Goal: Information Seeking & Learning: Learn about a topic

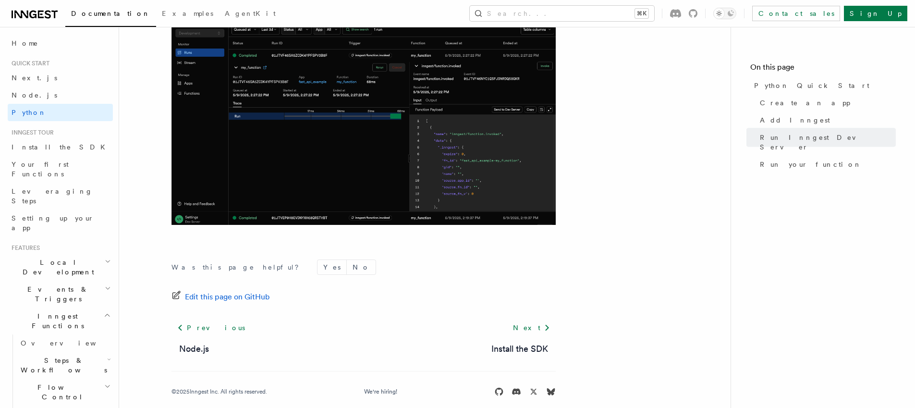
scroll to position [2021, 0]
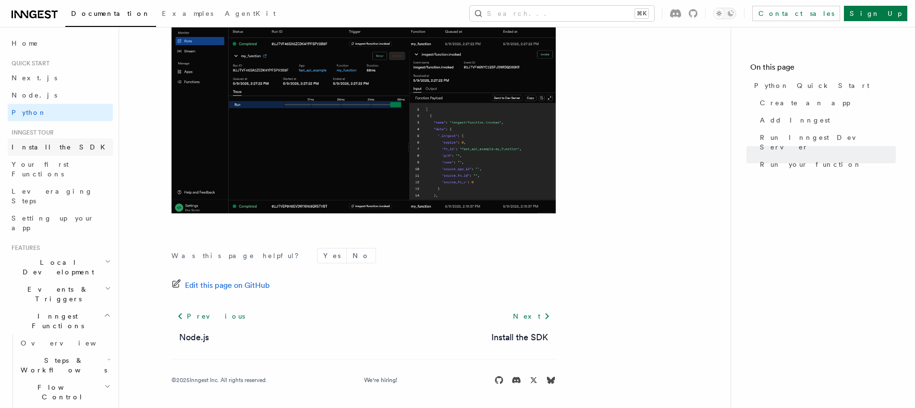
click at [36, 148] on span "Install the SDK" at bounding box center [61, 147] width 99 height 8
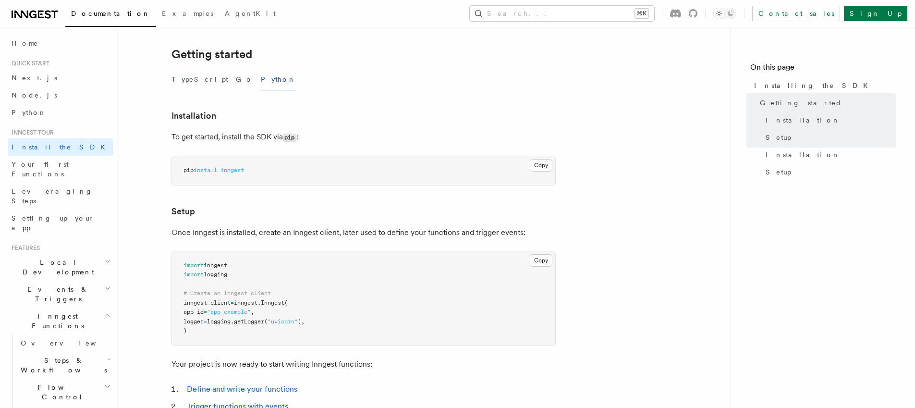
scroll to position [98, 0]
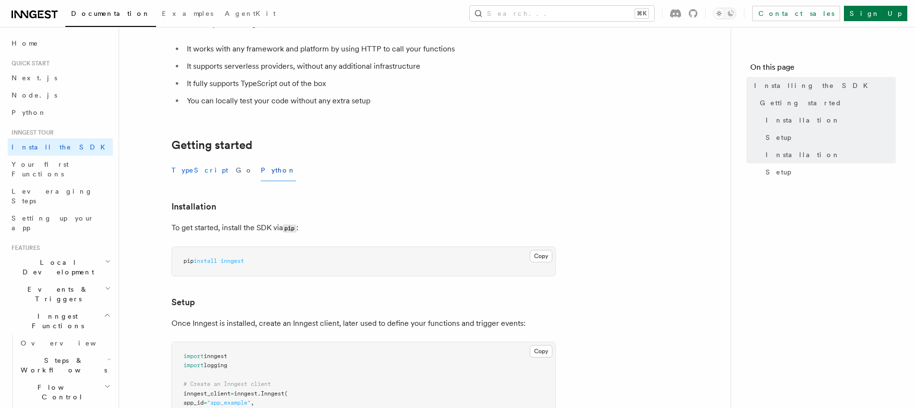
click at [191, 173] on button "TypeScript" at bounding box center [200, 170] width 57 height 22
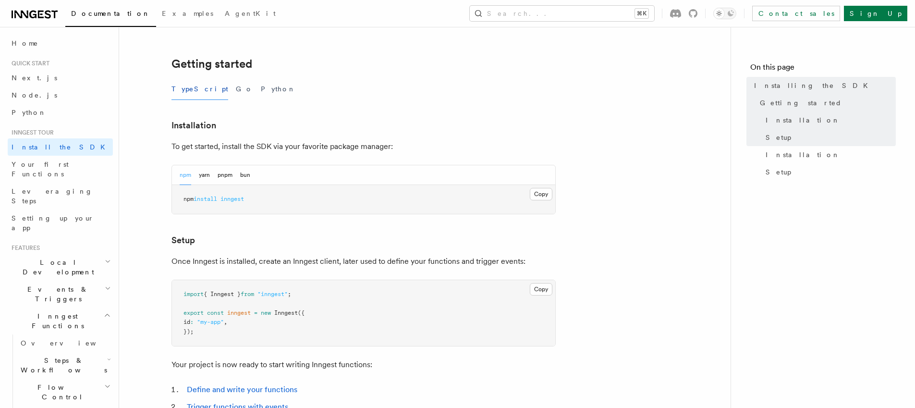
scroll to position [181, 0]
click at [236, 84] on button "Go" at bounding box center [244, 88] width 17 height 22
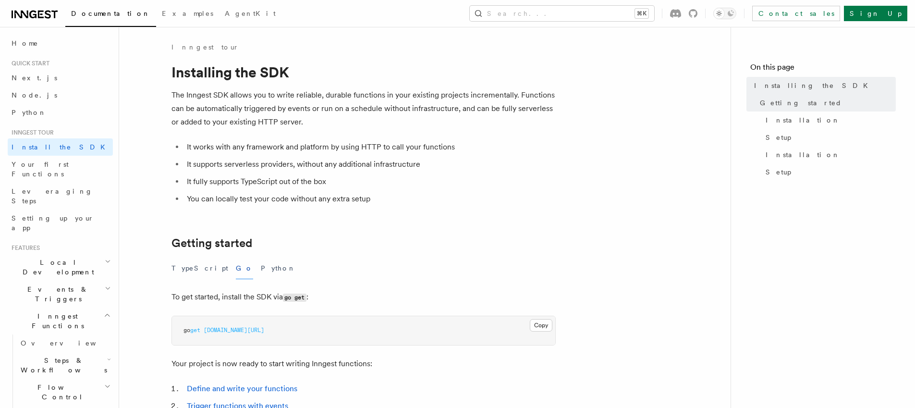
click at [421, 118] on p "The Inngest SDK allows you to write reliable, durable functions in your existin…" at bounding box center [364, 108] width 384 height 40
click at [421, 117] on p "The Inngest SDK allows you to write reliable, durable functions in your existin…" at bounding box center [364, 108] width 384 height 40
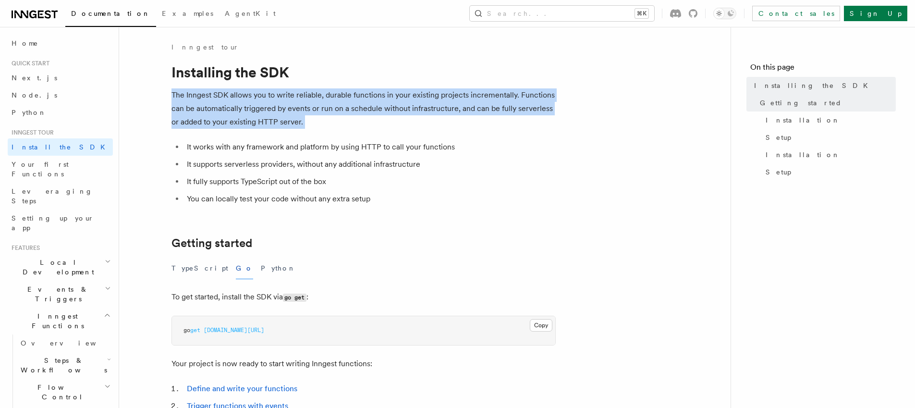
click at [421, 117] on p "The Inngest SDK allows you to write reliable, durable functions in your existin…" at bounding box center [364, 108] width 384 height 40
click at [425, 118] on p "The Inngest SDK allows you to write reliable, durable functions in your existin…" at bounding box center [364, 108] width 384 height 40
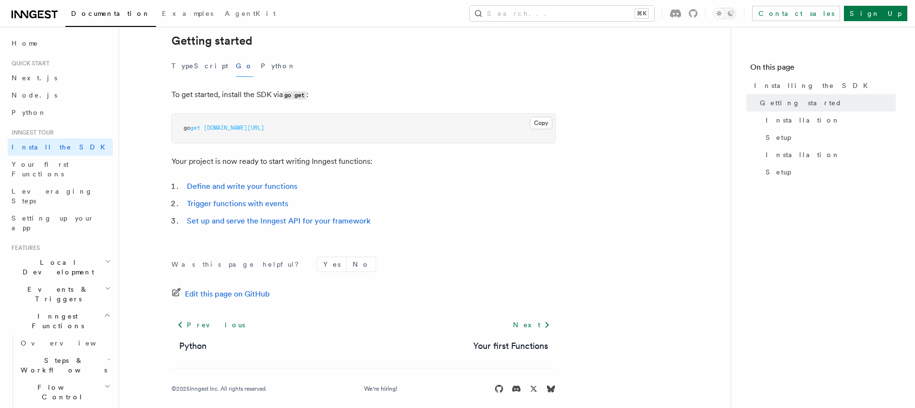
scroll to position [211, 0]
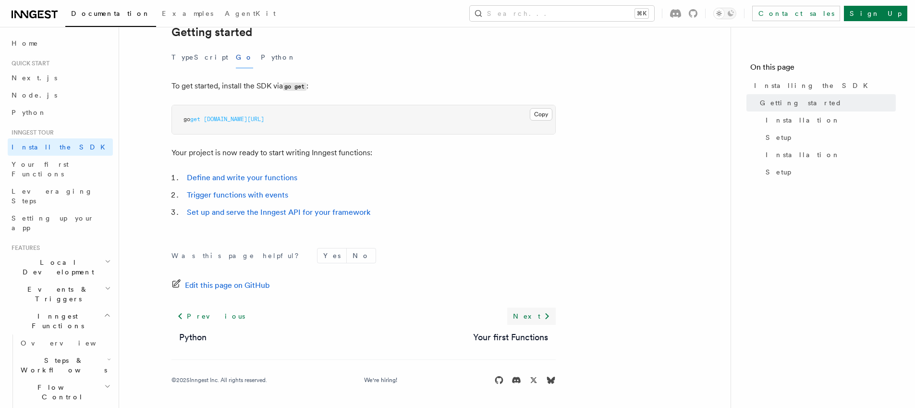
click at [543, 316] on icon at bounding box center [547, 316] width 12 height 12
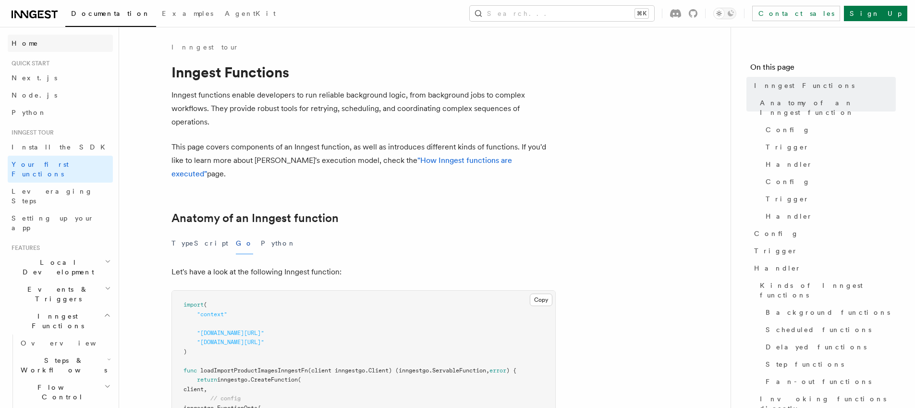
click at [21, 45] on span "Home" at bounding box center [25, 43] width 27 height 10
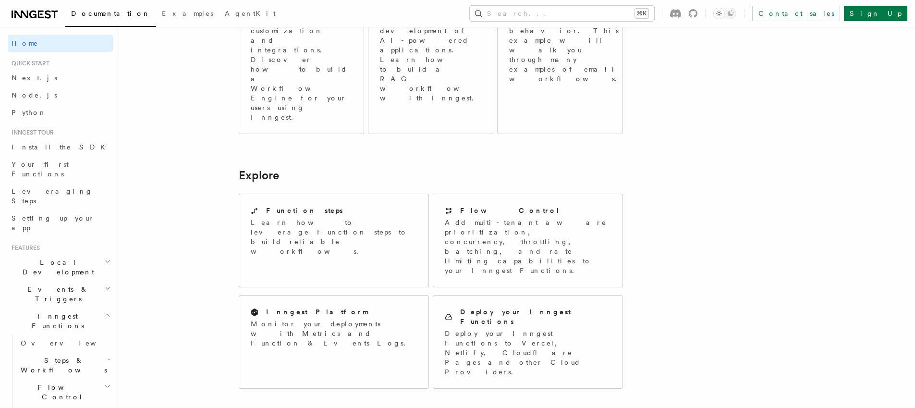
scroll to position [633, 0]
drag, startPoint x: 343, startPoint y: 277, endPoint x: 471, endPoint y: 278, distance: 127.8
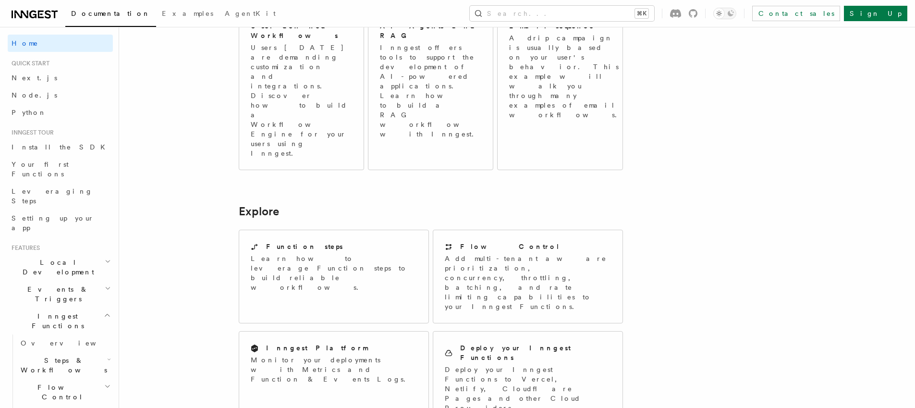
scroll to position [0, 0]
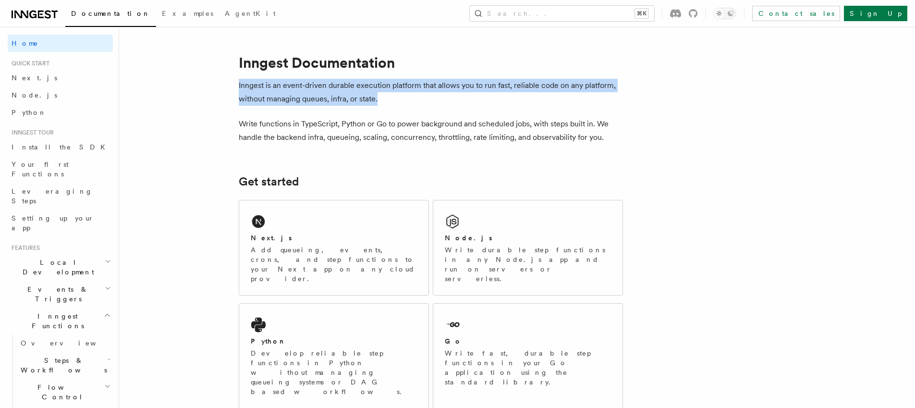
drag, startPoint x: 237, startPoint y: 88, endPoint x: 385, endPoint y: 95, distance: 148.1
copy p "Inngest is an event-driven durable execution platform that allows you to run fa…"
click at [363, 130] on p "Write functions in TypeScript, Python or Go to power background and scheduled j…" at bounding box center [431, 130] width 384 height 27
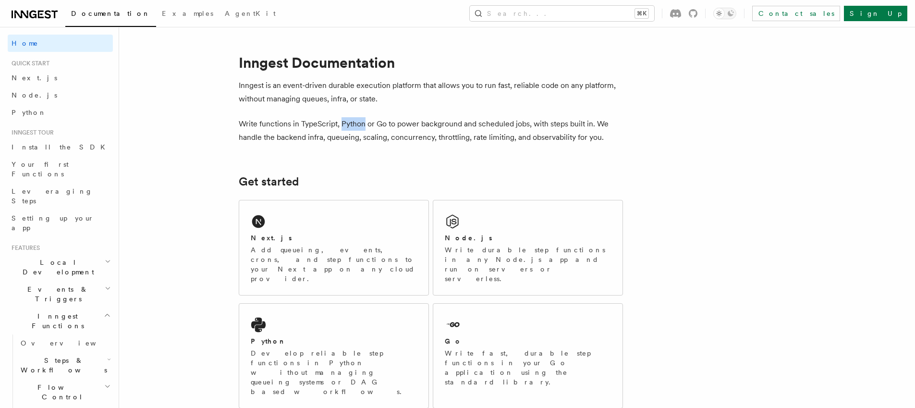
click at [363, 130] on p "Write functions in TypeScript, Python or Go to power background and scheduled j…" at bounding box center [431, 130] width 384 height 27
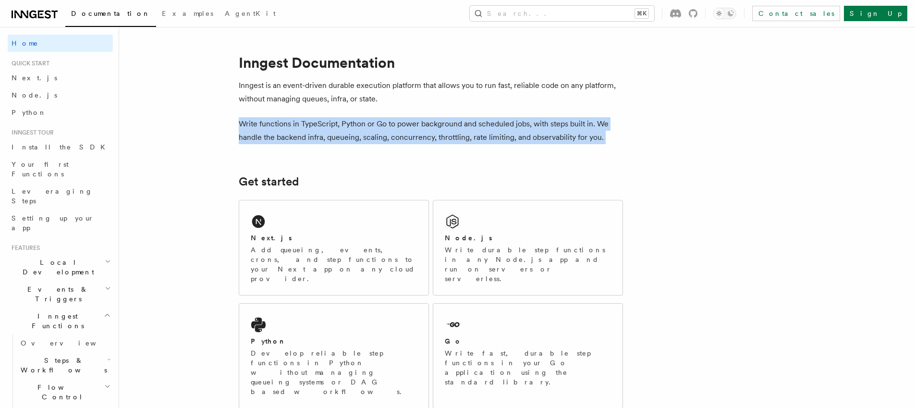
click at [363, 130] on p "Write functions in TypeScript, Python or Go to power background and scheduled j…" at bounding box center [431, 130] width 384 height 27
copy article "Write functions in TypeScript, Python or Go to power background and scheduled j…"
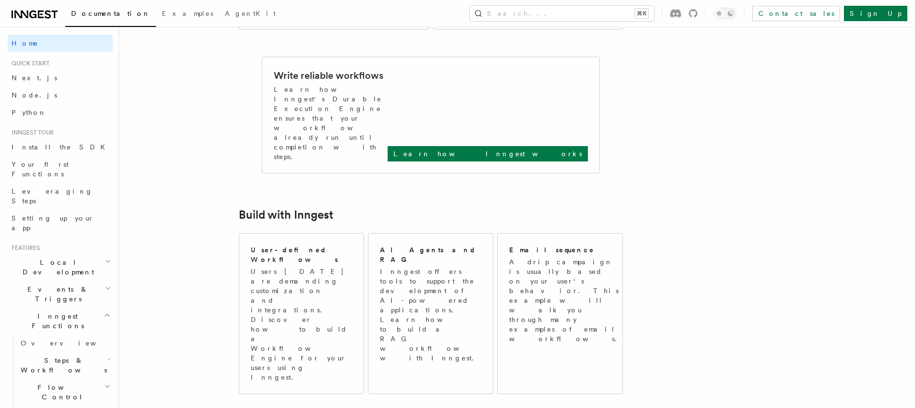
scroll to position [378, 0]
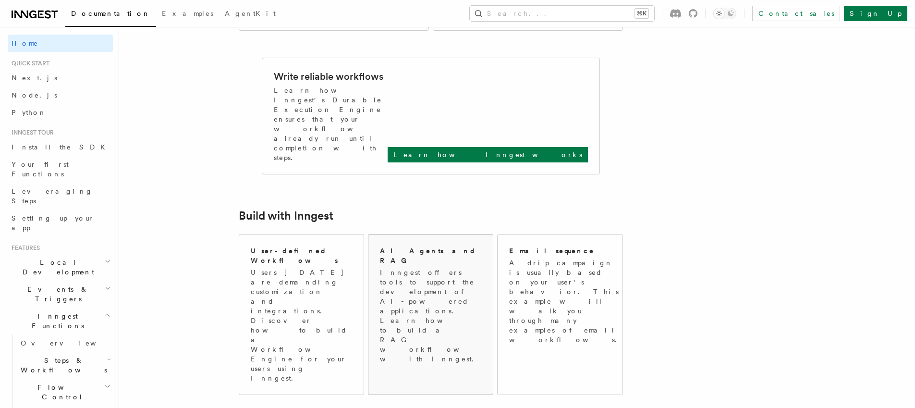
click at [402, 268] on p "Inngest offers tools to support the development of AI-powered applications. Lea…" at bounding box center [431, 316] width 103 height 96
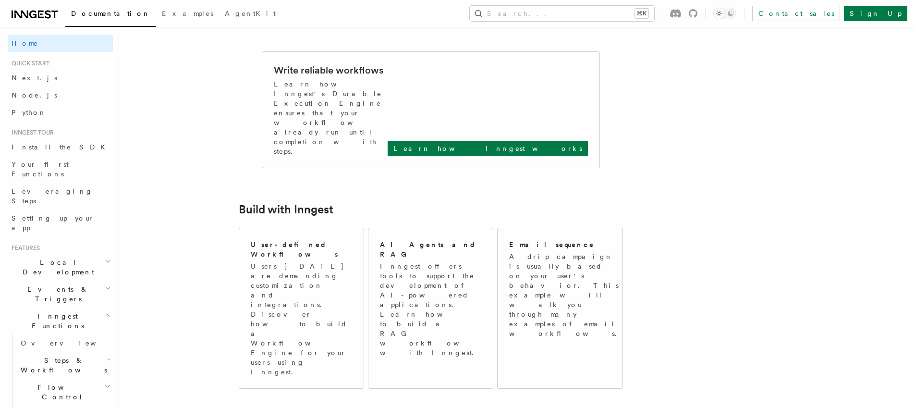
scroll to position [385, 0]
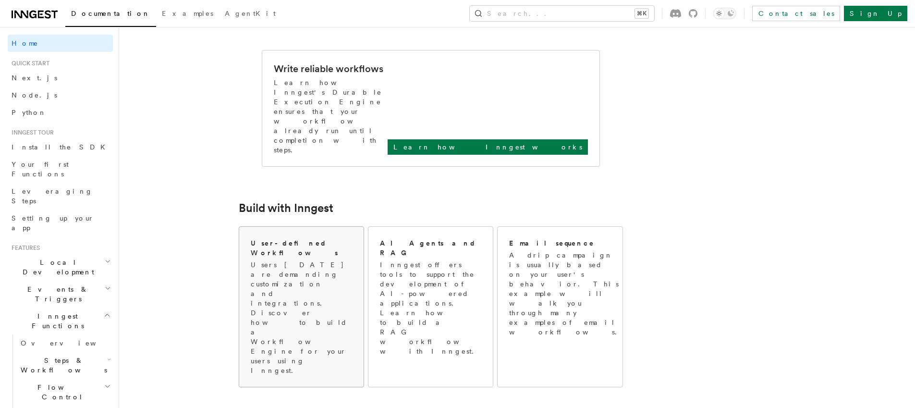
click at [272, 260] on p "Users today are demanding customization and integrations. Discover how to build…" at bounding box center [301, 317] width 101 height 115
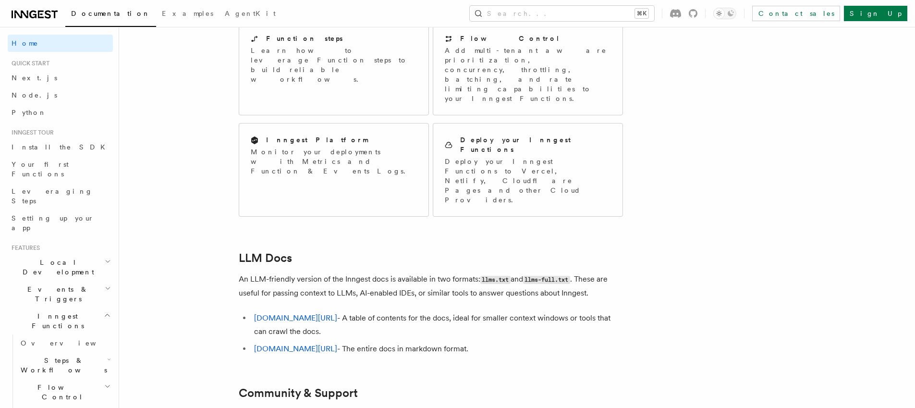
scroll to position [818, 0]
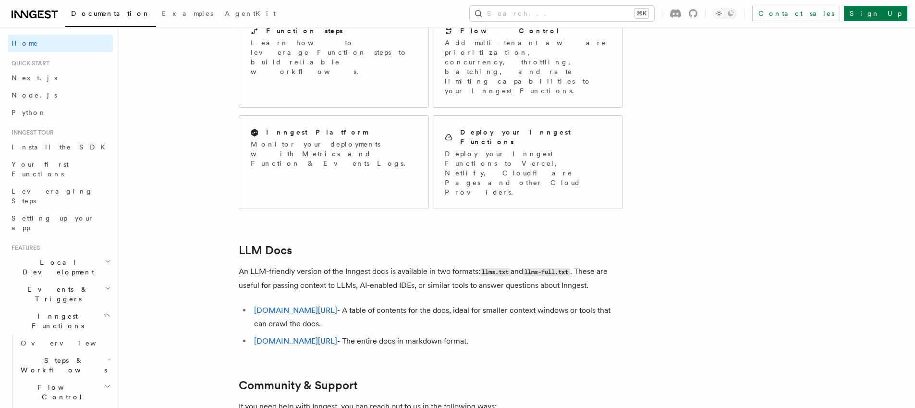
drag, startPoint x: 613, startPoint y: 316, endPoint x: 604, endPoint y: 313, distance: 9.1
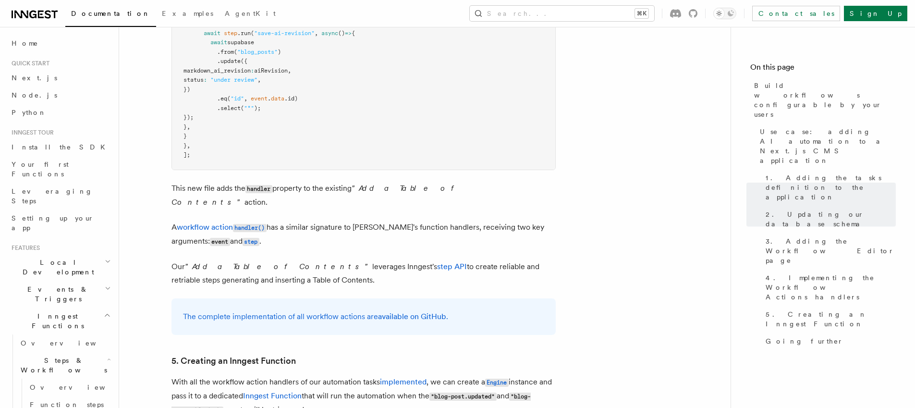
scroll to position [4314, 0]
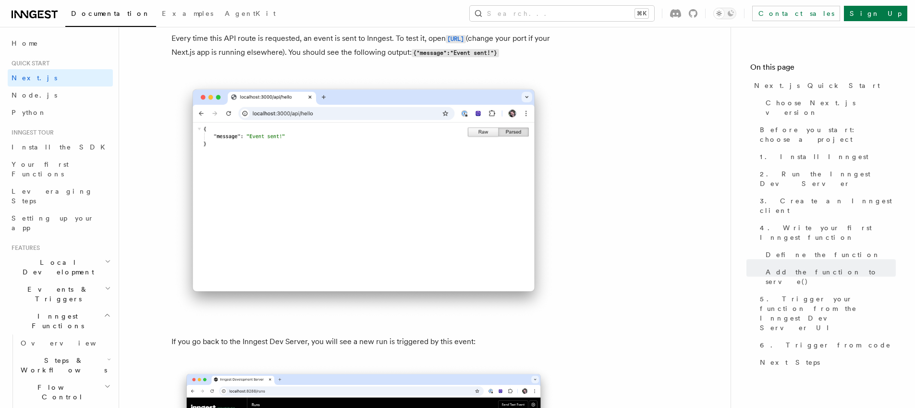
scroll to position [6063, 0]
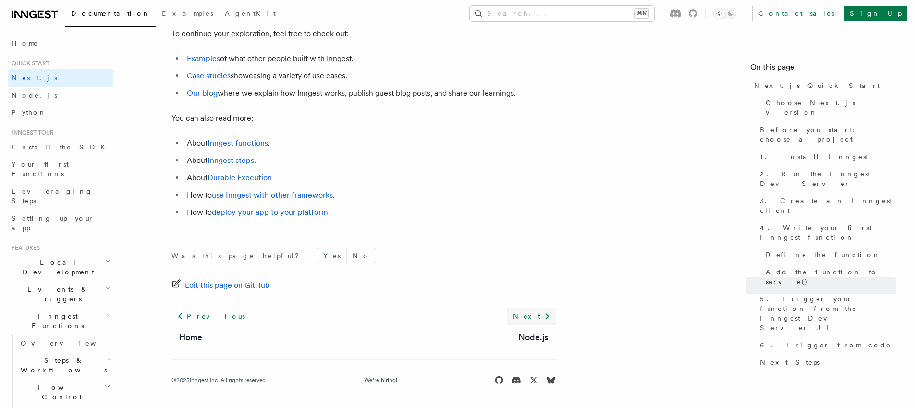
click at [531, 312] on link "Next" at bounding box center [531, 315] width 49 height 17
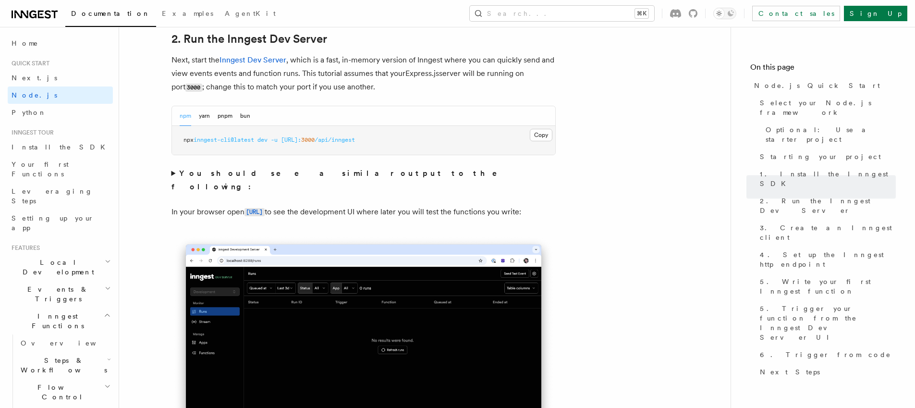
scroll to position [755, 0]
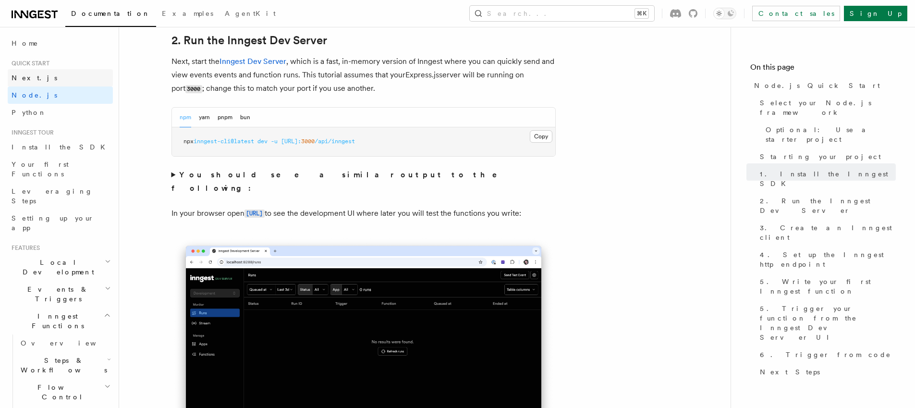
click at [31, 74] on span "Next.js" at bounding box center [35, 78] width 46 height 8
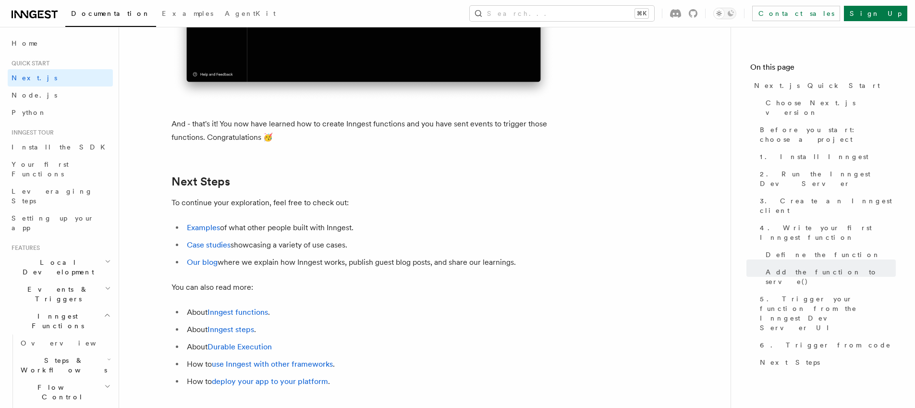
scroll to position [6063, 0]
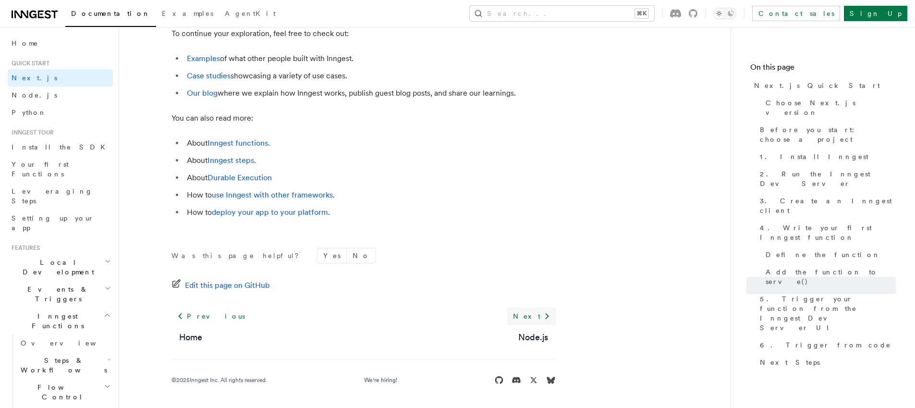
click at [534, 317] on link "Next" at bounding box center [531, 315] width 49 height 17
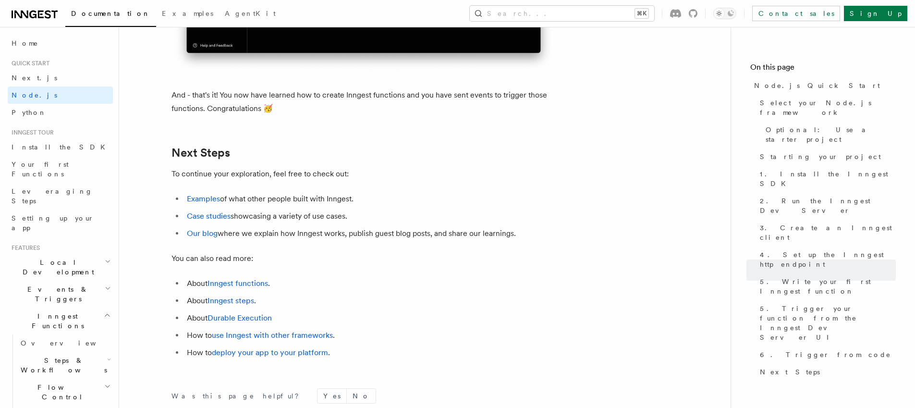
scroll to position [6027, 0]
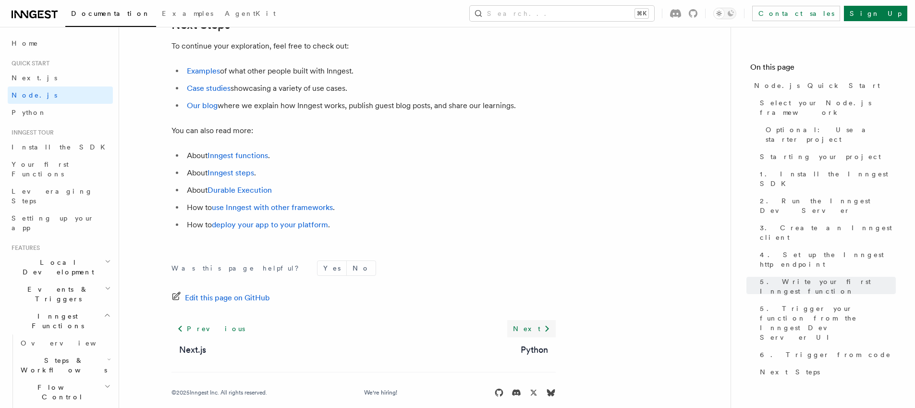
click at [537, 337] on link "Next" at bounding box center [531, 328] width 49 height 17
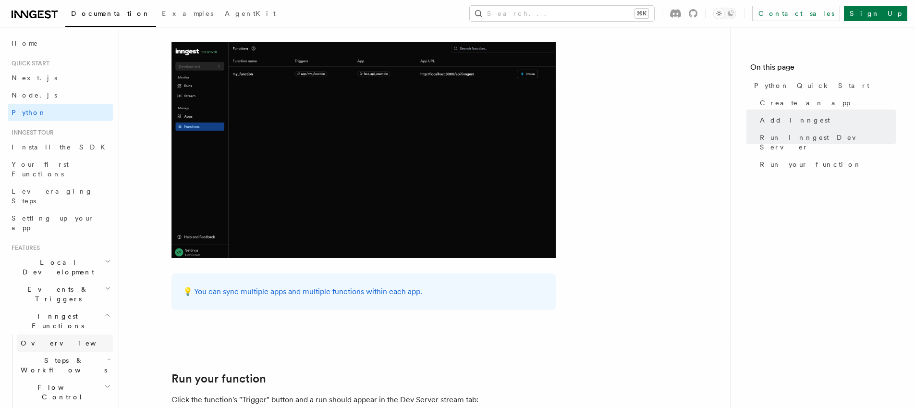
scroll to position [2021, 0]
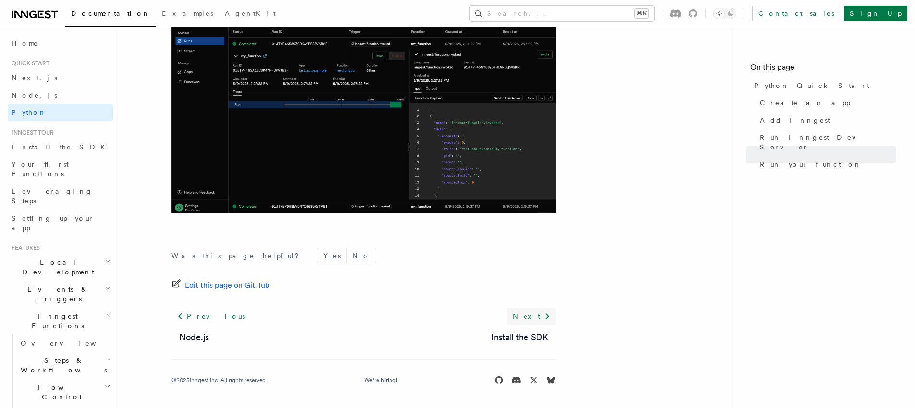
click at [539, 318] on link "Next" at bounding box center [531, 315] width 49 height 17
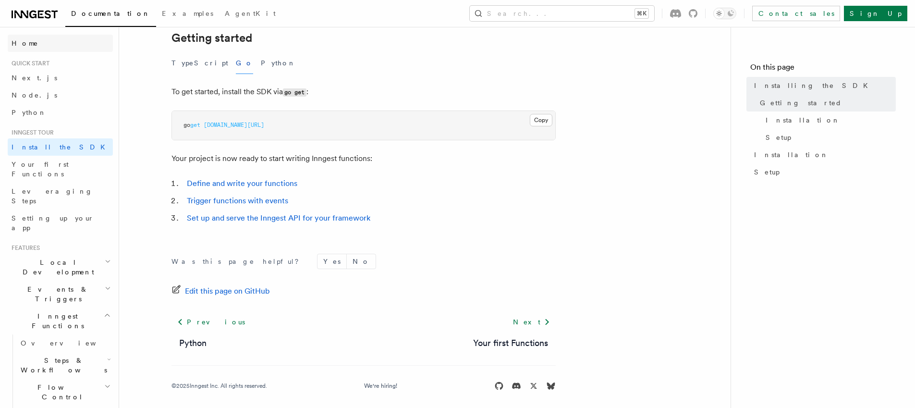
scroll to position [211, 0]
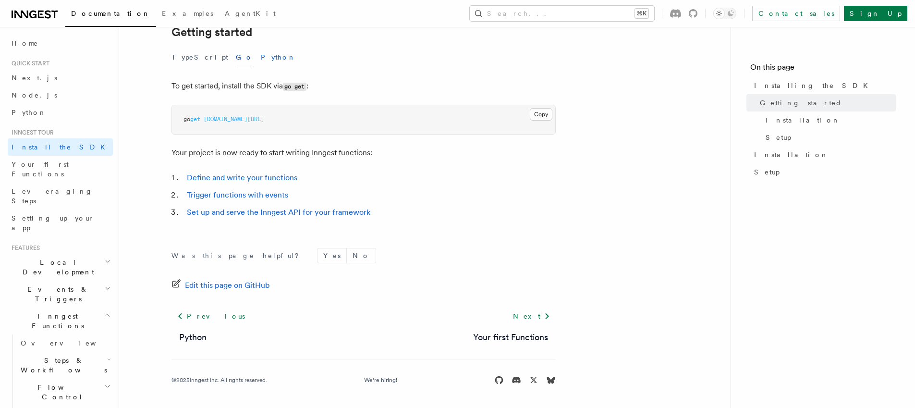
click at [261, 60] on button "Python" at bounding box center [278, 58] width 35 height 22
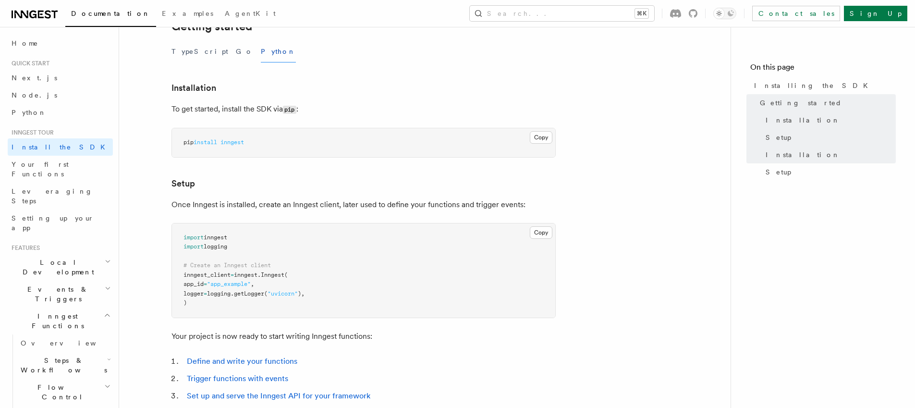
scroll to position [226, 0]
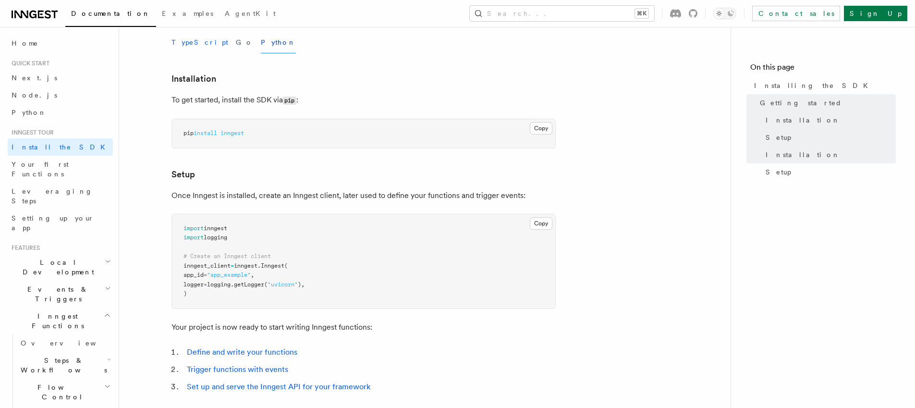
click at [176, 48] on button "TypeScript" at bounding box center [200, 43] width 57 height 22
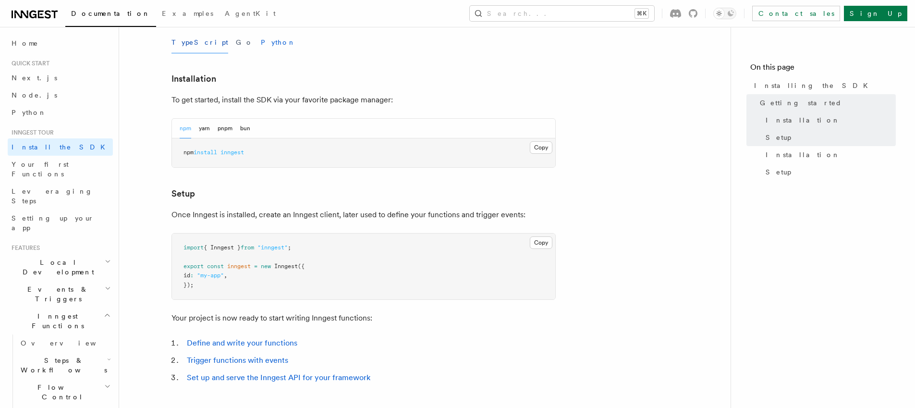
click at [261, 42] on button "Python" at bounding box center [278, 43] width 35 height 22
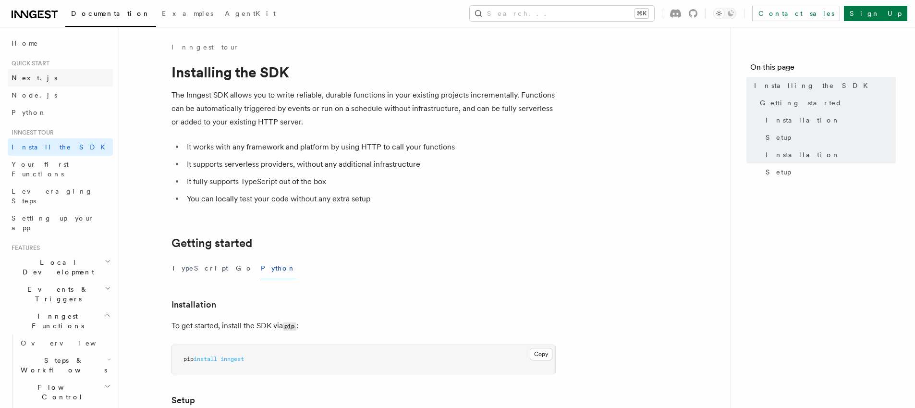
click at [27, 81] on span "Next.js" at bounding box center [35, 78] width 46 height 8
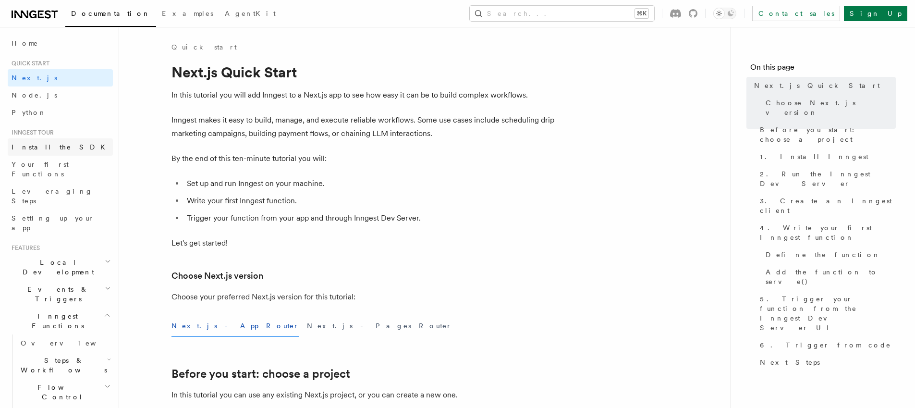
click at [33, 146] on span "Install the SDK" at bounding box center [61, 147] width 99 height 8
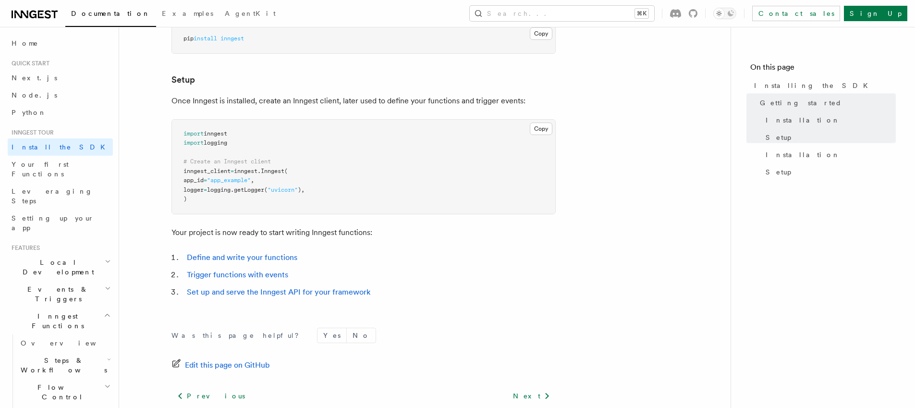
scroll to position [400, 0]
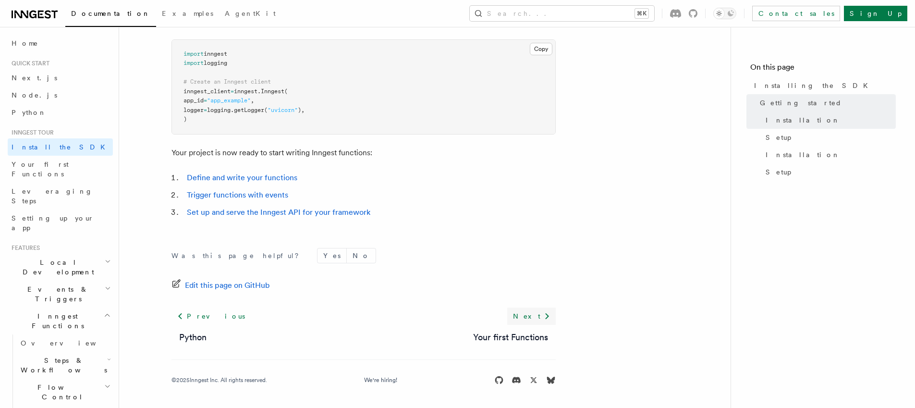
click at [531, 315] on link "Next" at bounding box center [531, 315] width 49 height 17
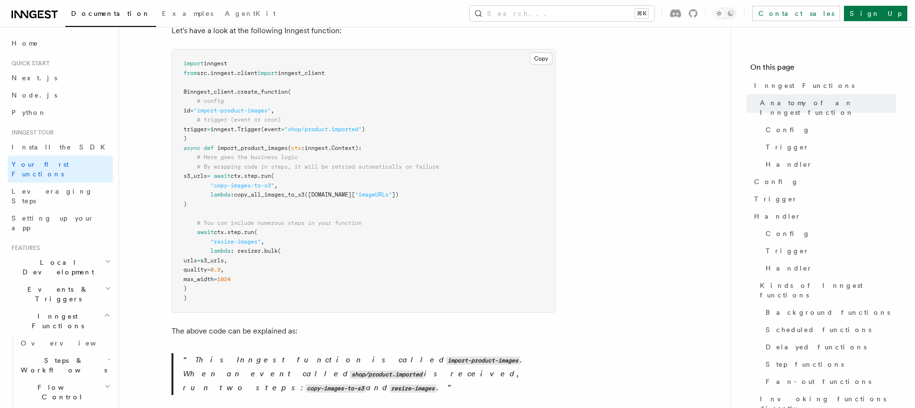
scroll to position [243, 0]
drag, startPoint x: 184, startPoint y: 127, endPoint x: 261, endPoint y: 291, distance: 181.2
click at [261, 291] on pre "import inngest from src . inngest . client import inngest_client @inngest_clien…" at bounding box center [363, 179] width 383 height 263
copy code "@inngest_client . create_function ( # config id = "import-product-images" , # t…"
click at [306, 203] on pre "import inngest from src . inngest . client import inngest_client @inngest_clien…" at bounding box center [363, 179] width 383 height 263
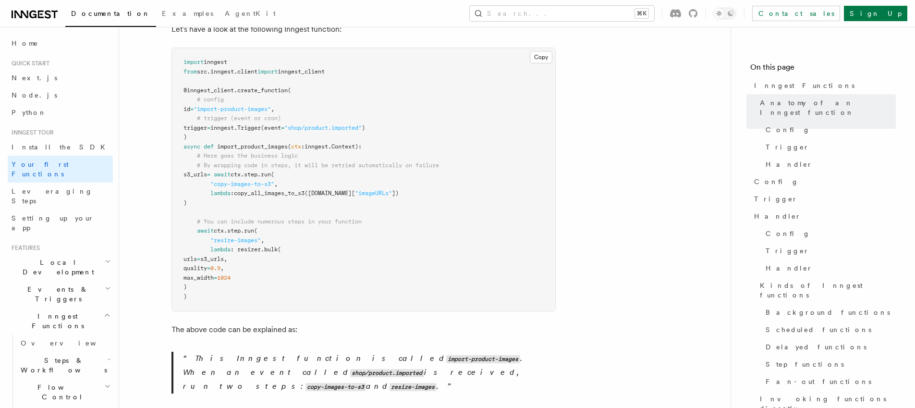
click at [268, 190] on span "copy_all_images_to_s3" at bounding box center [269, 193] width 71 height 7
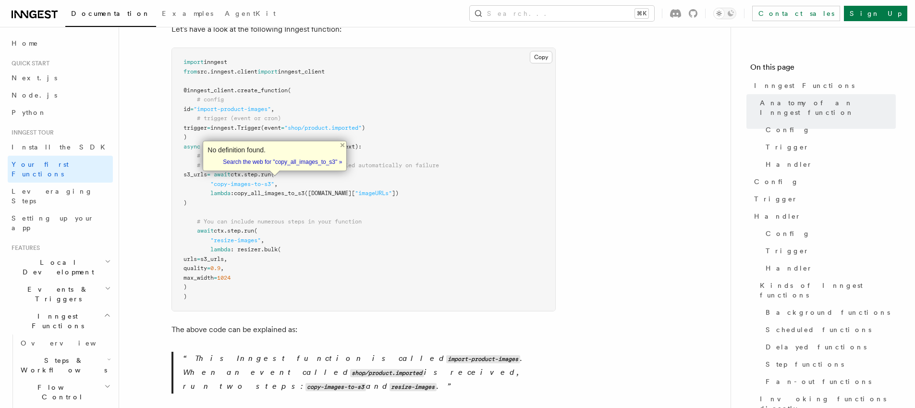
click at [336, 247] on pre "import inngest from src . inngest . client import inngest_client @inngest_clien…" at bounding box center [363, 179] width 383 height 263
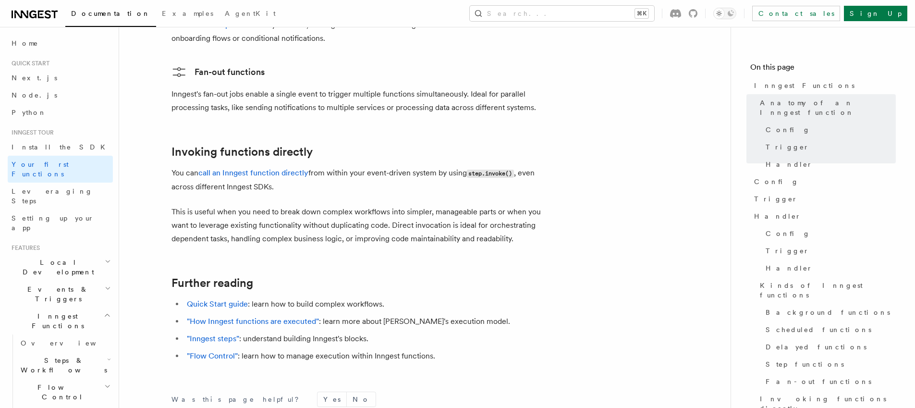
scroll to position [1900, 0]
click at [298, 205] on p "This is useful when you need to break down complex workflows into simpler, mana…" at bounding box center [364, 225] width 384 height 40
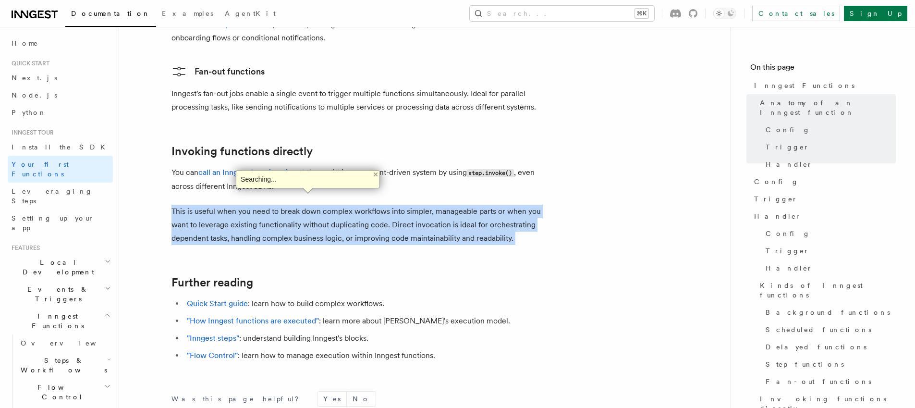
click at [298, 205] on p "This is useful when you need to break down complex workflows into simpler, mana…" at bounding box center [364, 225] width 384 height 40
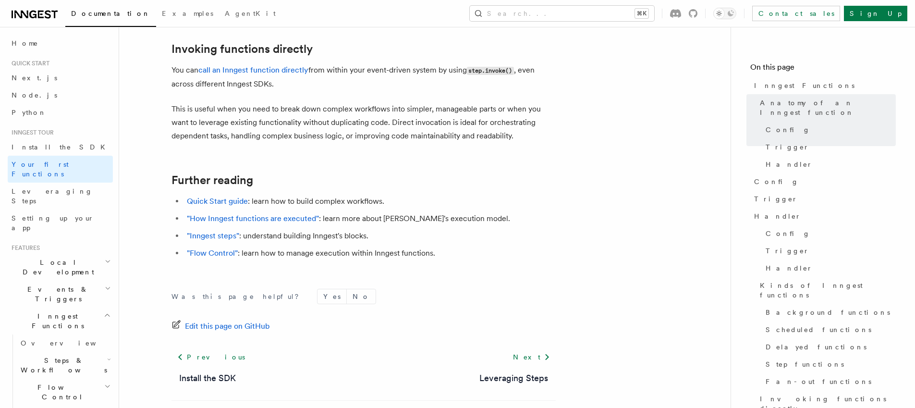
scroll to position [2003, 0]
click at [261, 228] on li ""Inngest steps" : understand building Inngest's blocks." at bounding box center [370, 234] width 372 height 13
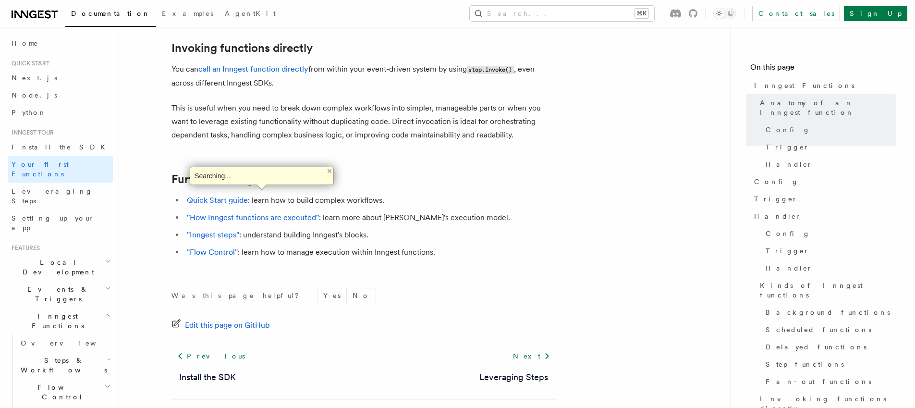
click at [365, 245] on li ""Flow Control" : learn how to manage execution within Inngest functions." at bounding box center [370, 251] width 372 height 13
click at [538, 347] on link "Next" at bounding box center [531, 355] width 49 height 17
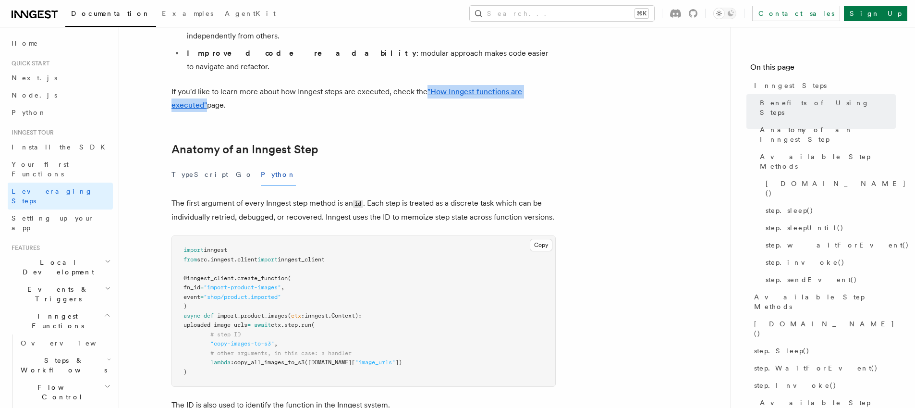
scroll to position [312, 0]
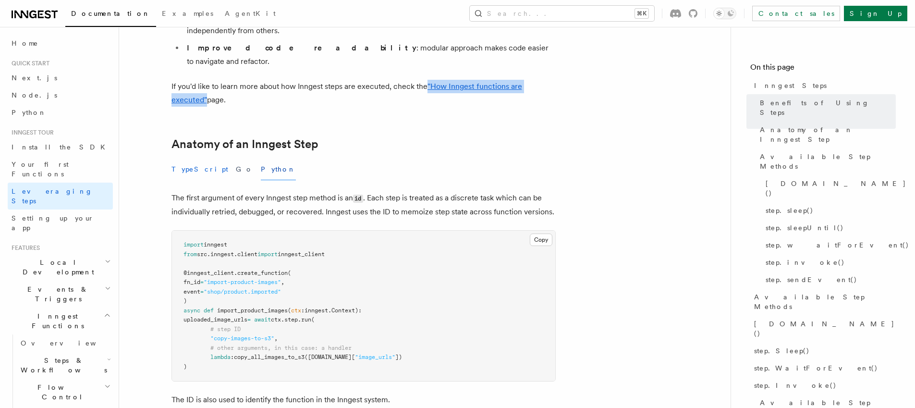
click at [180, 159] on button "TypeScript" at bounding box center [200, 170] width 57 height 22
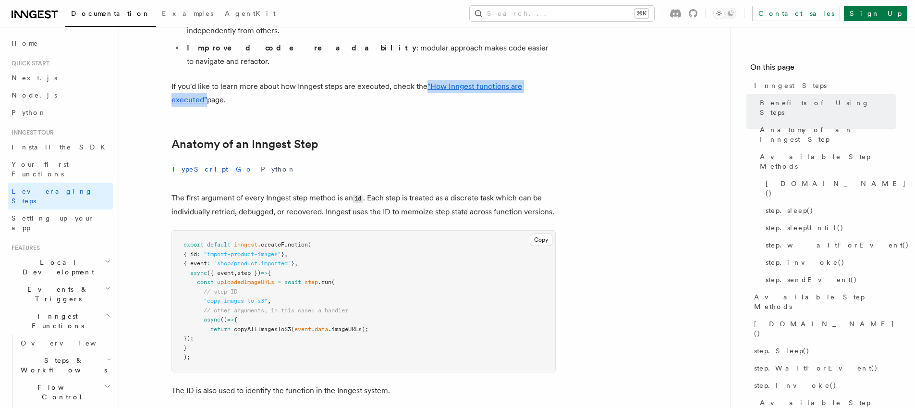
click at [236, 159] on button "Go" at bounding box center [244, 170] width 17 height 22
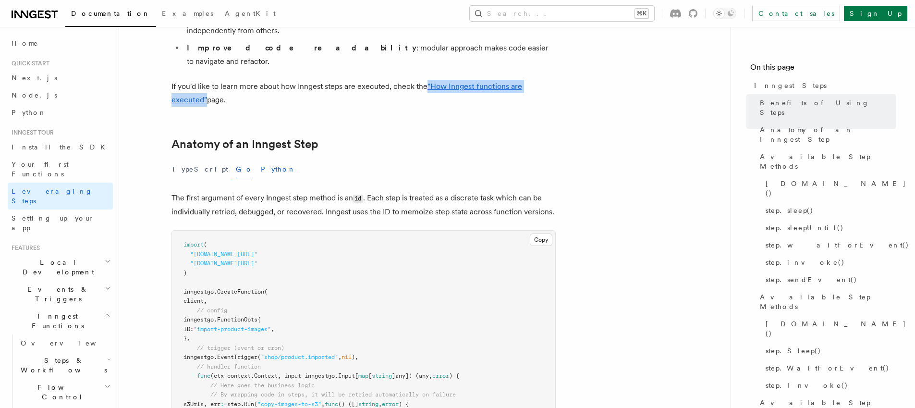
click at [261, 159] on button "Python" at bounding box center [278, 170] width 35 height 22
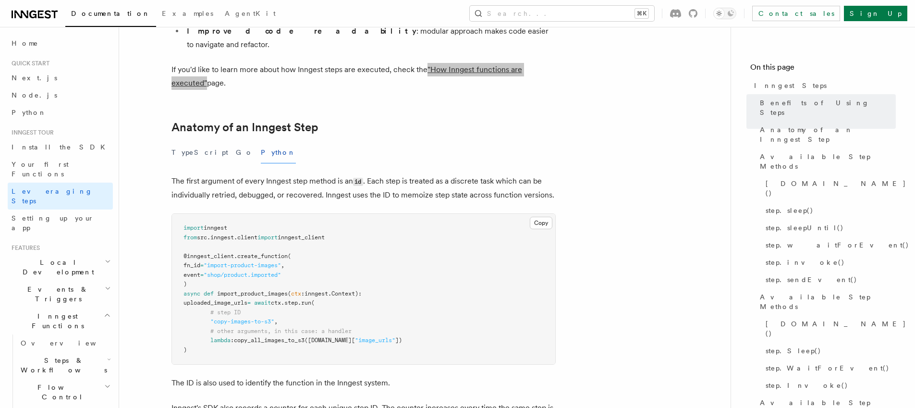
scroll to position [331, 0]
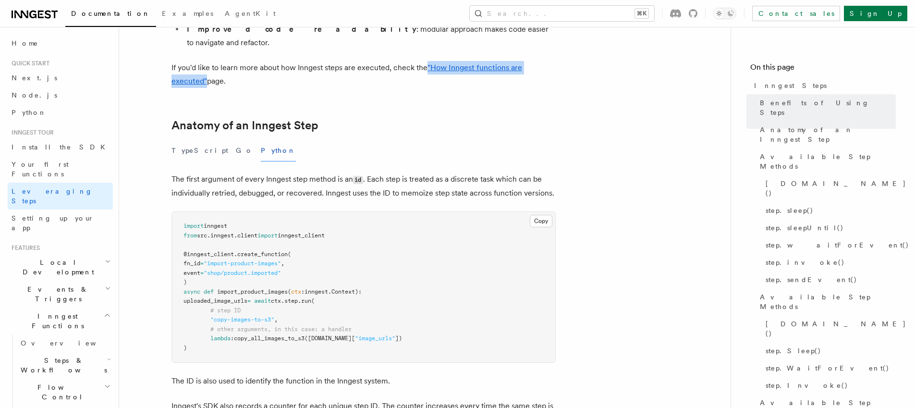
click at [418, 172] on p "The first argument of every Inngest step method is an id . Each step is treated…" at bounding box center [364, 185] width 384 height 27
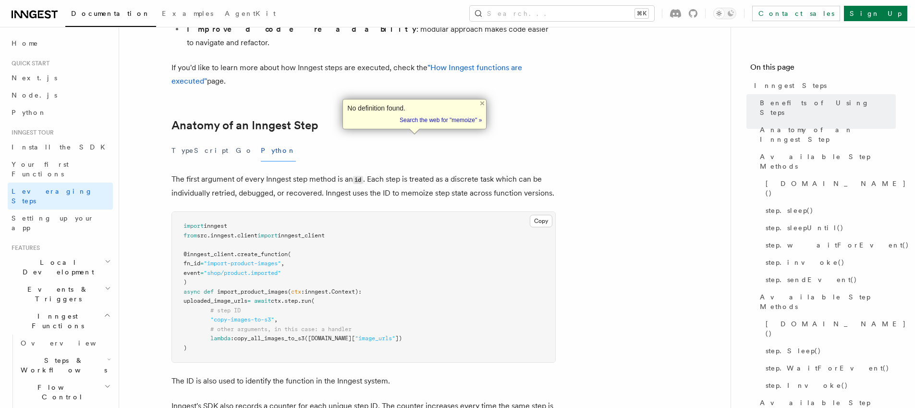
click at [428, 212] on pre "import inngest from src . inngest . client import inngest_client @inngest_clien…" at bounding box center [363, 287] width 383 height 150
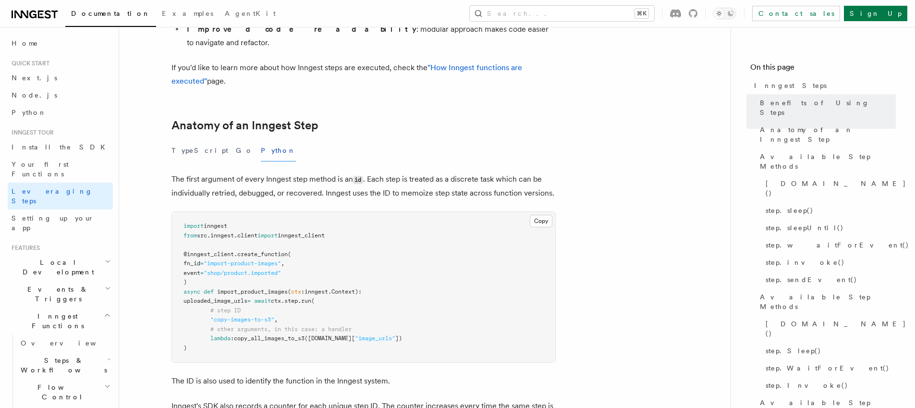
click at [414, 172] on p "The first argument of every Inngest step method is an id . Each step is treated…" at bounding box center [364, 185] width 384 height 27
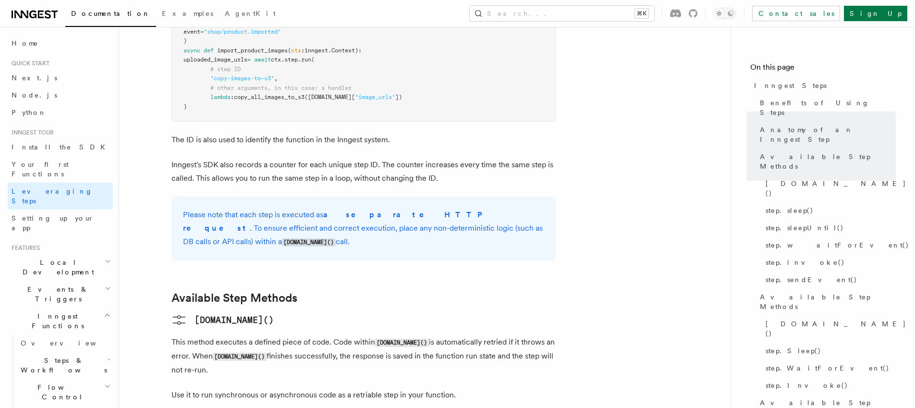
scroll to position [577, 0]
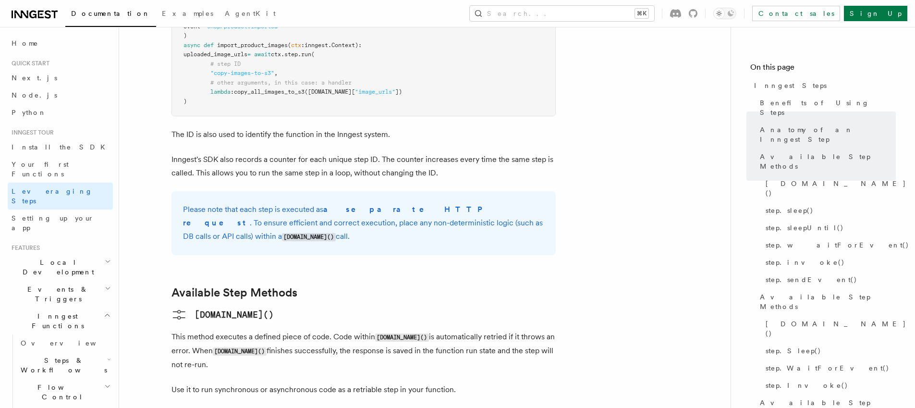
click at [210, 203] on p "Please note that each step is executed as a separate HTTP request . To ensure e…" at bounding box center [363, 223] width 361 height 41
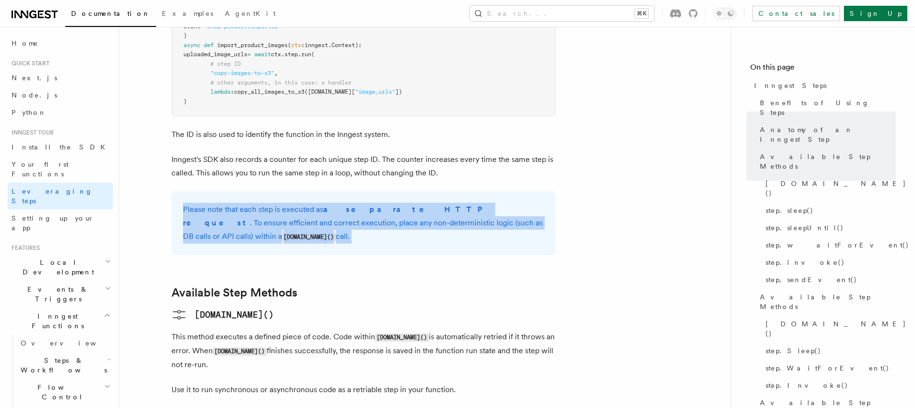
click at [210, 203] on p "Please note that each step is executed as a separate HTTP request . To ensure e…" at bounding box center [363, 223] width 361 height 41
click at [229, 203] on p "Please note that each step is executed as a separate HTTP request . To ensure e…" at bounding box center [363, 223] width 361 height 41
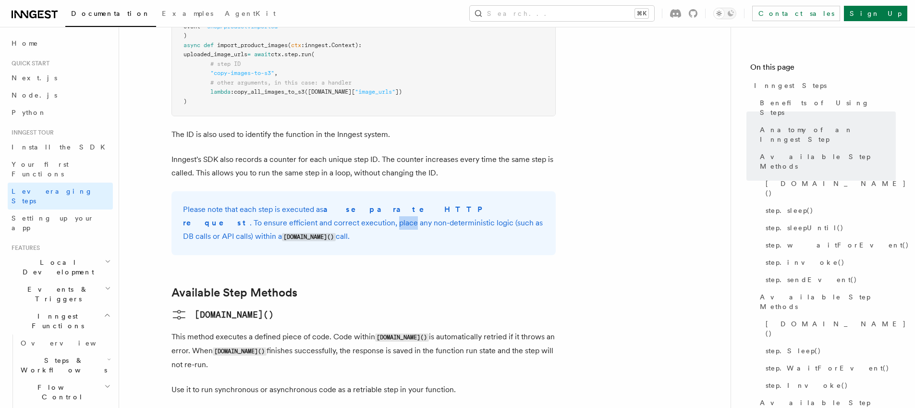
click at [229, 203] on p "Please note that each step is executed as a separate HTTP request . To ensure e…" at bounding box center [363, 223] width 361 height 41
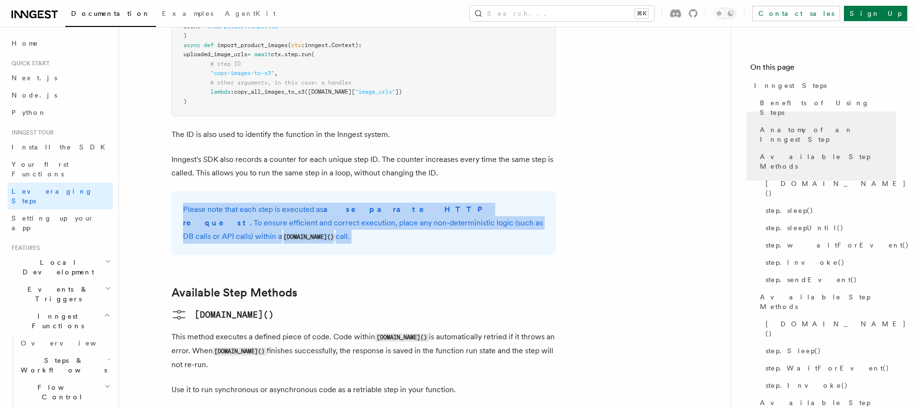
click at [229, 203] on p "Please note that each step is executed as a separate HTTP request . To ensure e…" at bounding box center [363, 223] width 361 height 41
click at [249, 191] on div "Please note that each step is executed as a separate HTTP request . To ensure e…" at bounding box center [364, 223] width 384 height 64
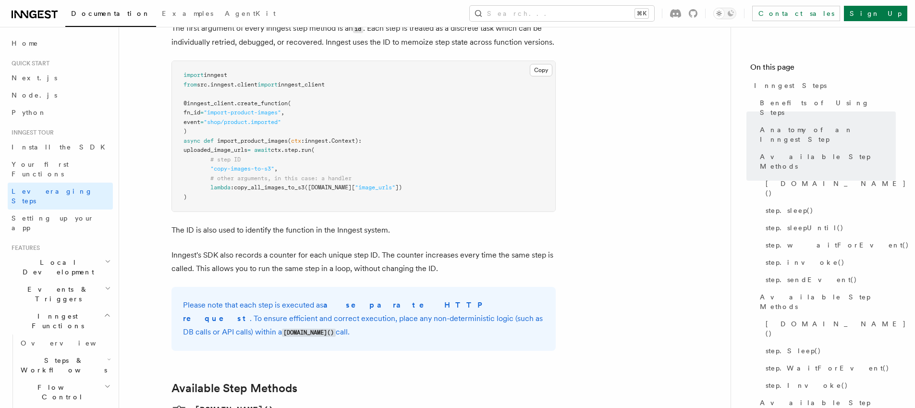
scroll to position [481, 0]
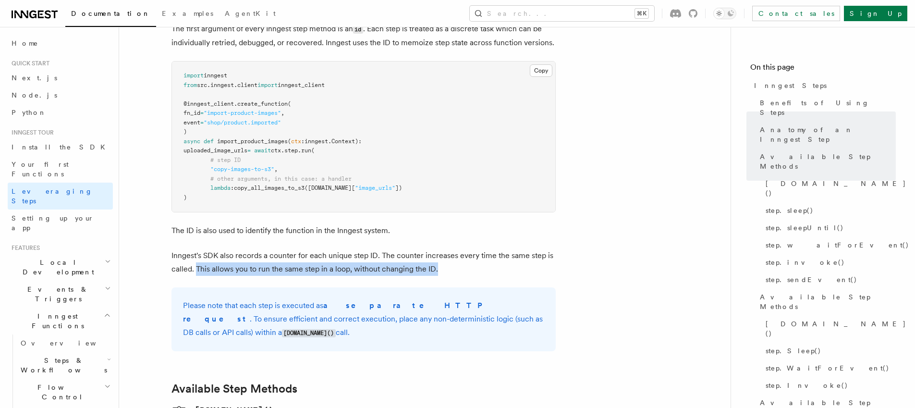
drag, startPoint x: 196, startPoint y: 214, endPoint x: 455, endPoint y: 215, distance: 258.5
click at [455, 249] on p "Inngest's SDK also records a counter for each unique step ID. The counter incre…" at bounding box center [364, 262] width 384 height 27
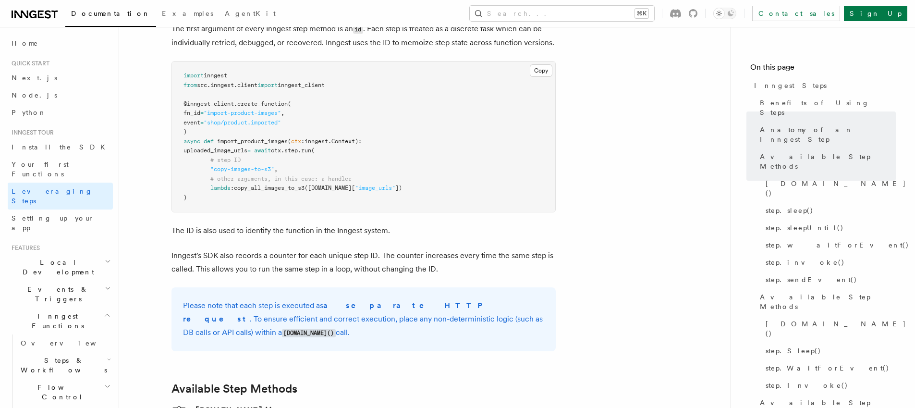
click at [458, 249] on p "Inngest's SDK also records a counter for each unique step ID. The counter incre…" at bounding box center [364, 262] width 384 height 27
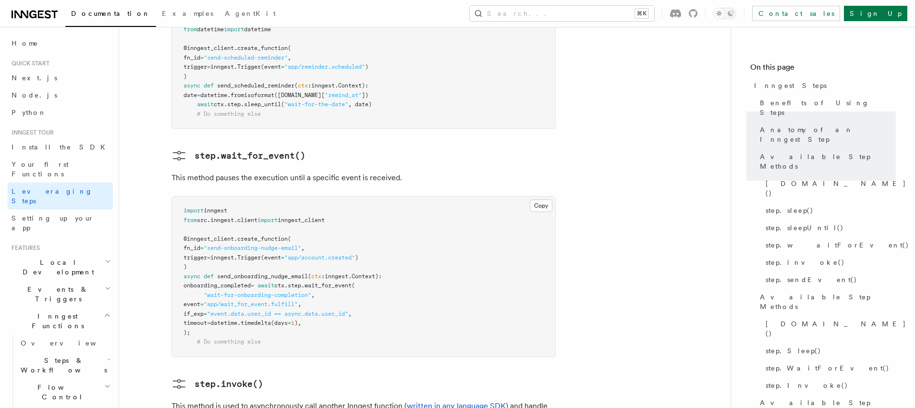
scroll to position [1512, 0]
click at [201, 280] on span "onboarding_completed" at bounding box center [217, 283] width 67 height 7
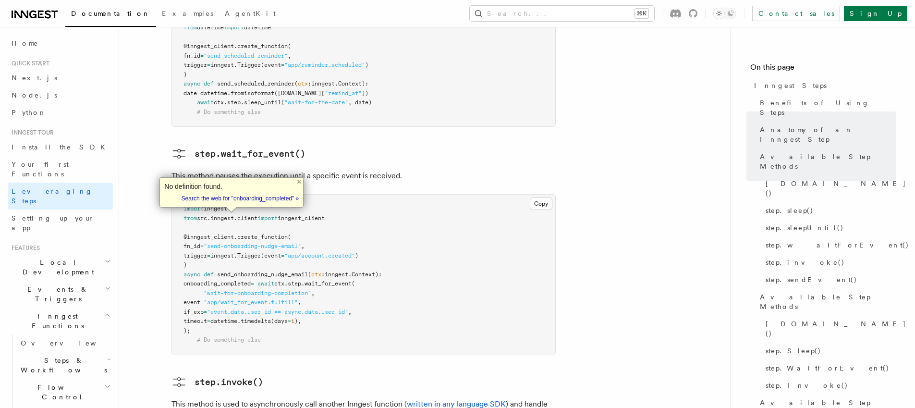
click at [195, 230] on pre "import inngest from src . inngest . client import inngest_client @inngest_clien…" at bounding box center [363, 275] width 383 height 160
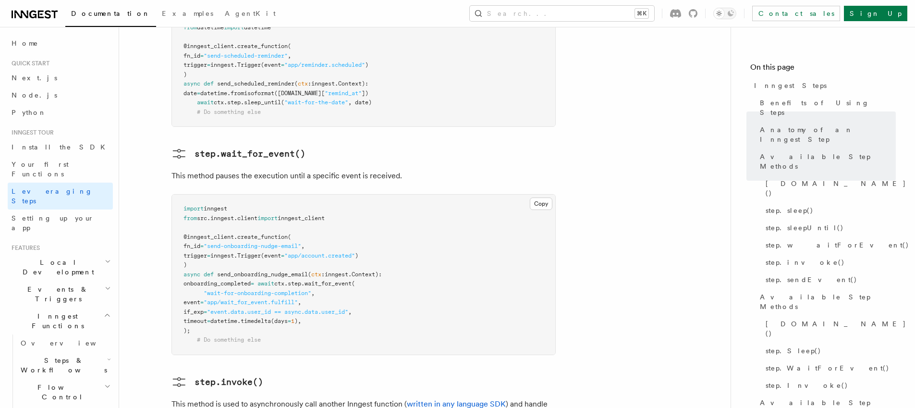
click at [218, 280] on span "onboarding_completed" at bounding box center [217, 283] width 67 height 7
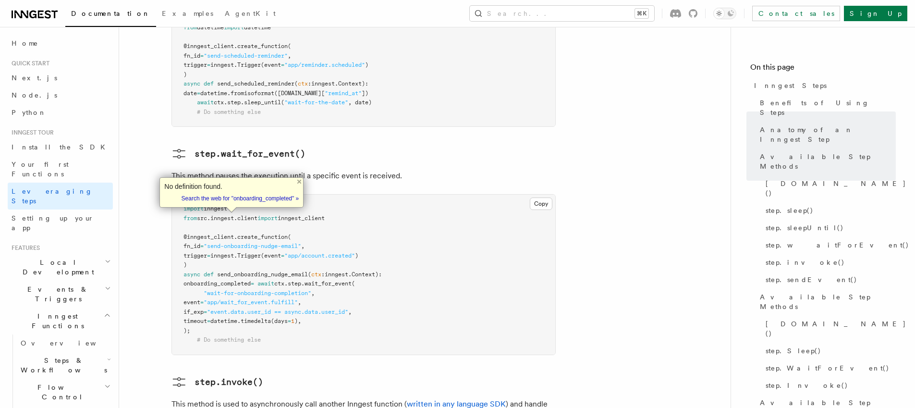
click at [216, 221] on pre "import inngest from src . inngest . client import inngest_client @inngest_clien…" at bounding box center [363, 275] width 383 height 160
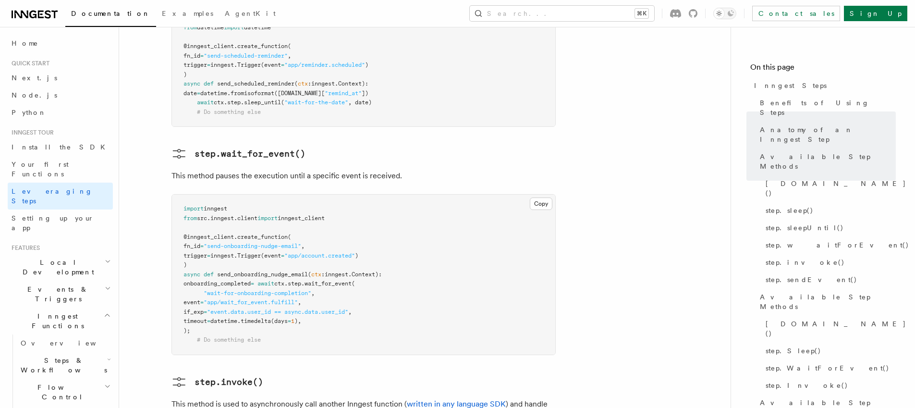
click at [215, 280] on span "onboarding_completed" at bounding box center [217, 283] width 67 height 7
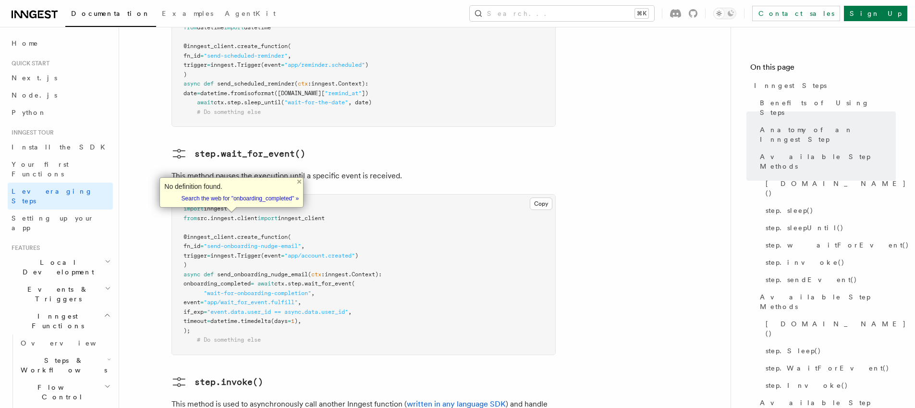
click at [201, 308] on span "if_exp" at bounding box center [194, 311] width 20 height 7
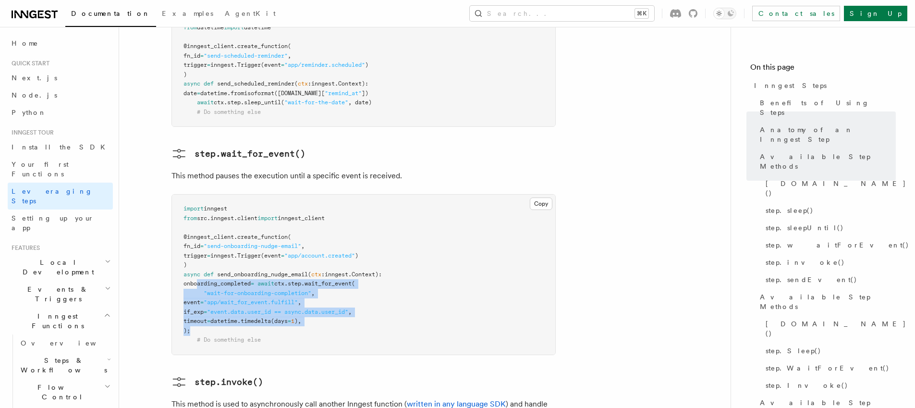
drag, startPoint x: 196, startPoint y: 217, endPoint x: 214, endPoint y: 264, distance: 50.3
click at [214, 264] on pre "import inngest from src . inngest . client import inngest_client @inngest_clien…" at bounding box center [363, 275] width 383 height 160
copy code "onboarding_completed = await ctx . step . wait_for_event ( "wait-for-onboarding…"
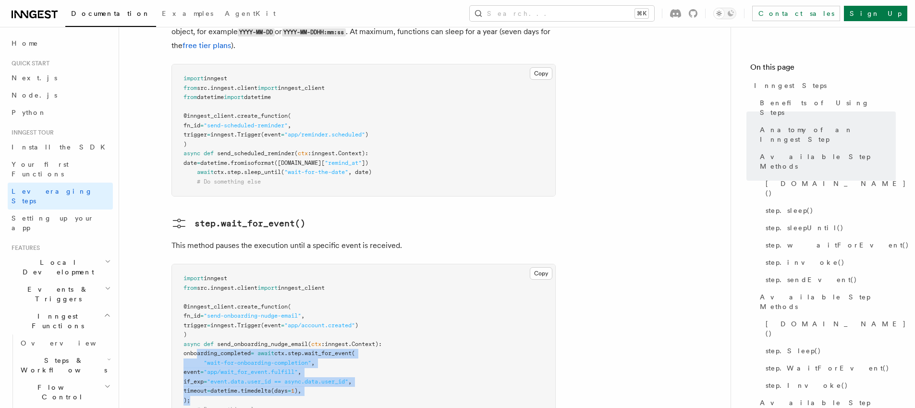
scroll to position [1462, 0]
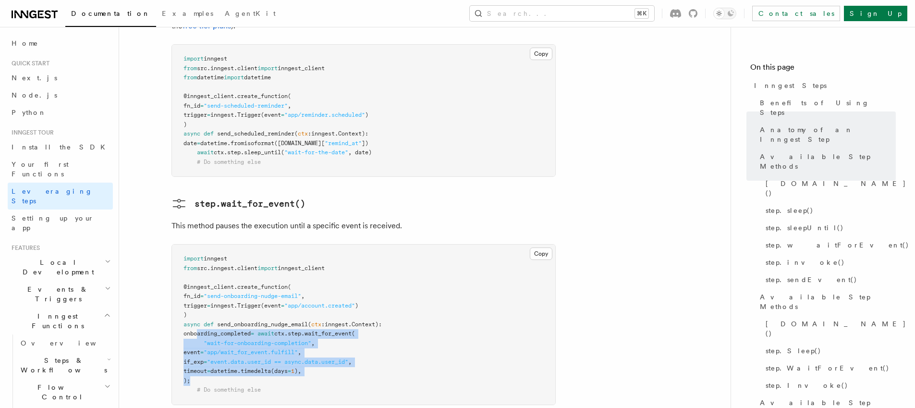
click at [287, 314] on pre "import inngest from src . inngest . client import inngest_client @inngest_clien…" at bounding box center [363, 325] width 383 height 160
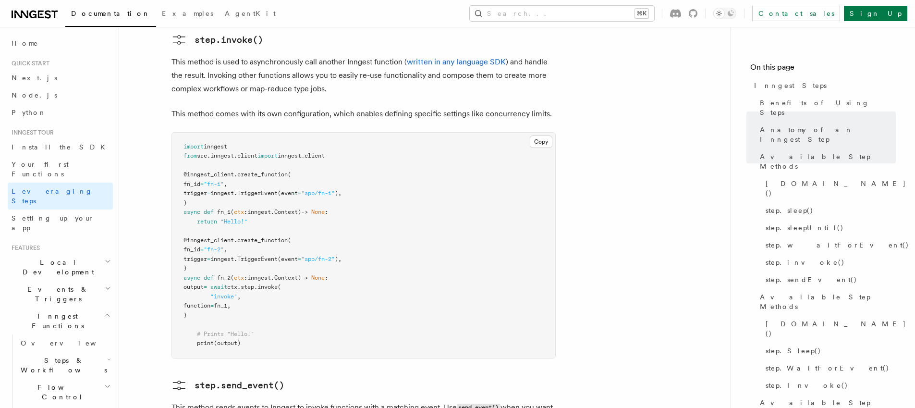
scroll to position [1852, 0]
click at [231, 304] on span "fn_1," at bounding box center [222, 307] width 17 height 7
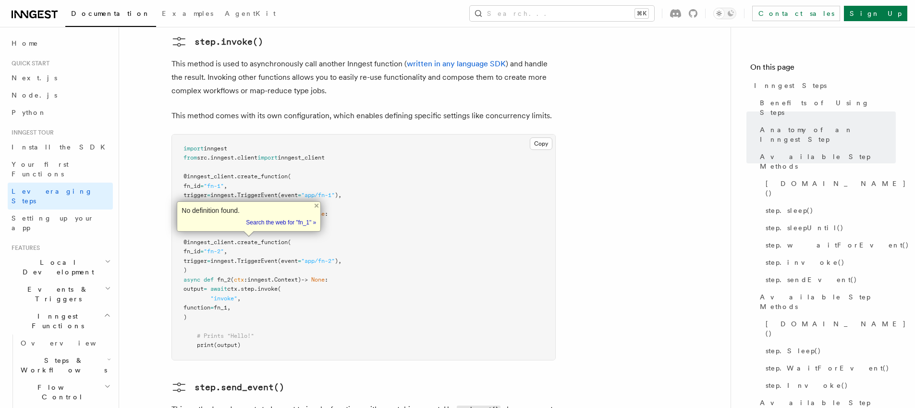
click at [291, 258] on pre "import inngest from src . inngest . client import inngest_client @inngest_clien…" at bounding box center [363, 247] width 383 height 225
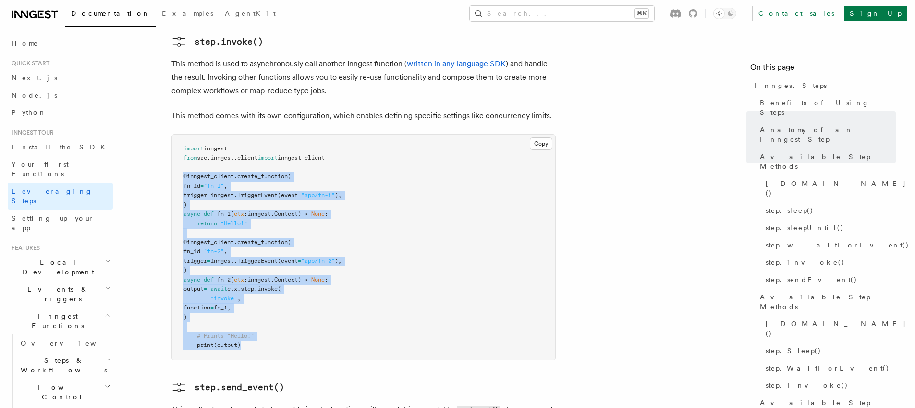
drag, startPoint x: 182, startPoint y: 107, endPoint x: 264, endPoint y: 283, distance: 194.7
click at [264, 283] on pre "import inngest from src . inngest . client import inngest_client @inngest_clien…" at bounding box center [363, 247] width 383 height 225
copy code "@inngest_client . create_function ( fn_id = "fn-1" , trigger = inngest. Trigger…"
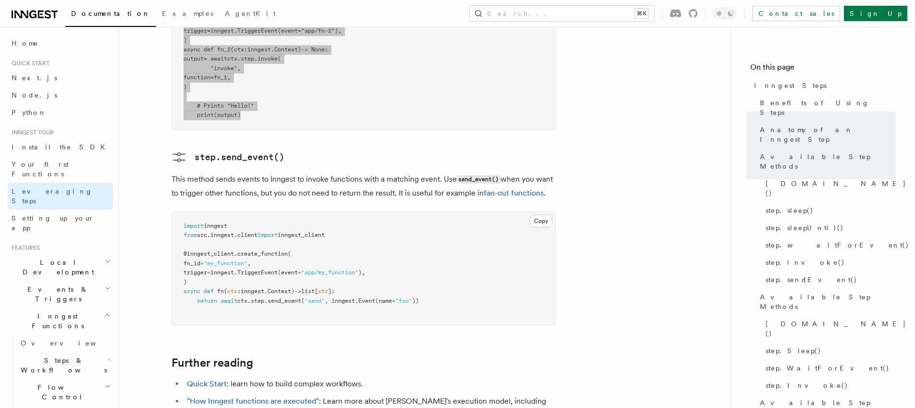
scroll to position [2120, 0]
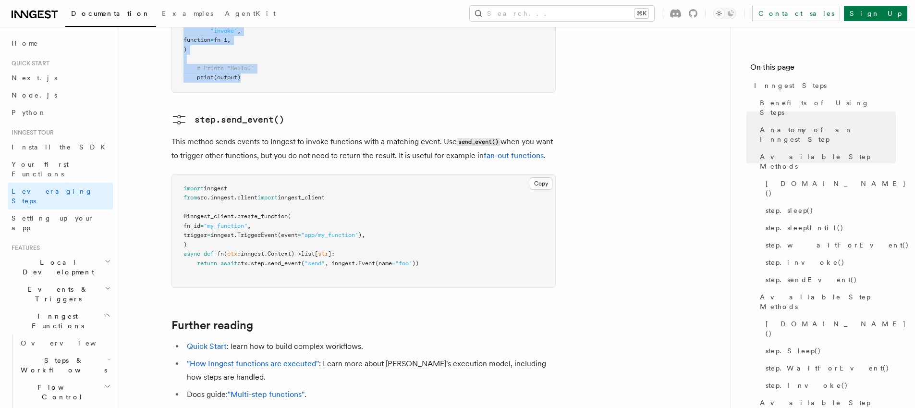
click at [355, 260] on span ", inngest." at bounding box center [342, 263] width 34 height 7
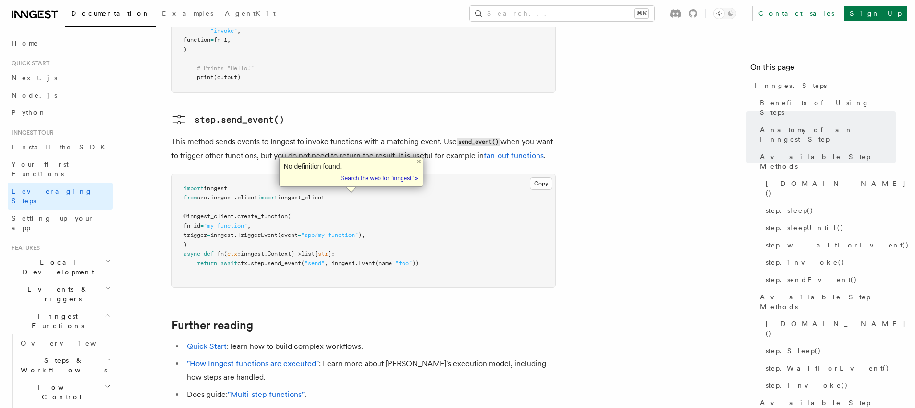
click at [252, 212] on pre "import inngest from src . inngest . client import inngest_client @inngest_clien…" at bounding box center [363, 230] width 383 height 113
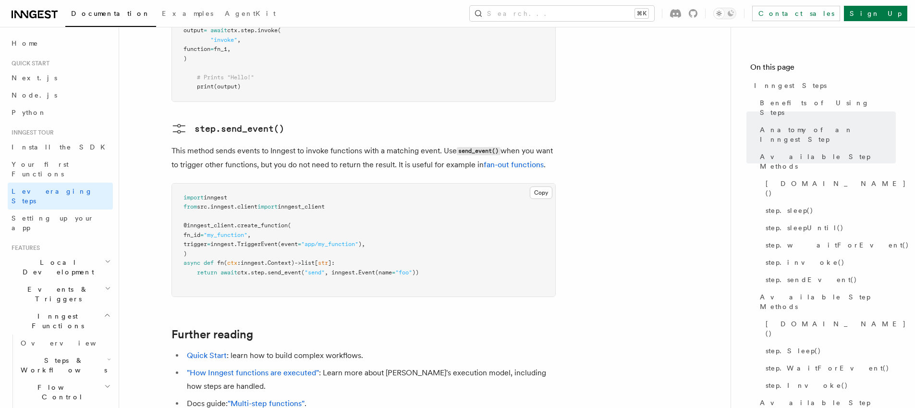
scroll to position [2235, 0]
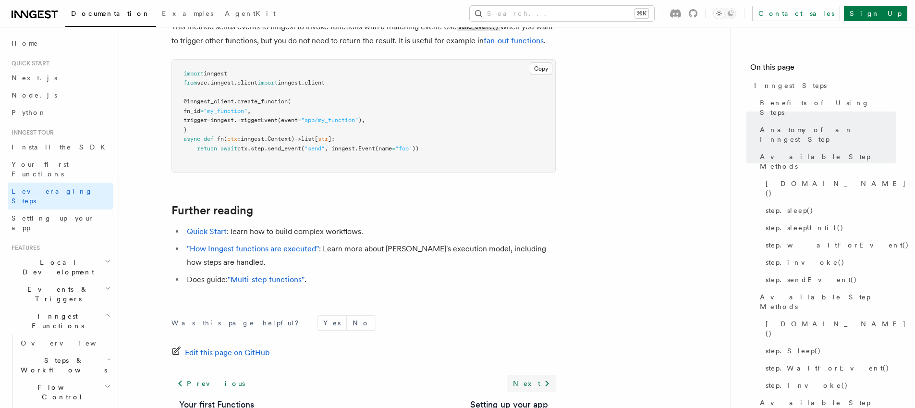
click at [536, 375] on link "Next" at bounding box center [531, 383] width 49 height 17
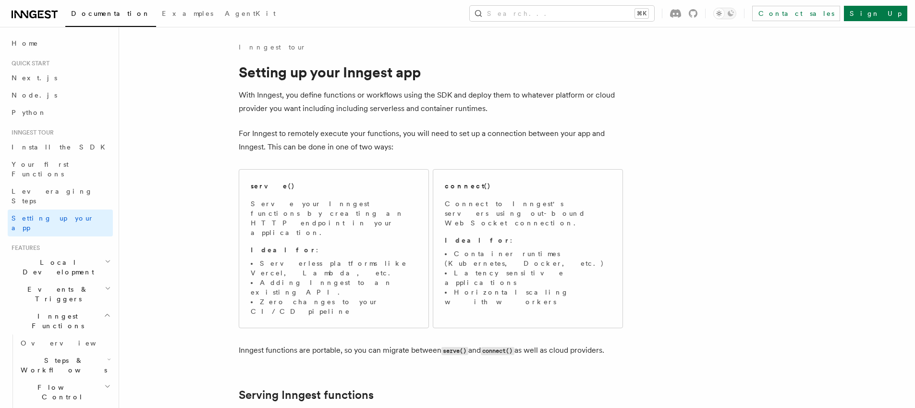
click at [306, 107] on p "With Inngest, you define functions or workflows using the SDK and deploy them t…" at bounding box center [431, 101] width 384 height 27
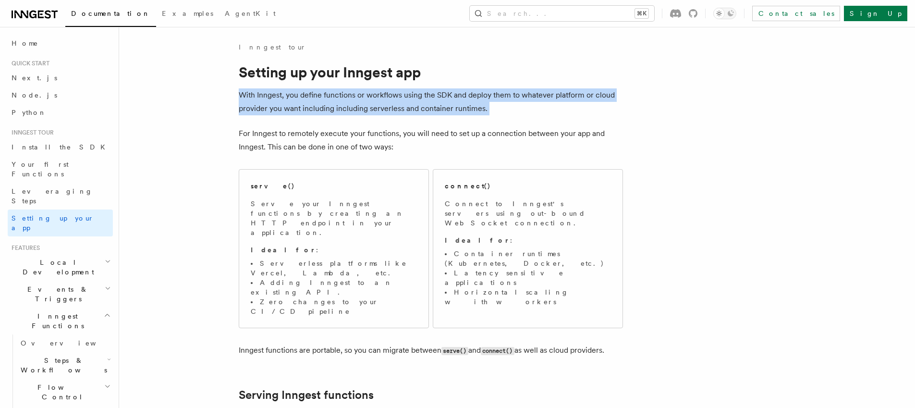
click at [306, 107] on p "With Inngest, you define functions or workflows using the SDK and deploy them t…" at bounding box center [431, 101] width 384 height 27
click at [357, 111] on p "With Inngest, you define functions or workflows using the SDK and deploy them t…" at bounding box center [431, 101] width 384 height 27
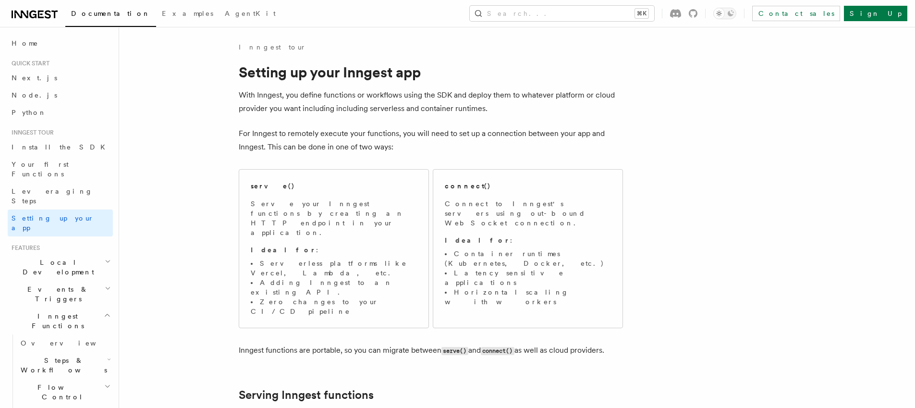
click at [270, 101] on p "With Inngest, you define functions or workflows using the SDK and deploy them t…" at bounding box center [431, 101] width 384 height 27
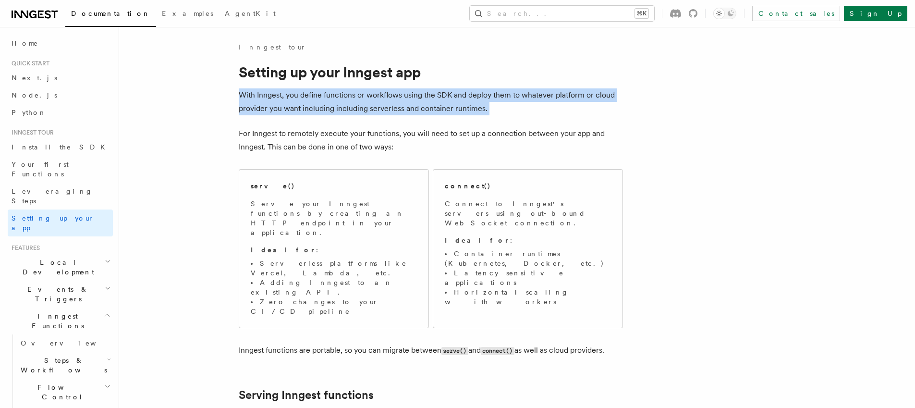
click at [270, 101] on p "With Inngest, you define functions or workflows using the SDK and deploy them t…" at bounding box center [431, 101] width 384 height 27
click at [334, 112] on p "With Inngest, you define functions or workflows using the SDK and deploy them t…" at bounding box center [431, 101] width 384 height 27
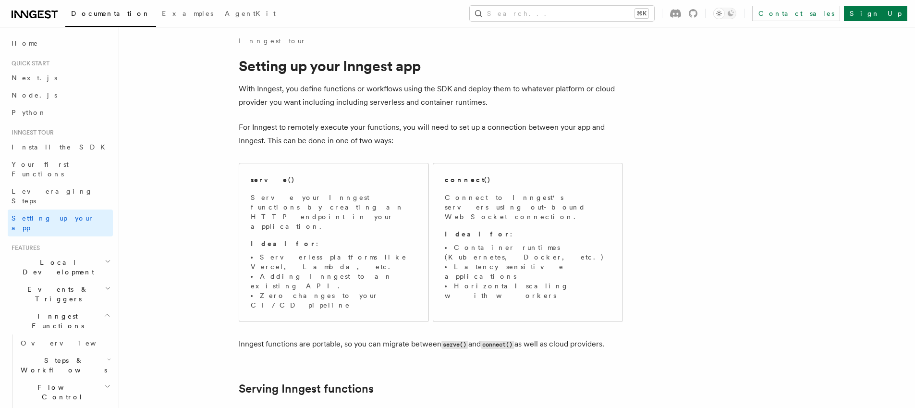
scroll to position [8, 0]
click at [287, 88] on p "With Inngest, you define functions or workflows using the SDK and deploy them t…" at bounding box center [431, 94] width 384 height 27
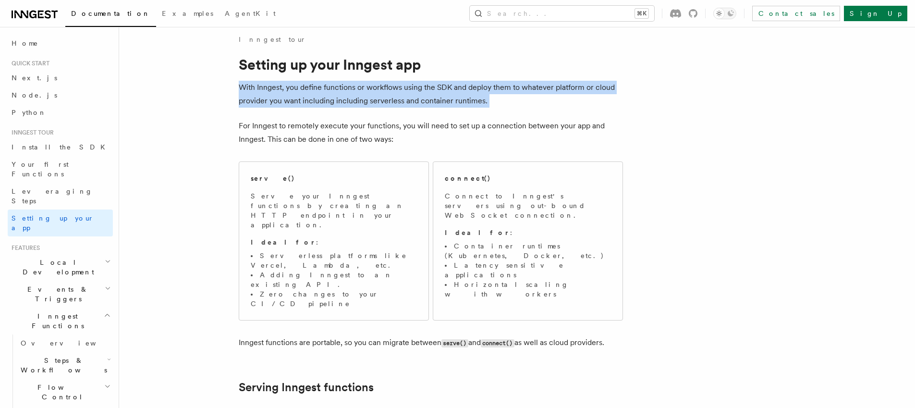
click at [287, 88] on p "With Inngest, you define functions or workflows using the SDK and deploy them t…" at bounding box center [431, 94] width 384 height 27
click at [319, 98] on p "With Inngest, you define functions or workflows using the SDK and deploy them t…" at bounding box center [431, 94] width 384 height 27
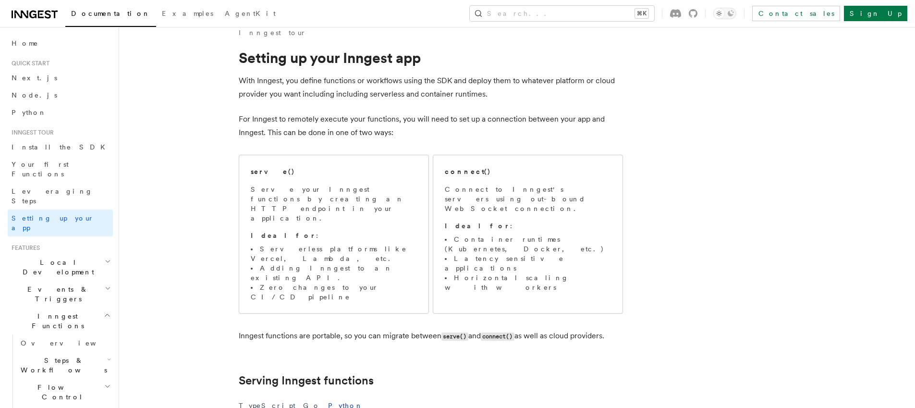
scroll to position [0, 0]
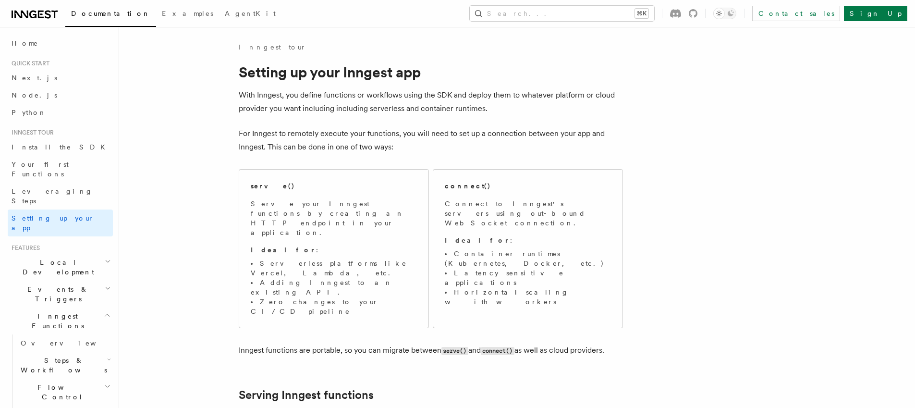
click at [281, 110] on p "With Inngest, you define functions or workflows using the SDK and deploy them t…" at bounding box center [431, 101] width 384 height 27
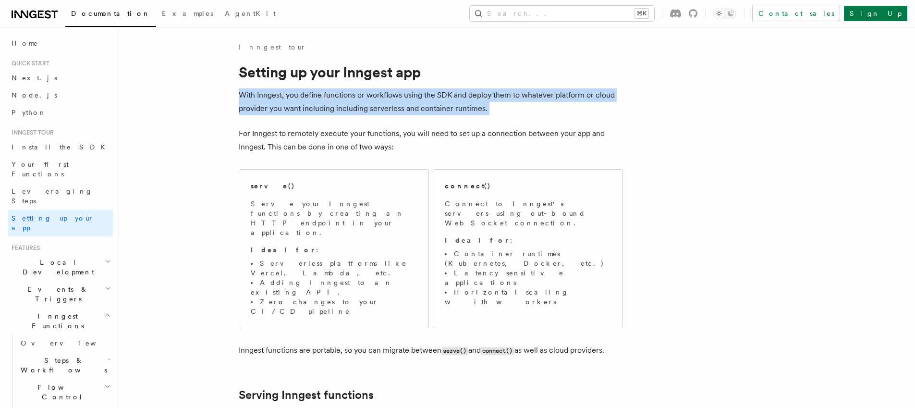
click at [281, 110] on p "With Inngest, you define functions or workflows using the SDK and deploy them t…" at bounding box center [431, 101] width 384 height 27
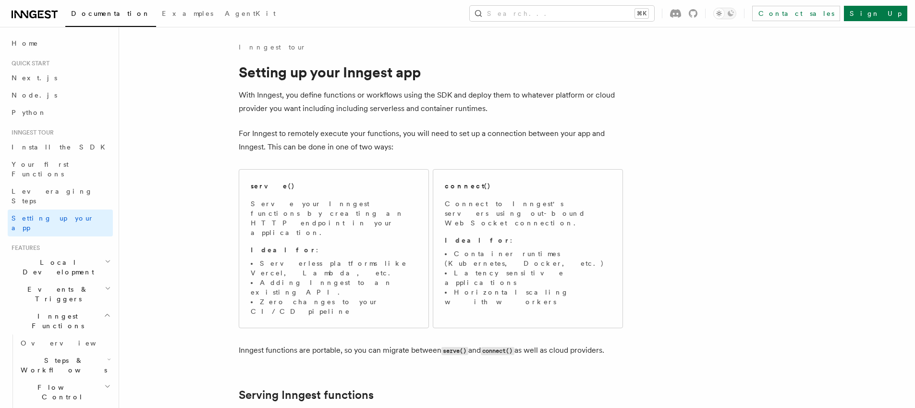
click at [290, 137] on p "For Inngest to remotely execute your functions, you will need to set up a conne…" at bounding box center [431, 140] width 384 height 27
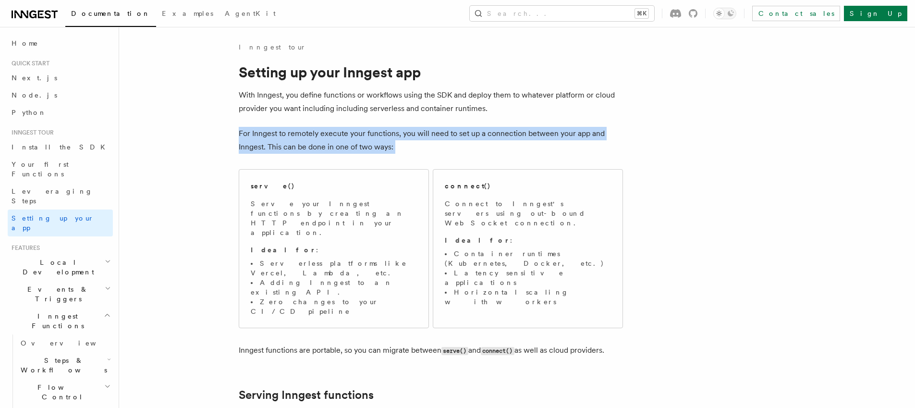
click at [290, 137] on p "For Inngest to remotely execute your functions, you will need to set up a conne…" at bounding box center [431, 140] width 384 height 27
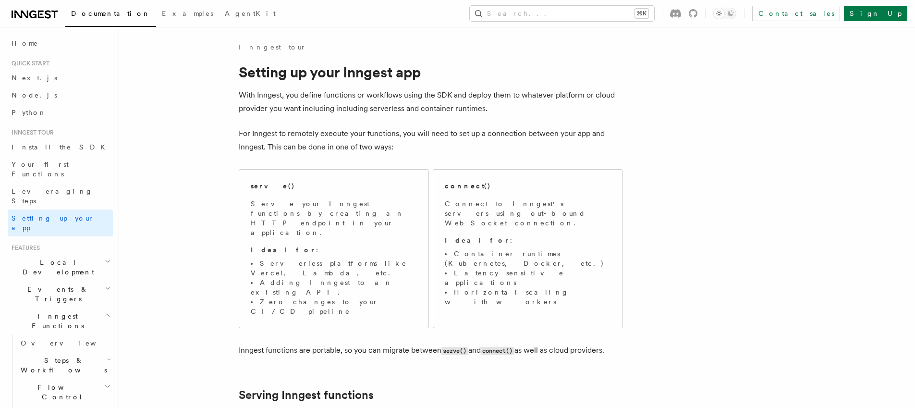
click at [292, 104] on p "With Inngest, you define functions or workflows using the SDK and deploy them t…" at bounding box center [431, 101] width 384 height 27
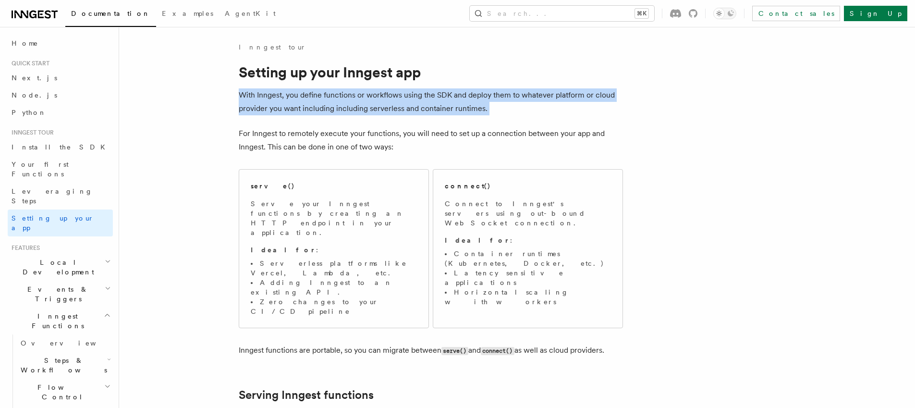
click at [292, 104] on p "With Inngest, you define functions or workflows using the SDK and deploy them t…" at bounding box center [431, 101] width 384 height 27
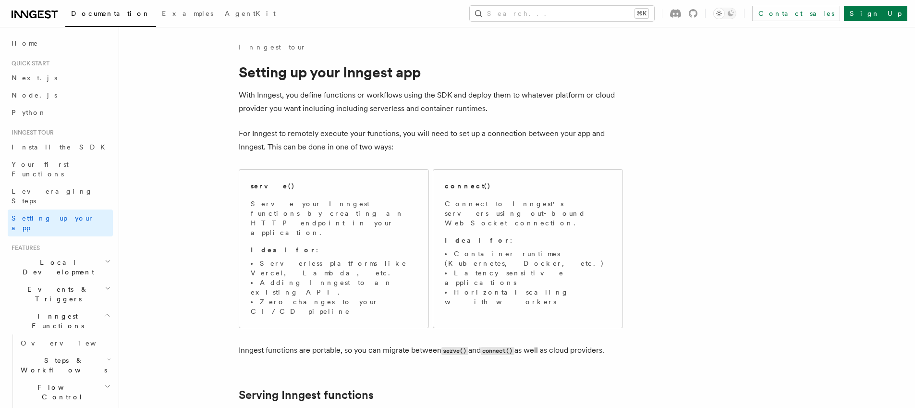
click at [300, 135] on p "For Inngest to remotely execute your functions, you will need to set up a conne…" at bounding box center [431, 140] width 384 height 27
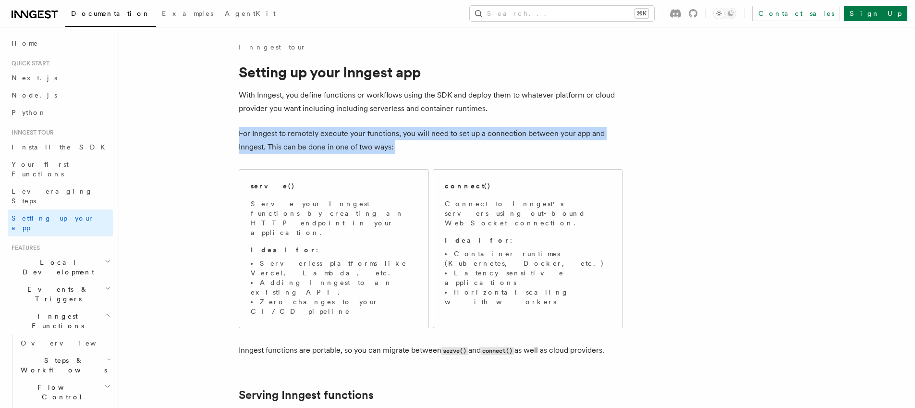
click at [300, 135] on p "For Inngest to remotely execute your functions, you will need to set up a conne…" at bounding box center [431, 140] width 384 height 27
click at [338, 147] on p "For Inngest to remotely execute your functions, you will need to set up a conne…" at bounding box center [431, 140] width 384 height 27
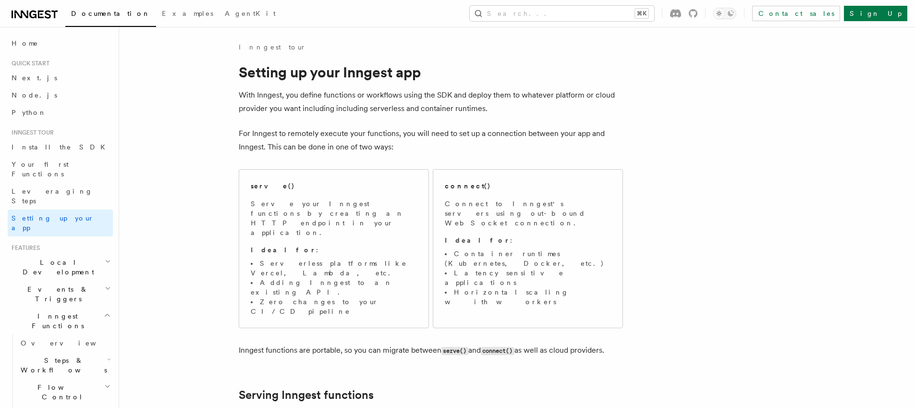
click at [288, 104] on p "With Inngest, you define functions or workflows using the SDK and deploy them t…" at bounding box center [431, 101] width 384 height 27
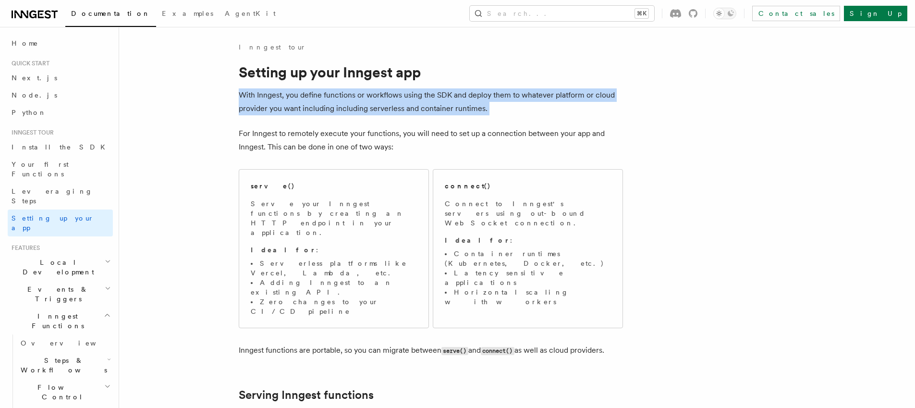
click at [288, 104] on p "With Inngest, you define functions or workflows using the SDK and deploy them t…" at bounding box center [431, 101] width 384 height 27
click at [328, 110] on p "With Inngest, you define functions or workflows using the SDK and deploy them t…" at bounding box center [431, 101] width 384 height 27
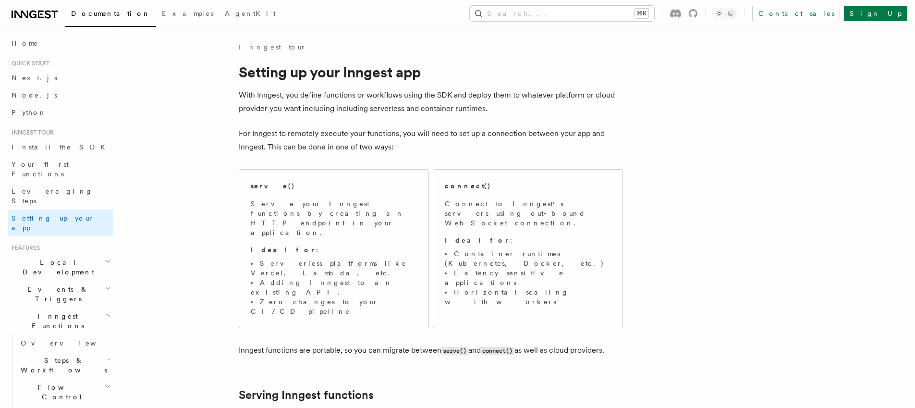
click at [338, 112] on p "With Inngest, you define functions or workflows using the SDK and deploy them t…" at bounding box center [431, 101] width 384 height 27
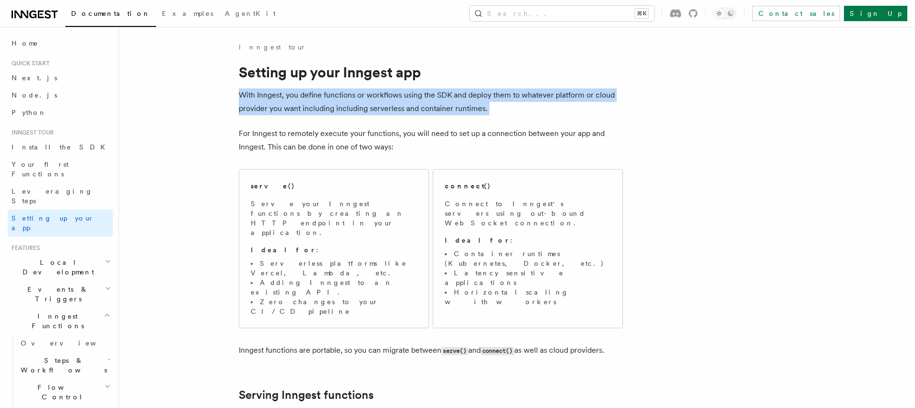
click at [338, 112] on p "With Inngest, you define functions or workflows using the SDK and deploy them t…" at bounding box center [431, 101] width 384 height 27
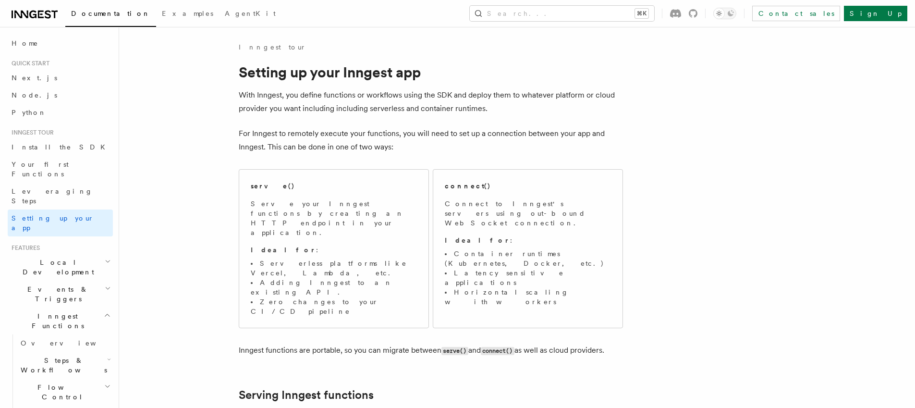
click at [336, 133] on p "For Inngest to remotely execute your functions, you will need to set up a conne…" at bounding box center [431, 140] width 384 height 27
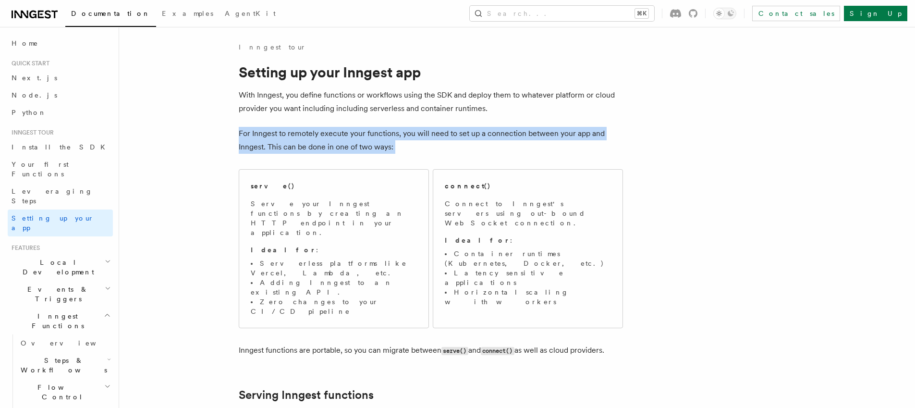
click at [336, 133] on p "For Inngest to remotely execute your functions, you will need to set up a conne…" at bounding box center [431, 140] width 384 height 27
click at [328, 142] on p "For Inngest to remotely execute your functions, you will need to set up a conne…" at bounding box center [431, 140] width 384 height 27
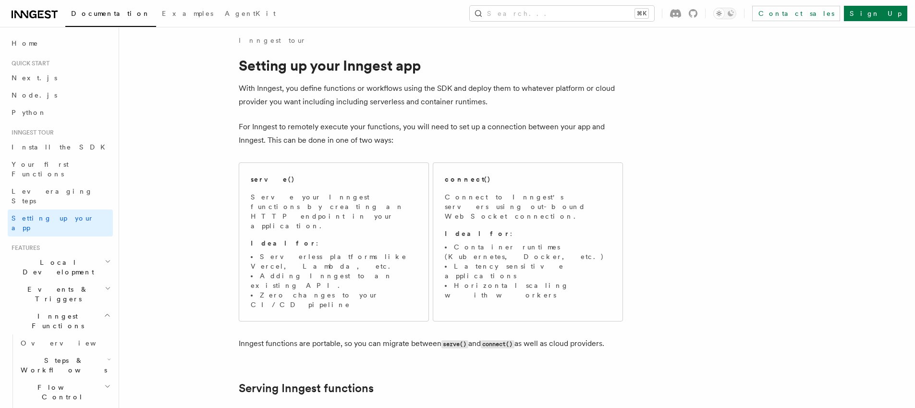
scroll to position [7, 0]
click at [313, 98] on p "With Inngest, you define functions or workflows using the SDK and deploy them t…" at bounding box center [431, 94] width 384 height 27
click at [297, 89] on p "With Inngest, you define functions or workflows using the SDK and deploy them t…" at bounding box center [431, 94] width 384 height 27
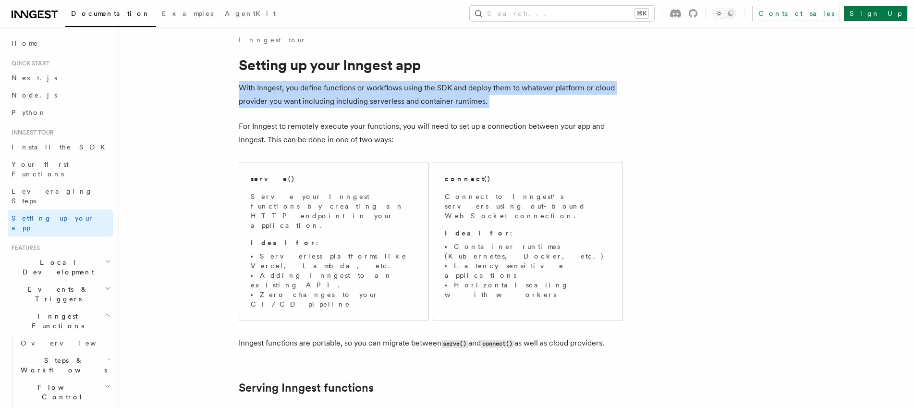
click at [297, 89] on p "With Inngest, you define functions or workflows using the SDK and deploy them t…" at bounding box center [431, 94] width 384 height 27
copy article "With Inngest, you define functions or workflows using the SDK and deploy them t…"
click at [312, 136] on p "For Inngest to remotely execute your functions, you will need to set up a conne…" at bounding box center [431, 133] width 384 height 27
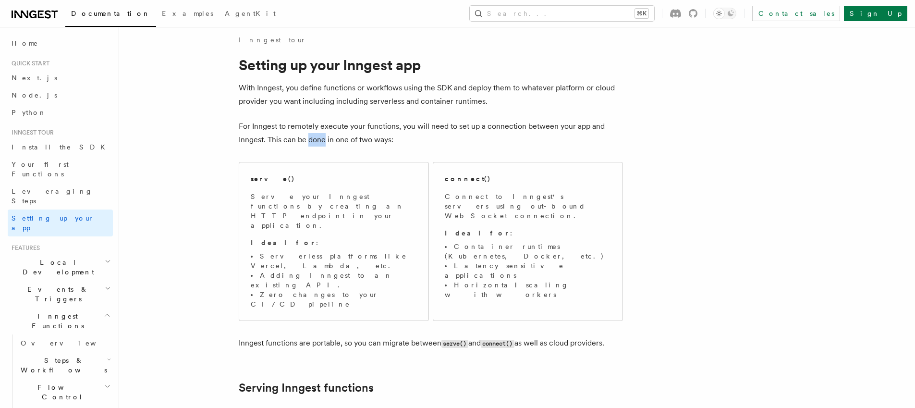
click at [312, 136] on p "For Inngest to remotely execute your functions, you will need to set up a conne…" at bounding box center [431, 133] width 384 height 27
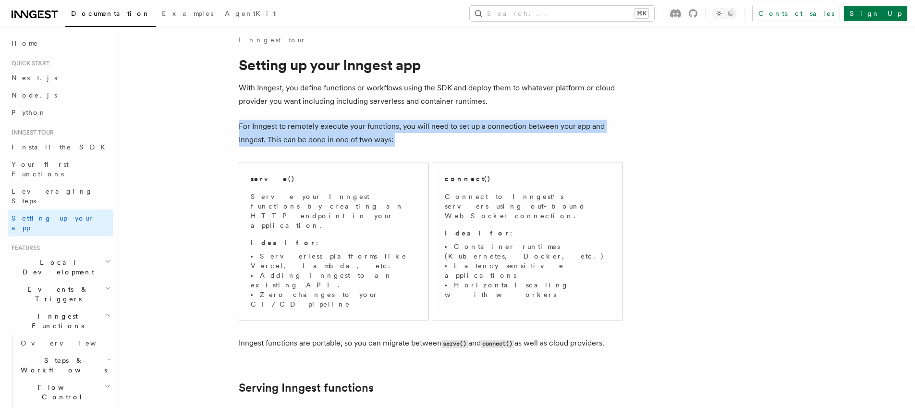
click at [312, 136] on p "For Inngest to remotely execute your functions, you will need to set up a conne…" at bounding box center [431, 133] width 384 height 27
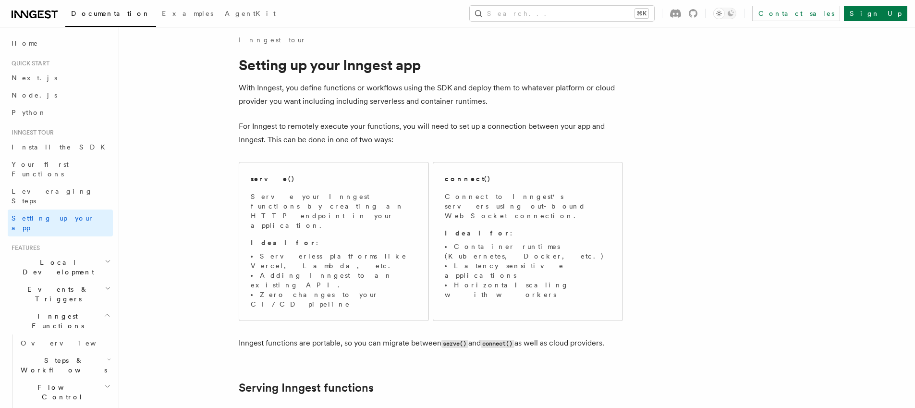
click at [348, 143] on p "For Inngest to remotely execute your functions, you will need to set up a conne…" at bounding box center [431, 133] width 384 height 27
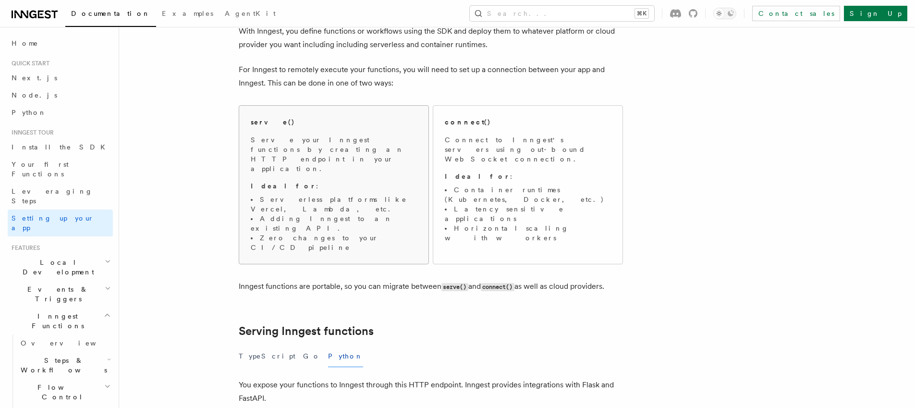
scroll to position [44, 0]
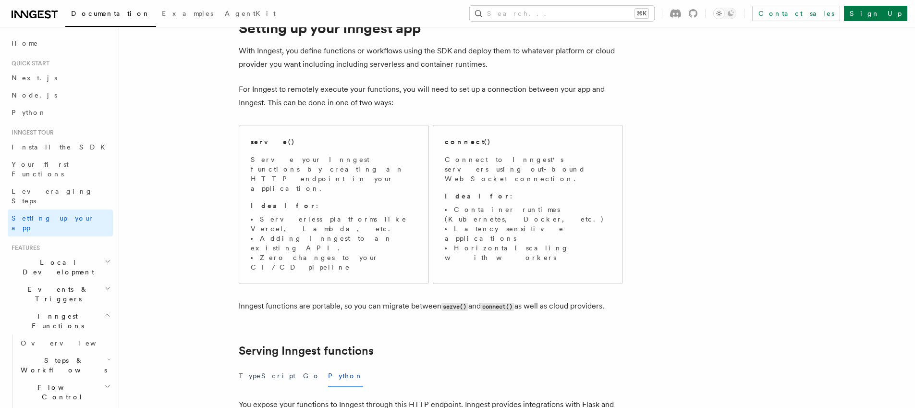
click at [290, 98] on p "For Inngest to remotely execute your functions, you will need to set up a conne…" at bounding box center [431, 96] width 384 height 27
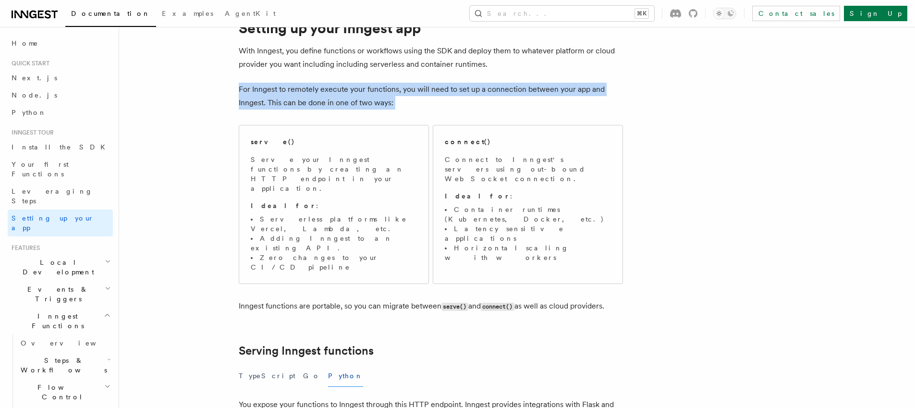
click at [290, 98] on p "For Inngest to remotely execute your functions, you will need to set up a conne…" at bounding box center [431, 96] width 384 height 27
click at [344, 98] on p "For Inngest to remotely execute your functions, you will need to set up a conne…" at bounding box center [431, 96] width 384 height 27
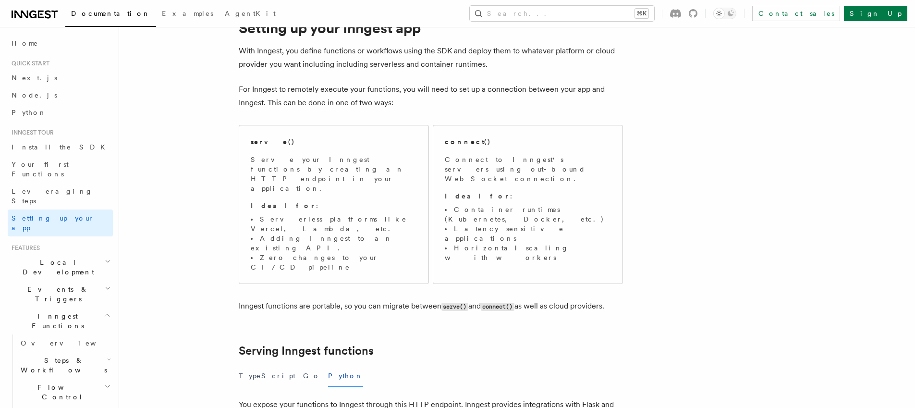
click at [331, 109] on p "For Inngest to remotely execute your functions, you will need to set up a conne…" at bounding box center [431, 96] width 384 height 27
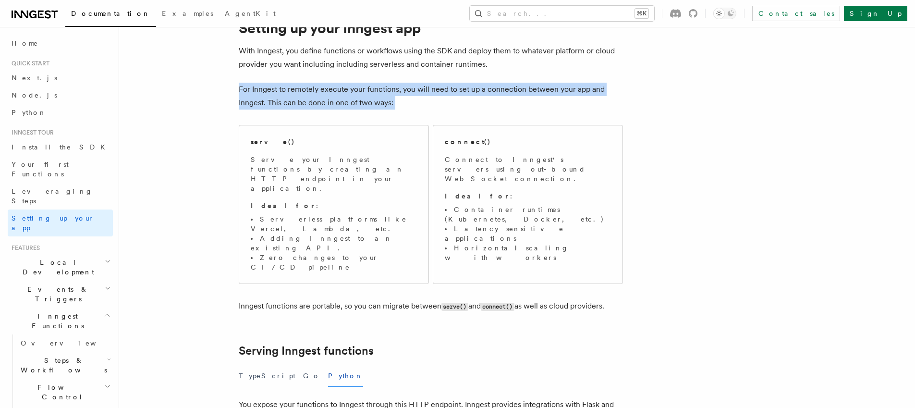
click at [331, 109] on p "For Inngest to remotely execute your functions, you will need to set up a conne…" at bounding box center [431, 96] width 384 height 27
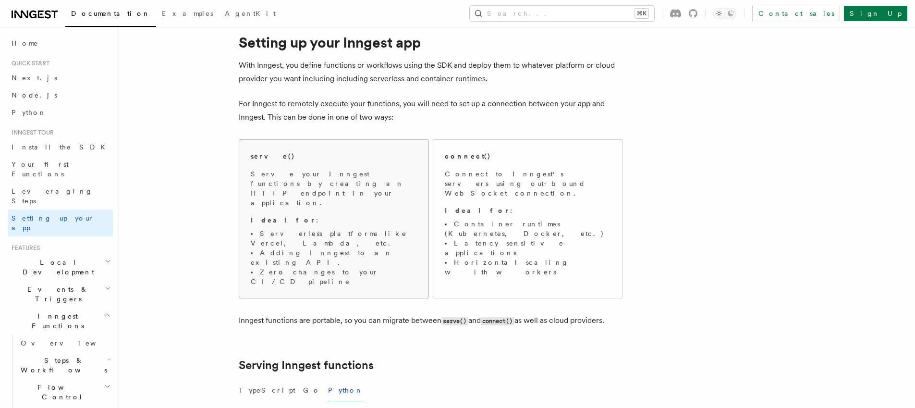
scroll to position [29, 0]
click at [349, 248] on li "Adding Inngest to an existing API." at bounding box center [334, 257] width 166 height 19
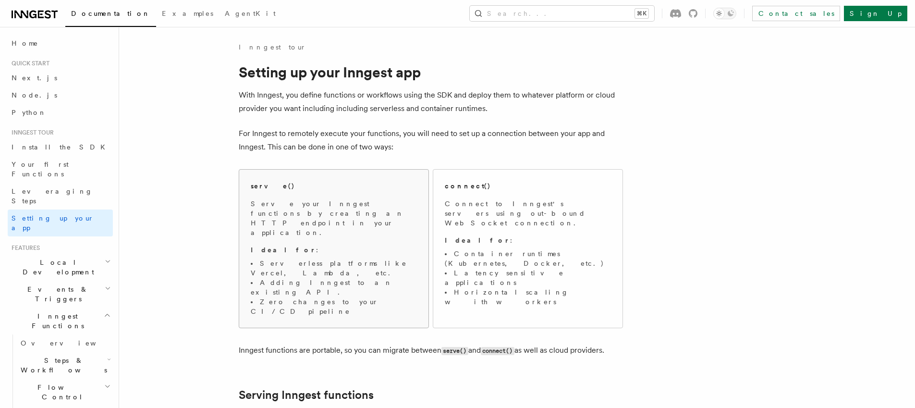
click at [281, 215] on p "Serve your Inngest functions by creating an HTTP endpoint in your application." at bounding box center [334, 218] width 166 height 38
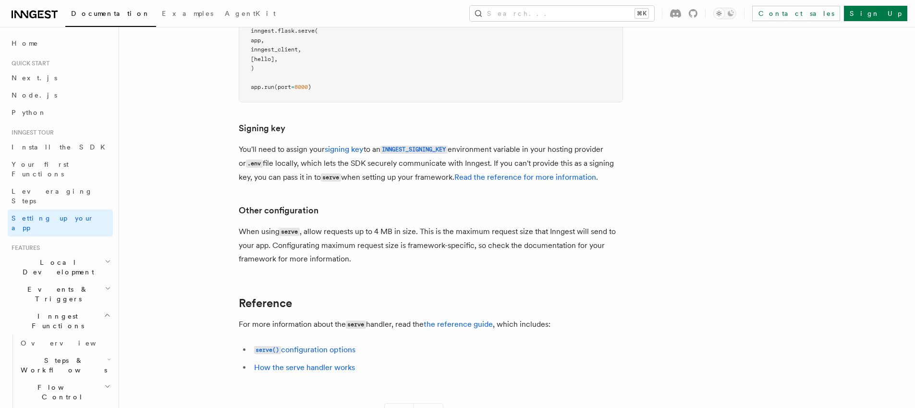
scroll to position [24, 0]
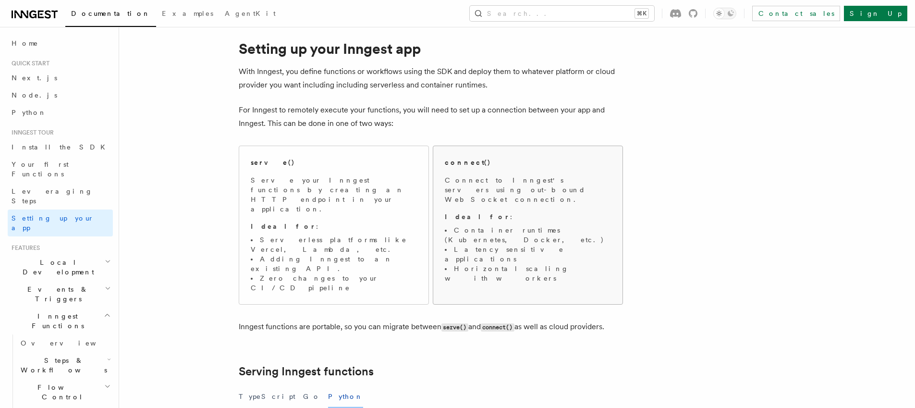
click at [489, 179] on p "Connect to Inngest's servers using out-bound WebSocket connection." at bounding box center [528, 189] width 166 height 29
click at [458, 122] on p "For Inngest to remotely execute your functions, you will need to set up a conne…" at bounding box center [431, 116] width 384 height 27
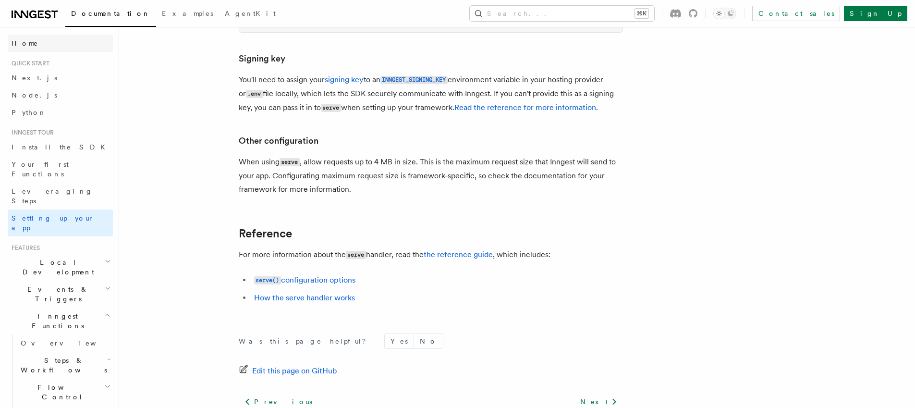
scroll to position [737, 0]
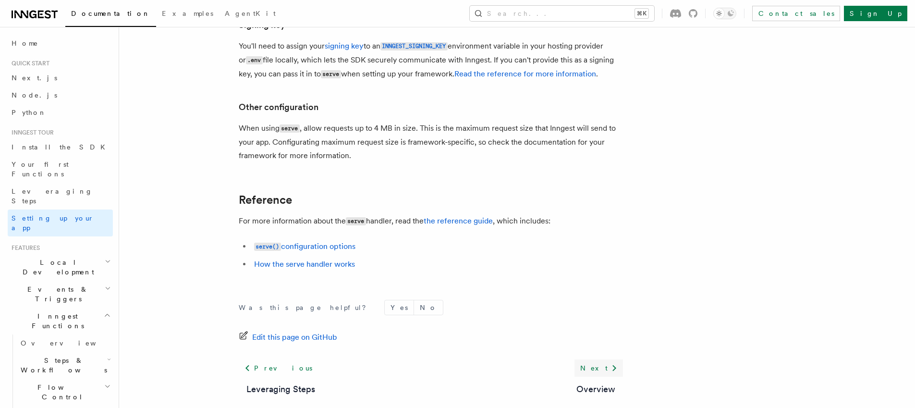
click at [596, 359] on link "Next" at bounding box center [599, 367] width 49 height 17
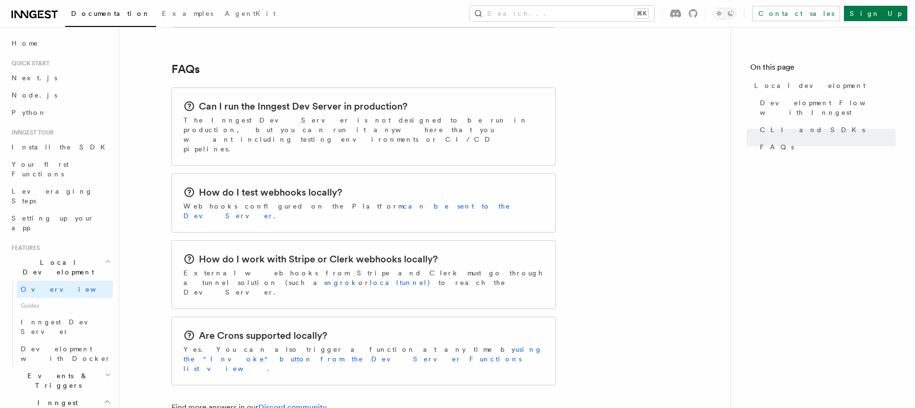
scroll to position [1472, 0]
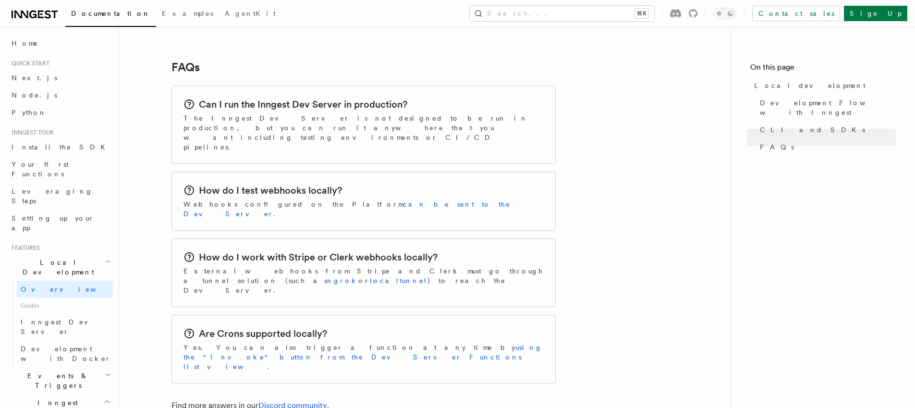
click at [231, 113] on p "The Inngest Dev Server is not designed to be run in production, but you can run…" at bounding box center [364, 132] width 360 height 38
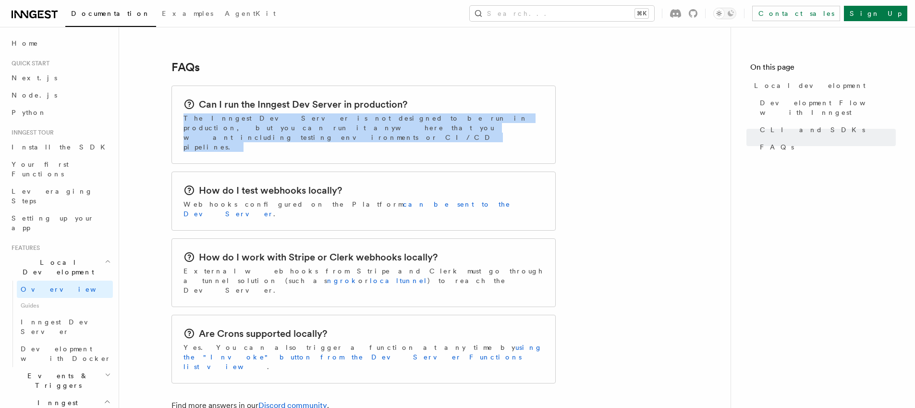
click at [231, 113] on p "The Inngest Dev Server is not designed to be run in production, but you can run…" at bounding box center [364, 132] width 360 height 38
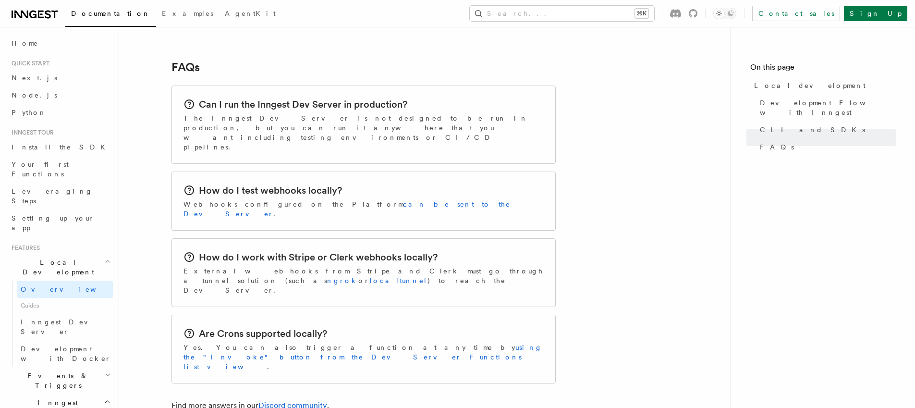
click at [291, 97] on div "Can I run the Inngest Dev Server in production? The Inngest Dev Server is not d…" at bounding box center [363, 124] width 383 height 77
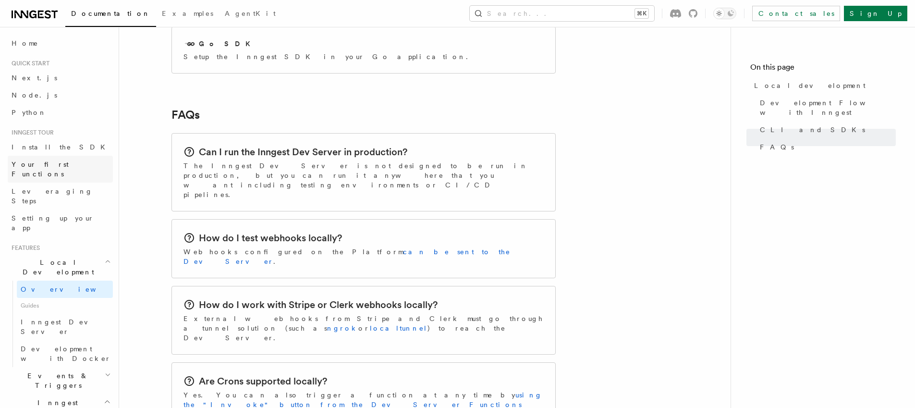
scroll to position [1250, 0]
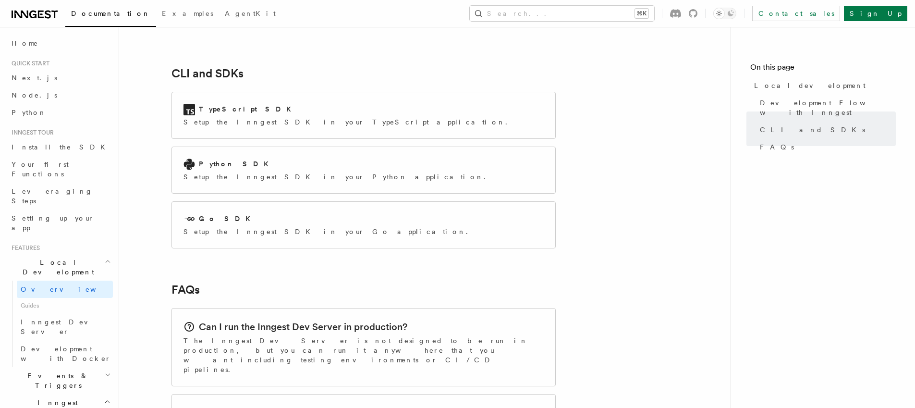
click at [219, 320] on h2 "Can I run the Inngest Dev Server in production?" at bounding box center [303, 326] width 208 height 13
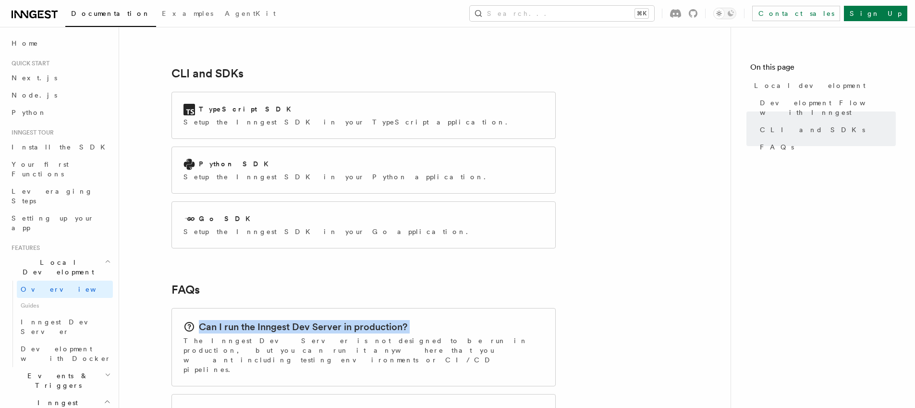
click at [219, 320] on h2 "Can I run the Inngest Dev Server in production?" at bounding box center [303, 326] width 208 height 13
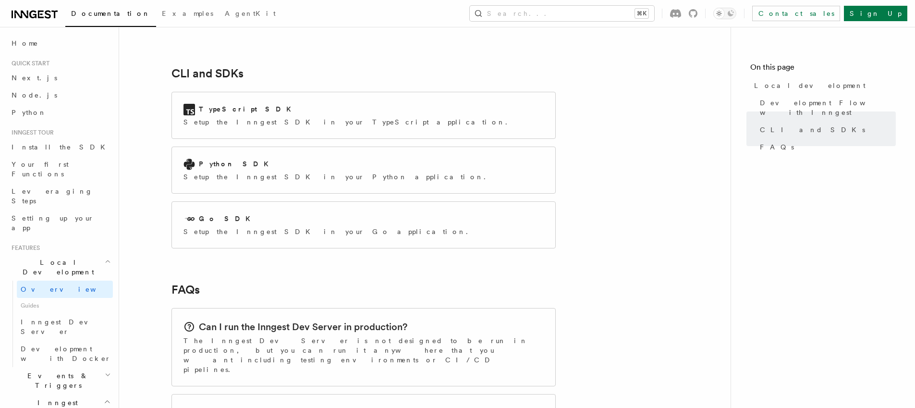
click at [225, 336] on p "The Inngest Dev Server is not designed to be run in production, but you can run…" at bounding box center [364, 355] width 360 height 38
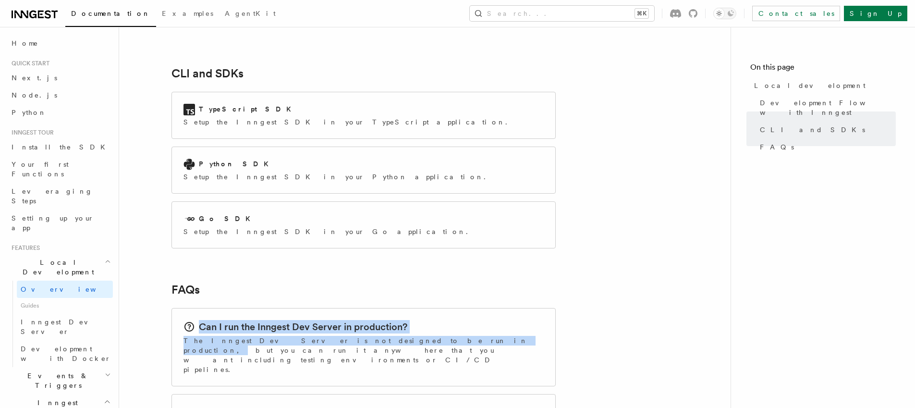
drag, startPoint x: 201, startPoint y: 281, endPoint x: 374, endPoint y: 293, distance: 173.4
click at [374, 320] on div "Can I run the Inngest Dev Server in production? The Inngest Dev Server is not d…" at bounding box center [364, 347] width 360 height 54
copy div "Can I run the Inngest Dev Server in production? The Inngest Dev Server is not d…"
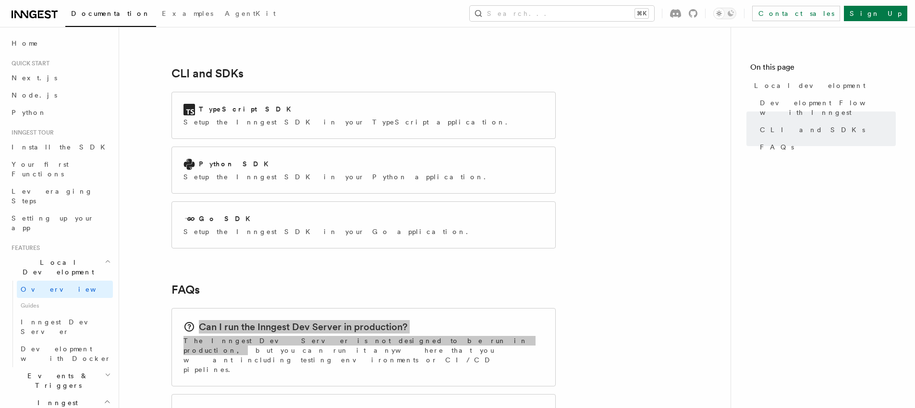
copy div "Can I run the Inngest Dev Server in production? The Inngest Dev Server is not d…"
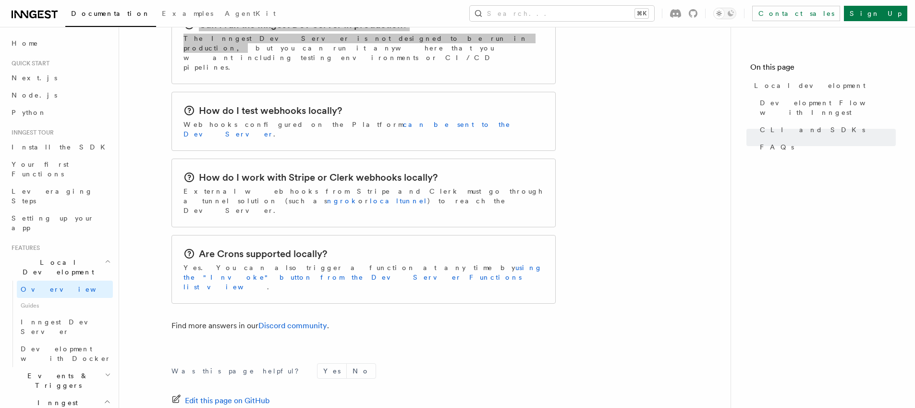
scroll to position [1563, 0]
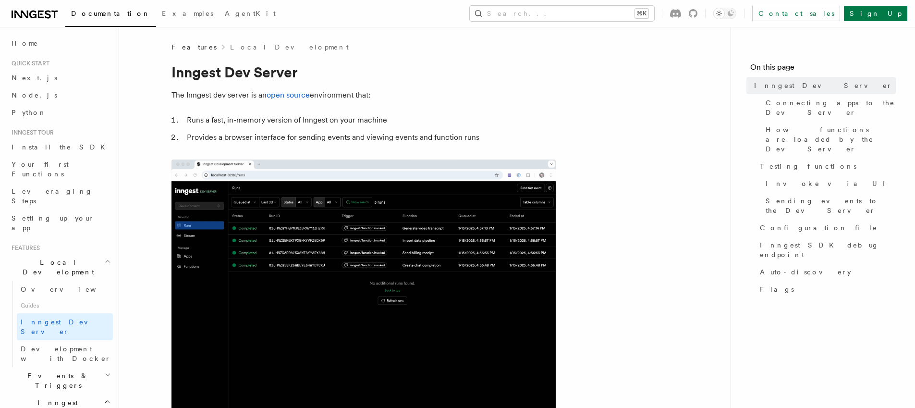
click at [30, 298] on span "Guides" at bounding box center [65, 305] width 96 height 15
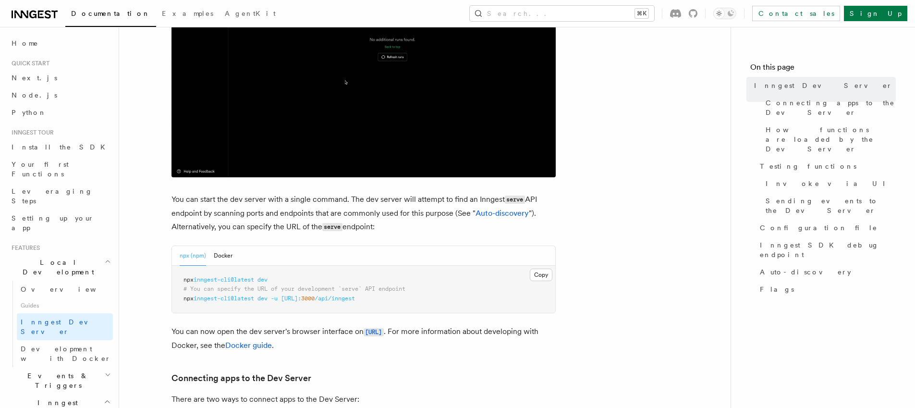
scroll to position [268, 0]
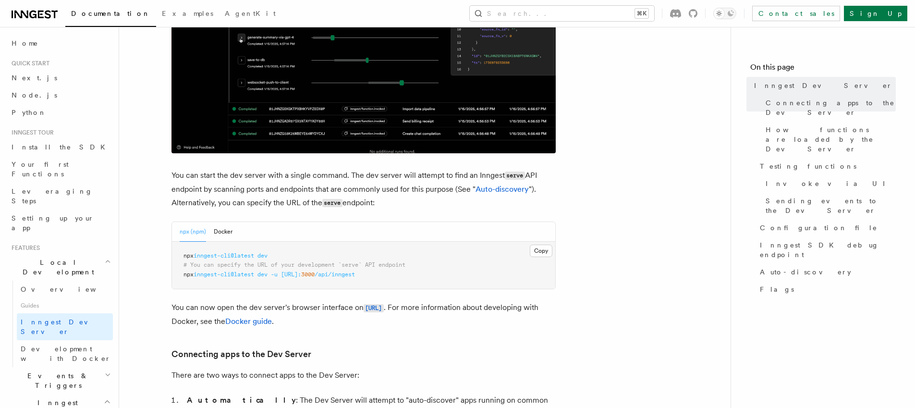
click at [200, 256] on span "inngest-cli@latest" at bounding box center [224, 255] width 61 height 7
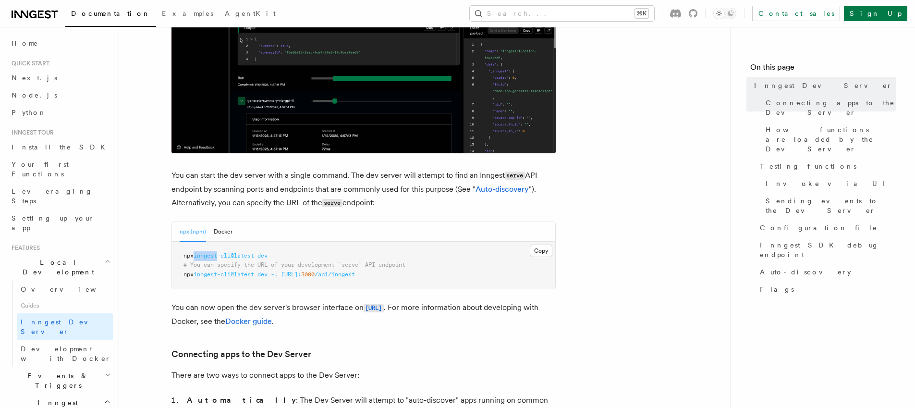
click at [200, 256] on span "inngest-cli@latest" at bounding box center [224, 255] width 61 height 7
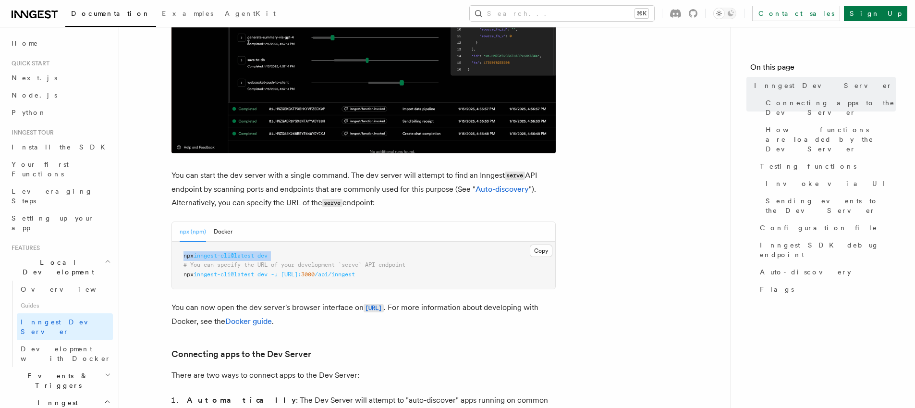
click at [200, 256] on span "inngest-cli@latest" at bounding box center [224, 255] width 61 height 7
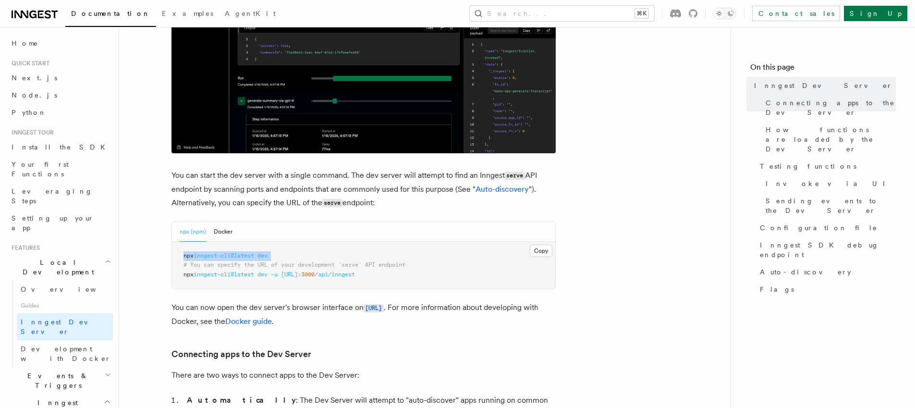
copy code "npx inngest-cli@latest dev"
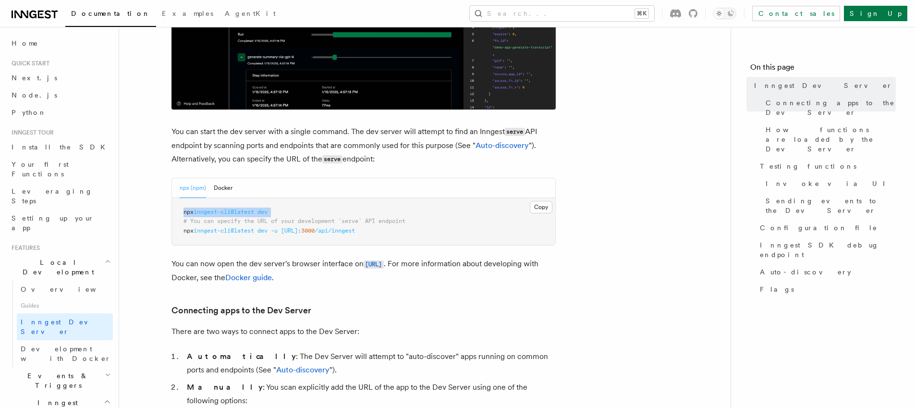
scroll to position [299, 0]
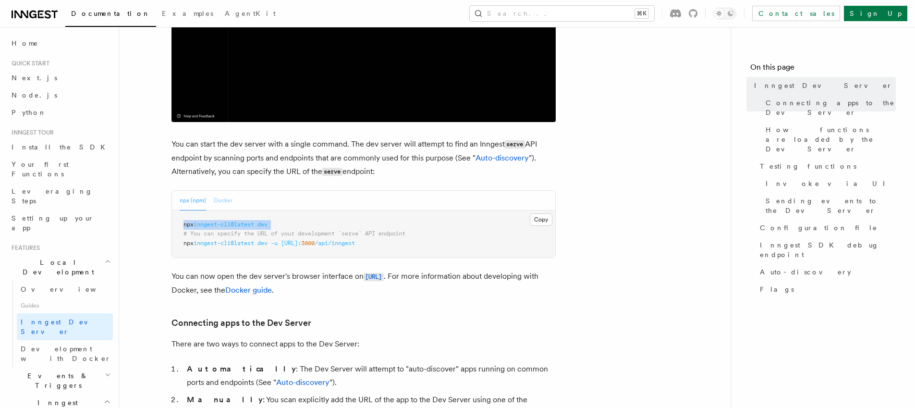
click at [230, 199] on button "Docker" at bounding box center [223, 201] width 19 height 20
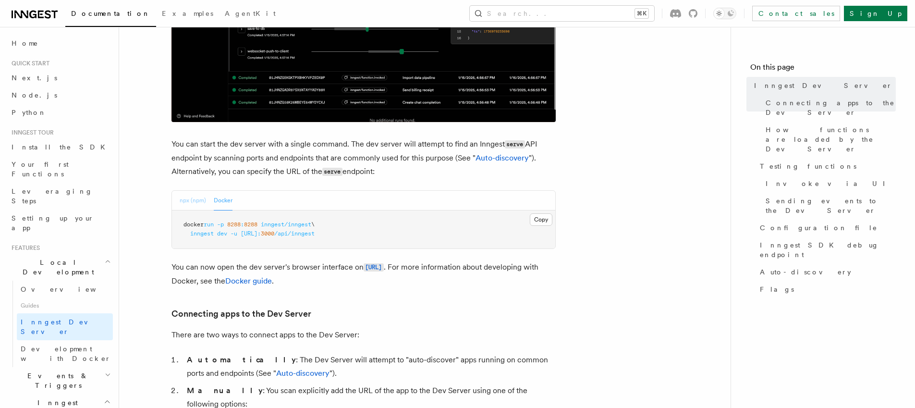
click at [199, 202] on button "npx (npm)" at bounding box center [193, 201] width 26 height 20
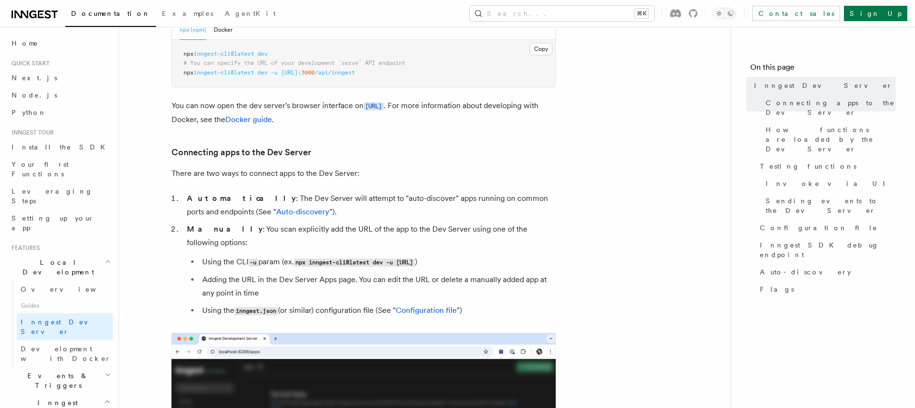
scroll to position [470, 0]
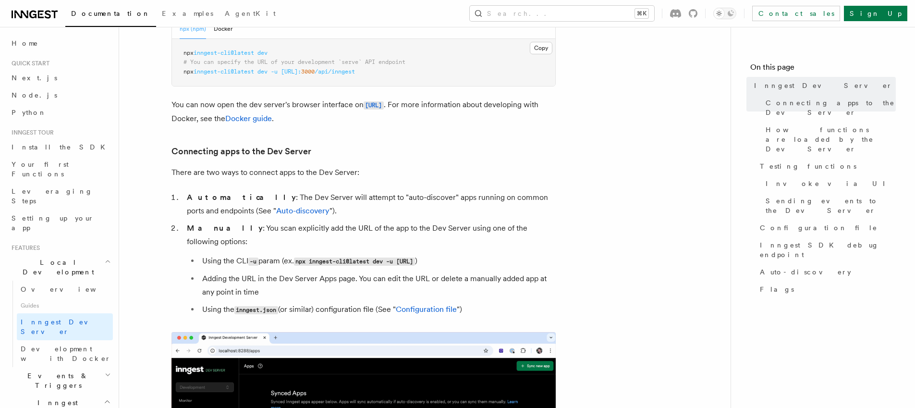
click at [322, 272] on li "Adding the URL in the Dev Server Apps page. You can edit the URL or delete a ma…" at bounding box center [377, 285] width 356 height 27
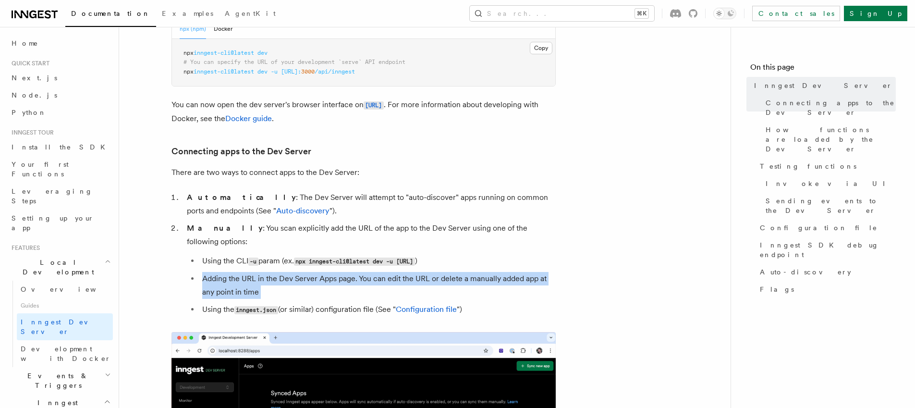
click at [322, 272] on li "Adding the URL in the Dev Server Apps page. You can edit the URL or delete a ma…" at bounding box center [377, 285] width 356 height 27
click at [338, 276] on li "Adding the URL in the Dev Server Apps page. You can edit the URL or delete a ma…" at bounding box center [377, 285] width 356 height 27
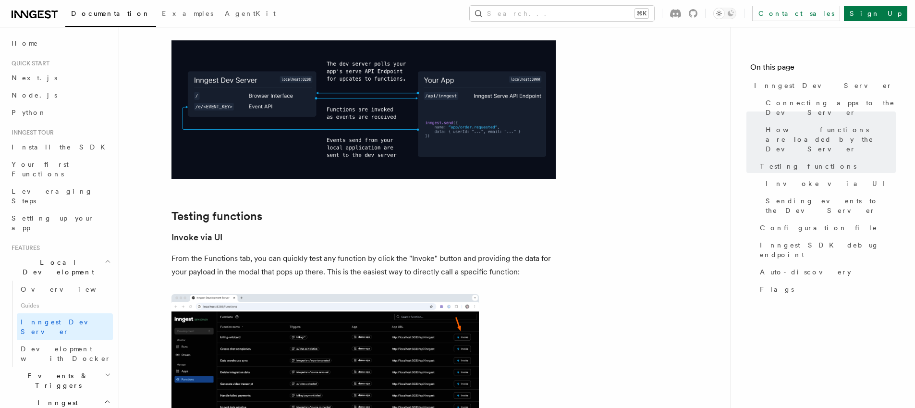
scroll to position [1189, 0]
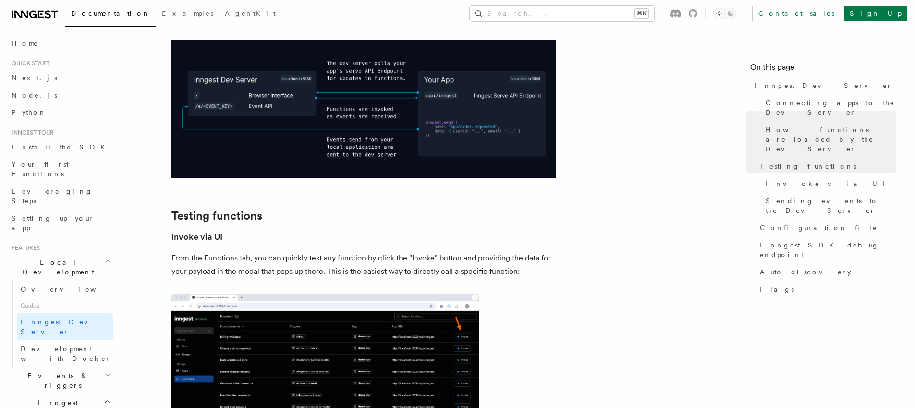
click at [274, 251] on p "From the Functions tab, you can quickly test any function by click the "Invoke"…" at bounding box center [364, 264] width 384 height 27
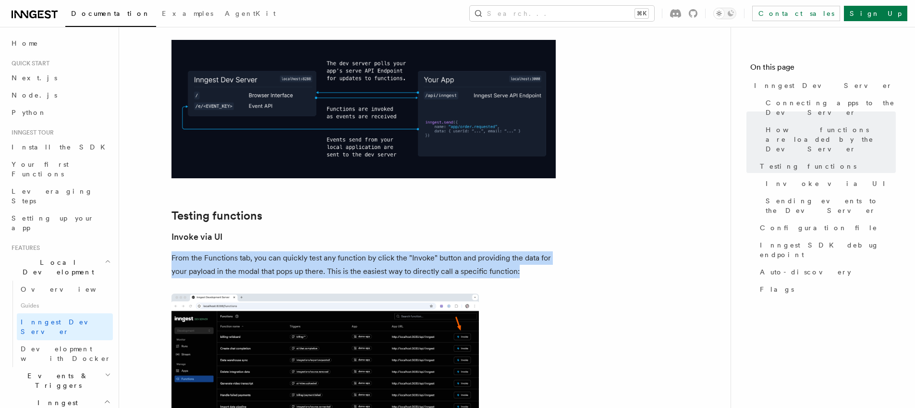
click at [274, 251] on p "From the Functions tab, you can quickly test any function by click the "Invoke"…" at bounding box center [364, 264] width 384 height 27
click at [297, 251] on p "From the Functions tab, you can quickly test any function by click the "Invoke"…" at bounding box center [364, 264] width 384 height 27
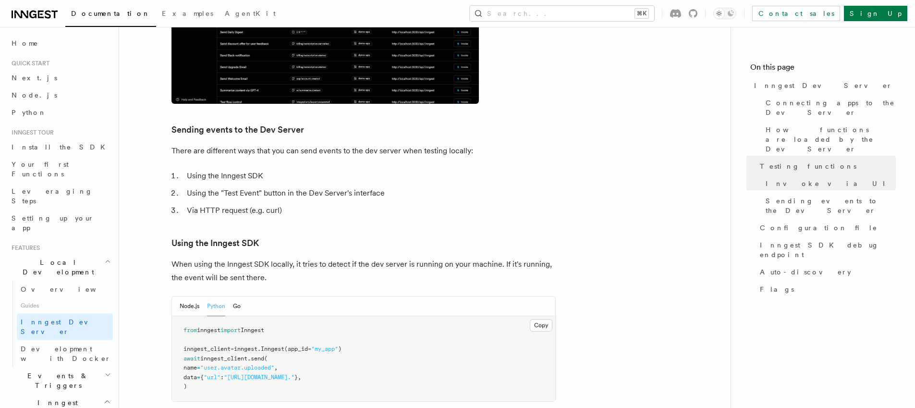
scroll to position [1587, 0]
click at [257, 143] on p "There are different ways that you can send events to the dev server when testin…" at bounding box center [364, 149] width 384 height 13
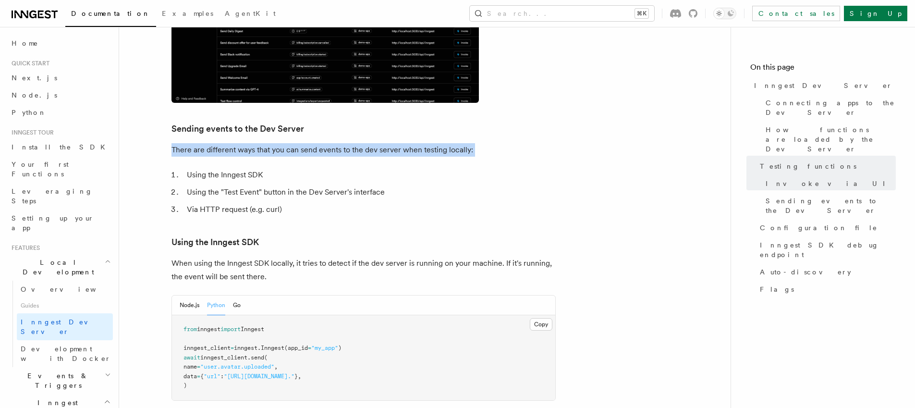
click at [257, 143] on p "There are different ways that you can send events to the dev server when testin…" at bounding box center [364, 149] width 384 height 13
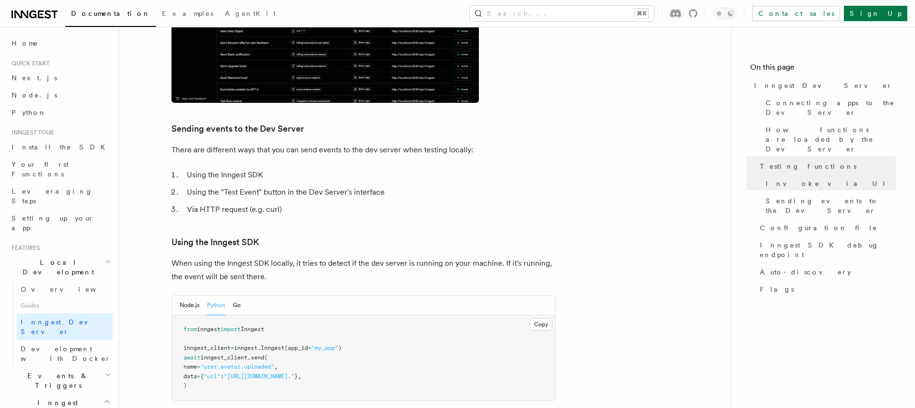
click at [270, 172] on ol "Using the Inngest SDK Using the "Test Event" button in the Dev Server's interfa…" at bounding box center [364, 192] width 384 height 48
click at [305, 203] on li "Via HTTP request (e.g. curl)" at bounding box center [370, 209] width 372 height 13
click at [302, 185] on li "Using the "Test Event" button in the Dev Server's interface" at bounding box center [370, 191] width 372 height 13
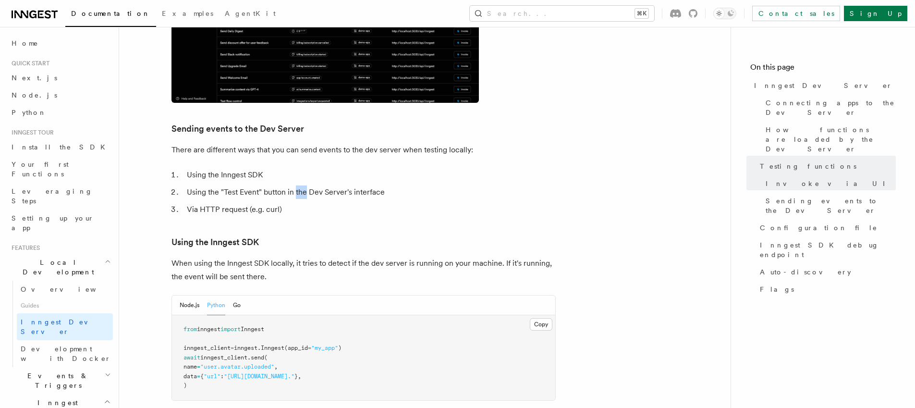
click at [302, 185] on li "Using the "Test Event" button in the Dev Server's interface" at bounding box center [370, 191] width 372 height 13
click at [311, 192] on article "Features Local Development Inngest Dev Server The Inngest dev server is an open…" at bounding box center [425, 260] width 581 height 3610
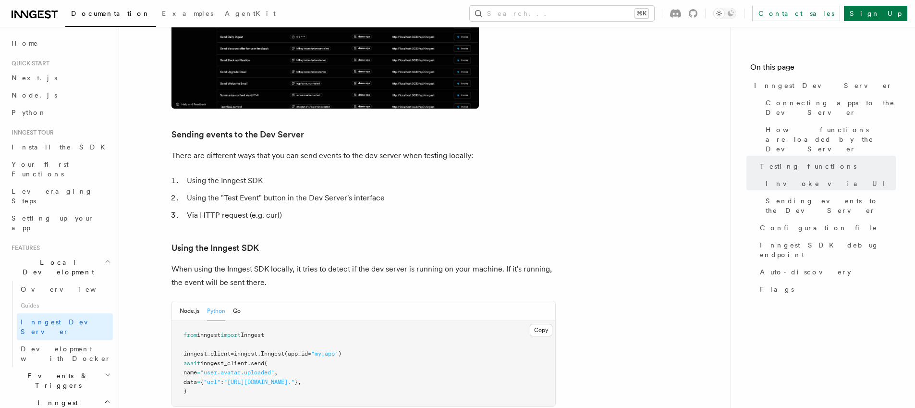
scroll to position [1576, 0]
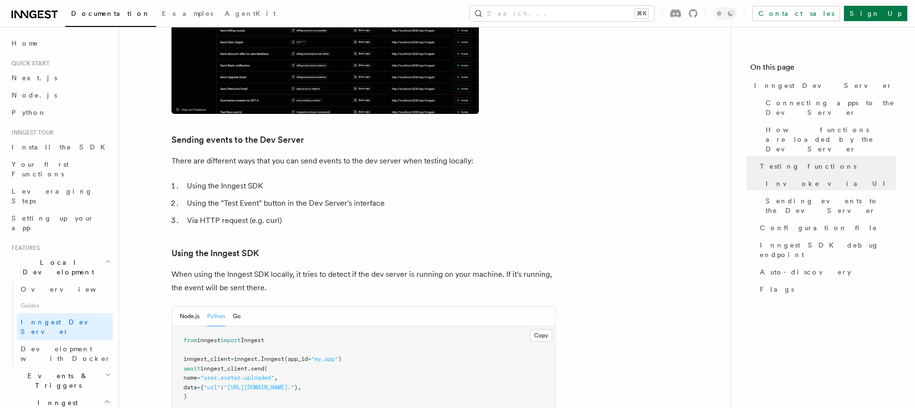
click at [226, 154] on p "There are different ways that you can send events to the dev server when testin…" at bounding box center [364, 160] width 384 height 13
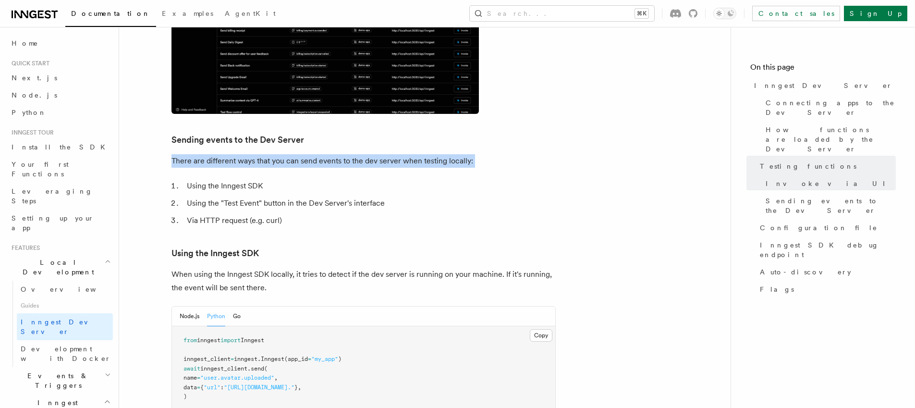
click at [226, 154] on p "There are different ways that you can send events to the dev server when testin…" at bounding box center [364, 160] width 384 height 13
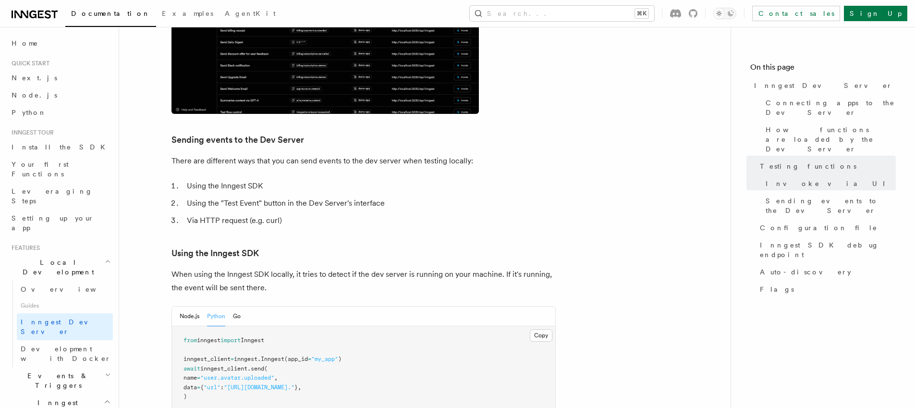
click at [271, 179] on ol "Using the Inngest SDK Using the "Test Event" button in the Dev Server's interfa…" at bounding box center [364, 203] width 384 height 48
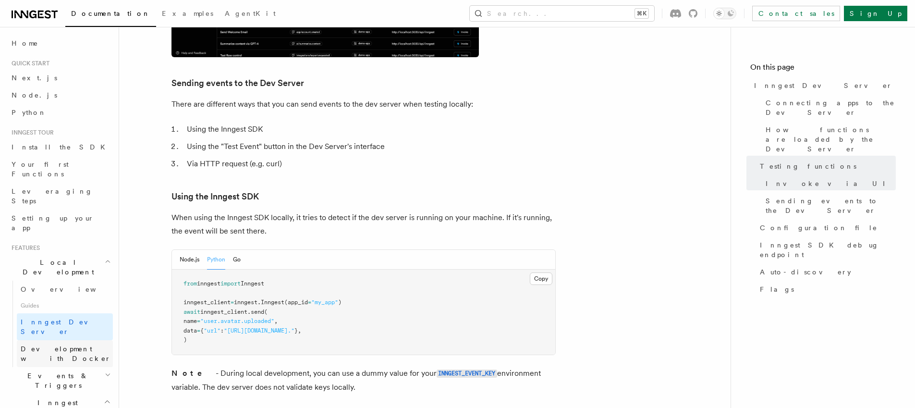
scroll to position [1635, 0]
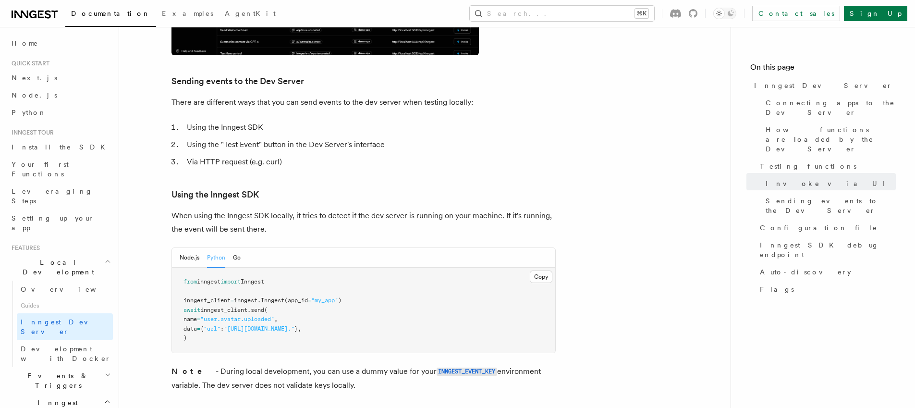
click at [211, 138] on li "Using the "Test Event" button in the Dev Server's interface" at bounding box center [370, 144] width 372 height 13
click at [216, 155] on li "Via HTTP request (e.g. curl)" at bounding box center [370, 161] width 372 height 13
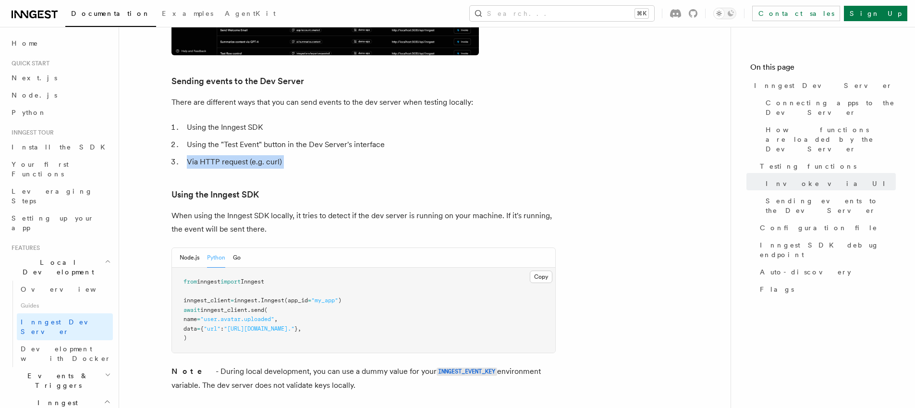
click at [216, 155] on li "Via HTTP request (e.g. curl)" at bounding box center [370, 161] width 372 height 13
click at [273, 156] on article "Features Local Development Inngest Dev Server The Inngest dev server is an open…" at bounding box center [425, 212] width 581 height 3610
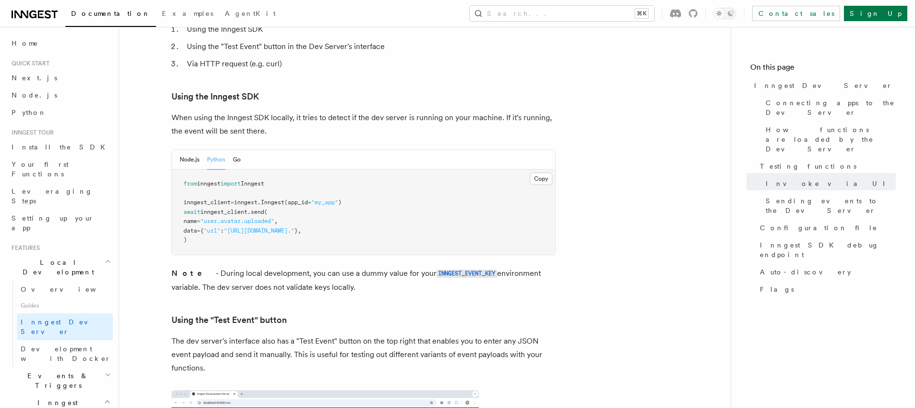
scroll to position [1736, 0]
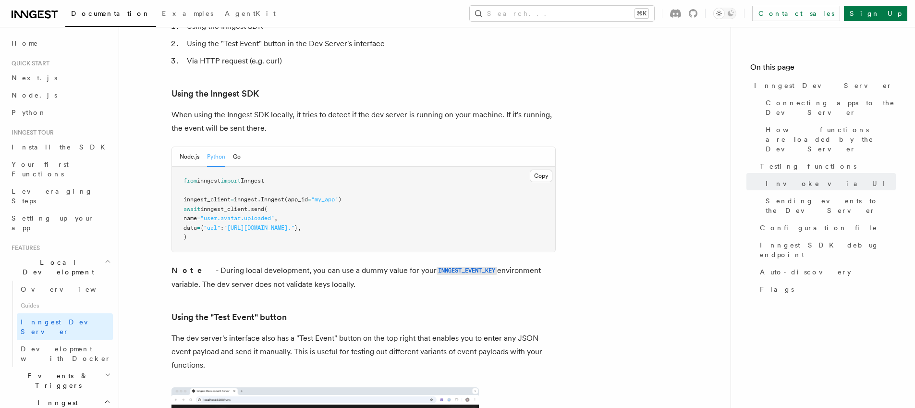
click at [299, 178] on pre "from inngest import Inngest inngest_client = inngest . Inngest (app_id = "my_ap…" at bounding box center [363, 209] width 383 height 85
click at [276, 196] on span "Inngest" at bounding box center [273, 199] width 24 height 7
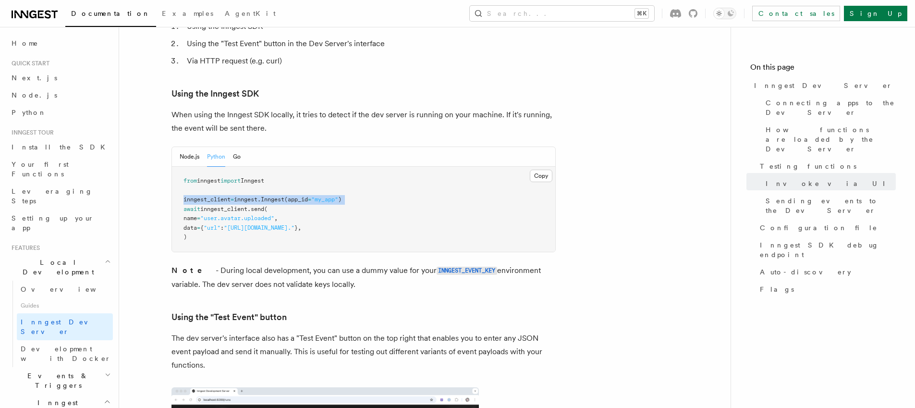
click at [276, 196] on span "Inngest" at bounding box center [273, 199] width 24 height 7
click at [236, 177] on pre "from inngest import Inngest inngest_client = inngest . Inngest (app_id = "my_ap…" at bounding box center [363, 209] width 383 height 85
click at [229, 206] on span "inngest_client" at bounding box center [223, 209] width 47 height 7
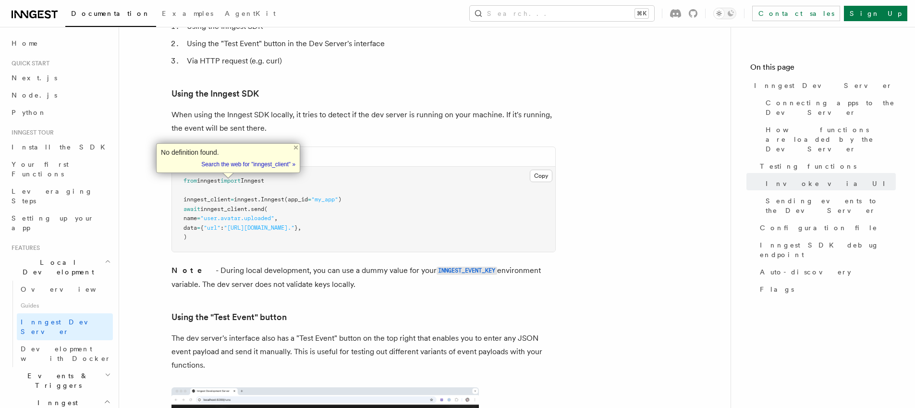
click at [212, 206] on span "inngest_client" at bounding box center [223, 209] width 47 height 7
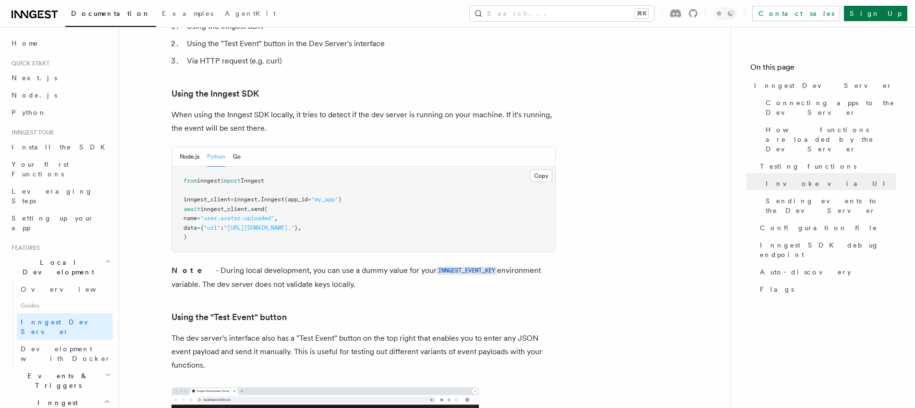
click at [198, 195] on pre "from inngest import Inngest inngest_client = inngest . Inngest (app_id = "my_ap…" at bounding box center [363, 209] width 383 height 85
click at [196, 224] on span "data" at bounding box center [190, 227] width 13 height 7
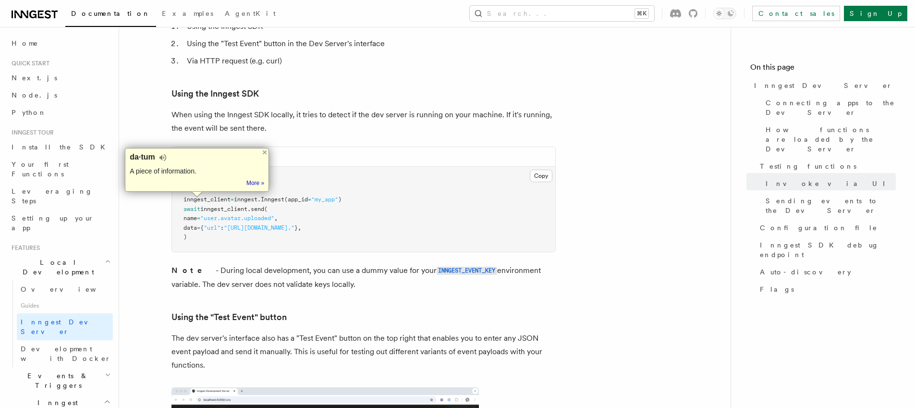
click at [249, 217] on pre "from inngest import Inngest inngest_client = inngest . Inngest (app_id = "my_ap…" at bounding box center [363, 209] width 383 height 85
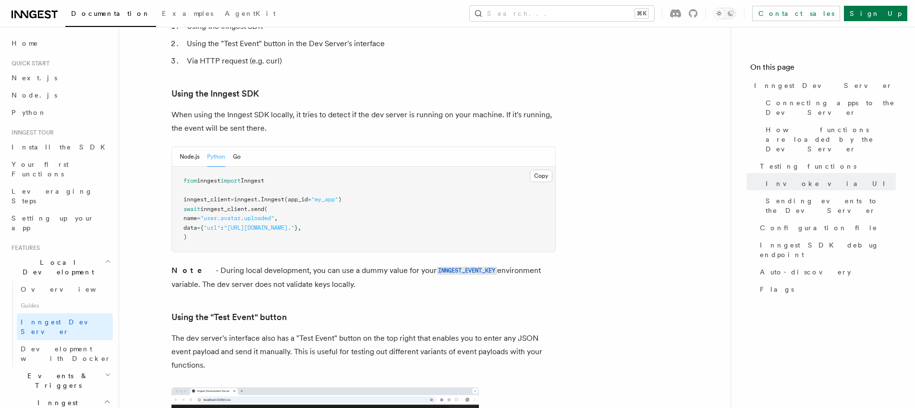
click at [217, 264] on p "Note - During local development, you can use a dummy value for your INNGEST_EVE…" at bounding box center [364, 277] width 384 height 27
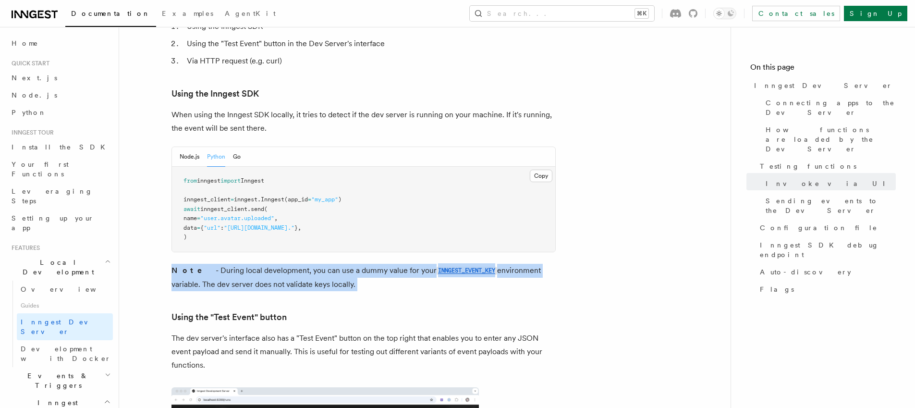
click at [217, 264] on p "Note - During local development, you can use a dummy value for your INNGEST_EVE…" at bounding box center [364, 277] width 384 height 27
click at [240, 265] on article "Features Local Development Inngest Dev Server The Inngest dev server is an open…" at bounding box center [425, 112] width 581 height 3610
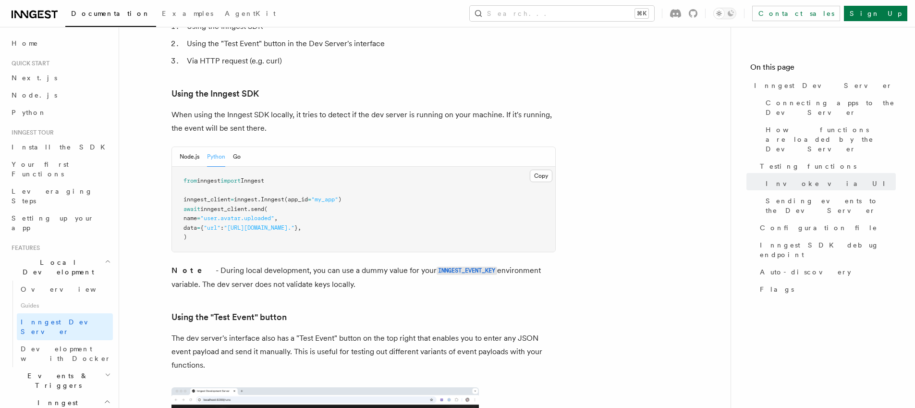
click at [381, 264] on p "Note - During local development, you can use a dummy value for your INNGEST_EVE…" at bounding box center [364, 277] width 384 height 27
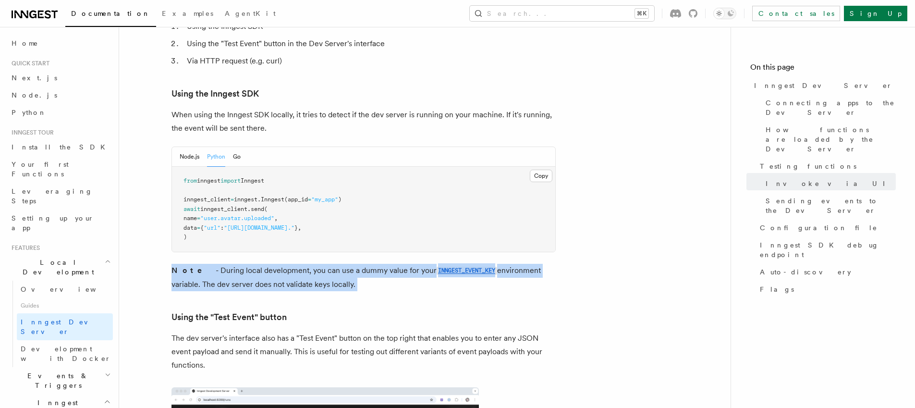
click at [381, 264] on p "Note - During local development, you can use a dummy value for your INNGEST_EVE…" at bounding box center [364, 277] width 384 height 27
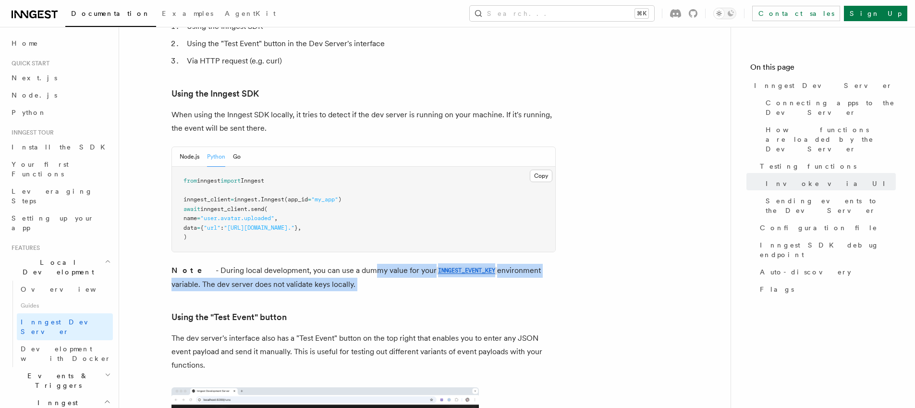
drag, startPoint x: 346, startPoint y: 249, endPoint x: 327, endPoint y: 249, distance: 18.7
click at [345, 264] on p "Note - During local development, you can use a dummy value for your INNGEST_EVE…" at bounding box center [364, 277] width 384 height 27
click at [221, 264] on p "Note - During local development, you can use a dummy value for your INNGEST_EVE…" at bounding box center [364, 277] width 384 height 27
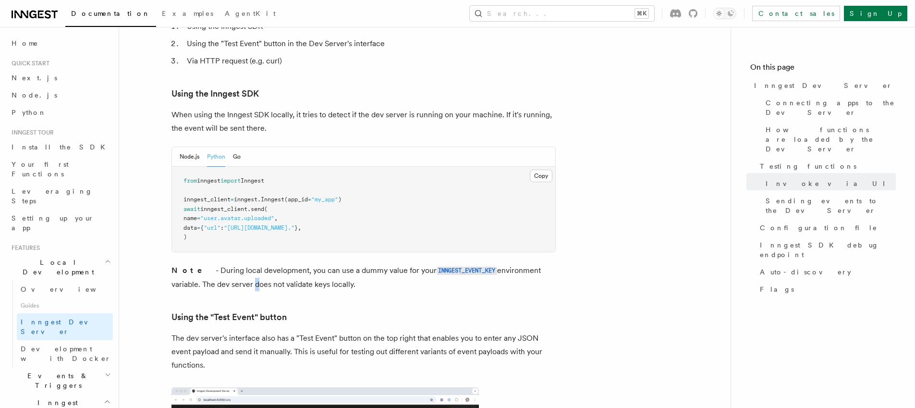
click at [221, 264] on p "Note - During local development, you can use a dummy value for your INNGEST_EVE…" at bounding box center [364, 277] width 384 height 27
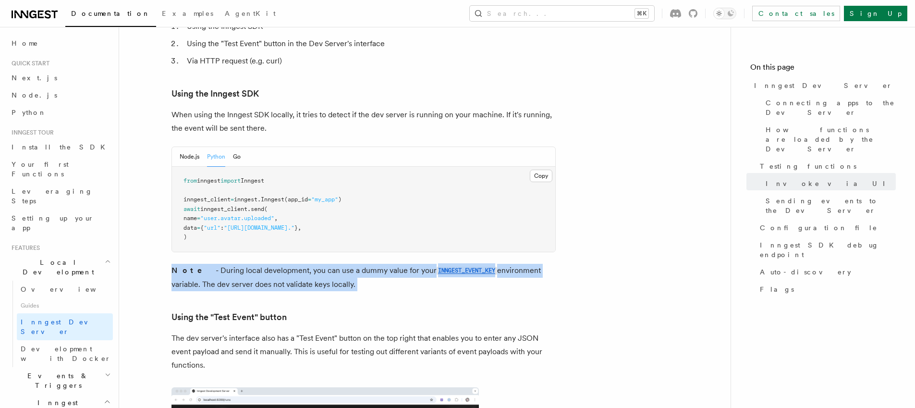
click at [221, 264] on p "Note - During local development, you can use a dummy value for your INNGEST_EVE…" at bounding box center [364, 277] width 384 height 27
click at [220, 264] on p "Note - During local development, you can use a dummy value for your INNGEST_EVE…" at bounding box center [364, 277] width 384 height 27
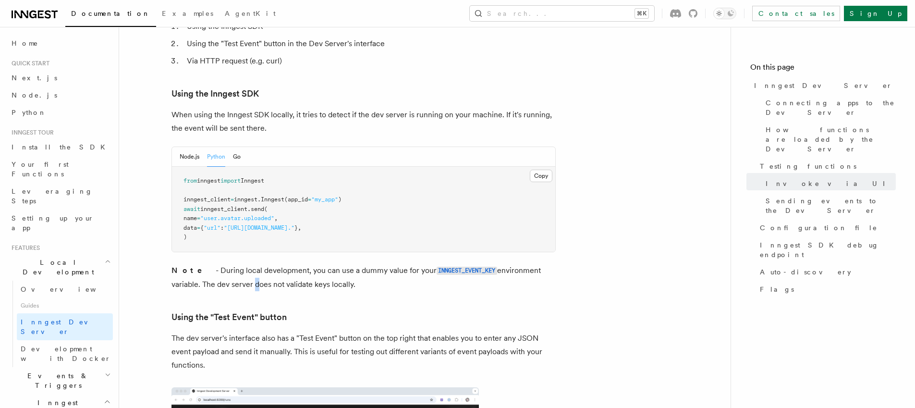
click at [220, 264] on p "Note - During local development, you can use a dummy value for your INNGEST_EVE…" at bounding box center [364, 277] width 384 height 27
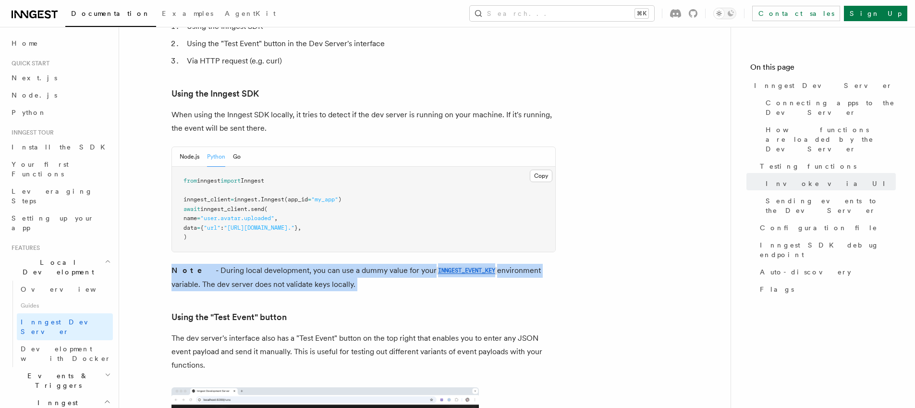
click at [220, 264] on p "Note - During local development, you can use a dummy value for your INNGEST_EVE…" at bounding box center [364, 277] width 384 height 27
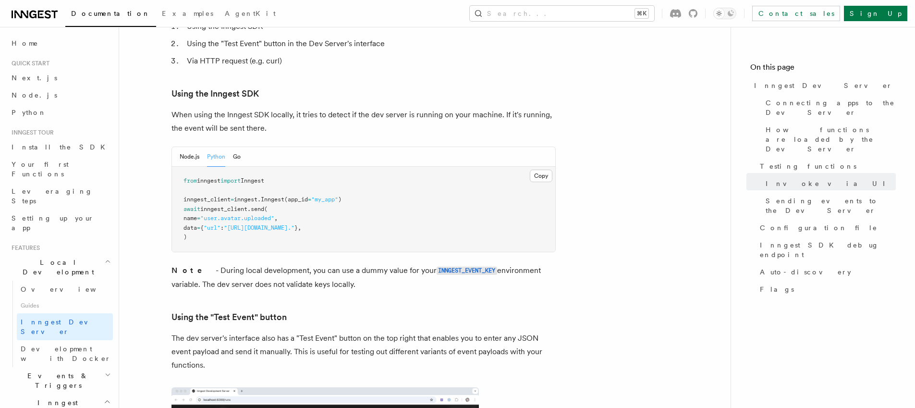
click at [215, 108] on p "When using the Inngest SDK locally, it tries to detect if the dev server is run…" at bounding box center [364, 121] width 384 height 27
click at [191, 147] on button "Node.js" at bounding box center [190, 157] width 20 height 20
click at [210, 147] on button "Python" at bounding box center [216, 157] width 18 height 20
click at [199, 147] on button "Node.js" at bounding box center [190, 157] width 20 height 20
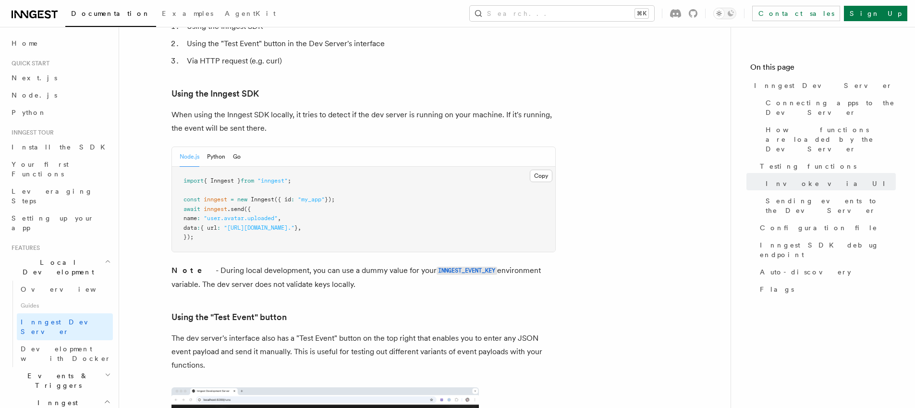
click at [242, 147] on div "Node.js Python Go" at bounding box center [363, 157] width 383 height 20
click at [240, 147] on button "Go" at bounding box center [237, 157] width 8 height 20
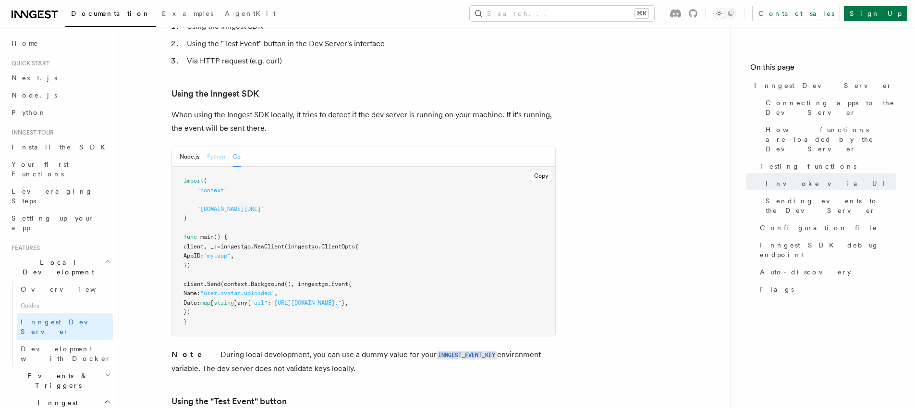
click at [217, 147] on button "Python" at bounding box center [216, 157] width 18 height 20
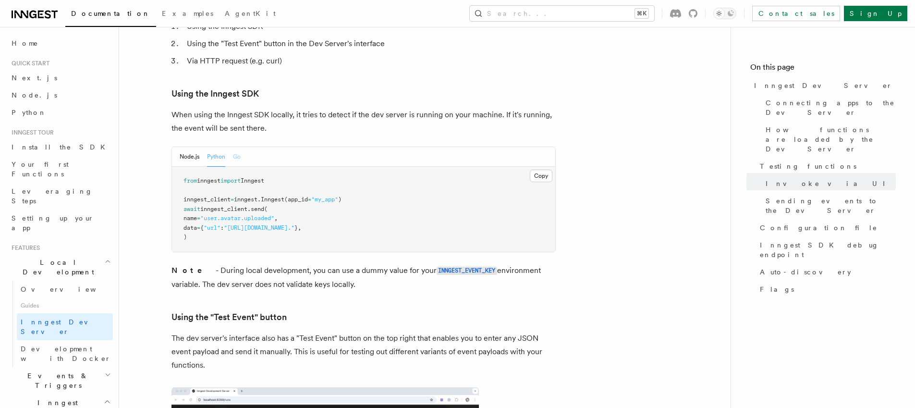
click at [236, 147] on button "Go" at bounding box center [237, 157] width 8 height 20
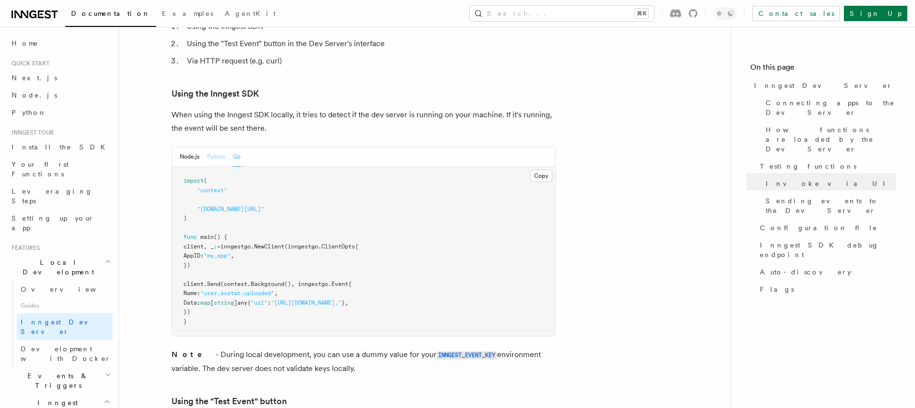
click at [210, 147] on button "Python" at bounding box center [216, 157] width 18 height 20
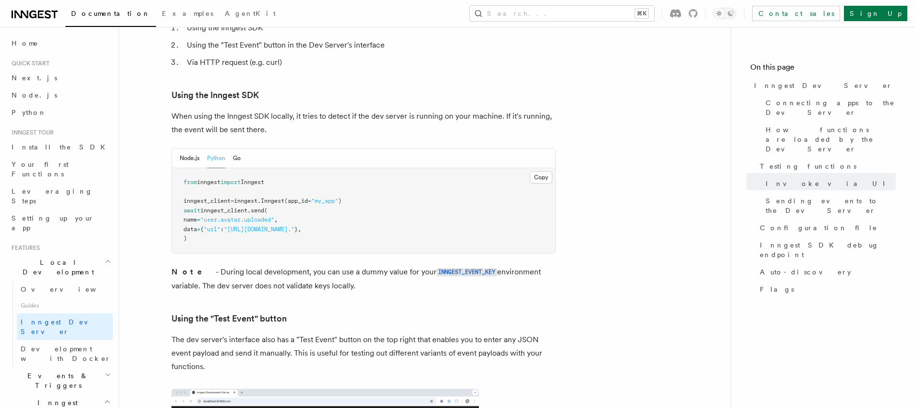
scroll to position [1734, 0]
click at [191, 149] on button "Node.js" at bounding box center [190, 159] width 20 height 20
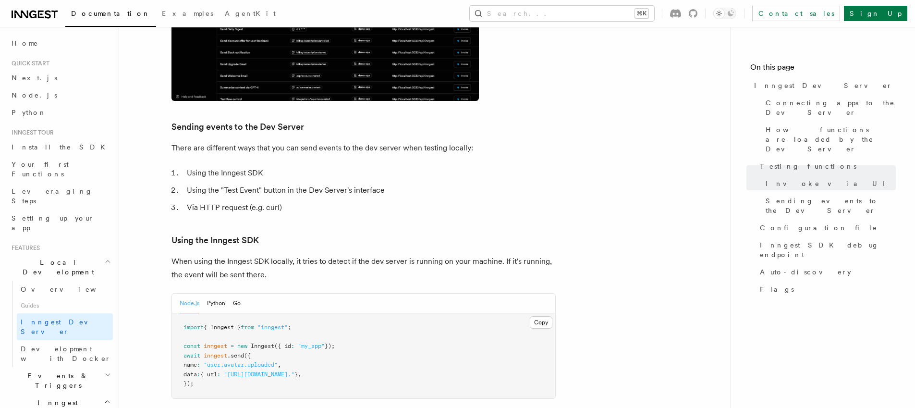
scroll to position [1562, 0]
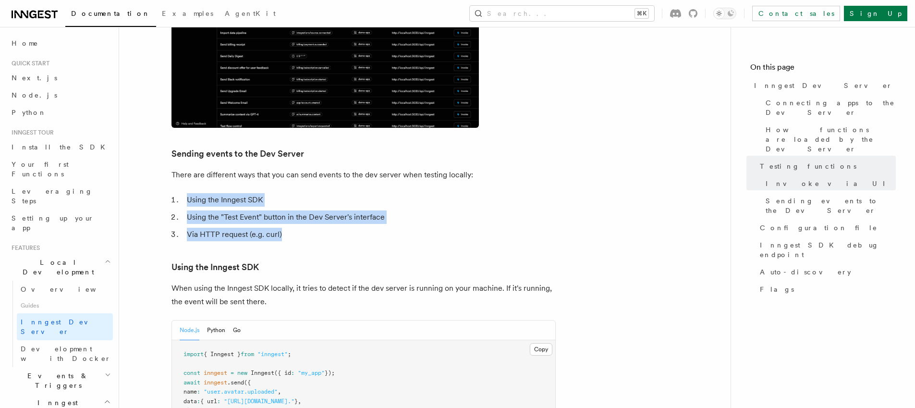
drag, startPoint x: 284, startPoint y: 207, endPoint x: 181, endPoint y: 175, distance: 108.5
click at [181, 193] on ol "Using the Inngest SDK Using the "Test Event" button in the Dev Server's interfa…" at bounding box center [364, 217] width 384 height 48
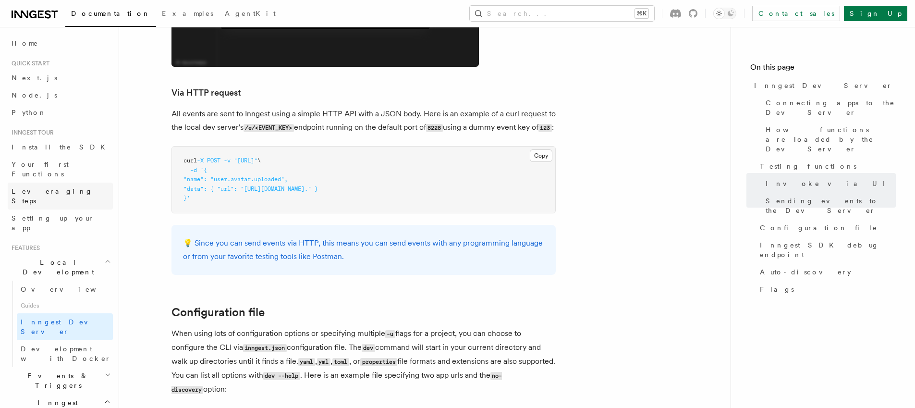
scroll to position [2266, 0]
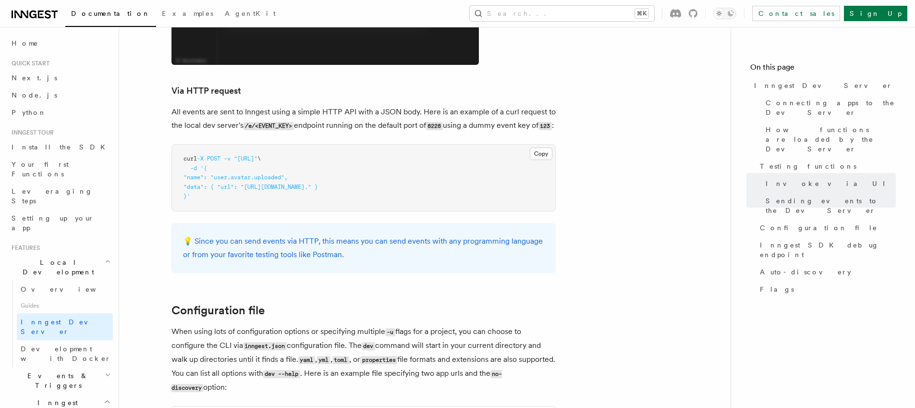
drag, startPoint x: 205, startPoint y: 188, endPoint x: 173, endPoint y: 143, distance: 54.8
click at [173, 145] on pre "curl -X POST -v "http://localhost:8288/e/123" \ -d '{ "name": "user.avatar.uplo…" at bounding box center [363, 178] width 383 height 66
copy code "curl -X POST -v "http://localhost:8288/e/123" \ -d '{ "name": "user.avatar.uplo…"
click at [21, 45] on span "Home" at bounding box center [25, 43] width 27 height 10
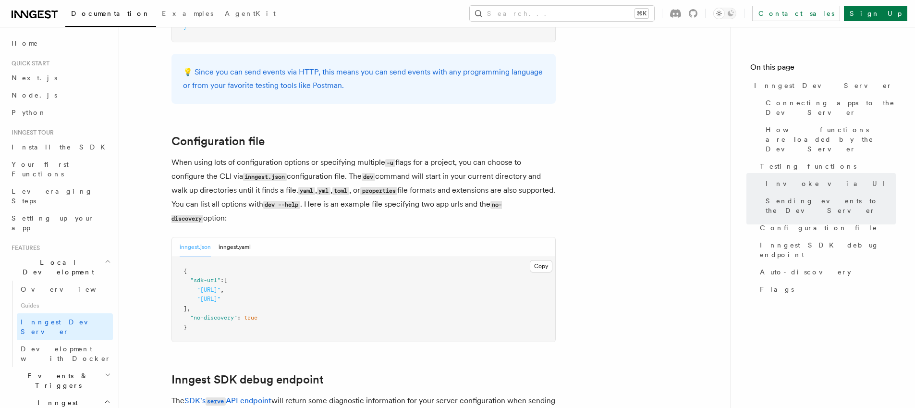
scroll to position [2436, 0]
click at [195, 236] on button "inngest.json" at bounding box center [195, 246] width 31 height 20
click at [245, 236] on button "inngest.yaml" at bounding box center [235, 246] width 32 height 20
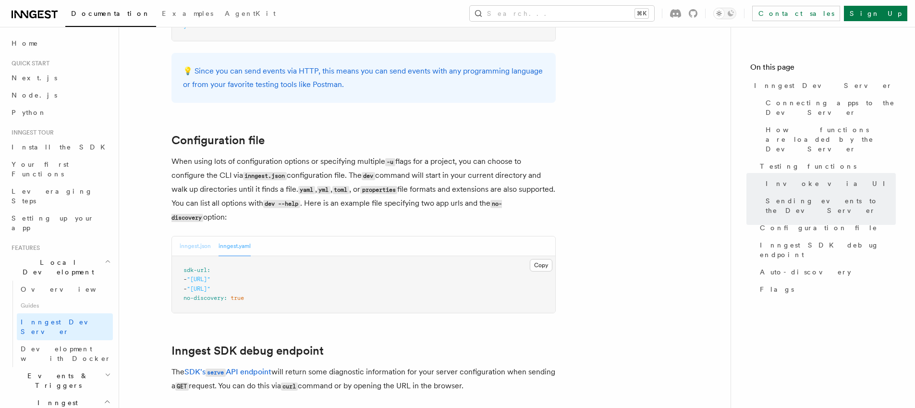
click at [196, 236] on button "inngest.json" at bounding box center [195, 246] width 31 height 20
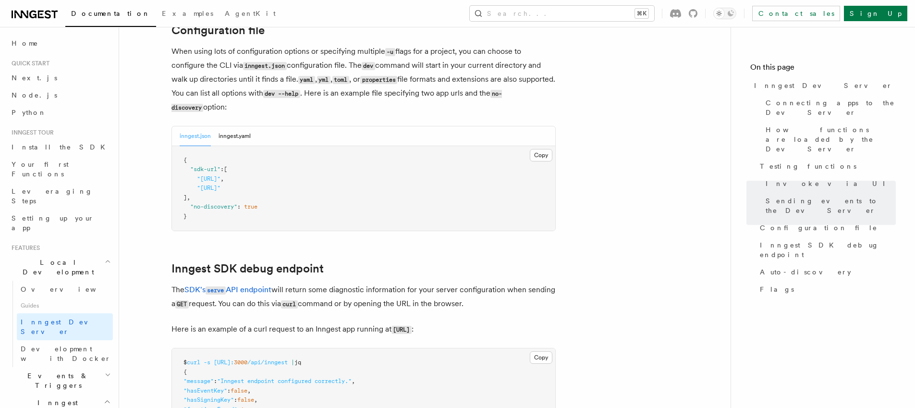
scroll to position [2563, 0]
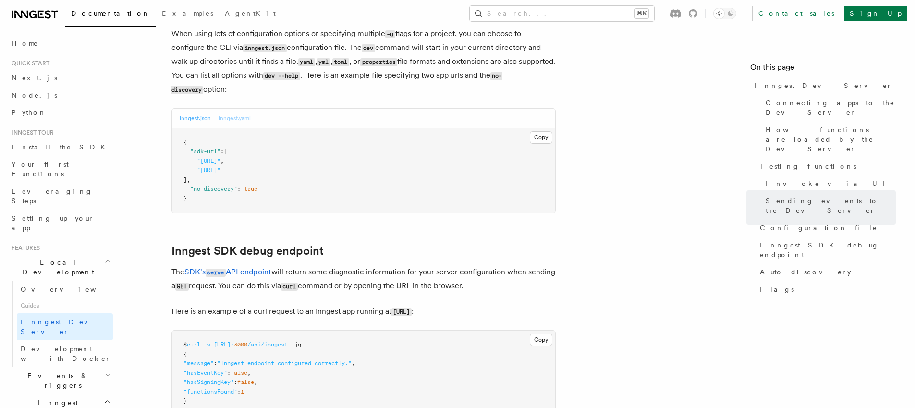
click at [237, 109] on button "inngest.yaml" at bounding box center [235, 119] width 32 height 20
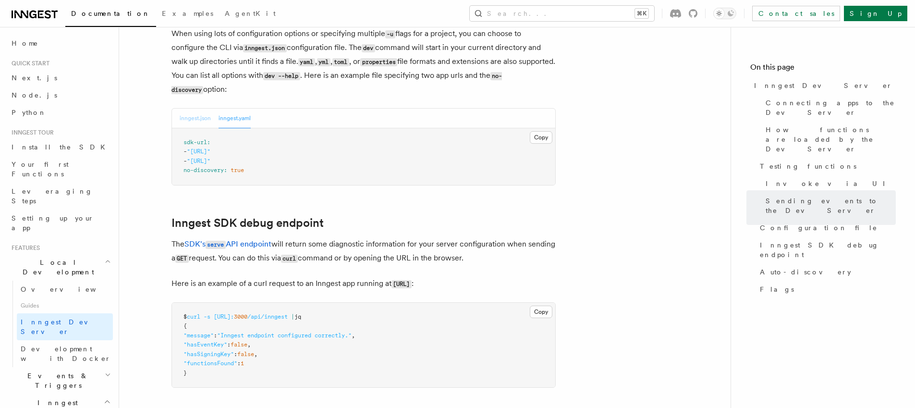
click at [187, 109] on button "inngest.json" at bounding box center [195, 119] width 31 height 20
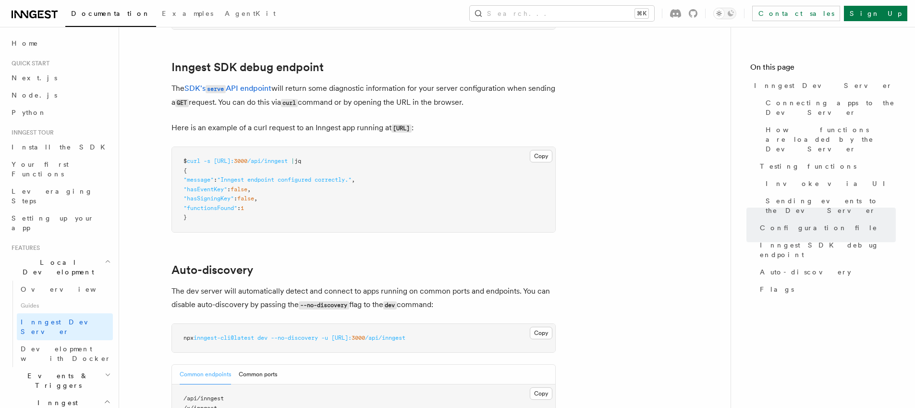
scroll to position [2749, 0]
drag, startPoint x: 355, startPoint y: 145, endPoint x: 190, endPoint y: 145, distance: 165.7
click at [190, 145] on pre "$ curl -s http://localhost: 3000 /api/inngest | jq { "message" : "Inngest endpo…" at bounding box center [363, 187] width 383 height 85
copy span "curl -s http://localhost: 3000 /api/inngest | jq"
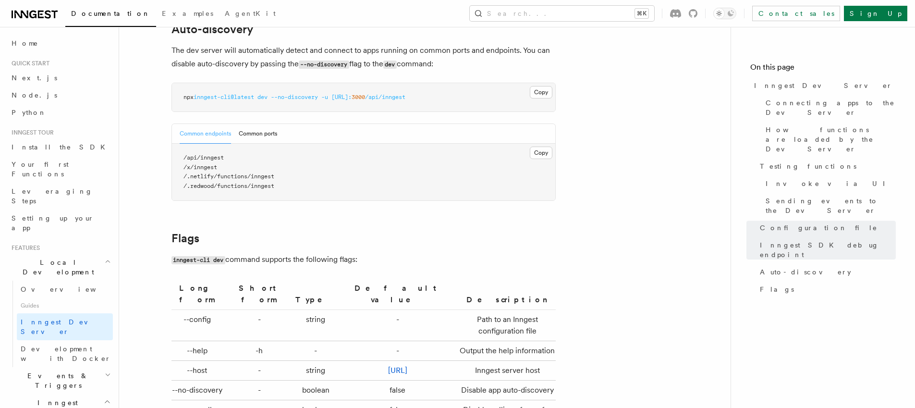
scroll to position [2994, 0]
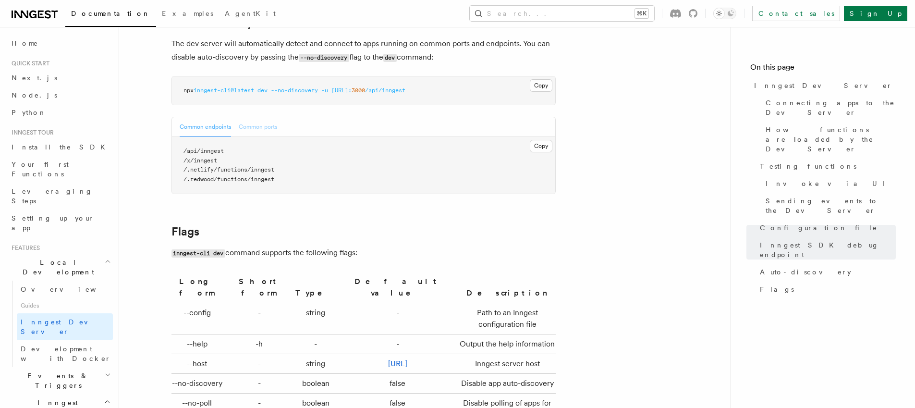
click at [257, 117] on button "Common ports" at bounding box center [258, 127] width 38 height 20
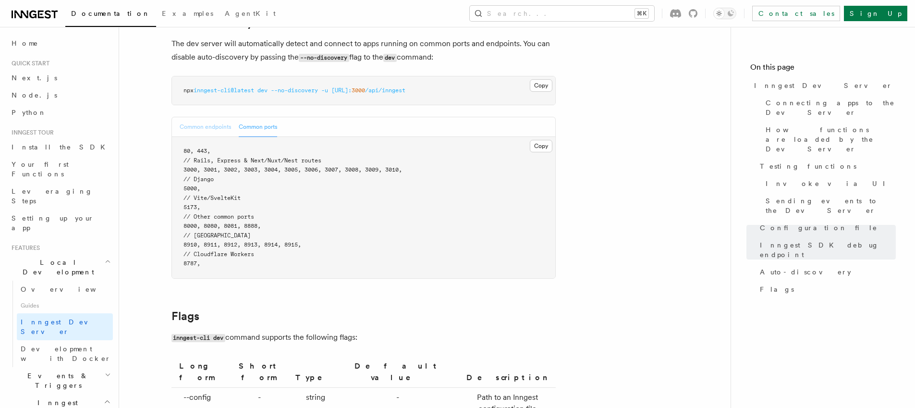
click at [193, 117] on button "Common endpoints" at bounding box center [205, 127] width 51 height 20
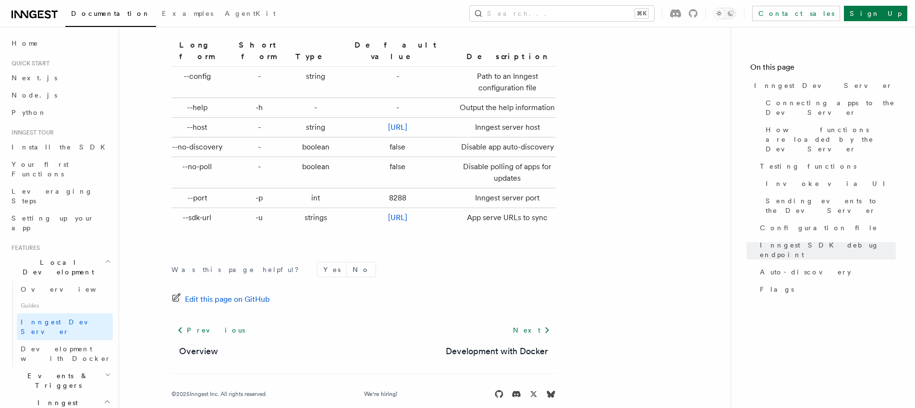
scroll to position [3232, 0]
click at [536, 320] on link "Next" at bounding box center [531, 328] width 49 height 17
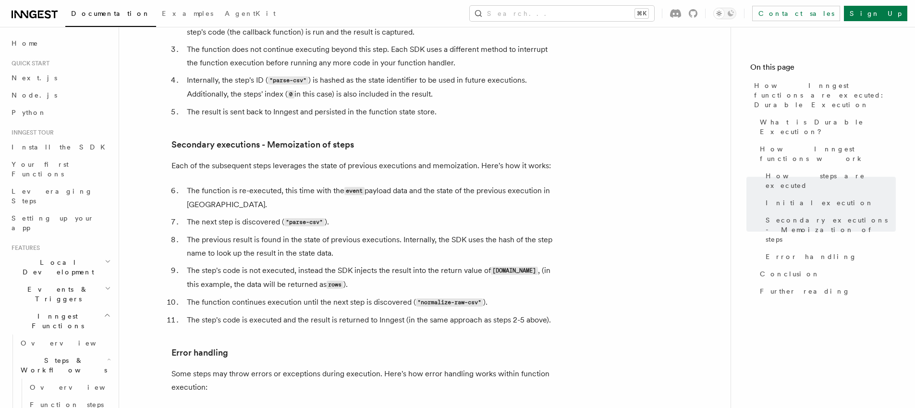
scroll to position [989, 0]
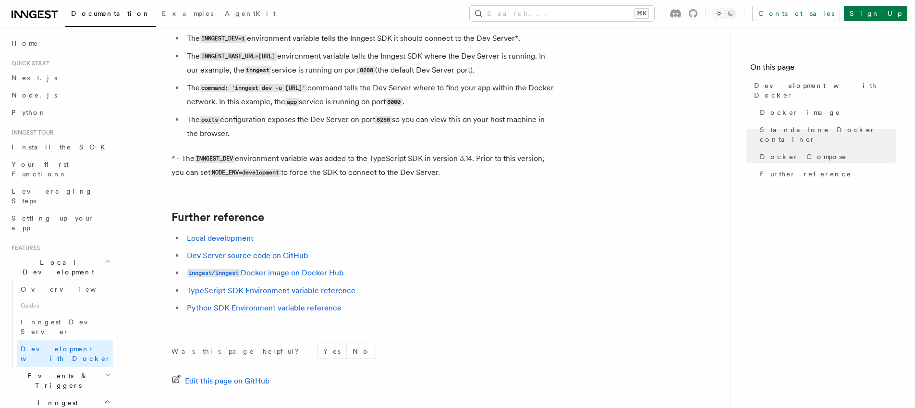
scroll to position [1003, 0]
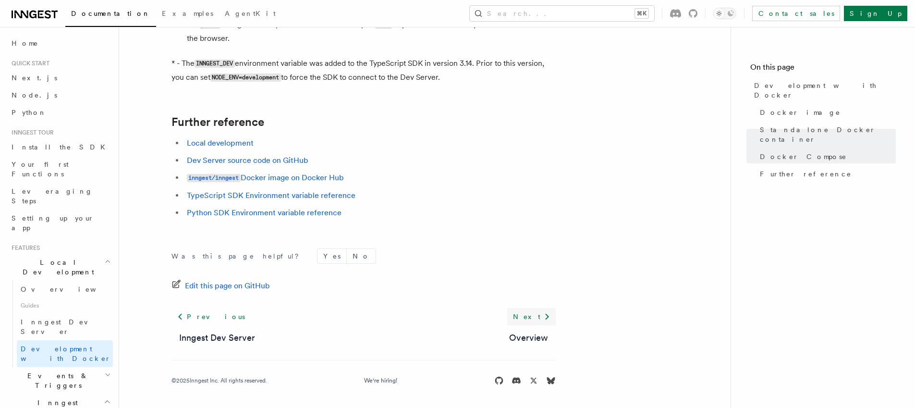
drag, startPoint x: 546, startPoint y: 317, endPoint x: 538, endPoint y: 311, distance: 9.6
click at [546, 317] on icon at bounding box center [547, 317] width 12 height 12
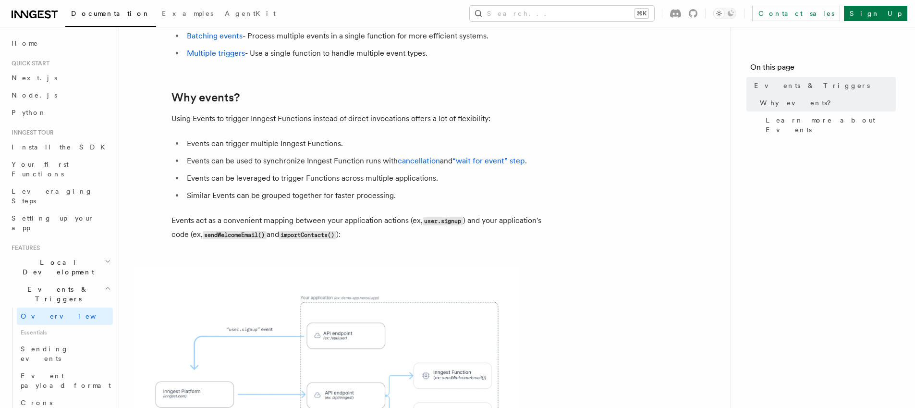
scroll to position [310, 0]
click at [217, 140] on ul "Events can trigger multiple Inngest Functions. Events can be used to synchroniz…" at bounding box center [364, 168] width 384 height 65
click at [222, 171] on li "Events can be leveraged to trigger Functions across multiple applications." at bounding box center [370, 177] width 372 height 13
click at [223, 171] on li "Events can be leveraged to trigger Functions across multiple applications." at bounding box center [370, 177] width 372 height 13
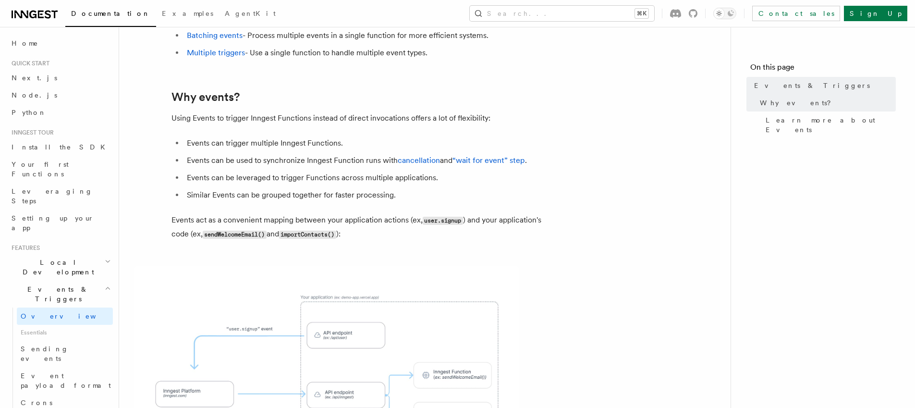
click at [245, 157] on ul "Events can trigger multiple Inngest Functions. Events can be used to synchroniz…" at bounding box center [364, 168] width 384 height 65
click at [219, 159] on ul "Events can trigger multiple Inngest Functions. Events can be used to synchroniz…" at bounding box center [364, 168] width 384 height 65
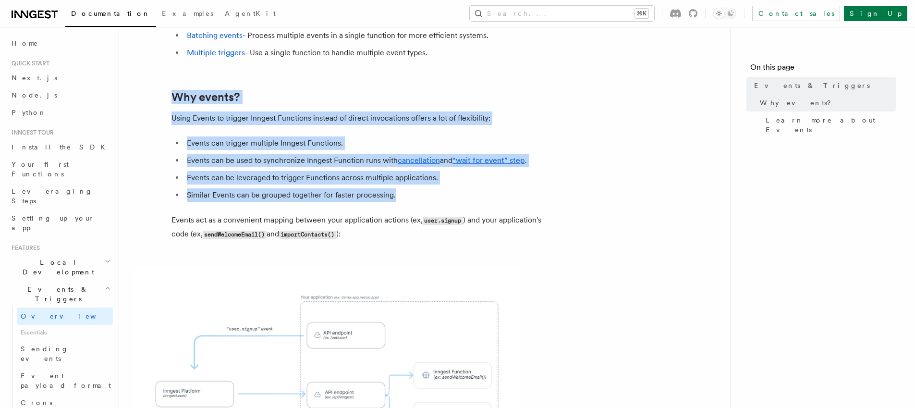
drag, startPoint x: 172, startPoint y: 60, endPoint x: 417, endPoint y: 163, distance: 265.9
click at [417, 163] on article "Features Events & Triggers Inngest functions are triggered asynchronously by ev…" at bounding box center [425, 266] width 581 height 1069
copy article "Why events? Using Events to trigger Inngest Functions instead of direct invocat…"
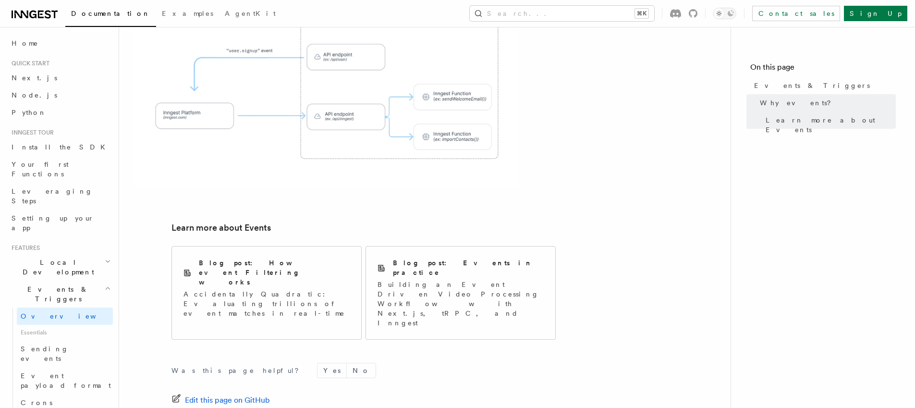
scroll to position [636, 0]
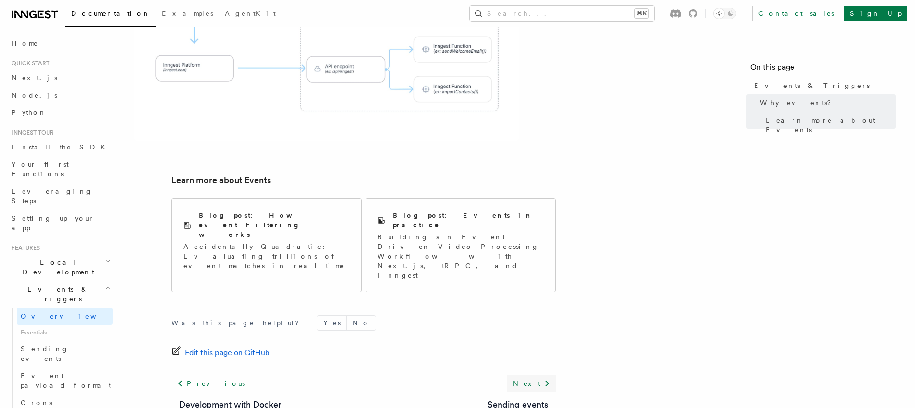
click at [533, 375] on link "Next" at bounding box center [531, 383] width 49 height 17
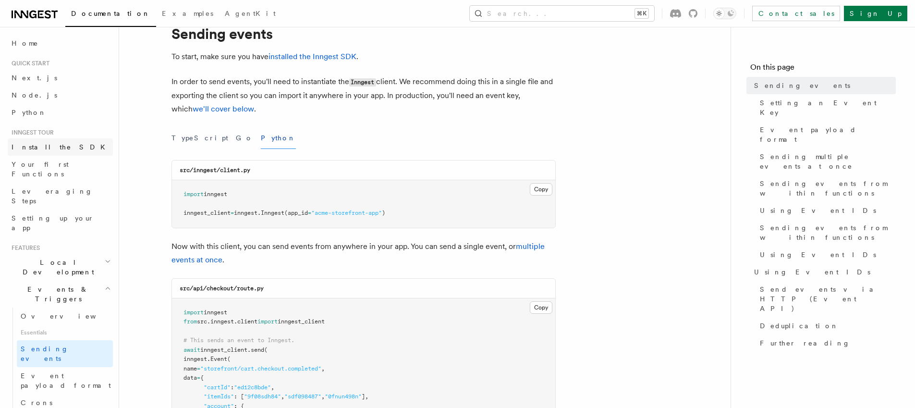
scroll to position [36, 0]
click at [191, 142] on button "TypeScript" at bounding box center [200, 141] width 57 height 22
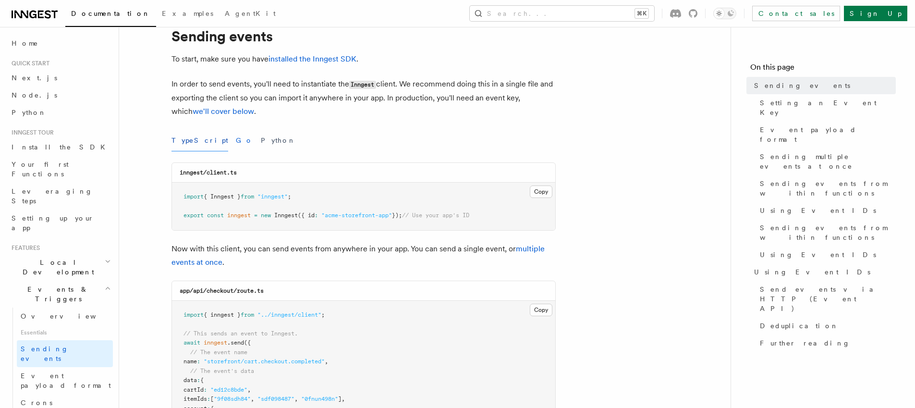
click at [211, 142] on div "TypeScript Go Python" at bounding box center [364, 141] width 384 height 22
click at [236, 142] on button "Go" at bounding box center [244, 141] width 17 height 22
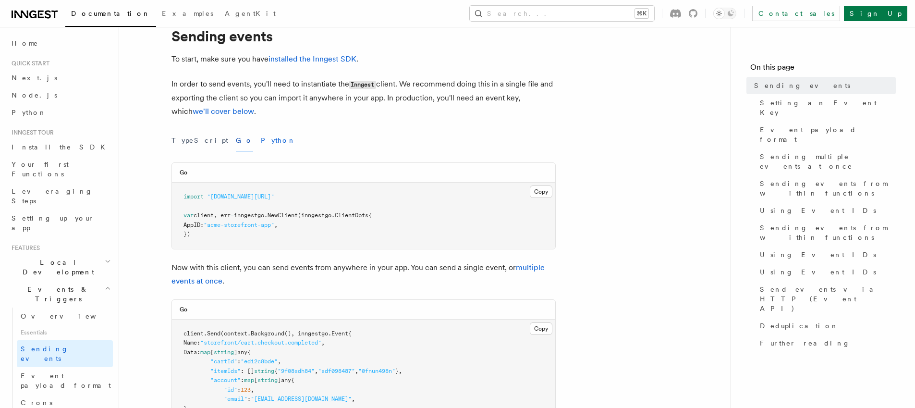
click at [261, 142] on button "Python" at bounding box center [278, 141] width 35 height 22
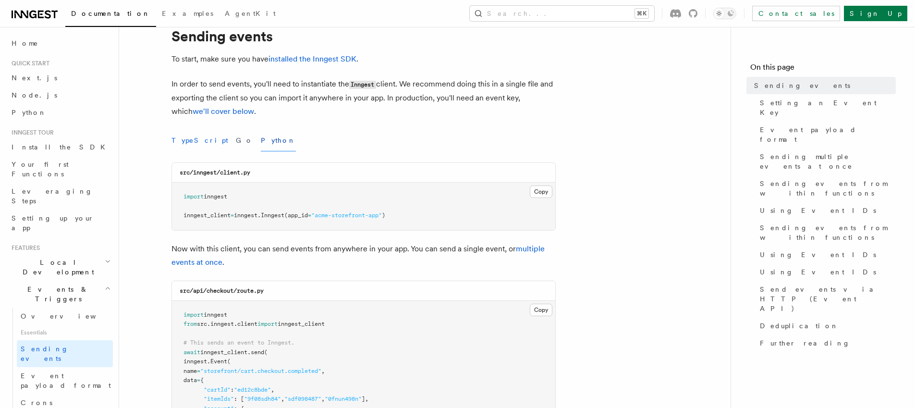
click at [186, 143] on button "TypeScript" at bounding box center [200, 141] width 57 height 22
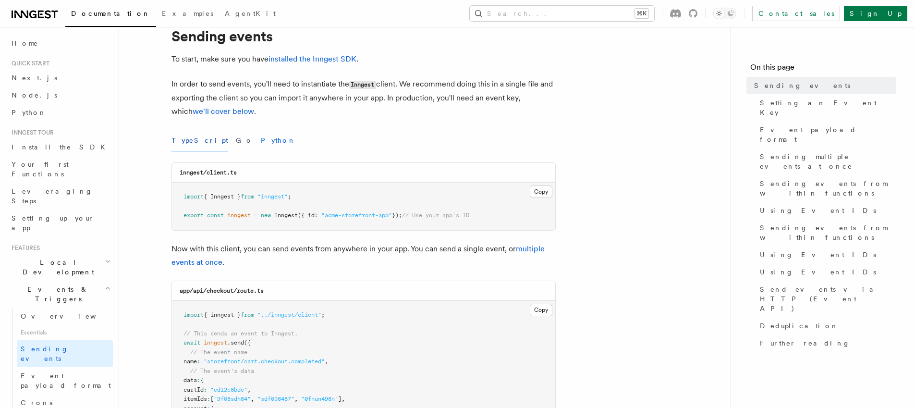
click at [261, 140] on button "Python" at bounding box center [278, 141] width 35 height 22
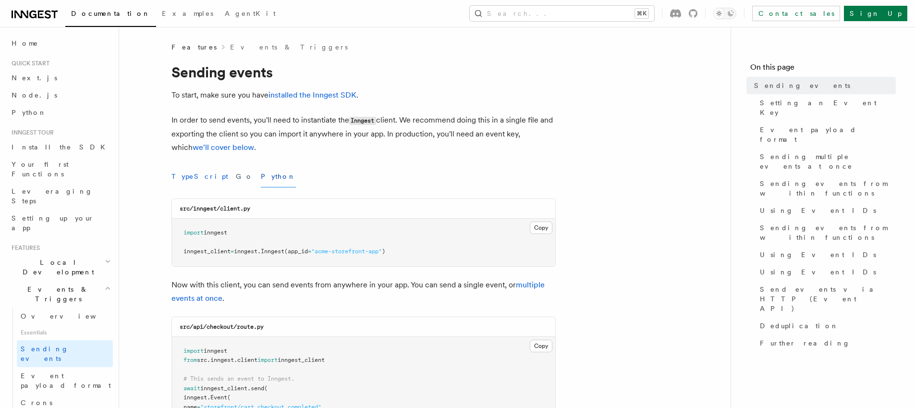
click at [193, 173] on button "TypeScript" at bounding box center [200, 177] width 57 height 22
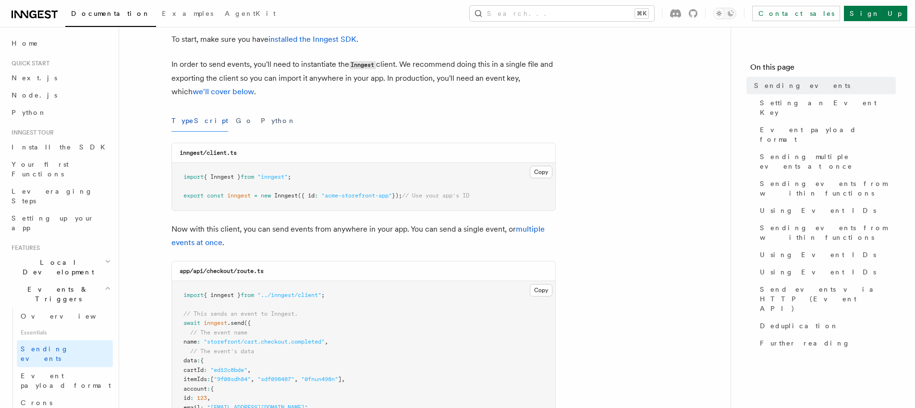
scroll to position [65, 0]
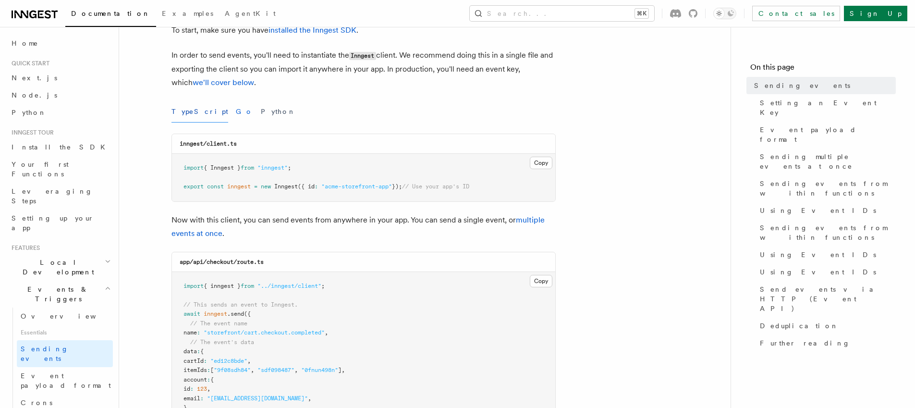
click at [236, 117] on button "Go" at bounding box center [244, 112] width 17 height 22
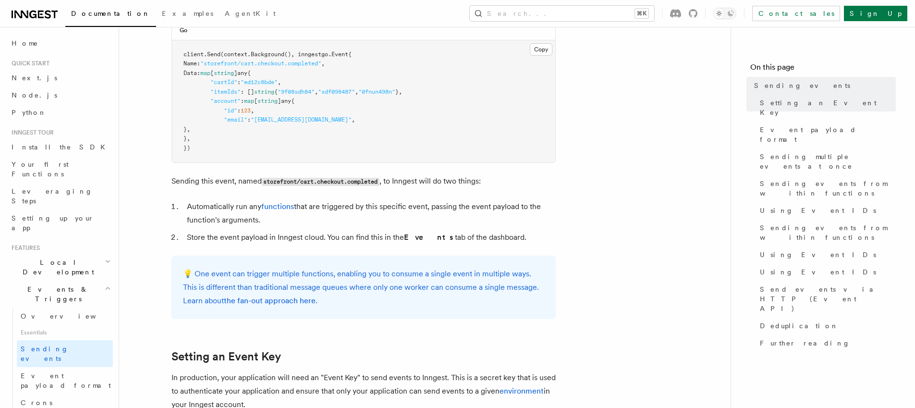
scroll to position [10, 0]
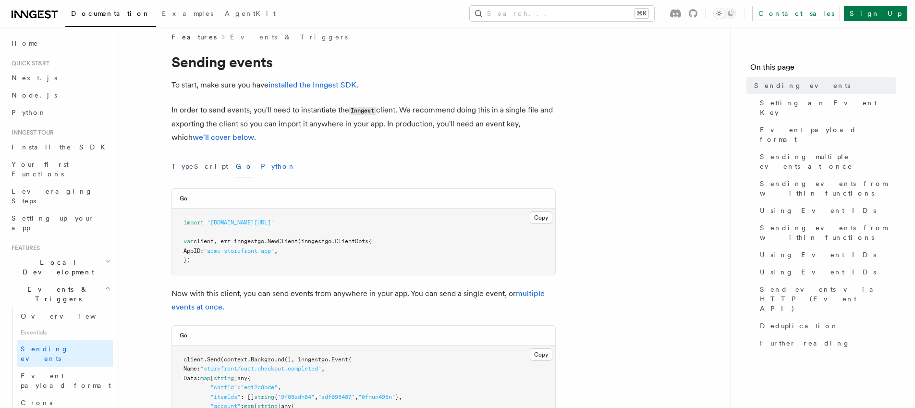
click at [261, 166] on button "Python" at bounding box center [278, 167] width 35 height 22
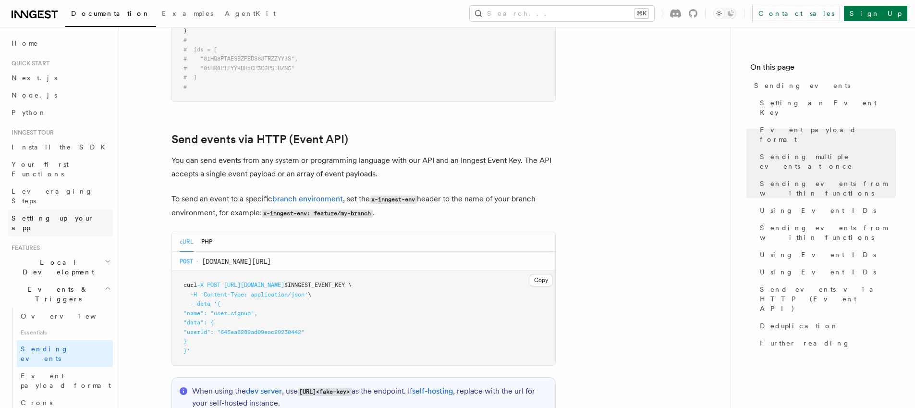
scroll to position [1847, 0]
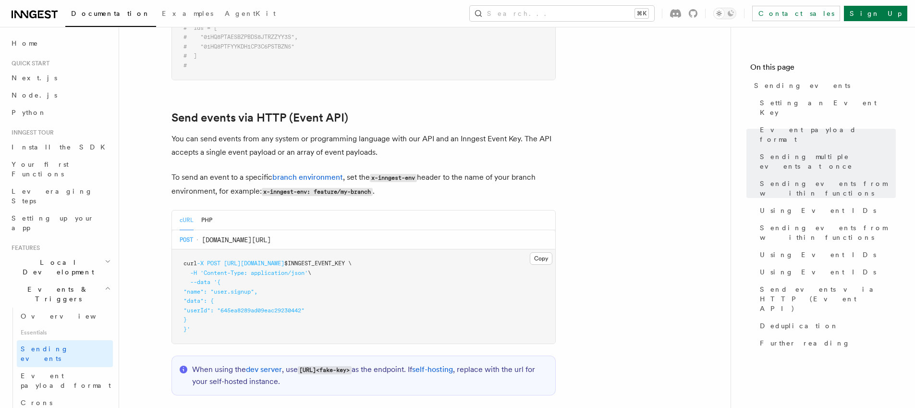
click at [215, 132] on p "You can send events from any system or programming language with our API and an…" at bounding box center [364, 145] width 384 height 27
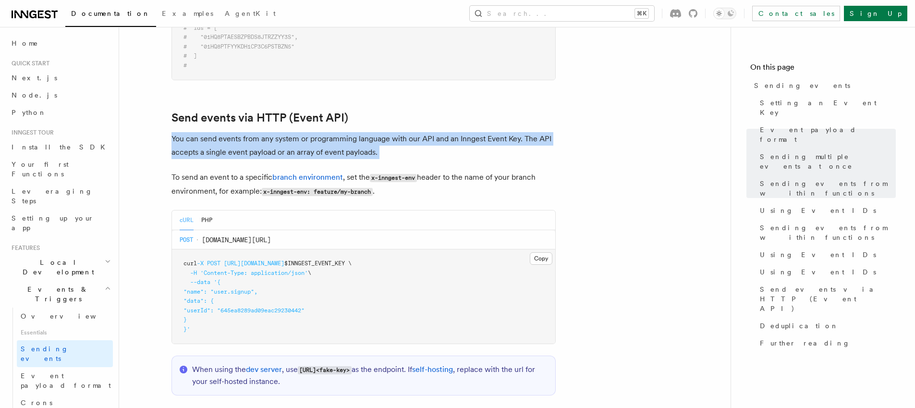
click at [215, 132] on p "You can send events from any system or programming language with our API and an…" at bounding box center [364, 145] width 384 height 27
click at [233, 135] on p "You can send events from any system or programming language with our API and an…" at bounding box center [364, 145] width 384 height 27
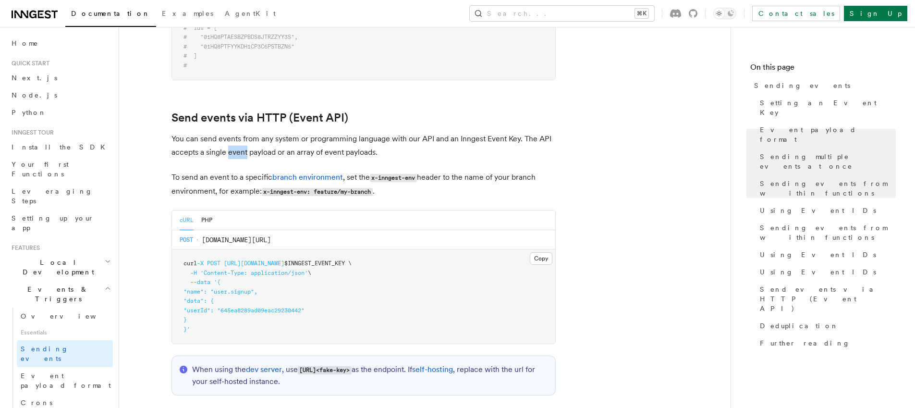
click at [233, 135] on p "You can send events from any system or programming language with our API and an…" at bounding box center [364, 145] width 384 height 27
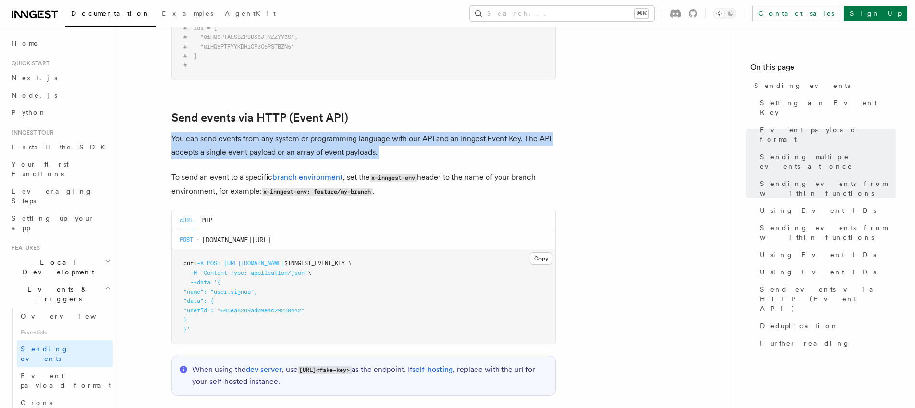
click at [233, 135] on p "You can send events from any system or programming language with our API and an…" at bounding box center [364, 145] width 384 height 27
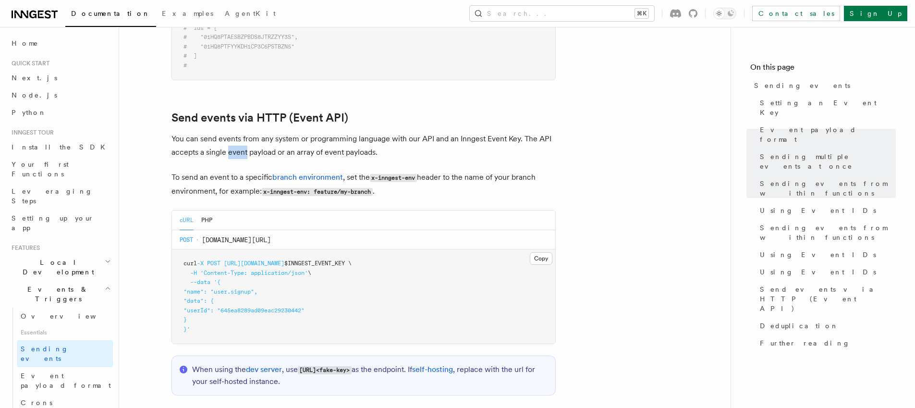
click at [233, 135] on p "You can send events from any system or programming language with our API and an…" at bounding box center [364, 145] width 384 height 27
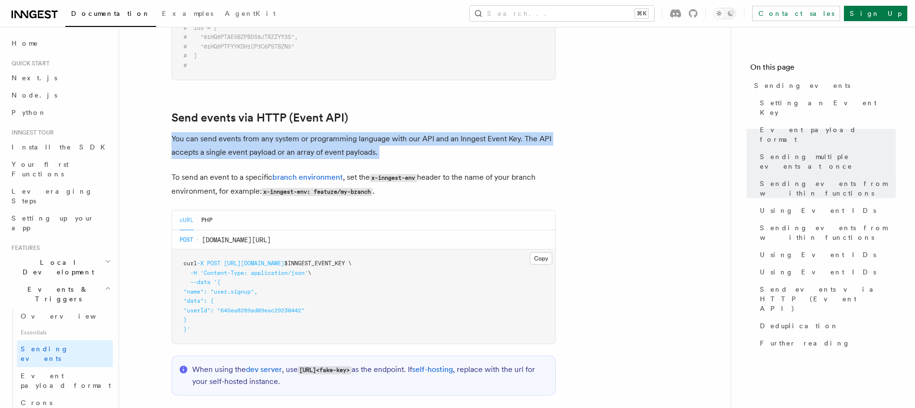
click at [233, 135] on p "You can send events from any system or programming language with our API and an…" at bounding box center [364, 145] width 384 height 27
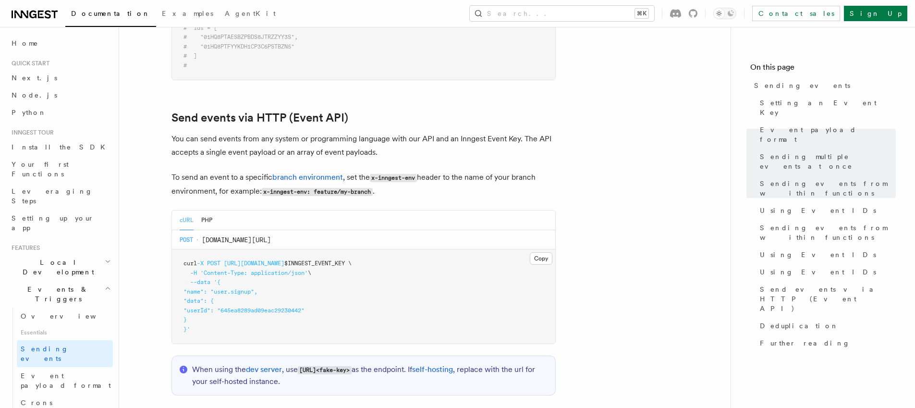
click at [212, 145] on p "You can send events from any system or programming language with our API and an…" at bounding box center [364, 145] width 384 height 27
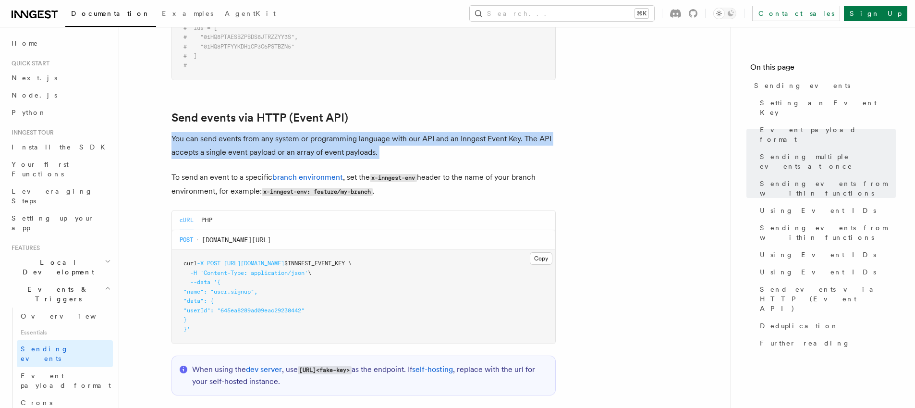
click at [212, 145] on p "You can send events from any system or programming language with our API and an…" at bounding box center [364, 145] width 384 height 27
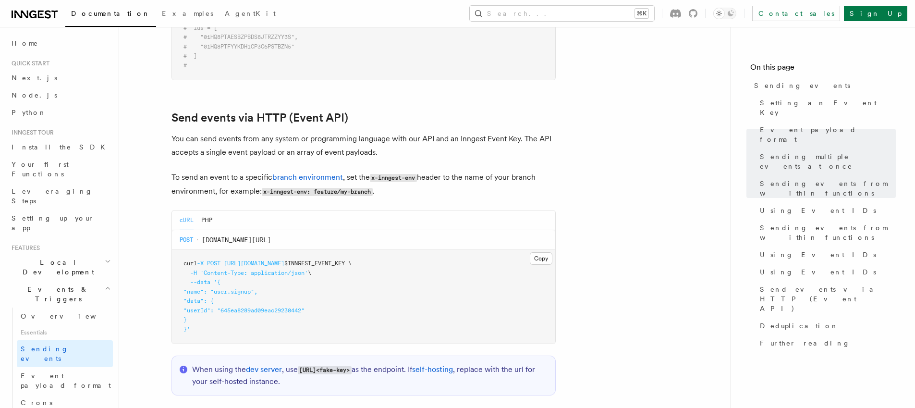
click at [211, 171] on p "To send an event to a specific branch environment , set the x-inngest-env heade…" at bounding box center [364, 185] width 384 height 28
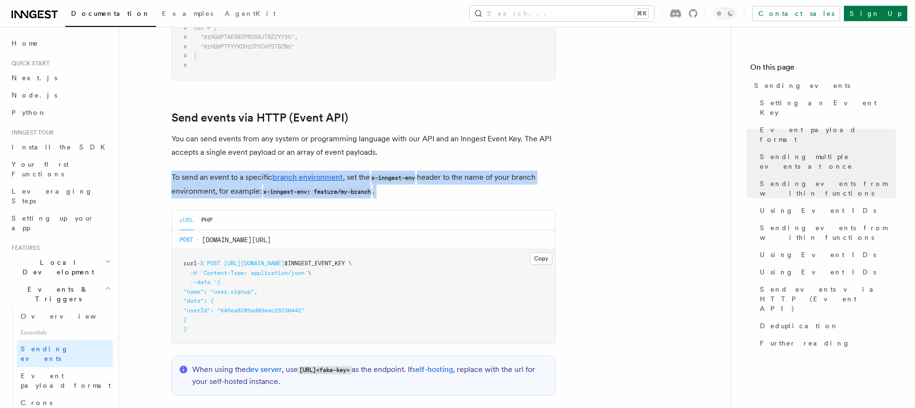
click at [211, 171] on p "To send an event to a specific branch environment , set the x-inngest-env heade…" at bounding box center [364, 185] width 384 height 28
click at [404, 176] on p "To send an event to a specific branch environment , set the x-inngest-env heade…" at bounding box center [364, 185] width 384 height 28
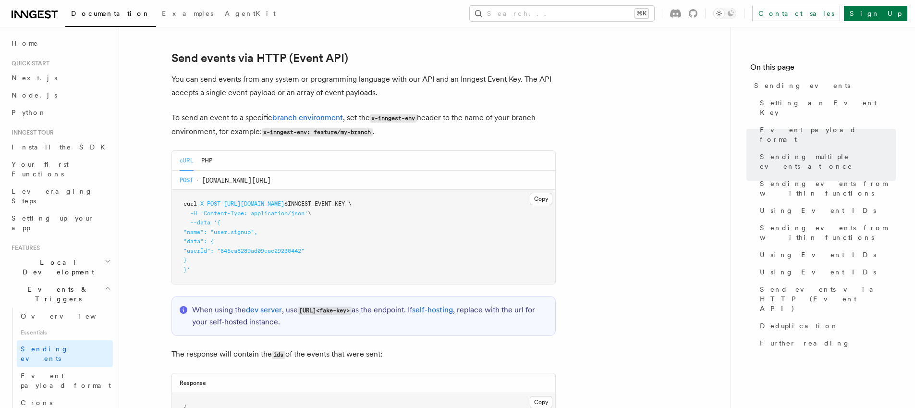
scroll to position [1904, 0]
click at [211, 153] on button "PHP" at bounding box center [206, 163] width 11 height 20
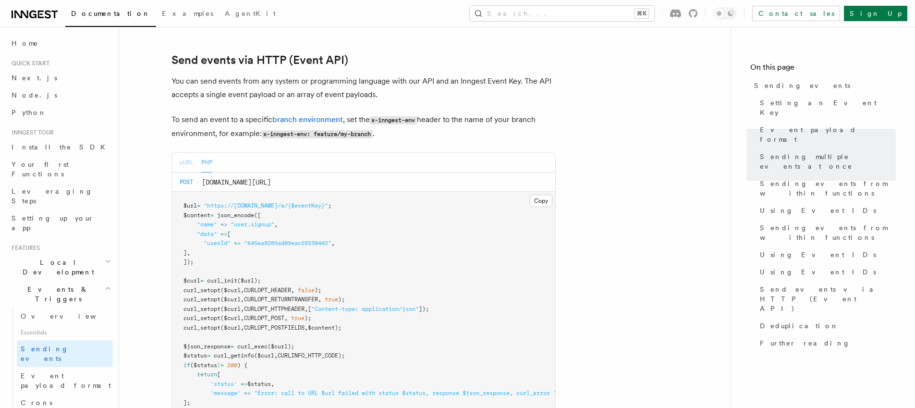
click at [185, 153] on button "cURL" at bounding box center [187, 163] width 14 height 20
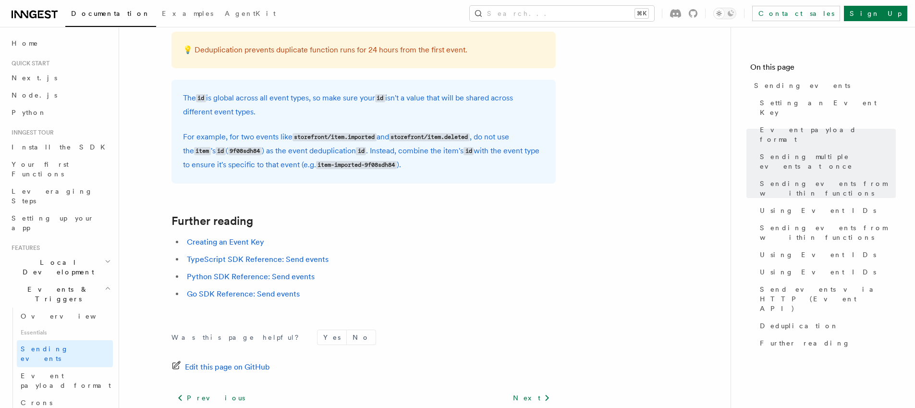
scroll to position [2658, 0]
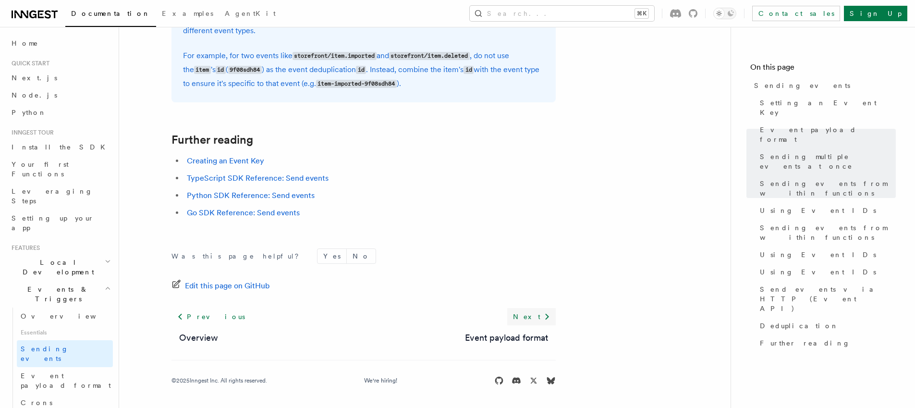
click at [534, 319] on link "Next" at bounding box center [531, 316] width 49 height 17
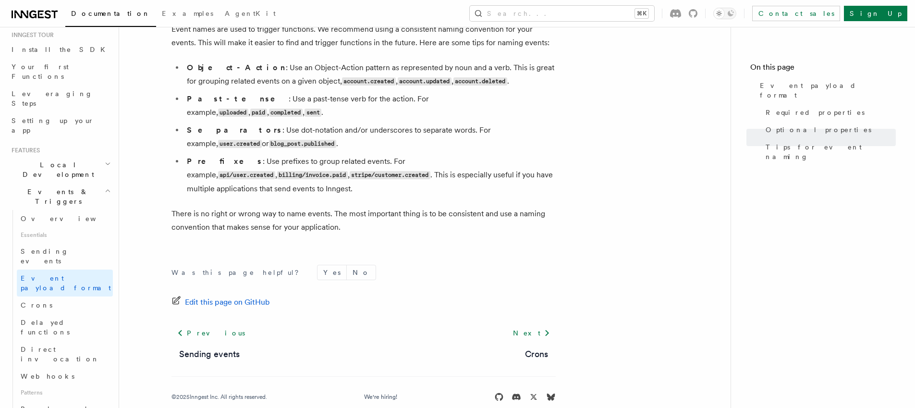
scroll to position [668, 0]
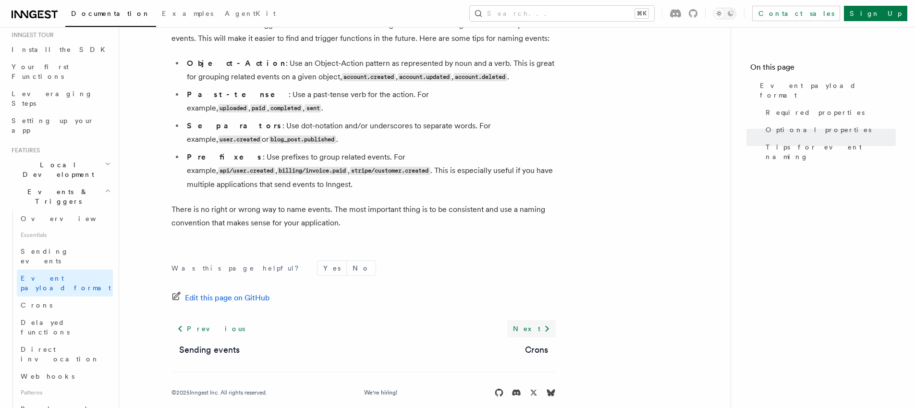
click at [547, 323] on icon at bounding box center [547, 329] width 12 height 12
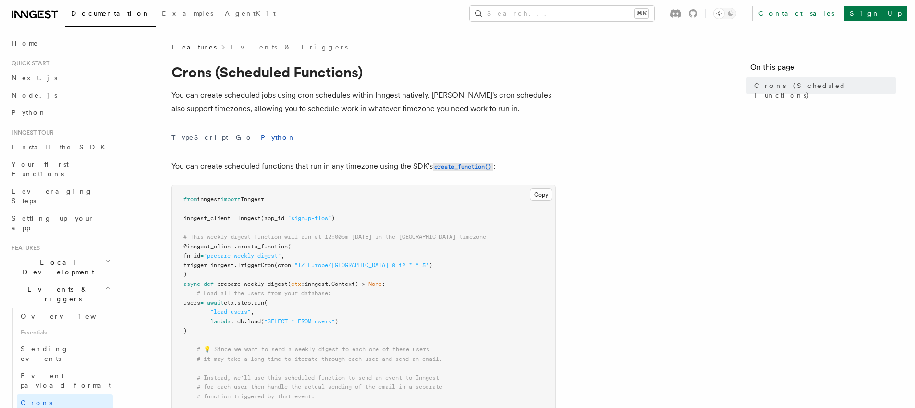
click at [192, 101] on p "You can create scheduled jobs using cron schedules within Inngest natively. [PE…" at bounding box center [364, 101] width 384 height 27
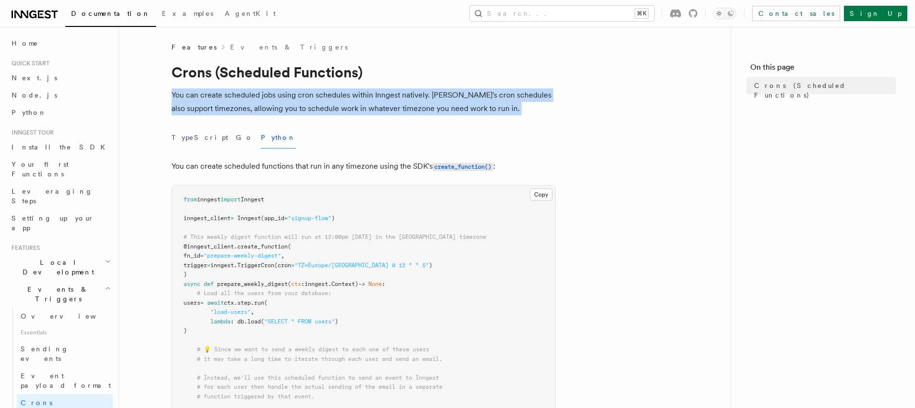
click at [192, 101] on p "You can create scheduled jobs using cron schedules within Inngest natively. Inn…" at bounding box center [364, 101] width 384 height 27
click at [230, 108] on p "You can create scheduled jobs using cron schedules within Inngest natively. Inn…" at bounding box center [364, 101] width 384 height 27
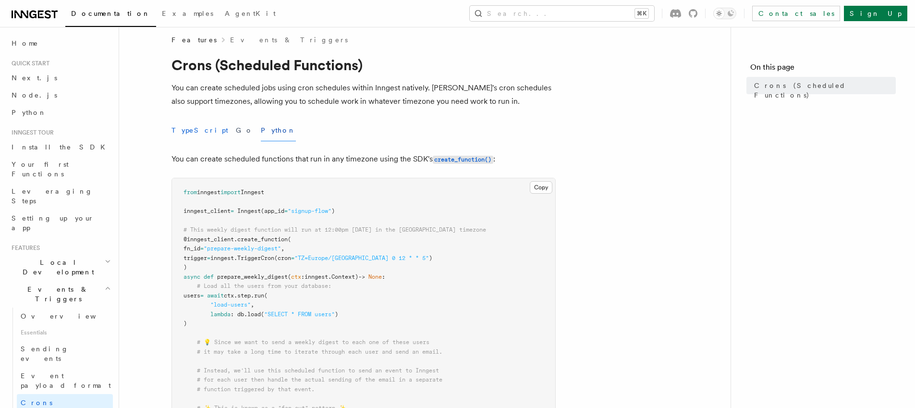
scroll to position [8, 0]
click at [191, 133] on button "TypeScript" at bounding box center [200, 130] width 57 height 22
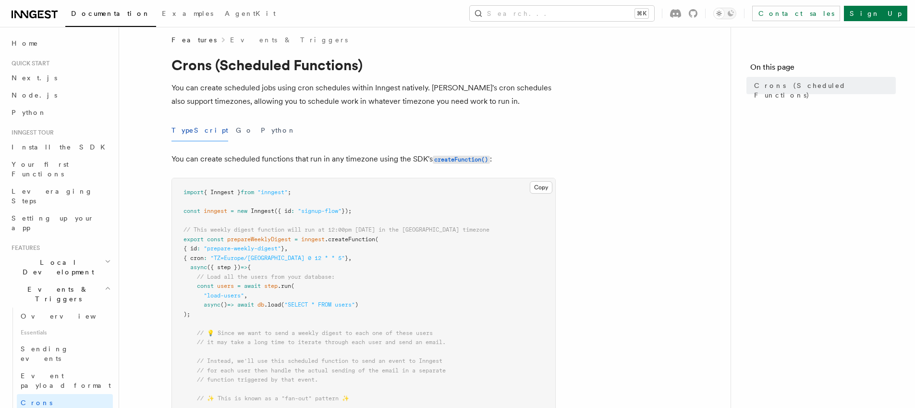
scroll to position [8, 0]
click at [224, 98] on p "You can create scheduled jobs using cron schedules within Inngest natively. Inn…" at bounding box center [364, 94] width 384 height 27
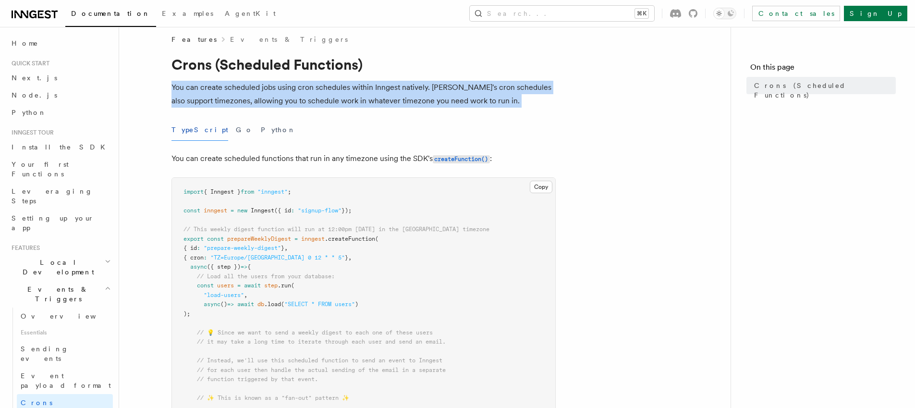
click at [224, 98] on p "You can create scheduled jobs using cron schedules within Inngest natively. Inn…" at bounding box center [364, 94] width 384 height 27
click at [270, 97] on p "You can create scheduled jobs using cron schedules within Inngest natively. Inn…" at bounding box center [364, 94] width 384 height 27
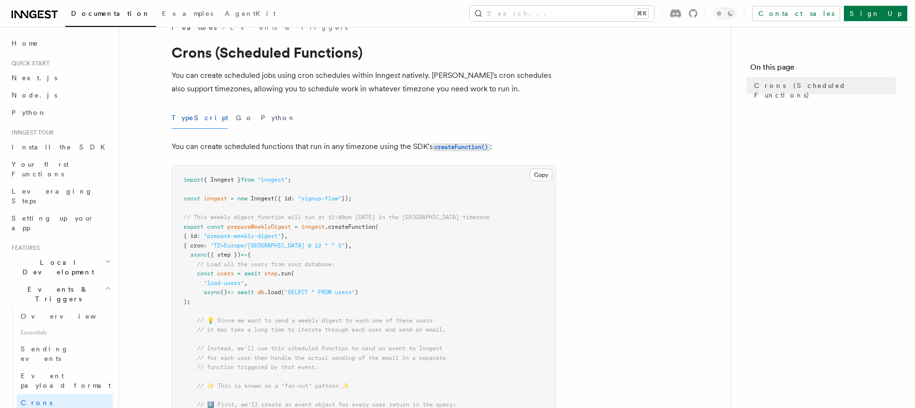
scroll to position [33, 0]
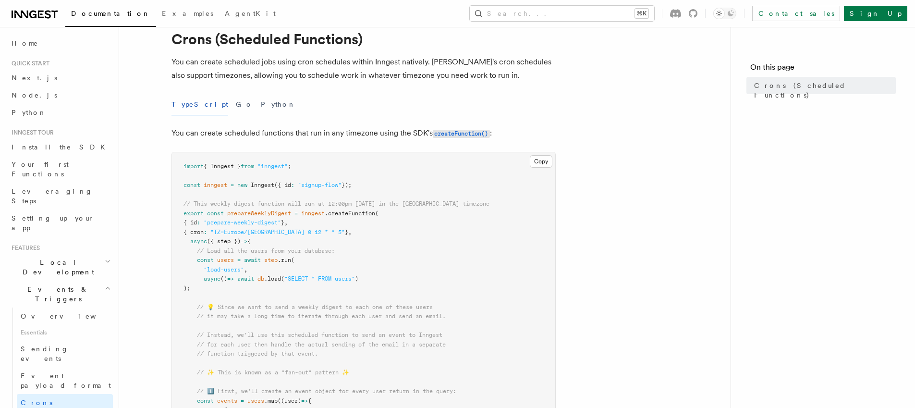
click at [209, 67] on p "You can create scheduled jobs using cron schedules within Inngest natively. Inn…" at bounding box center [364, 68] width 384 height 27
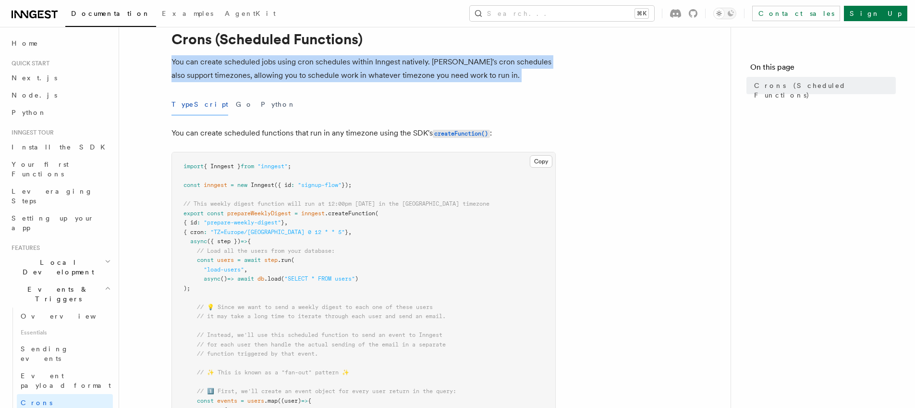
click at [209, 67] on p "You can create scheduled jobs using cron schedules within Inngest natively. Inn…" at bounding box center [364, 68] width 384 height 27
click at [257, 74] on p "You can create scheduled jobs using cron schedules within Inngest natively. Inn…" at bounding box center [364, 68] width 384 height 27
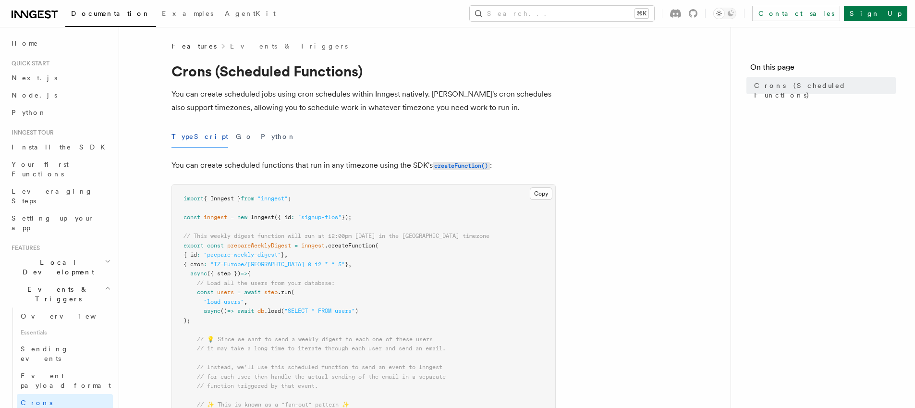
scroll to position [0, 0]
click at [233, 101] on p "You can create scheduled jobs using cron schedules within Inngest natively. Inn…" at bounding box center [364, 101] width 384 height 27
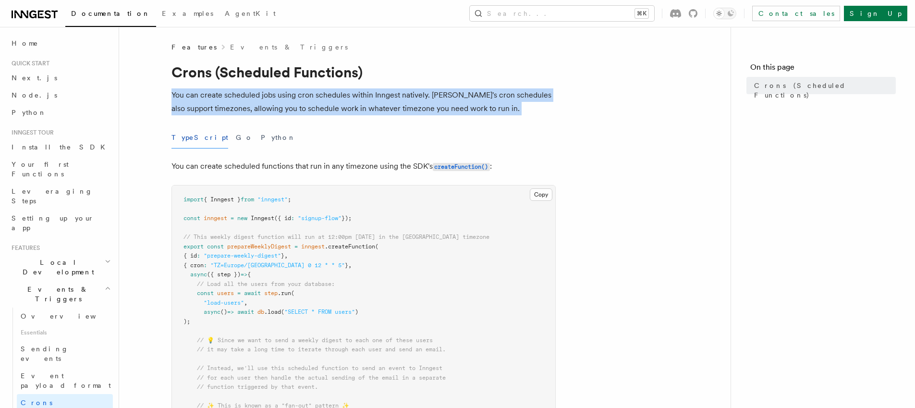
click at [233, 101] on p "You can create scheduled jobs using cron schedules within Inngest natively. Inn…" at bounding box center [364, 101] width 384 height 27
click at [282, 106] on p "You can create scheduled jobs using cron schedules within Inngest natively. Inn…" at bounding box center [364, 101] width 384 height 27
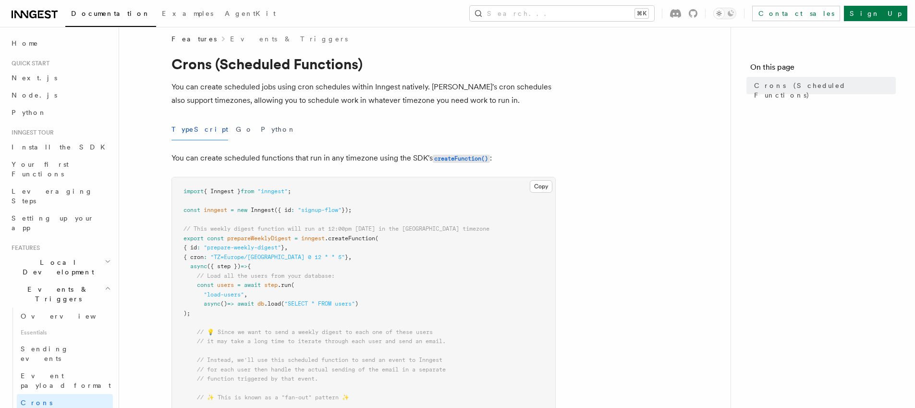
scroll to position [14, 0]
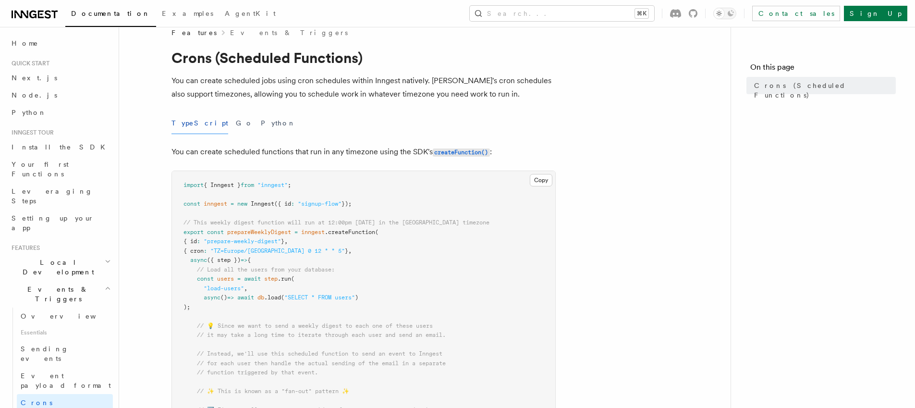
click at [290, 97] on p "You can create scheduled jobs using cron schedules within Inngest natively. Inn…" at bounding box center [364, 87] width 384 height 27
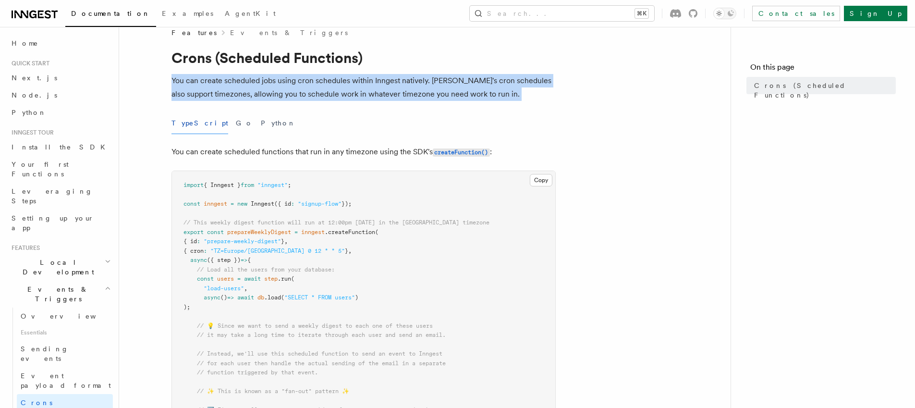
click at [290, 97] on p "You can create scheduled jobs using cron schedules within Inngest natively. Inn…" at bounding box center [364, 87] width 384 height 27
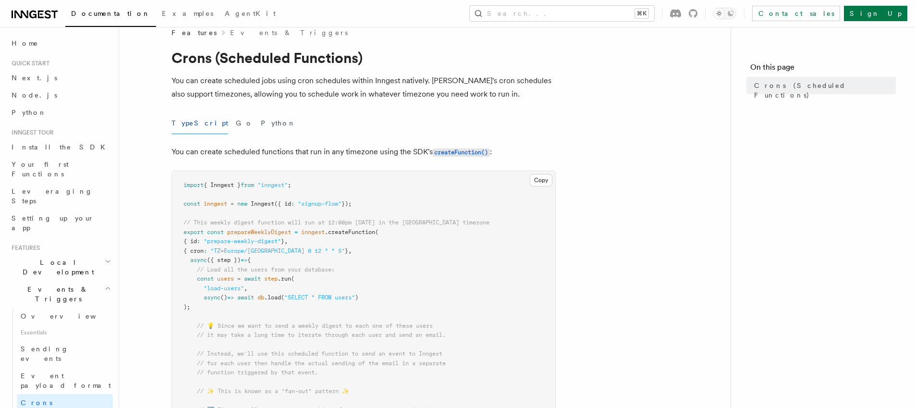
click at [317, 115] on div "TypeScript Go Python" at bounding box center [364, 123] width 384 height 22
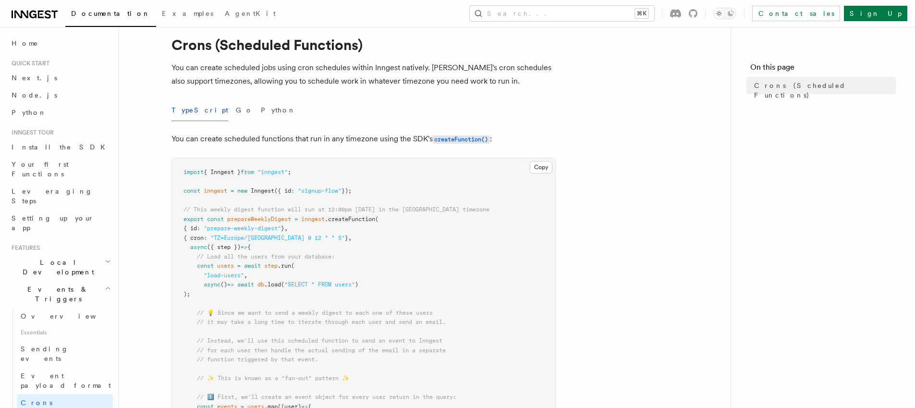
scroll to position [28, 0]
click at [254, 140] on p "You can create scheduled functions that run in any timezone using the SDK's cre…" at bounding box center [364, 139] width 384 height 14
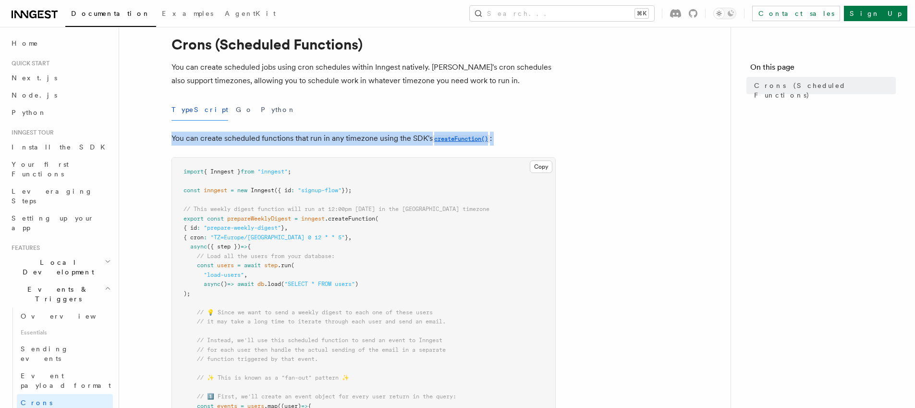
click at [254, 140] on p "You can create scheduled functions that run in any timezone using the SDK's cre…" at bounding box center [364, 139] width 384 height 14
click at [287, 138] on p "You can create scheduled functions that run in any timezone using the SDK's cre…" at bounding box center [364, 139] width 384 height 14
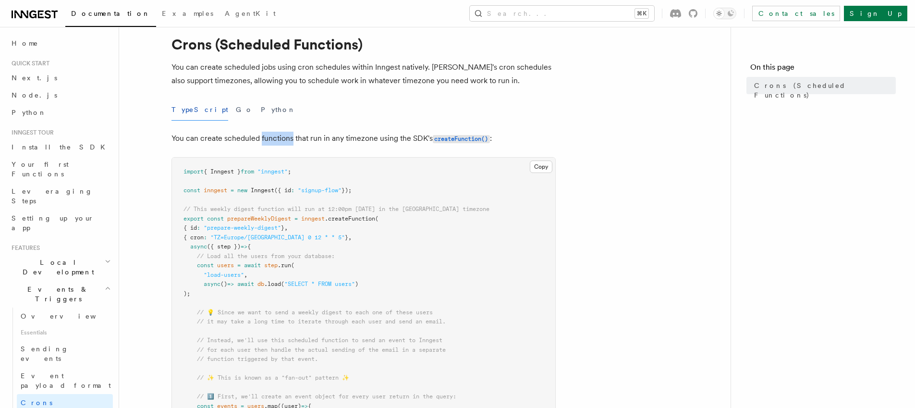
click at [287, 138] on p "You can create scheduled functions that run in any timezone using the SDK's cre…" at bounding box center [364, 139] width 384 height 14
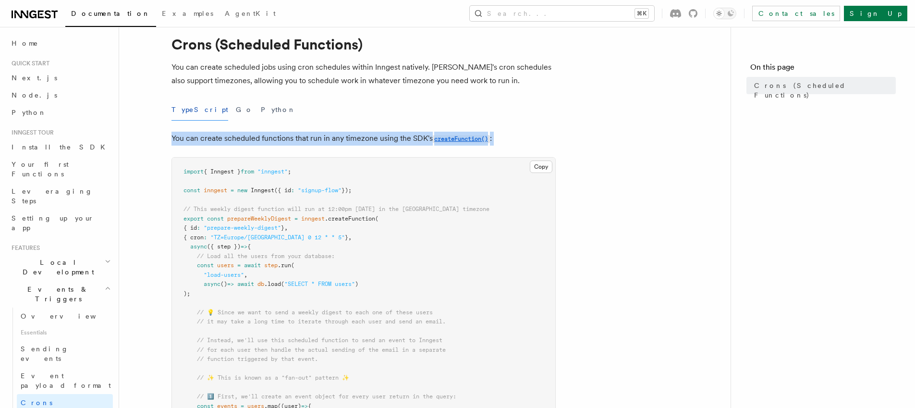
click at [287, 138] on p "You can create scheduled functions that run in any timezone using the SDK's cre…" at bounding box center [364, 139] width 384 height 14
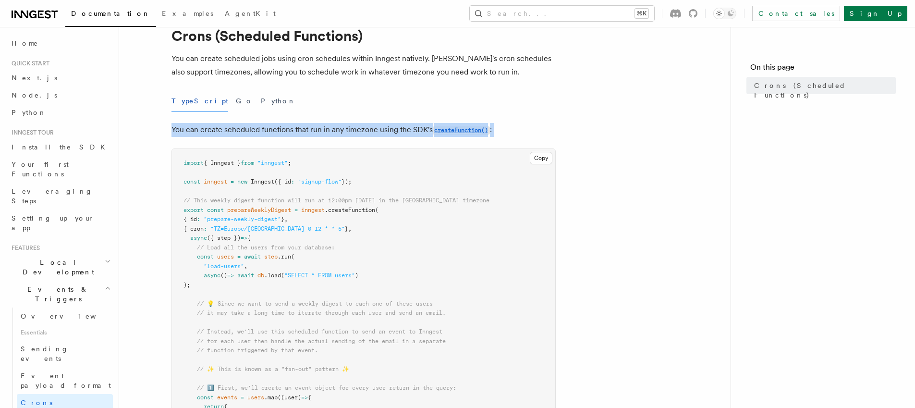
scroll to position [36, 0]
click at [291, 133] on p "You can create scheduled functions that run in any timezone using the SDK's cre…" at bounding box center [364, 131] width 384 height 14
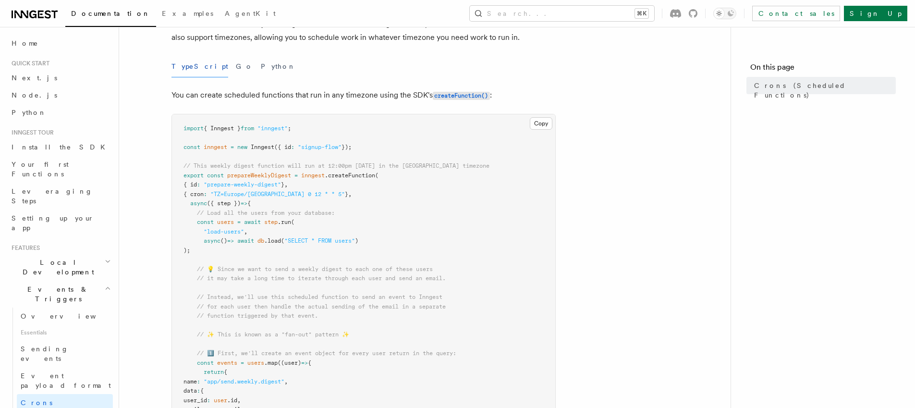
scroll to position [83, 0]
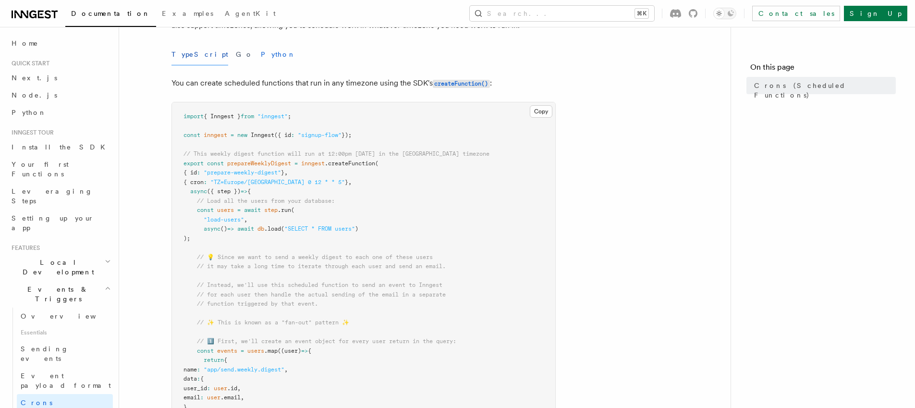
click at [261, 50] on button "Python" at bounding box center [278, 55] width 35 height 22
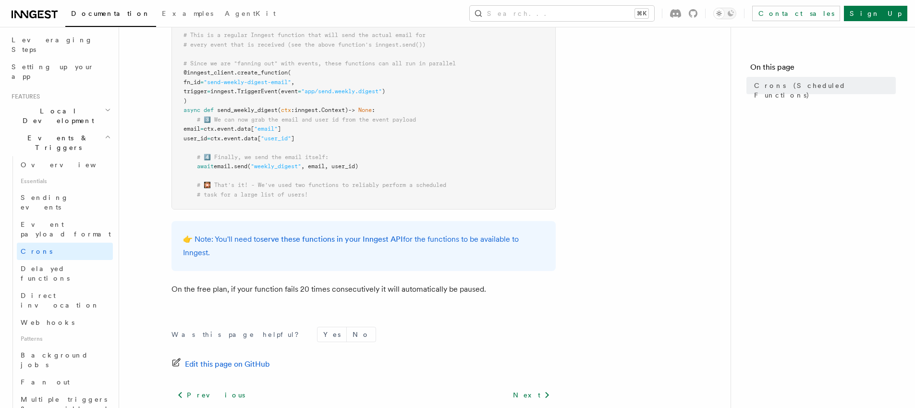
scroll to position [655, 0]
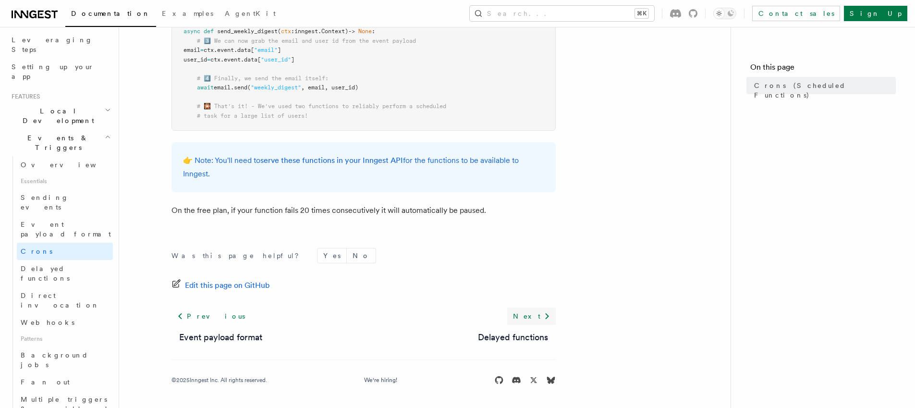
click at [533, 316] on link "Next" at bounding box center [531, 315] width 49 height 17
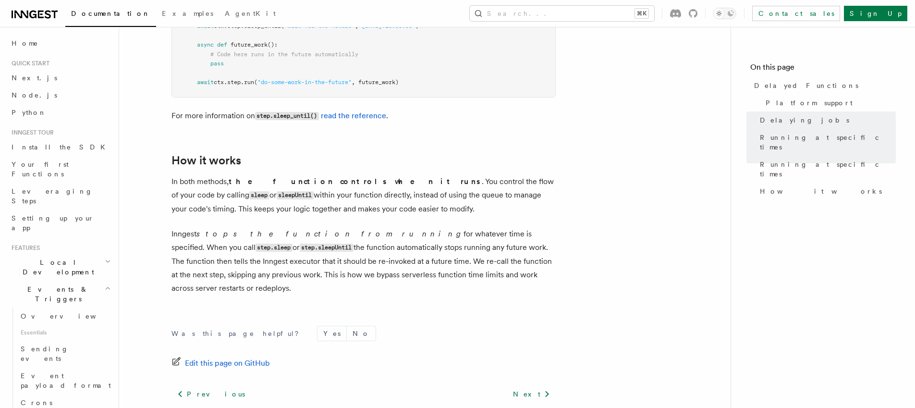
scroll to position [912, 0]
click at [529, 385] on link "Next" at bounding box center [531, 393] width 49 height 17
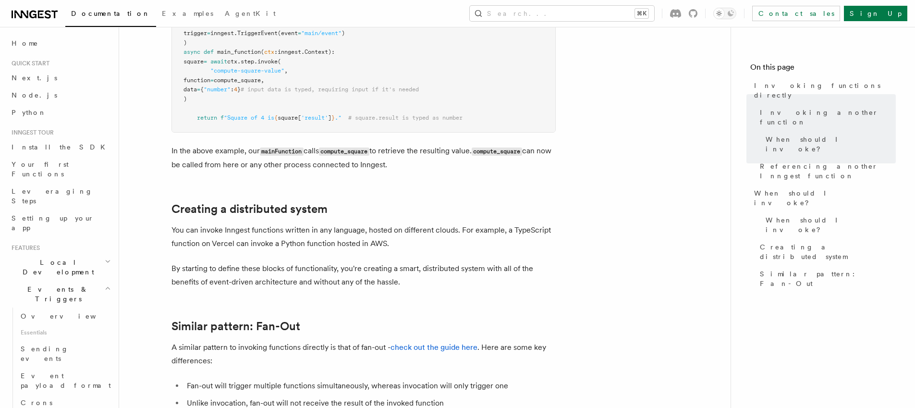
scroll to position [523, 0]
click at [253, 241] on p "You can invoke Inngest functions written in any language, hosted on different c…" at bounding box center [364, 234] width 384 height 27
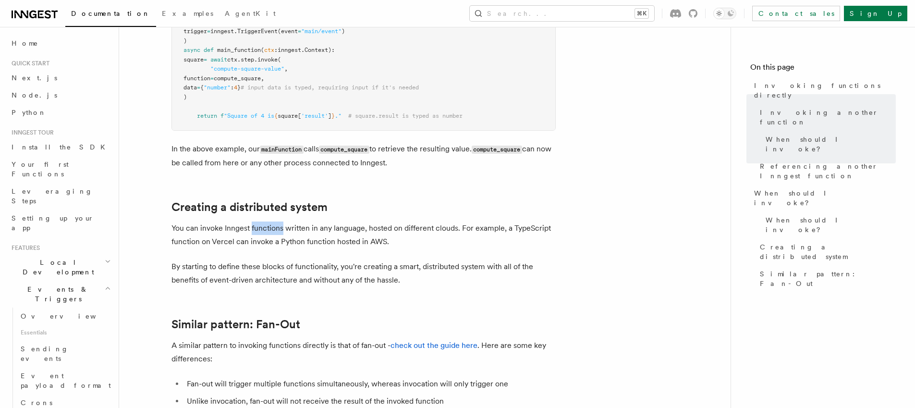
click at [253, 241] on p "You can invoke Inngest functions written in any language, hosted on different c…" at bounding box center [364, 234] width 384 height 27
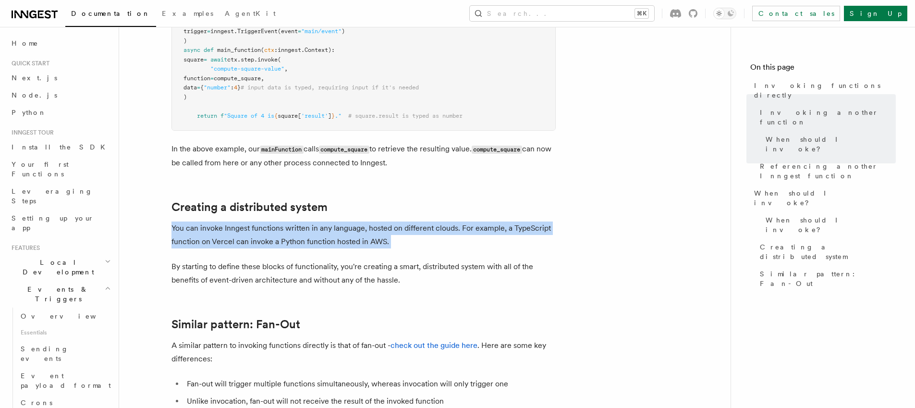
click at [253, 241] on p "You can invoke Inngest functions written in any language, hosted on different c…" at bounding box center [364, 234] width 384 height 27
click at [227, 233] on p "You can invoke Inngest functions written in any language, hosted on different c…" at bounding box center [364, 234] width 384 height 27
drag, startPoint x: 387, startPoint y: 248, endPoint x: 173, endPoint y: 212, distance: 216.9
click at [173, 212] on article "Features Events & Triggers Invoking functions directly Inngest's step.invoke() …" at bounding box center [425, 73] width 581 height 1108
copy article "Creating a distributed system You can invoke Inngest functions written in any l…"
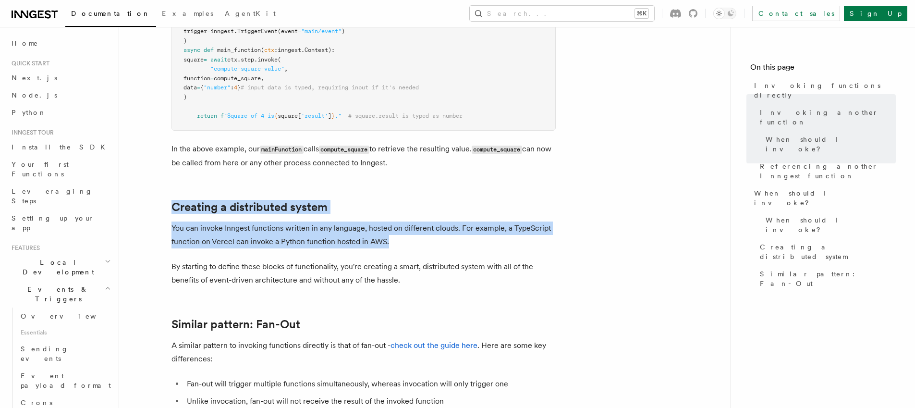
click at [331, 285] on p "By starting to define these blocks of functionality, you're creating a smart, d…" at bounding box center [364, 273] width 384 height 27
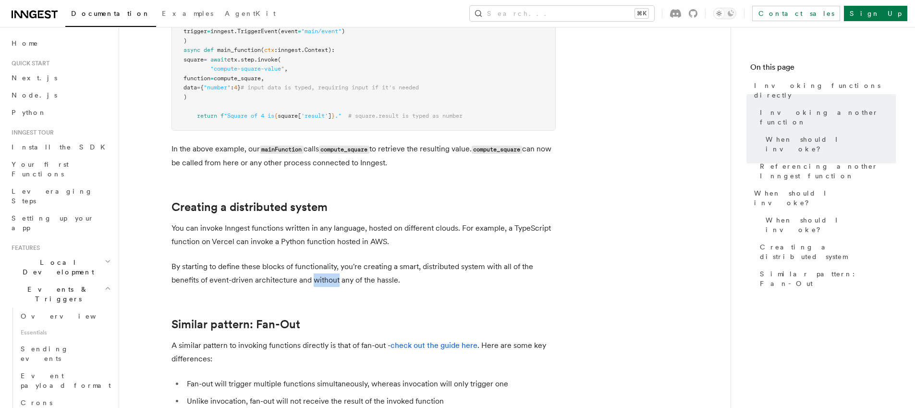
click at [331, 285] on p "By starting to define these blocks of functionality, you're creating a smart, d…" at bounding box center [364, 273] width 384 height 27
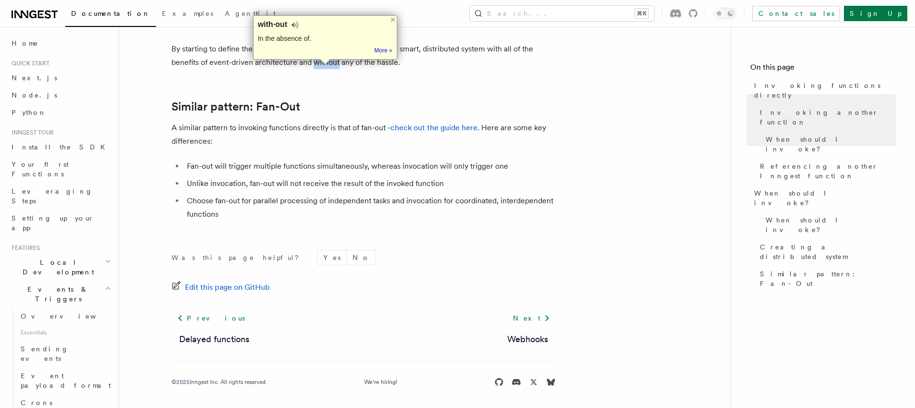
scroll to position [744, 0]
click at [256, 188] on li "Unlike invocation, fan-out will not receive the result of the invoked function" at bounding box center [370, 181] width 372 height 13
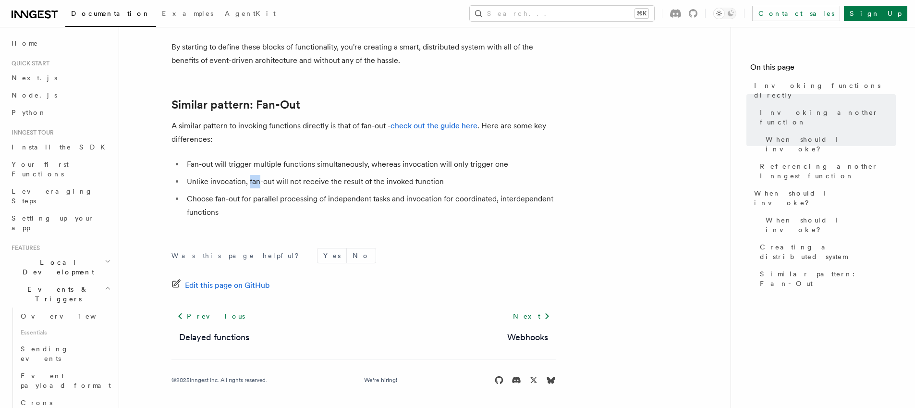
click at [256, 188] on li "Unlike invocation, fan-out will not receive the result of the invoked function" at bounding box center [370, 181] width 372 height 13
click at [258, 169] on li "Fan-out will trigger multiple functions simultaneously, whereas invocation will…" at bounding box center [370, 164] width 372 height 13
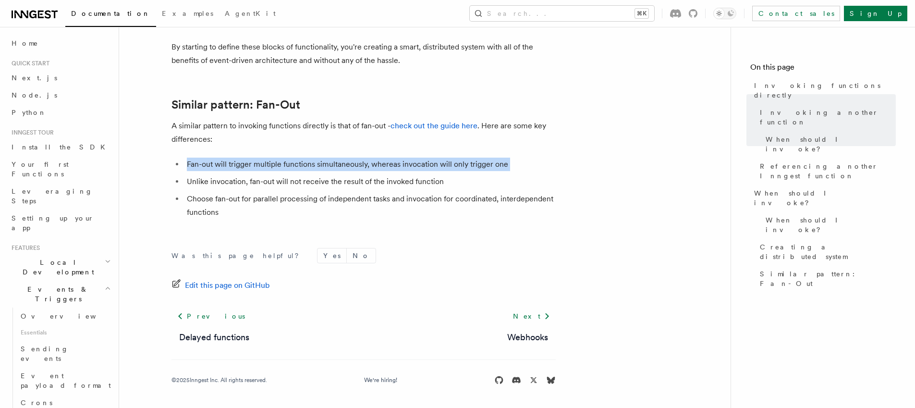
click at [258, 169] on li "Fan-out will trigger multiple functions simultaneously, whereas invocation will…" at bounding box center [370, 164] width 372 height 13
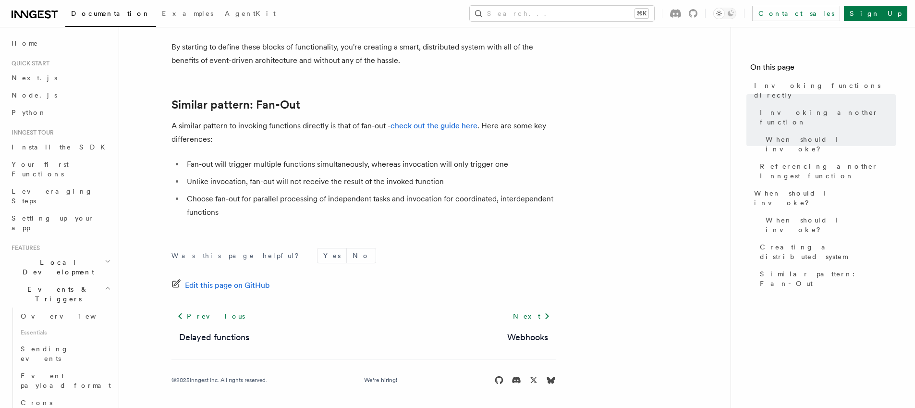
click at [298, 184] on li "Unlike invocation, fan-out will not receive the result of the invoked function" at bounding box center [370, 181] width 372 height 13
click at [305, 196] on ul "Fan-out will trigger multiple functions simultaneously, whereas invocation will…" at bounding box center [364, 188] width 384 height 61
click at [306, 197] on ul "Fan-out will trigger multiple functions simultaneously, whereas invocation will…" at bounding box center [364, 188] width 384 height 61
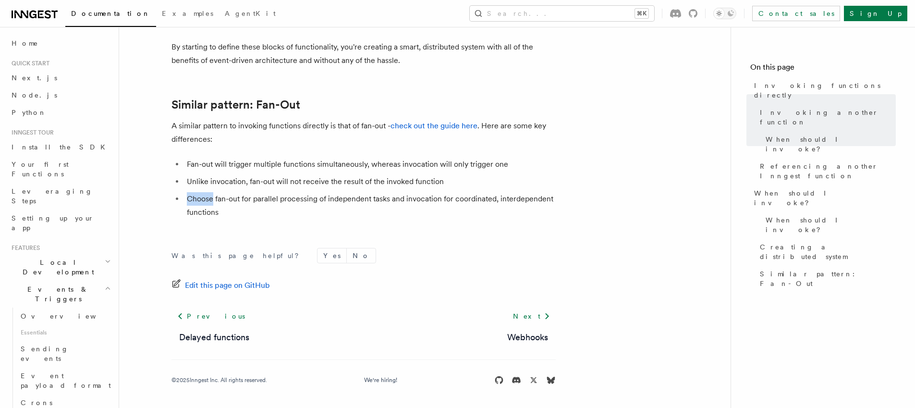
click at [306, 197] on ul "Fan-out will trigger multiple functions simultaneously, whereas invocation will…" at bounding box center [364, 188] width 384 height 61
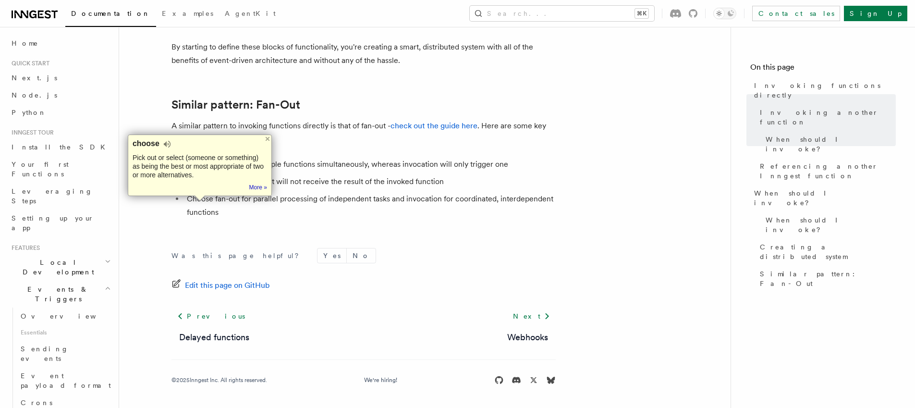
click at [310, 204] on li "Choose fan-out for parallel processing of independent tasks and invocation for …" at bounding box center [370, 205] width 372 height 27
click at [313, 207] on li "Choose fan-out for parallel processing of independent tasks and invocation for …" at bounding box center [370, 205] width 372 height 27
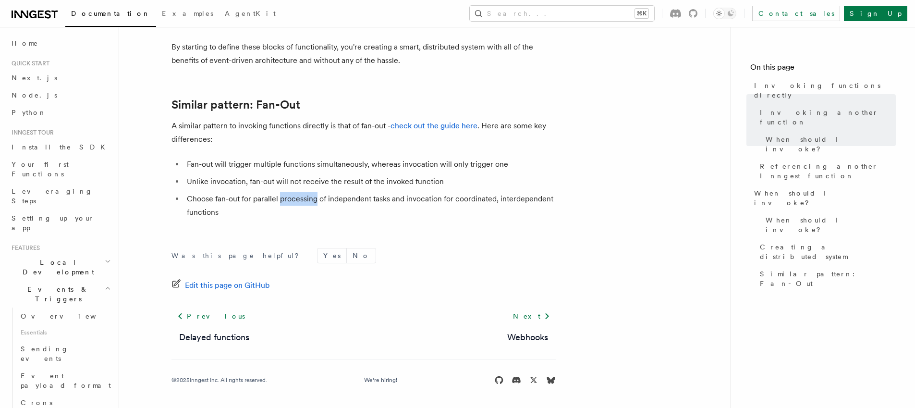
click at [313, 207] on li "Choose fan-out for parallel processing of independent tasks and invocation for …" at bounding box center [370, 205] width 372 height 27
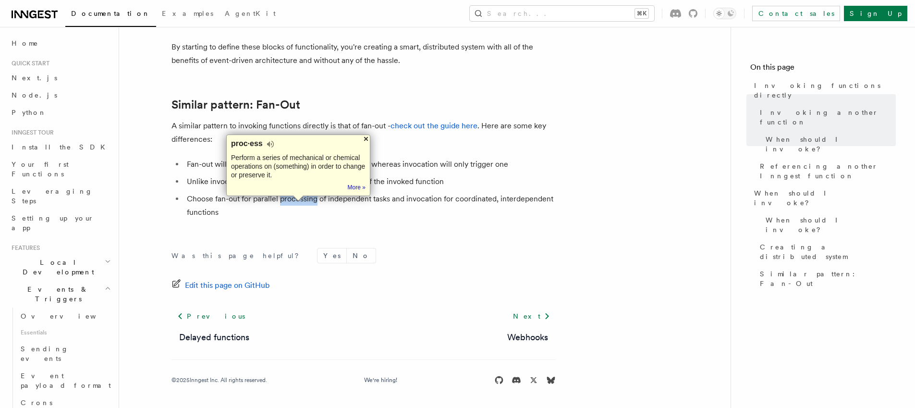
click at [366, 139] on div at bounding box center [366, 139] width 8 height 8
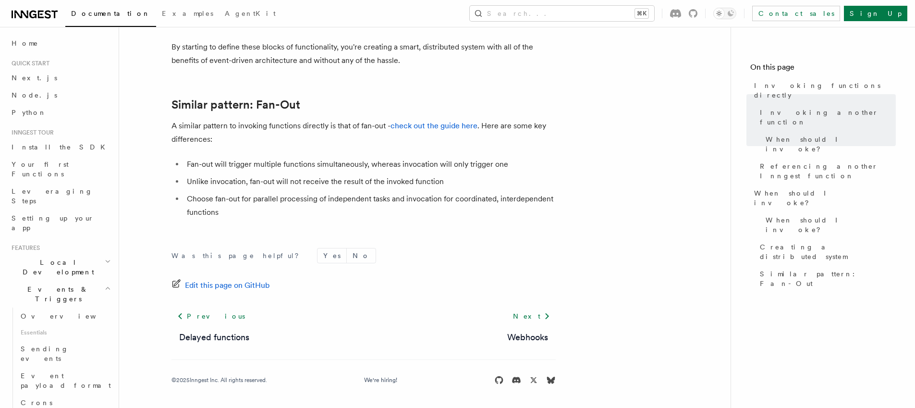
click at [205, 182] on li "Unlike invocation, fan-out will not receive the result of the invoked function" at bounding box center [370, 181] width 372 height 13
click at [250, 171] on li "Fan-out will trigger multiple functions simultaneously, whereas invocation will…" at bounding box center [370, 164] width 372 height 13
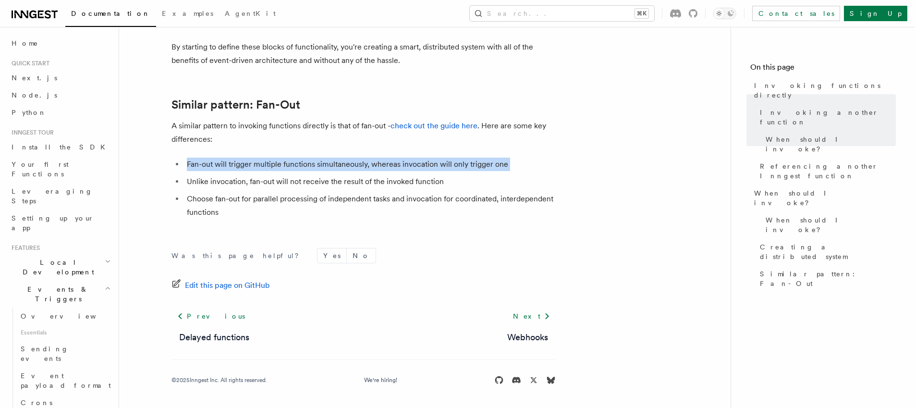
click at [250, 171] on li "Fan-out will trigger multiple functions simultaneously, whereas invocation will…" at bounding box center [370, 164] width 372 height 13
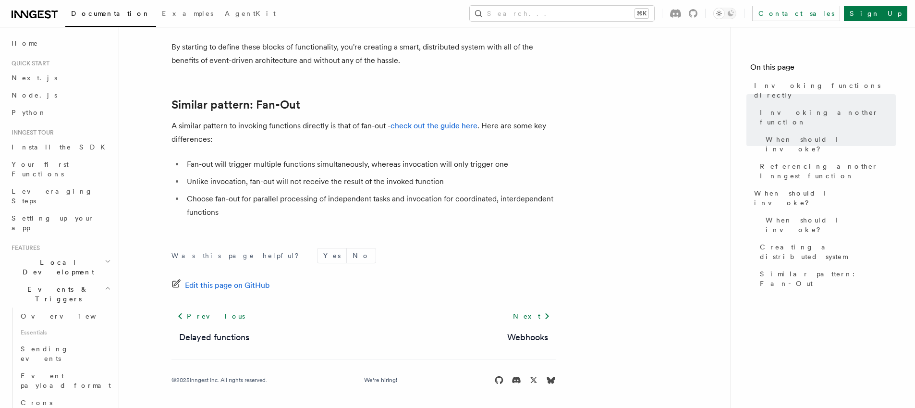
click at [268, 188] on li "Unlike invocation, fan-out will not receive the result of the invoked function" at bounding box center [370, 181] width 372 height 13
click at [271, 204] on li "Choose fan-out for parallel processing of independent tasks and invocation for …" at bounding box center [370, 205] width 372 height 27
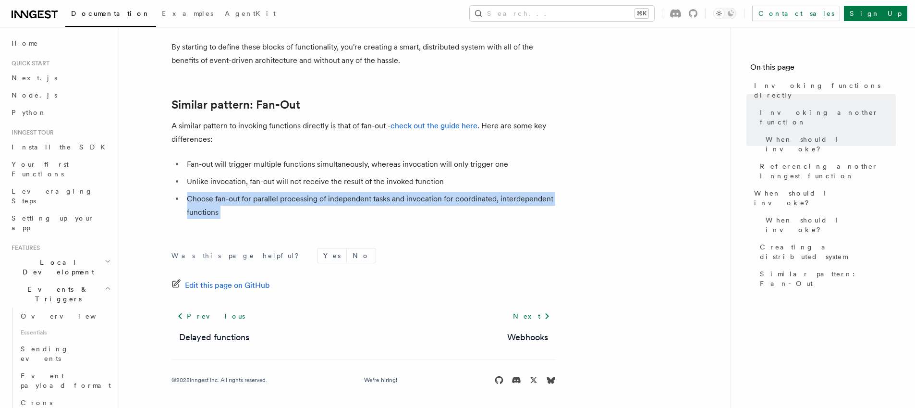
click at [271, 204] on li "Choose fan-out for parallel processing of independent tasks and invocation for …" at bounding box center [370, 205] width 372 height 27
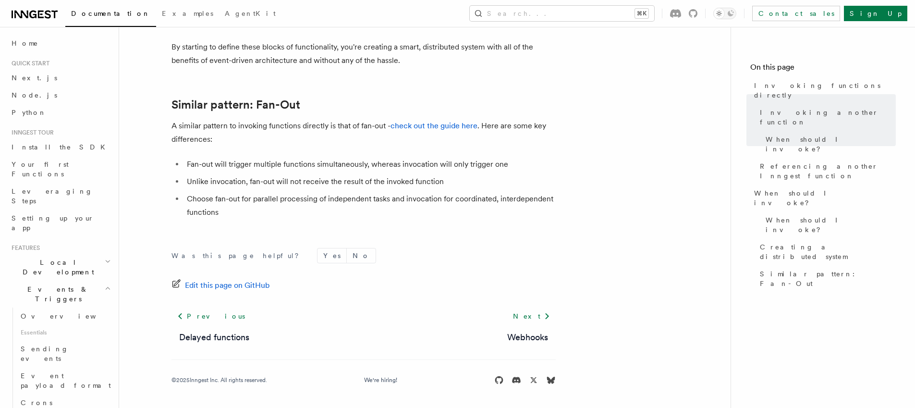
click at [331, 219] on li "Choose fan-out for parallel processing of independent tasks and invocation for …" at bounding box center [370, 205] width 372 height 27
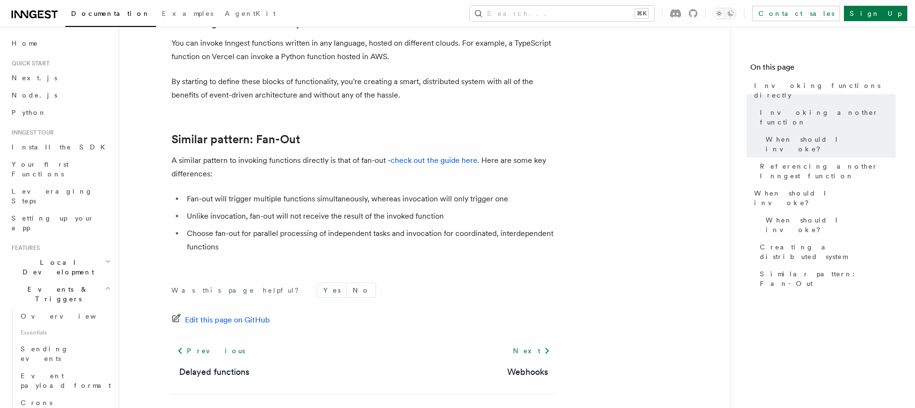
scroll to position [750, 0]
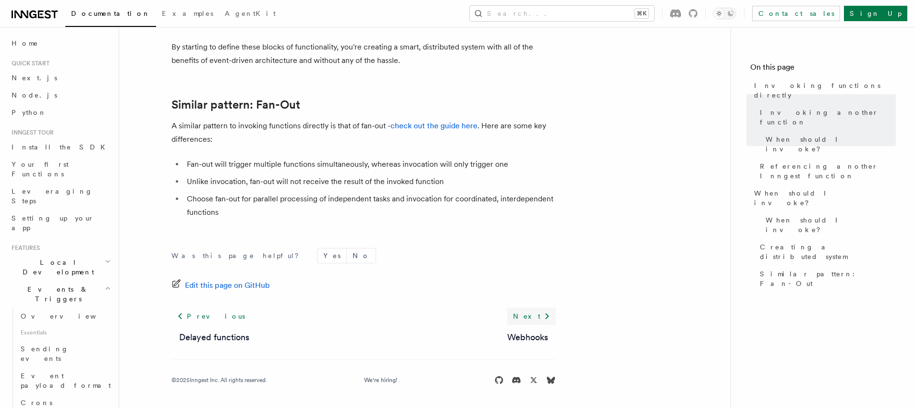
click at [539, 315] on link "Next" at bounding box center [531, 315] width 49 height 17
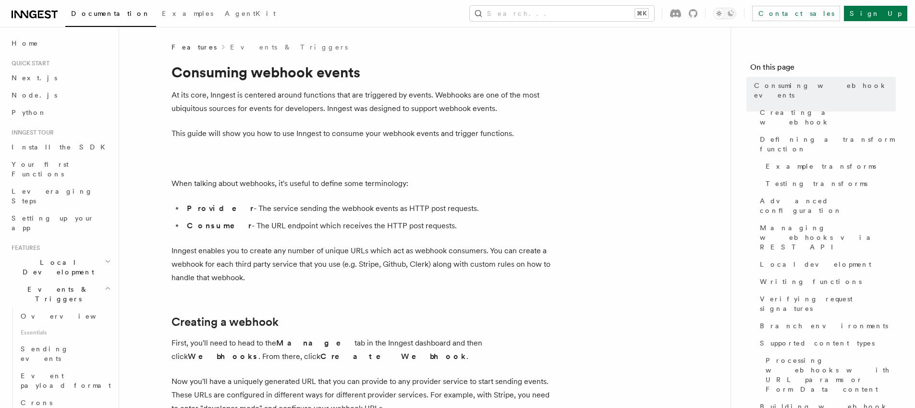
scroll to position [2, 0]
click at [181, 105] on p "At its core, Inngest is centered around functions that are triggered by events.…" at bounding box center [364, 99] width 384 height 27
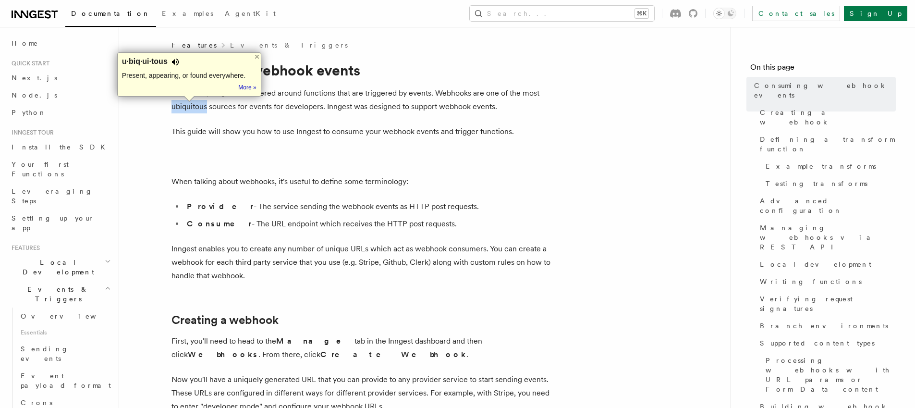
click at [177, 62] on div at bounding box center [176, 62] width 8 height 10
click at [175, 65] on div at bounding box center [176, 62] width 8 height 10
click at [250, 128] on p "This guide will show you how to use Inngest to consume your webhook events and …" at bounding box center [364, 131] width 384 height 13
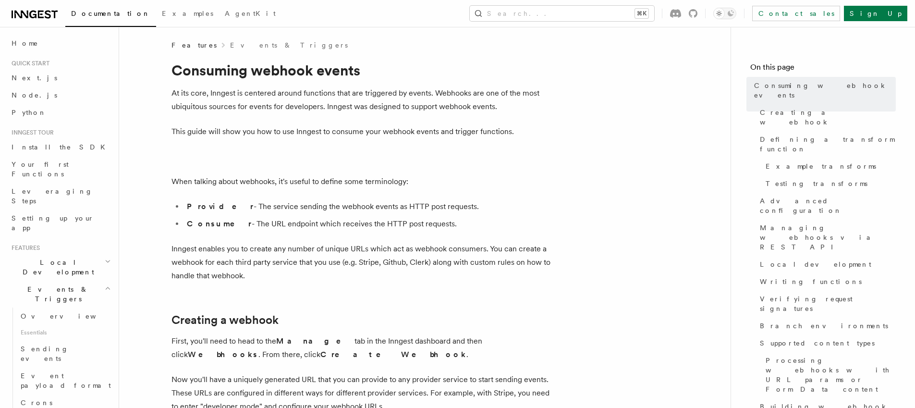
click at [188, 101] on p "At its core, Inngest is centered around functions that are triggered by events.…" at bounding box center [364, 99] width 384 height 27
click at [190, 105] on p "At its core, Inngest is centered around functions that are triggered by events.…" at bounding box center [364, 99] width 384 height 27
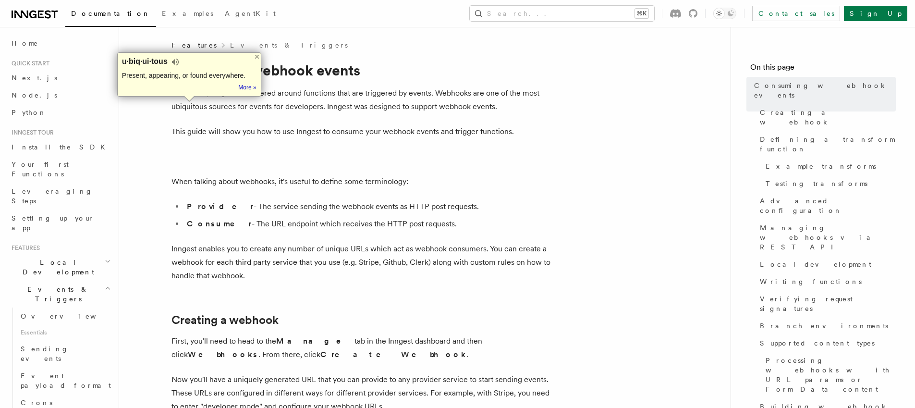
click at [260, 133] on p "This guide will show you how to use Inngest to consume your webhook events and …" at bounding box center [364, 131] width 384 height 13
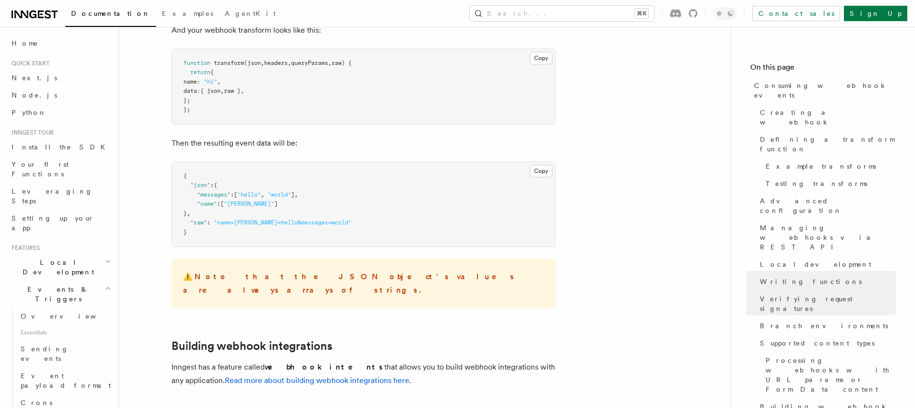
scroll to position [3849, 0]
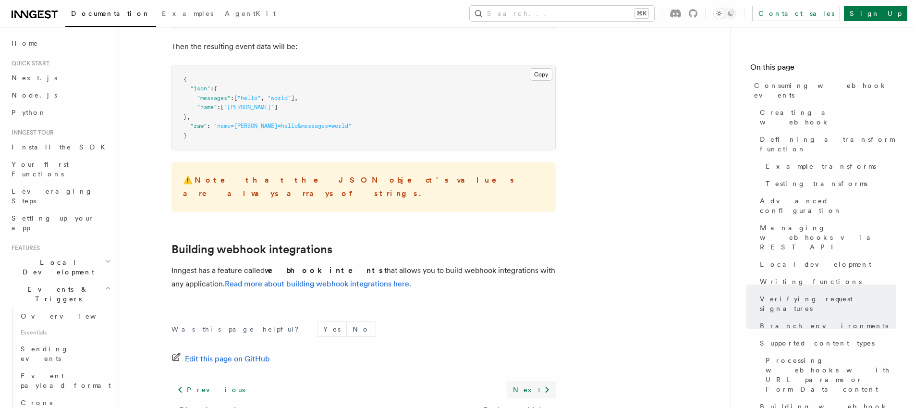
click at [537, 381] on link "Next" at bounding box center [531, 389] width 49 height 17
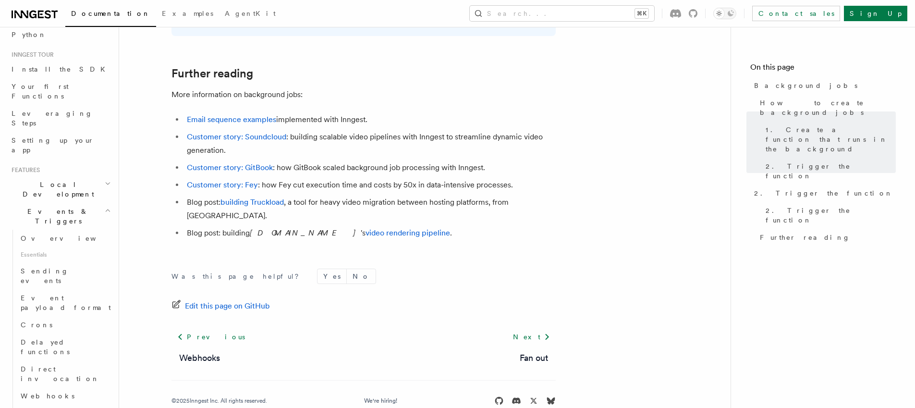
scroll to position [1115, 0]
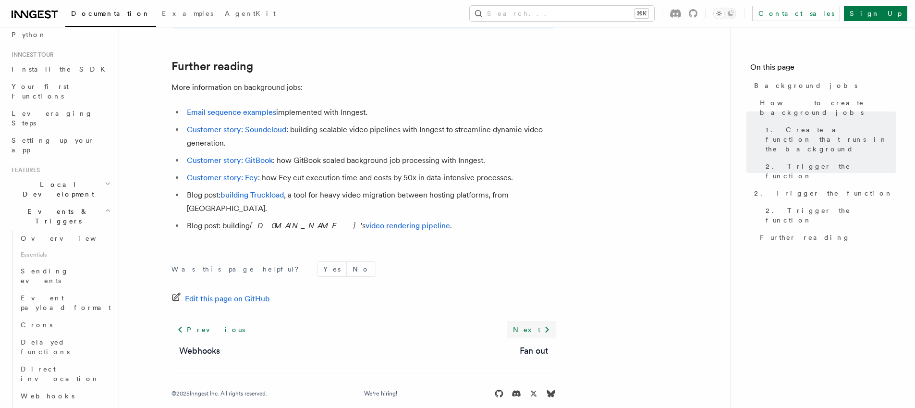
click at [546, 324] on icon at bounding box center [547, 330] width 12 height 12
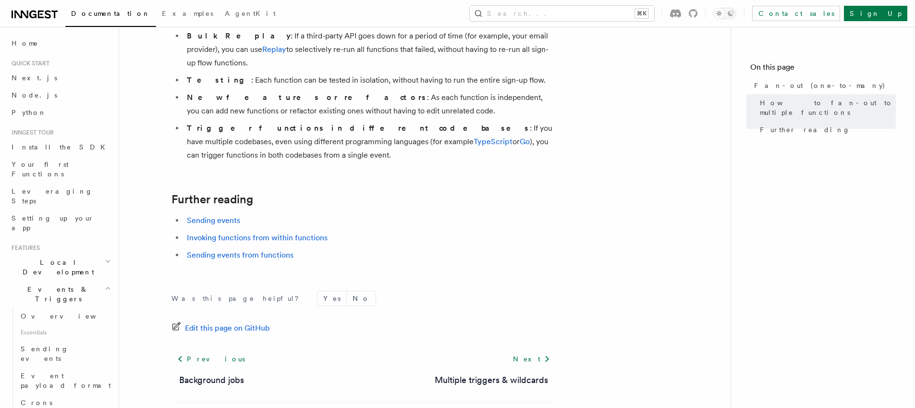
scroll to position [1358, 0]
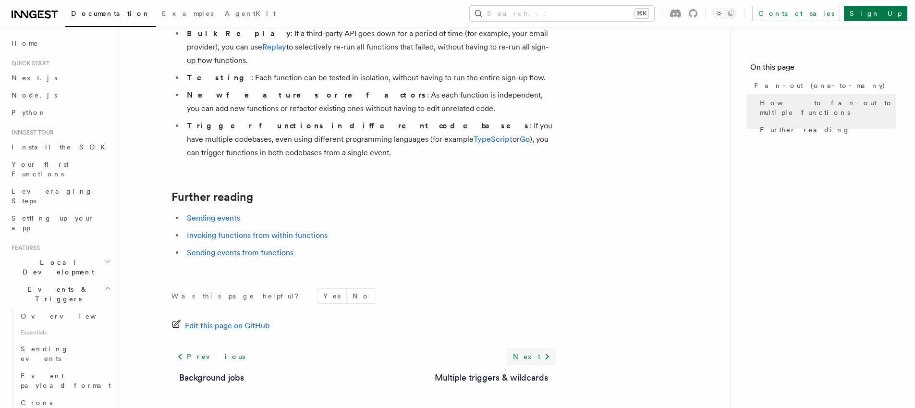
click at [532, 348] on link "Next" at bounding box center [531, 356] width 49 height 17
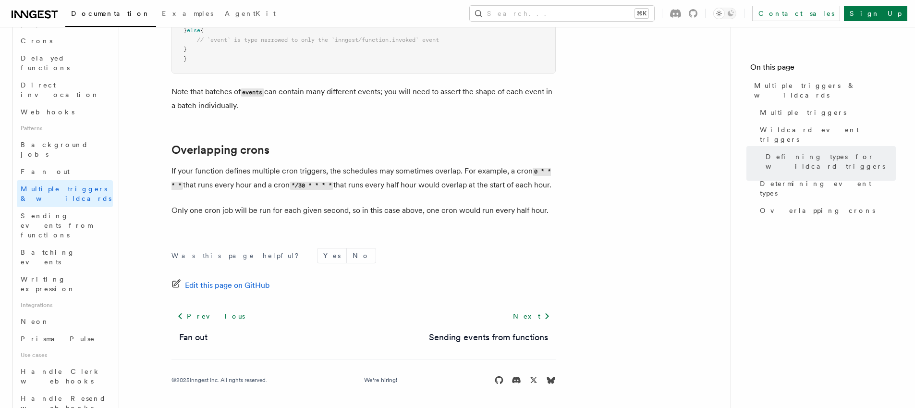
scroll to position [1110, 0]
click at [534, 319] on link "Next" at bounding box center [531, 315] width 49 height 17
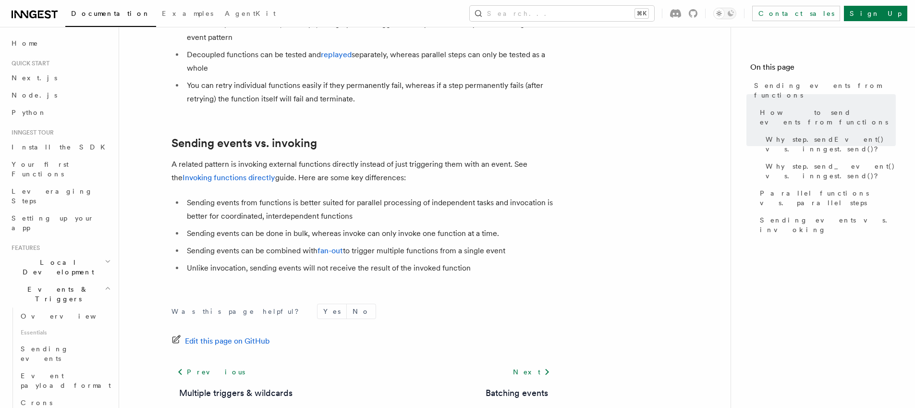
scroll to position [1312, 0]
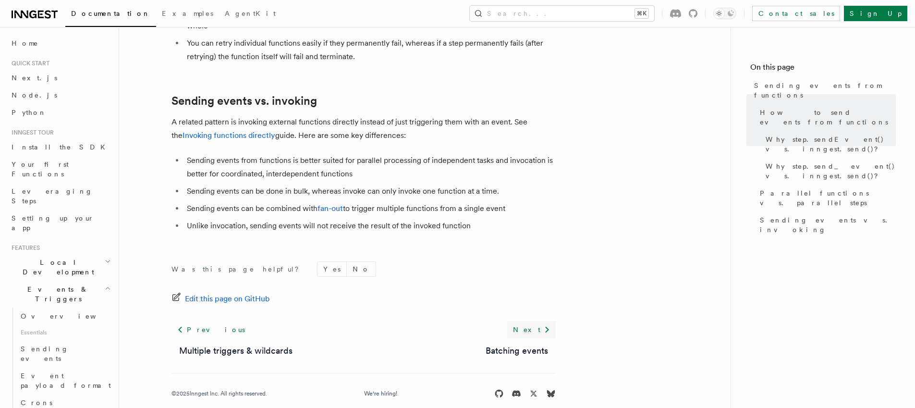
click at [532, 321] on link "Next" at bounding box center [531, 329] width 49 height 17
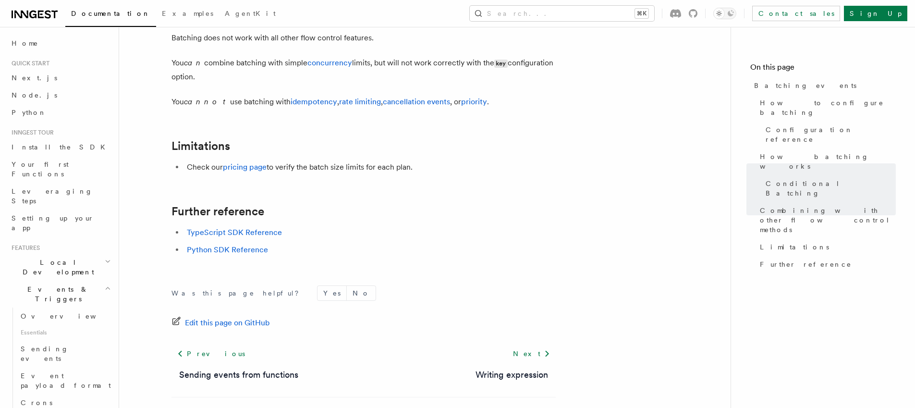
scroll to position [1106, 0]
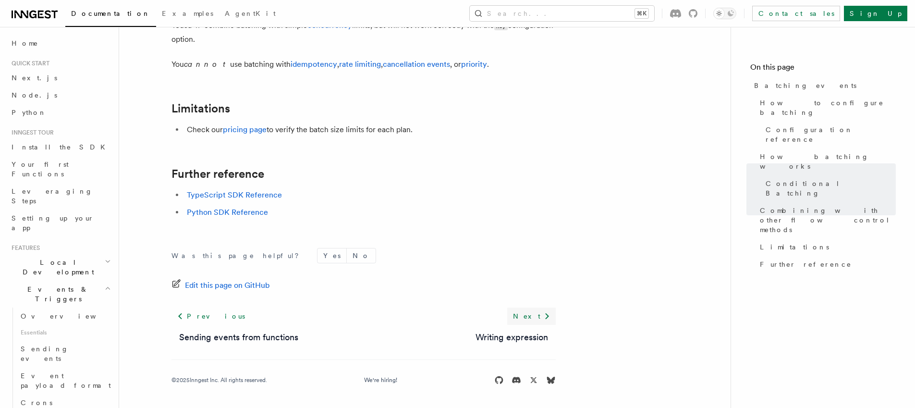
click at [536, 318] on link "Next" at bounding box center [531, 315] width 49 height 17
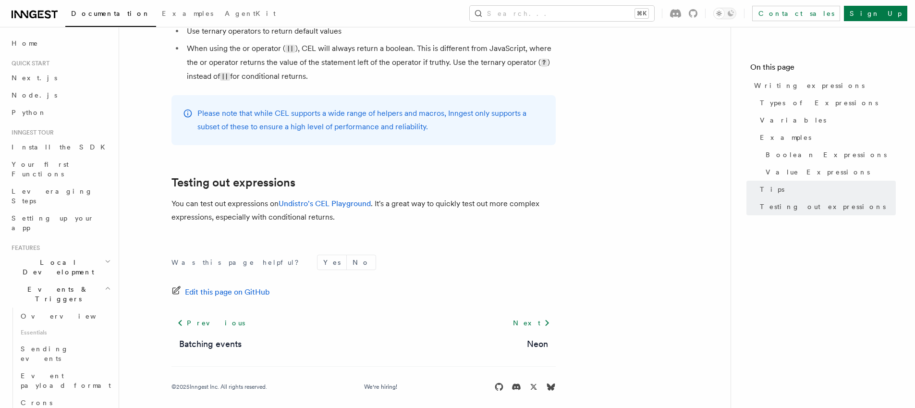
scroll to position [1106, 0]
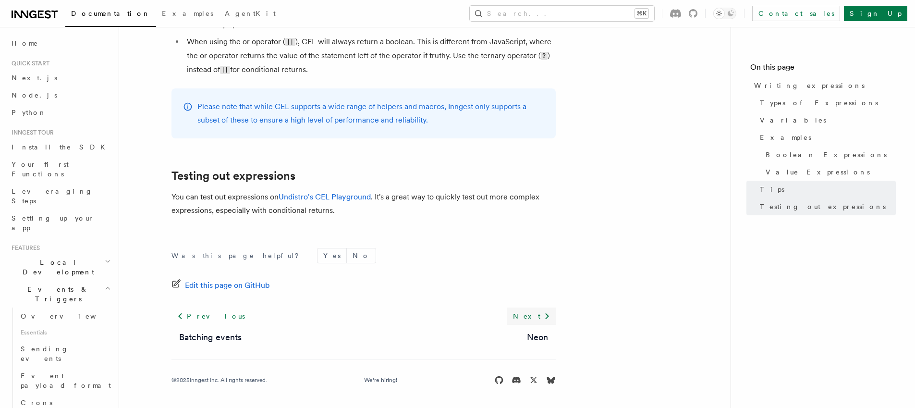
click at [544, 319] on icon at bounding box center [547, 316] width 12 height 12
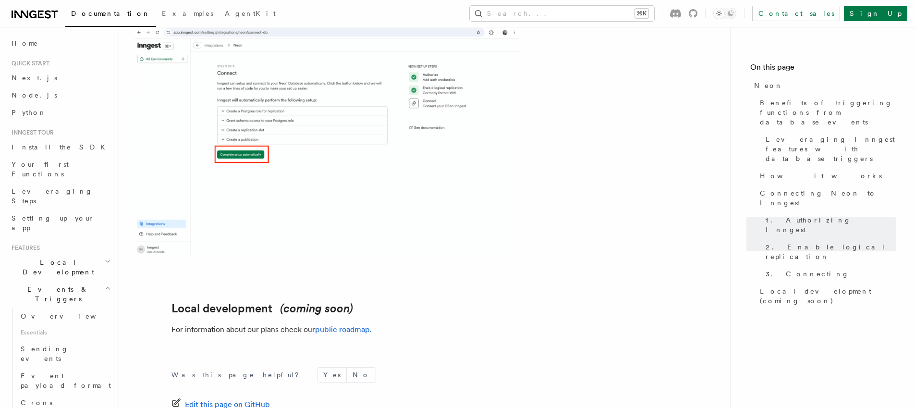
scroll to position [2292, 0]
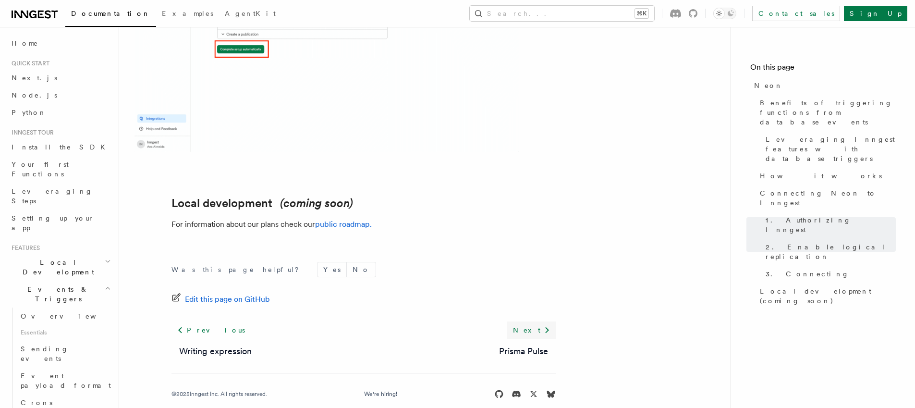
click at [536, 321] on link "Next" at bounding box center [531, 329] width 49 height 17
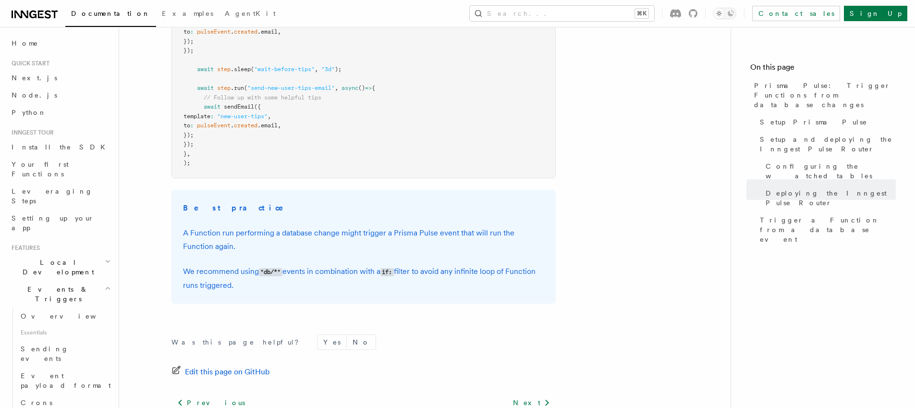
scroll to position [1564, 0]
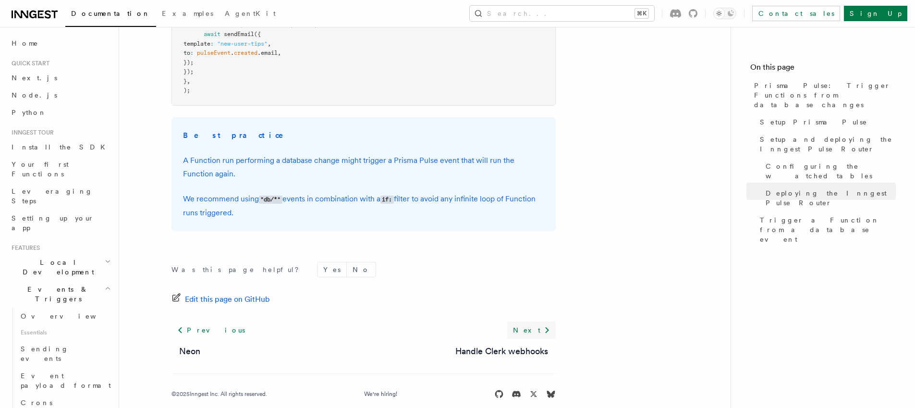
click at [538, 321] on link "Next" at bounding box center [531, 329] width 49 height 17
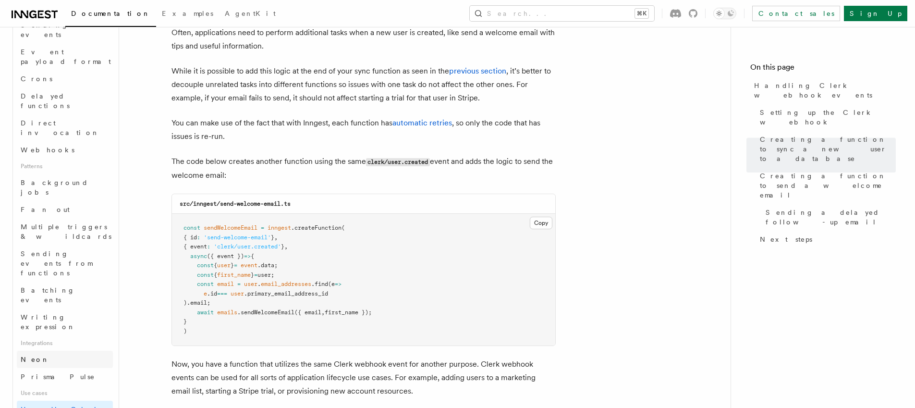
scroll to position [3256, 0]
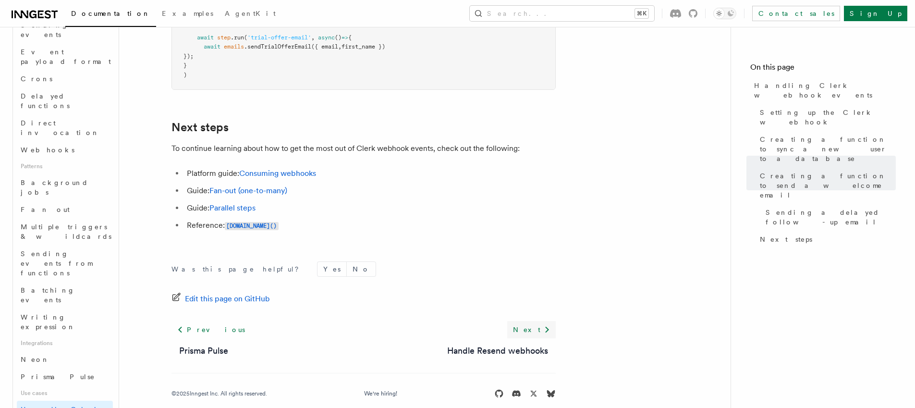
click at [534, 321] on link "Next" at bounding box center [531, 329] width 49 height 17
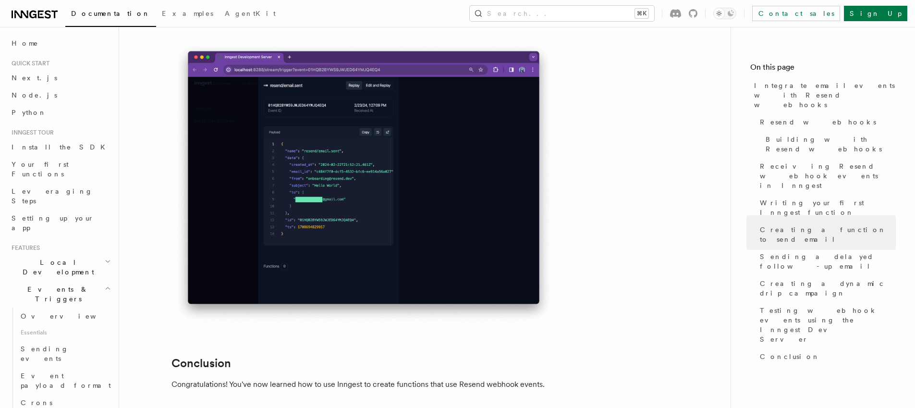
scroll to position [7805, 0]
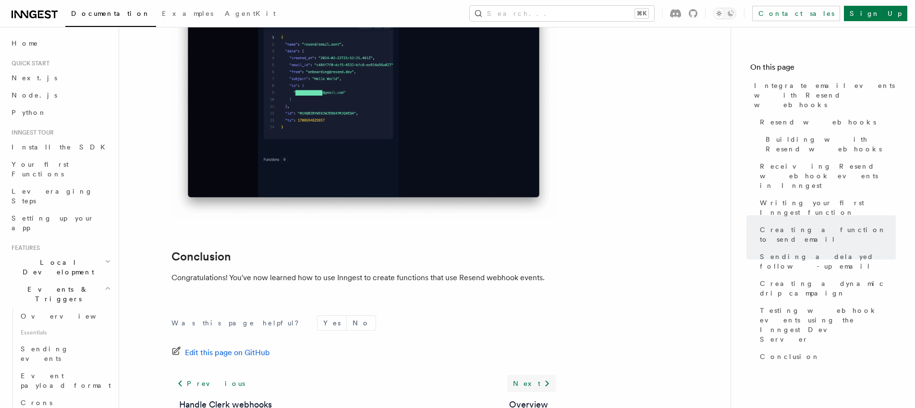
click at [535, 375] on link "Next" at bounding box center [531, 383] width 49 height 17
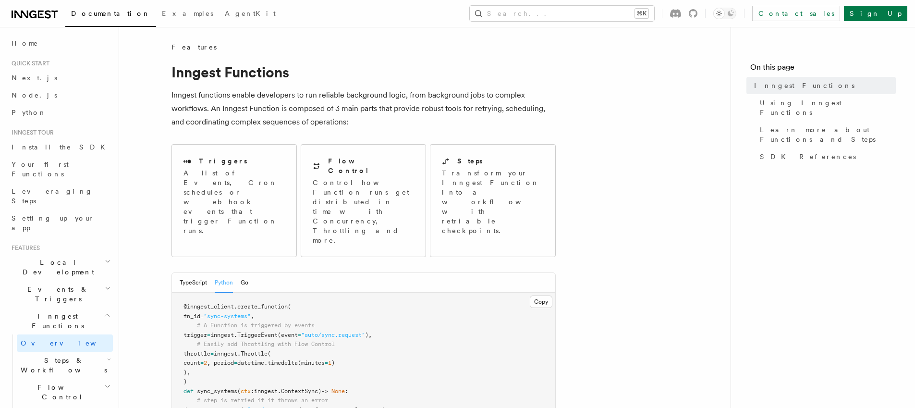
scroll to position [12, 0]
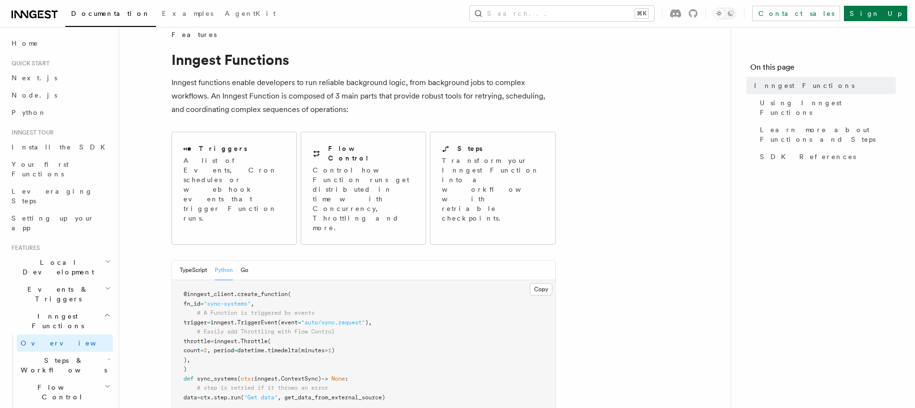
click at [290, 98] on p "Inngest functions enable developers to run reliable background logic, from back…" at bounding box center [364, 96] width 384 height 40
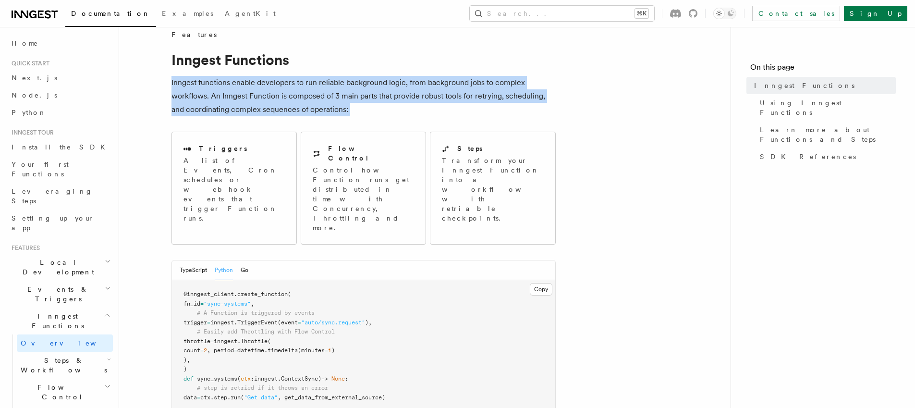
click at [290, 98] on p "Inngest functions enable developers to run reliable background logic, from back…" at bounding box center [364, 96] width 384 height 40
click at [327, 112] on p "Inngest functions enable developers to run reliable background logic, from back…" at bounding box center [364, 96] width 384 height 40
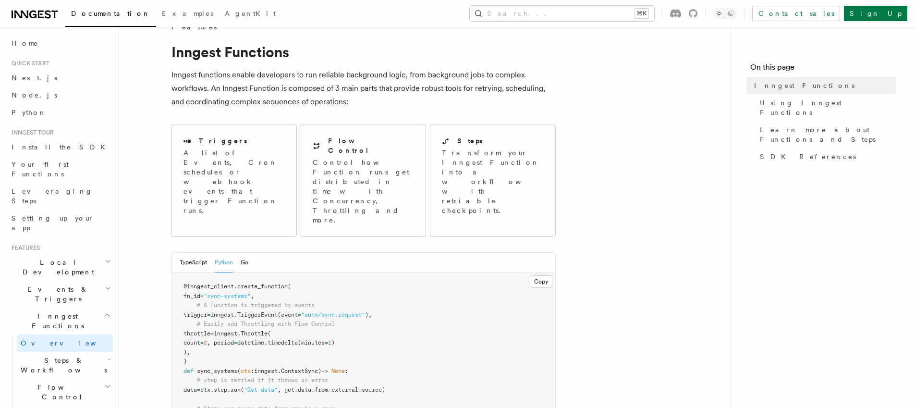
scroll to position [21, 0]
click at [265, 102] on p "Inngest functions enable developers to run reliable background logic, from back…" at bounding box center [364, 87] width 384 height 40
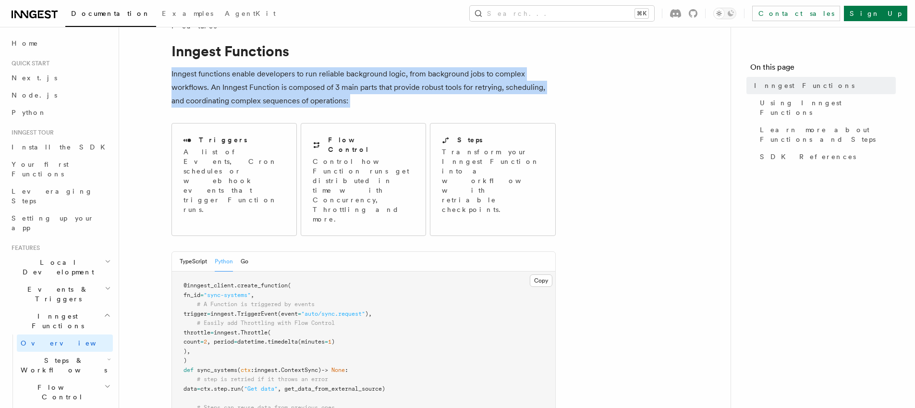
click at [265, 102] on p "Inngest functions enable developers to run reliable background logic, from back…" at bounding box center [364, 87] width 384 height 40
click at [353, 100] on p "Inngest functions enable developers to run reliable background logic, from back…" at bounding box center [364, 87] width 384 height 40
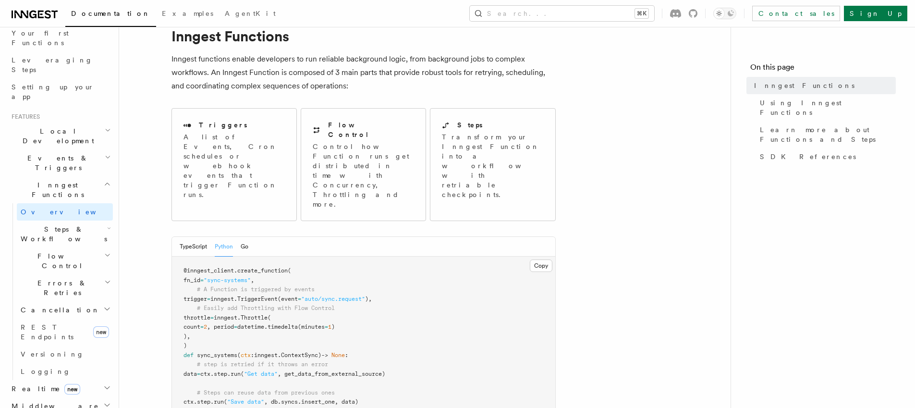
scroll to position [130, 0]
click at [103, 385] on icon "button" at bounding box center [107, 389] width 8 height 8
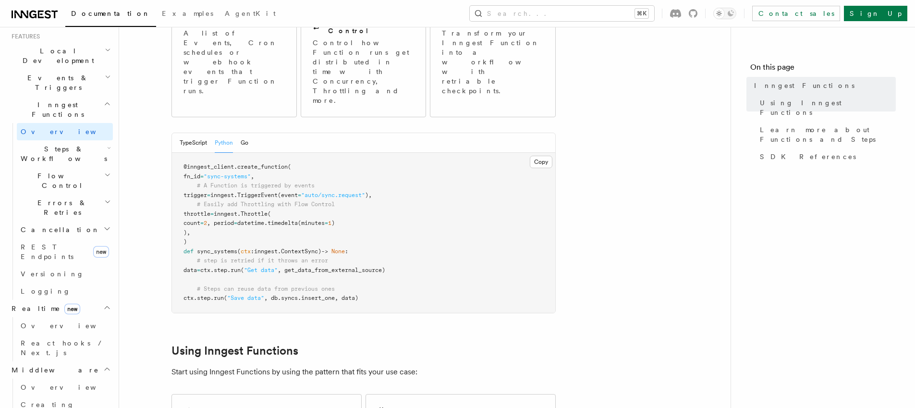
scroll to position [141, 0]
click at [200, 132] on button "TypeScript" at bounding box center [193, 142] width 27 height 20
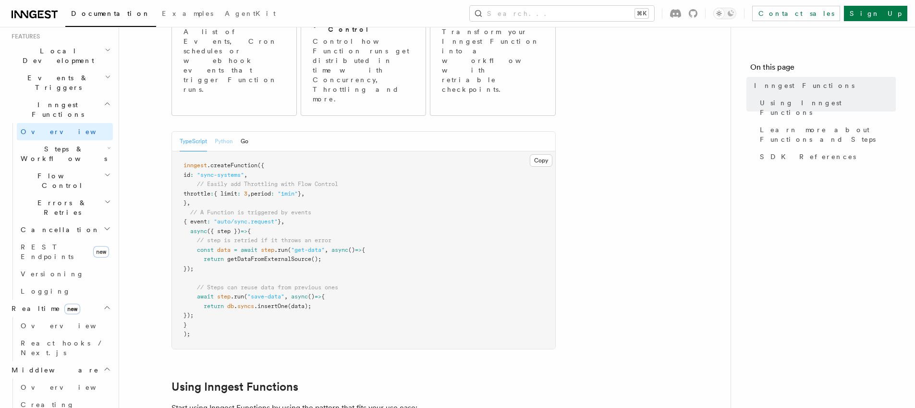
click at [221, 132] on button "Python" at bounding box center [224, 142] width 18 height 20
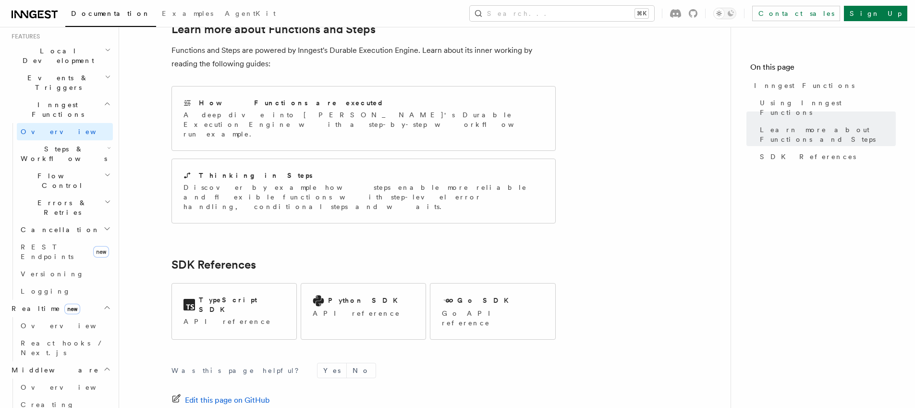
scroll to position [702, 0]
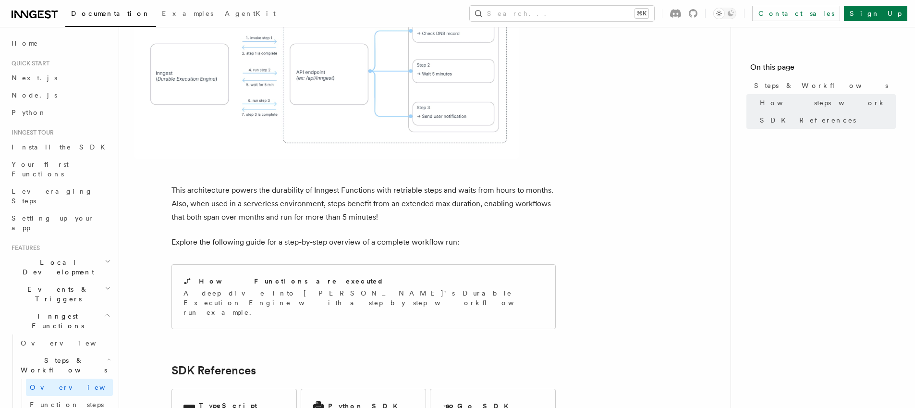
scroll to position [810, 0]
click at [218, 182] on p "This architecture powers the durability of Inngest Functions with retriable ste…" at bounding box center [364, 202] width 384 height 40
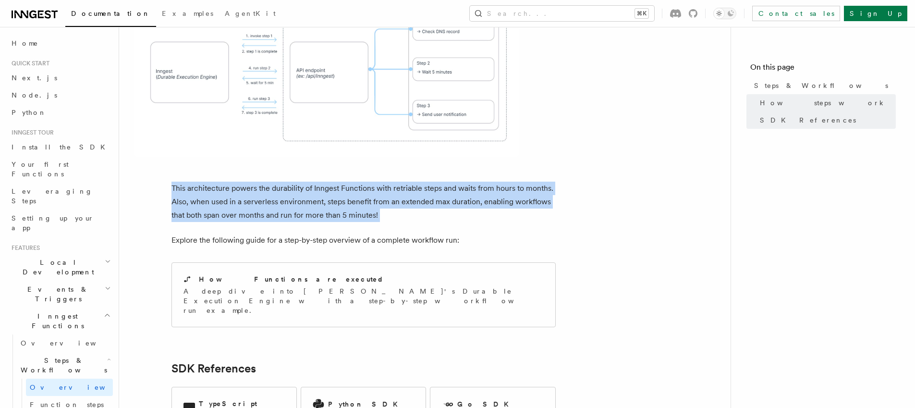
click at [218, 182] on p "This architecture powers the durability of Inngest Functions with retriable ste…" at bounding box center [364, 202] width 384 height 40
click at [224, 182] on p "This architecture powers the durability of Inngest Functions with retriable ste…" at bounding box center [364, 202] width 384 height 40
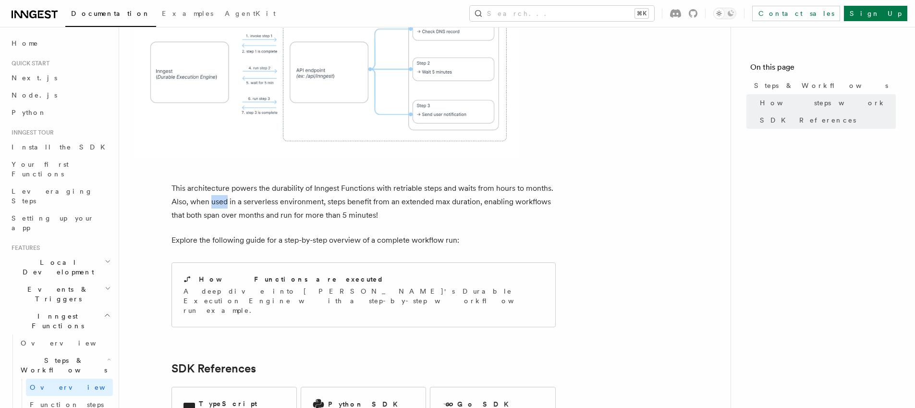
click at [224, 182] on p "This architecture powers the durability of Inngest Functions with retriable ste…" at bounding box center [364, 202] width 384 height 40
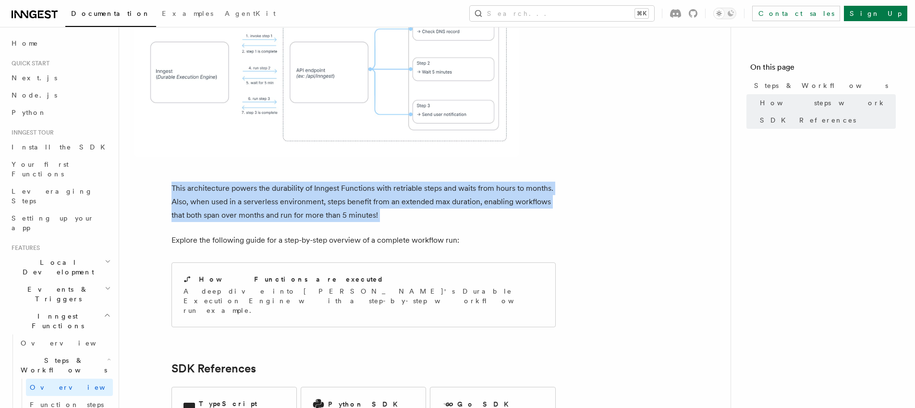
click at [224, 182] on p "This architecture powers the durability of Inngest Functions with retriable ste…" at bounding box center [364, 202] width 384 height 40
click at [230, 182] on p "This architecture powers the durability of Inngest Functions with retriable ste…" at bounding box center [364, 202] width 384 height 40
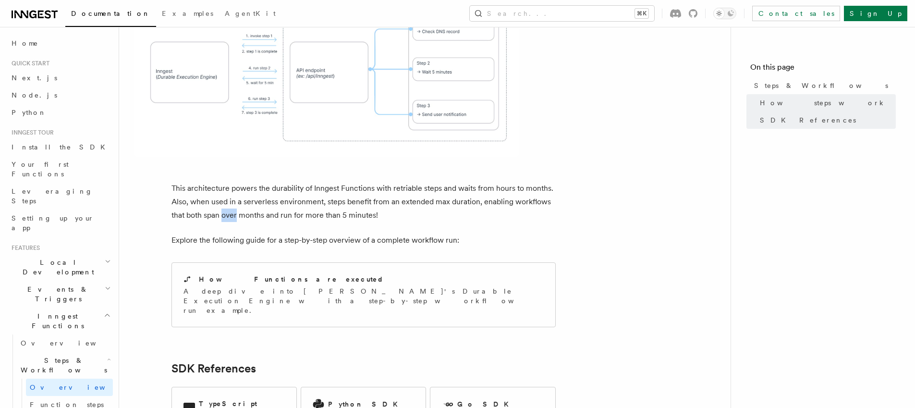
click at [230, 182] on p "This architecture powers the durability of Inngest Functions with retriable ste…" at bounding box center [364, 202] width 384 height 40
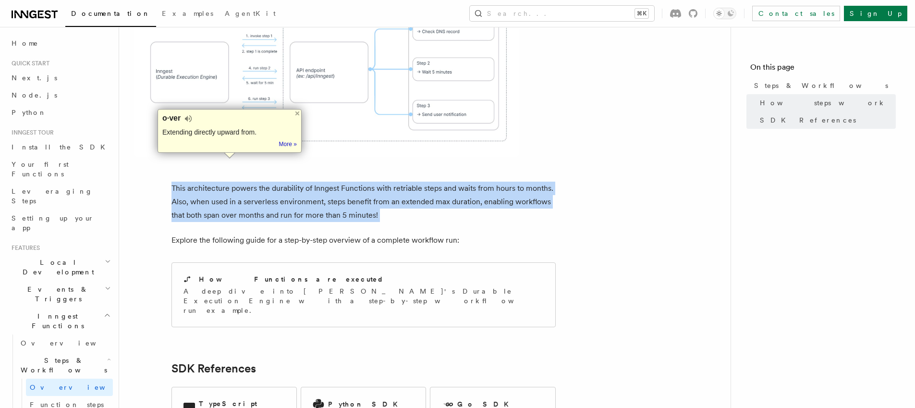
click at [230, 182] on p "This architecture powers the durability of Inngest Functions with retriable ste…" at bounding box center [364, 202] width 384 height 40
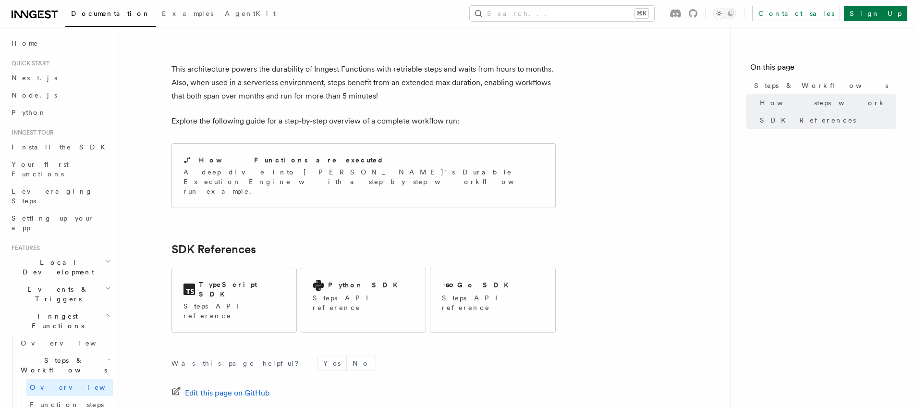
scroll to position [948, 0]
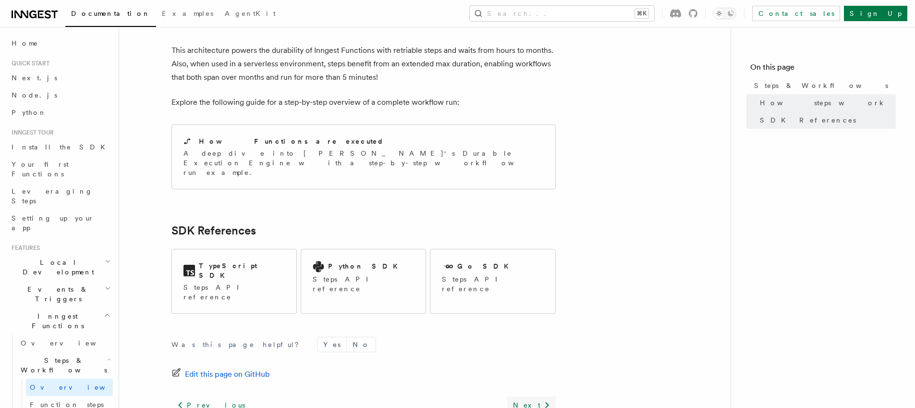
click at [536, 396] on link "Next" at bounding box center [531, 404] width 49 height 17
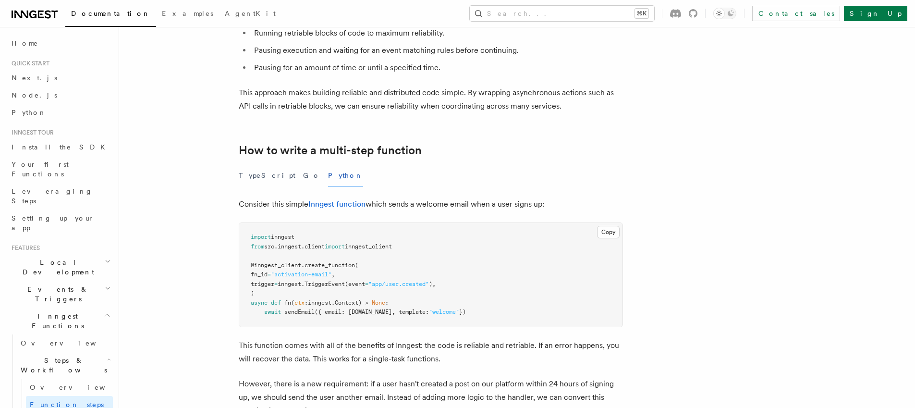
scroll to position [205, 0]
click at [43, 338] on span "Overview" at bounding box center [70, 343] width 99 height 10
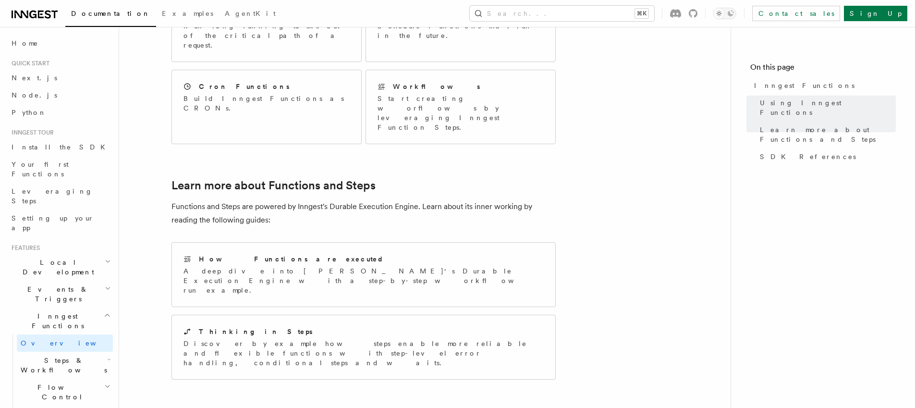
scroll to position [702, 0]
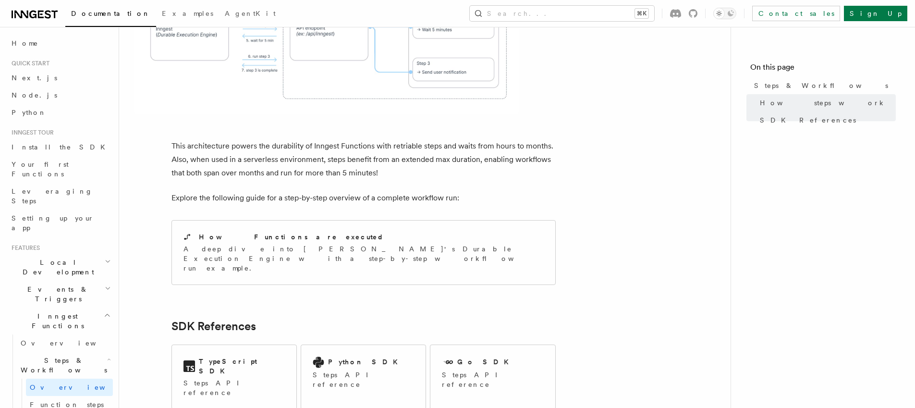
scroll to position [926, 0]
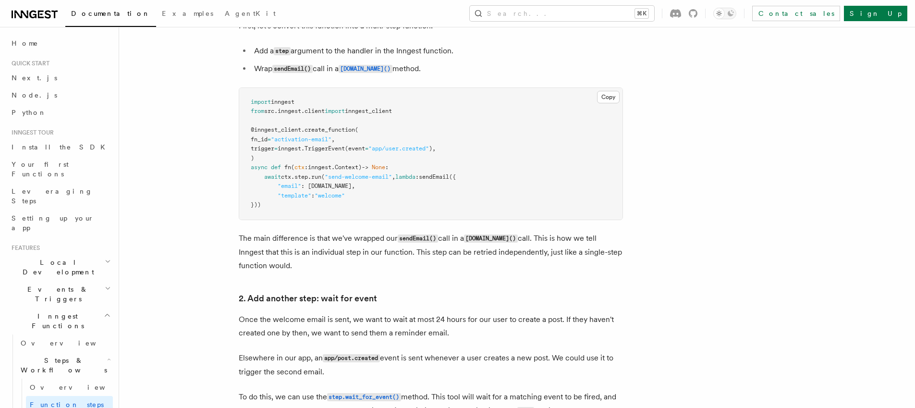
scroll to position [645, 0]
click at [266, 263] on p "The main difference is that we've wrapped our sendEmail() call in a [DOMAIN_NAM…" at bounding box center [431, 250] width 384 height 41
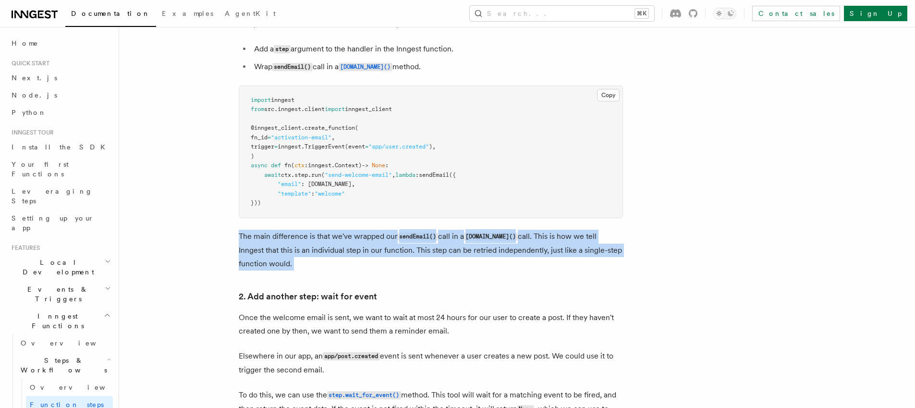
click at [266, 263] on p "The main difference is that we've wrapped our sendEmail() call in a [DOMAIN_NAM…" at bounding box center [431, 250] width 384 height 41
click at [391, 268] on p "The main difference is that we've wrapped our sendEmail() call in a [DOMAIN_NAM…" at bounding box center [431, 250] width 384 height 41
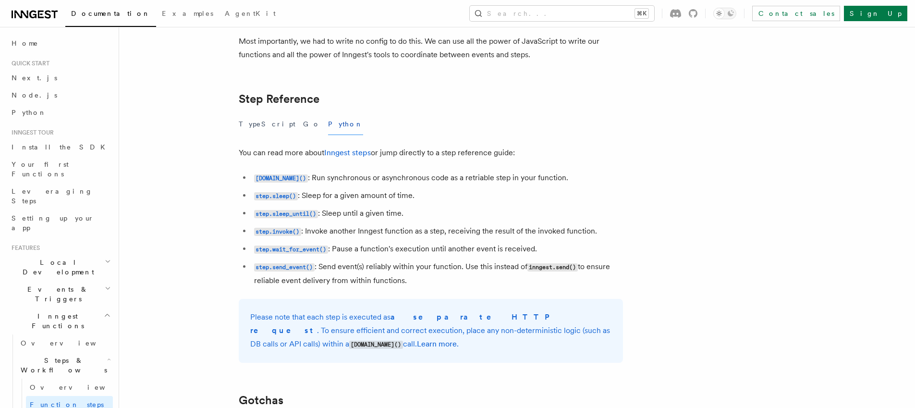
scroll to position [1686, 0]
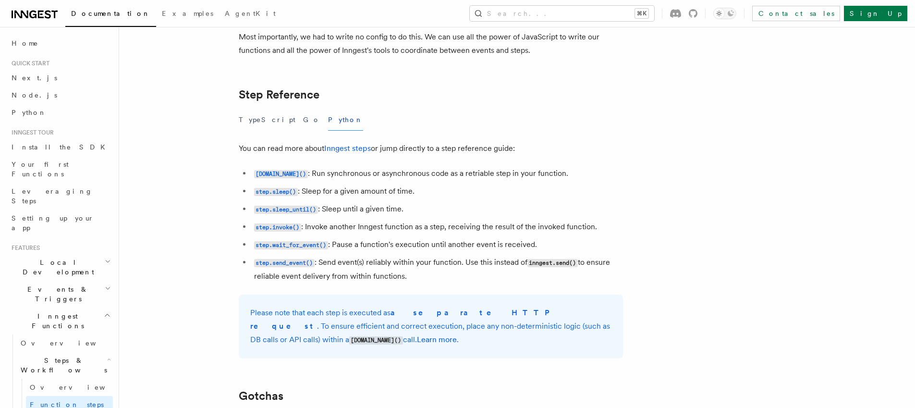
click at [340, 174] on li "[DOMAIN_NAME]() : Run synchronous or asynchronous code as a retriable step in y…" at bounding box center [437, 174] width 372 height 14
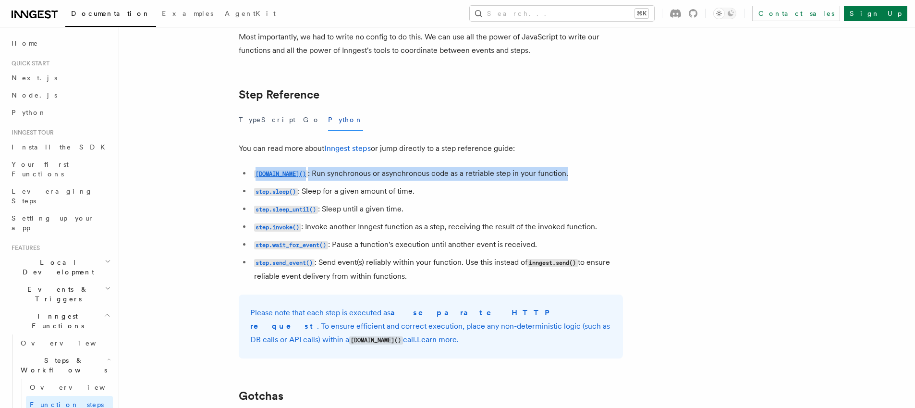
click at [340, 174] on li "[DOMAIN_NAME]() : Run synchronous or asynchronous code as a retriable step in y…" at bounding box center [437, 174] width 372 height 14
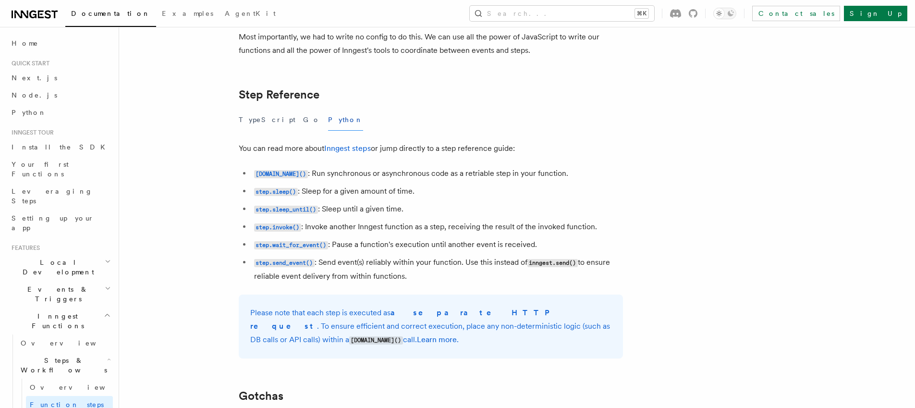
click at [352, 185] on li "step.sleep() : Sleep for a given amount of time." at bounding box center [437, 191] width 372 height 14
click at [362, 205] on li "step.sleep_until() : Sleep until a given time." at bounding box center [437, 209] width 372 height 14
click at [362, 206] on li "step.sleep_until() : Sleep until a given time." at bounding box center [437, 209] width 372 height 14
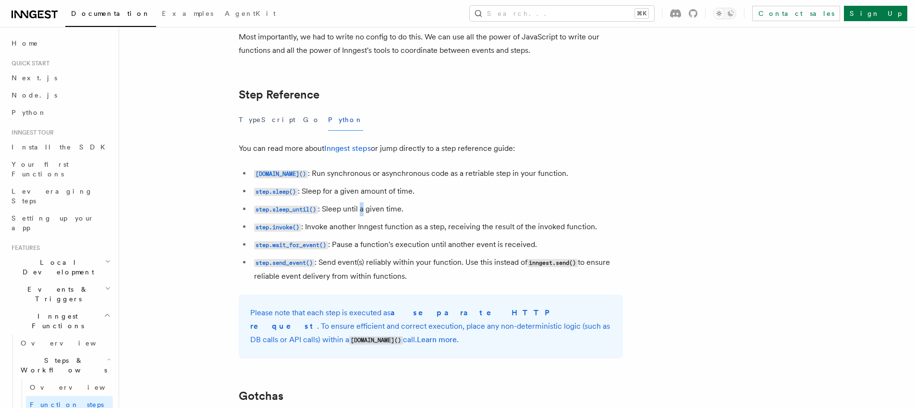
click at [362, 206] on li "step.sleep_until() : Sleep until a given time." at bounding box center [437, 209] width 372 height 14
click at [374, 224] on li "step.invoke() : Invoke another Inngest function as a step, receiving the result…" at bounding box center [437, 227] width 372 height 14
click at [373, 226] on li "step.invoke() : Invoke another Inngest function as a step, receiving the result…" at bounding box center [437, 227] width 372 height 14
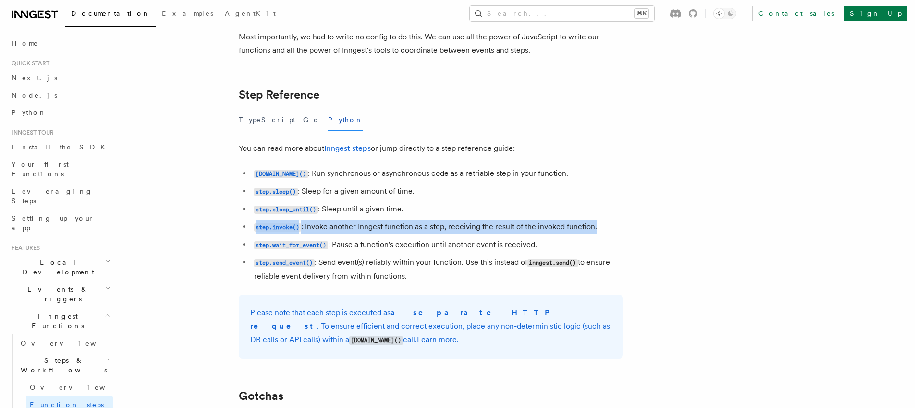
click at [373, 226] on li "step.invoke() : Invoke another Inngest function as a step, receiving the result…" at bounding box center [437, 227] width 372 height 14
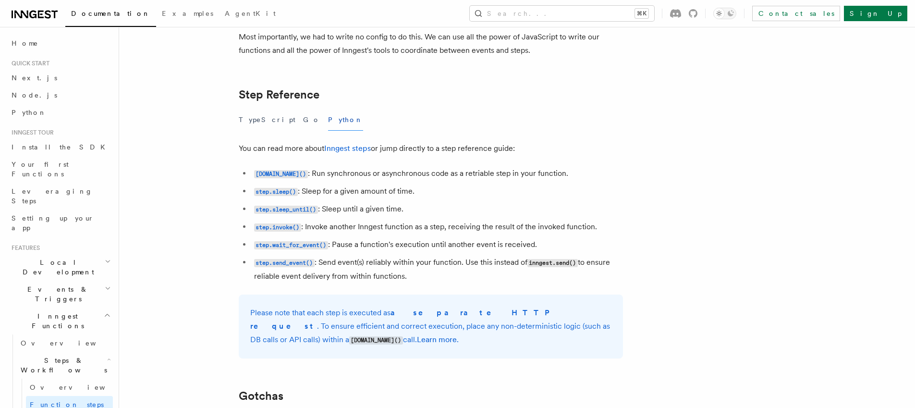
click at [380, 243] on li "step.wait_for_event() : Pause a function's execution until another event is rec…" at bounding box center [437, 245] width 372 height 14
click at [372, 244] on li "step.wait_for_event() : Pause a function's execution until another event is rec…" at bounding box center [437, 243] width 372 height 14
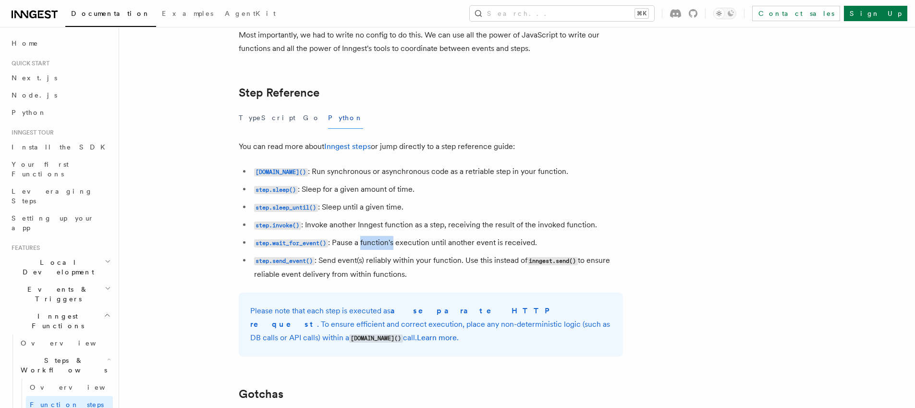
click at [372, 244] on li "step.wait_for_event() : Pause a function's execution until another event is rec…" at bounding box center [437, 243] width 372 height 14
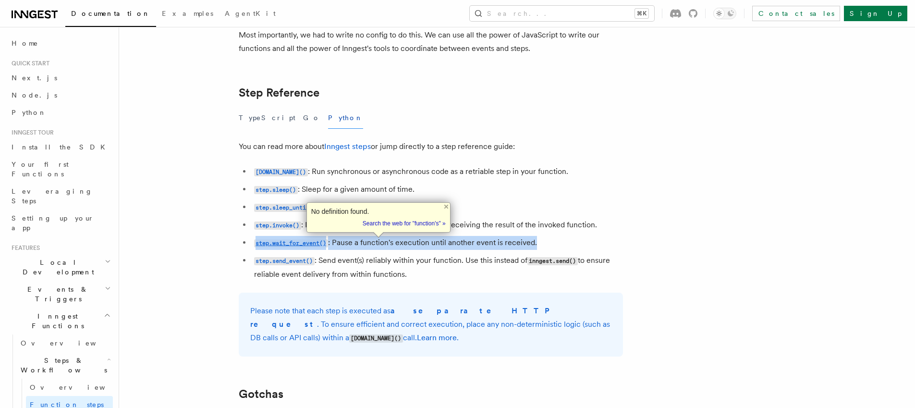
click at [372, 244] on li "step.wait_for_event() : Pause a function's execution until another event is rec…" at bounding box center [437, 243] width 372 height 14
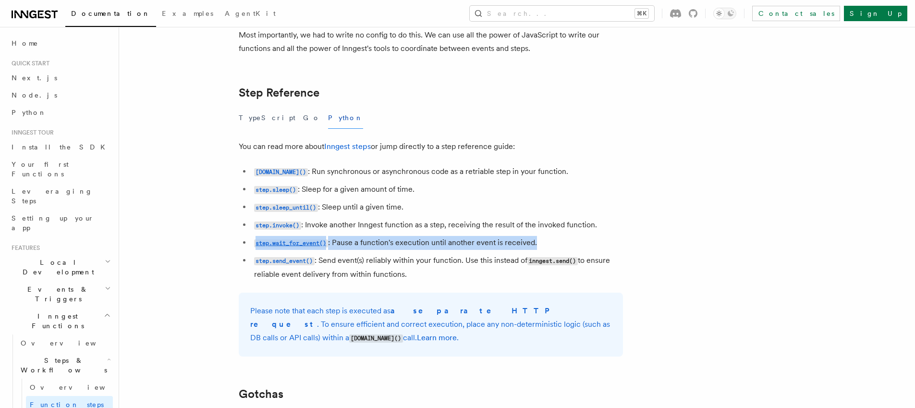
click at [378, 233] on ul "step.run() : Run synchronous or asynchronous code as a retriable step in your f…" at bounding box center [431, 223] width 384 height 116
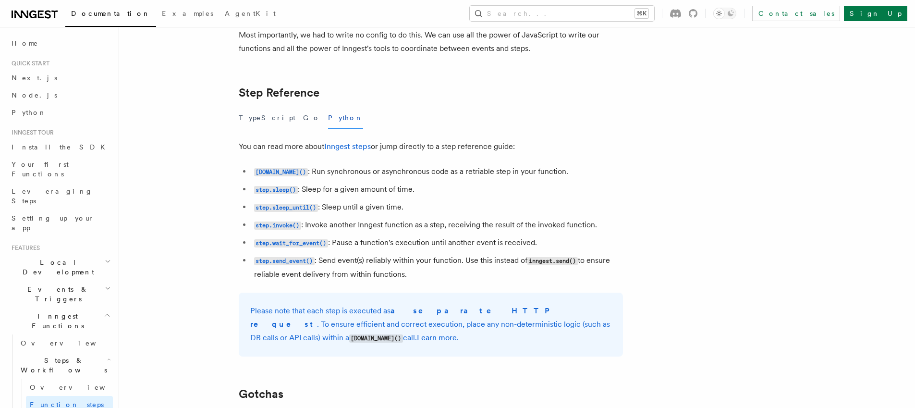
click at [378, 228] on li "step.invoke() : Invoke another Inngest function as a step, receiving the result…" at bounding box center [437, 225] width 372 height 14
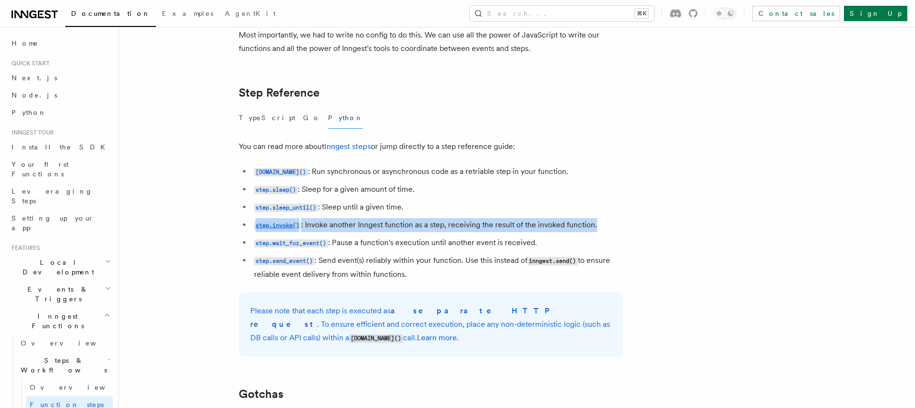
click at [378, 228] on li "step.invoke() : Invoke another Inngest function as a step, receiving the result…" at bounding box center [437, 225] width 372 height 14
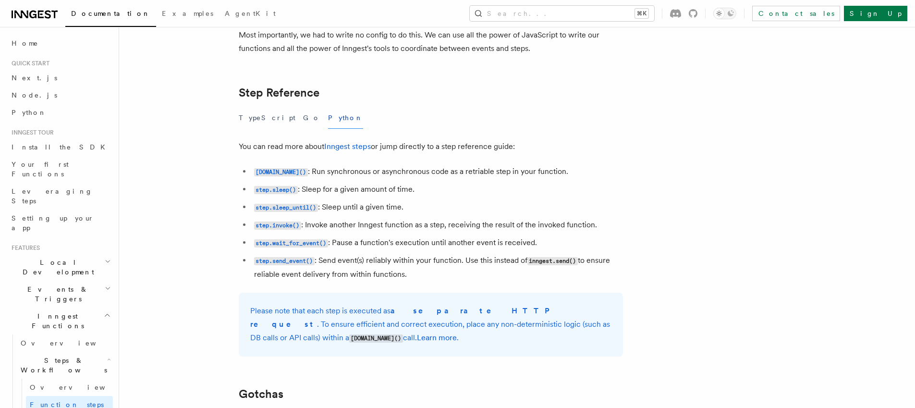
click at [379, 245] on li "step.wait_for_event() : Pause a function's execution until another event is rec…" at bounding box center [437, 243] width 372 height 14
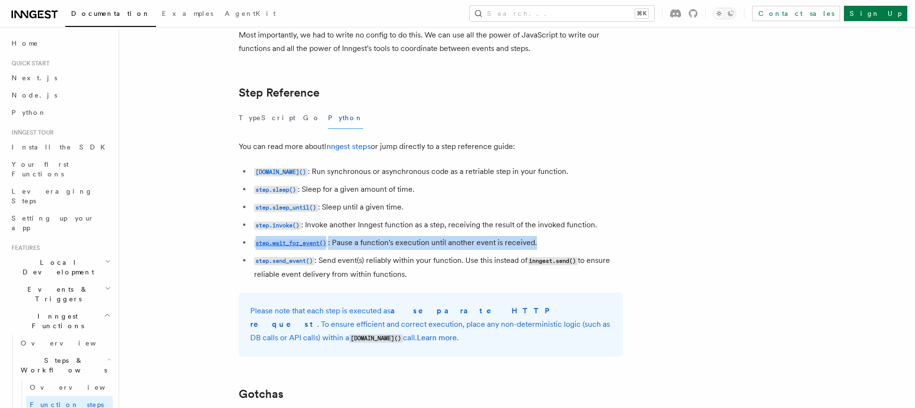
click at [379, 245] on li "step.wait_for_event() : Pause a function's execution until another event is rec…" at bounding box center [437, 243] width 372 height 14
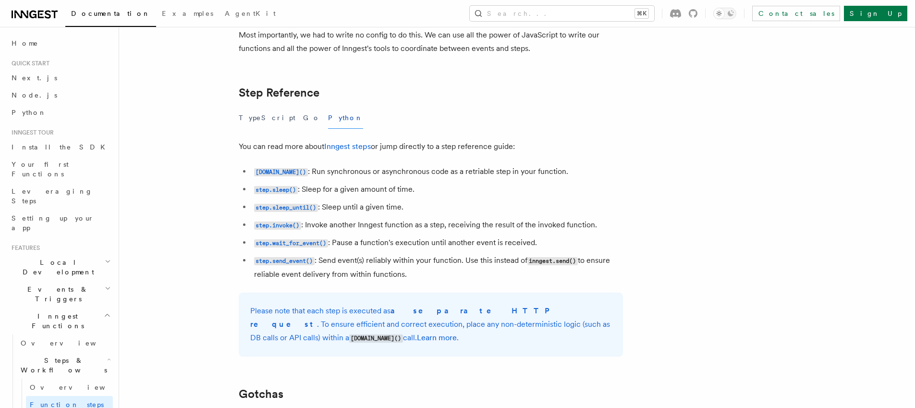
click at [376, 256] on li "step.send_event() : Send event(s) reliably within your function. Use this inste…" at bounding box center [437, 267] width 372 height 27
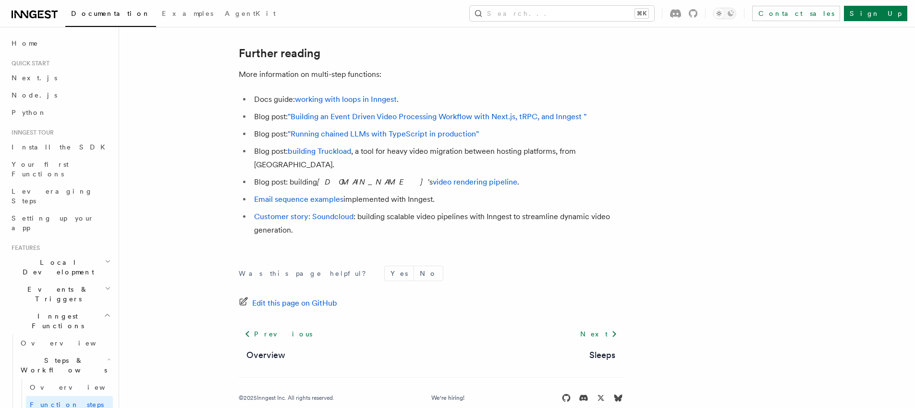
scroll to position [2620, 0]
click at [598, 325] on link "Next" at bounding box center [599, 333] width 49 height 17
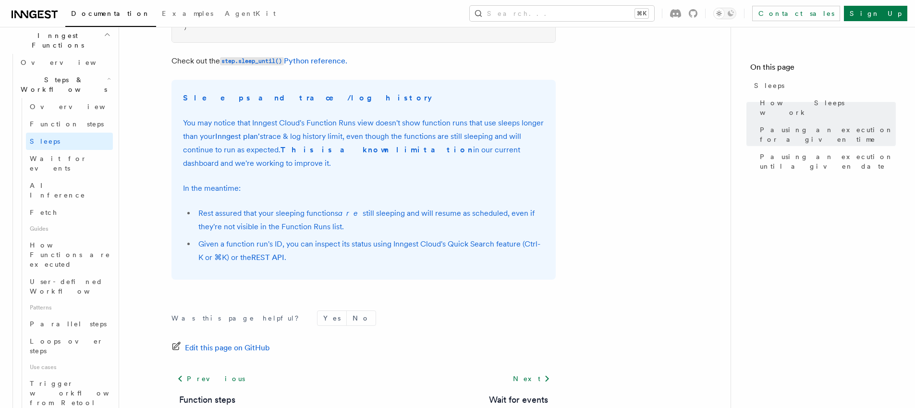
scroll to position [739, 0]
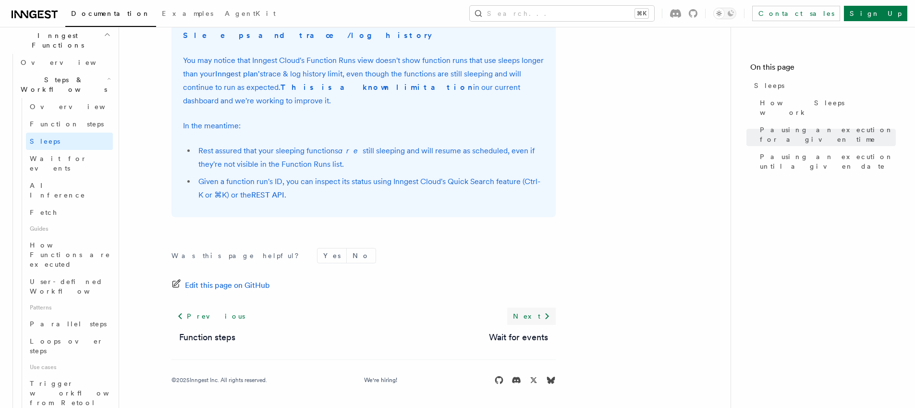
click at [544, 314] on icon at bounding box center [547, 316] width 12 height 12
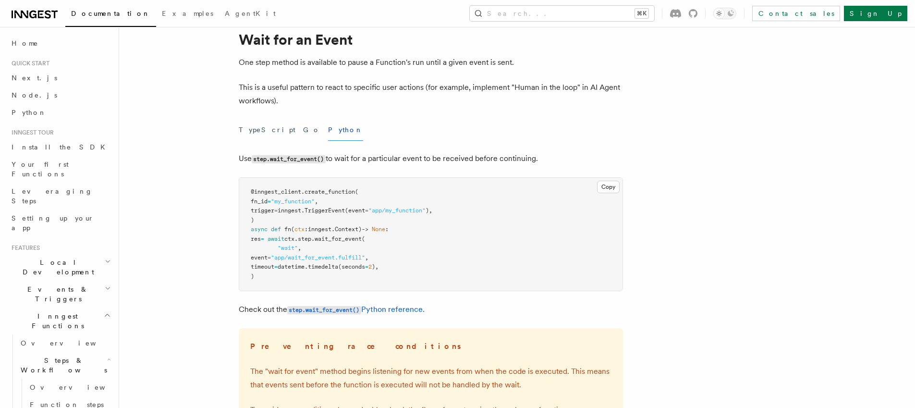
scroll to position [303, 0]
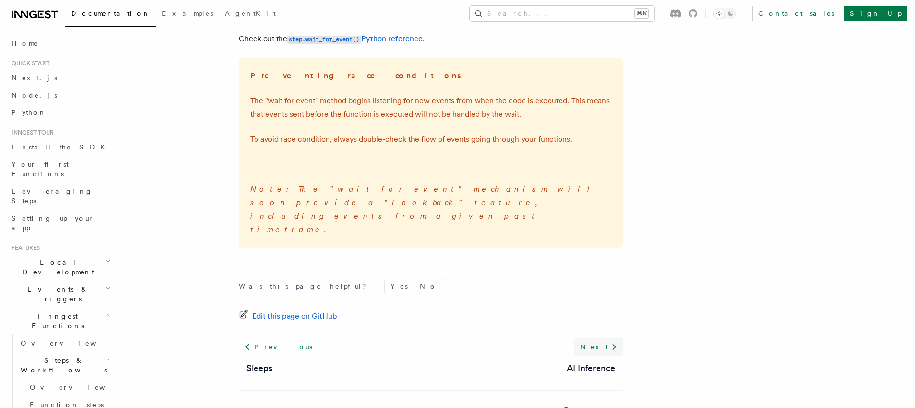
click at [612, 341] on icon at bounding box center [615, 347] width 12 height 12
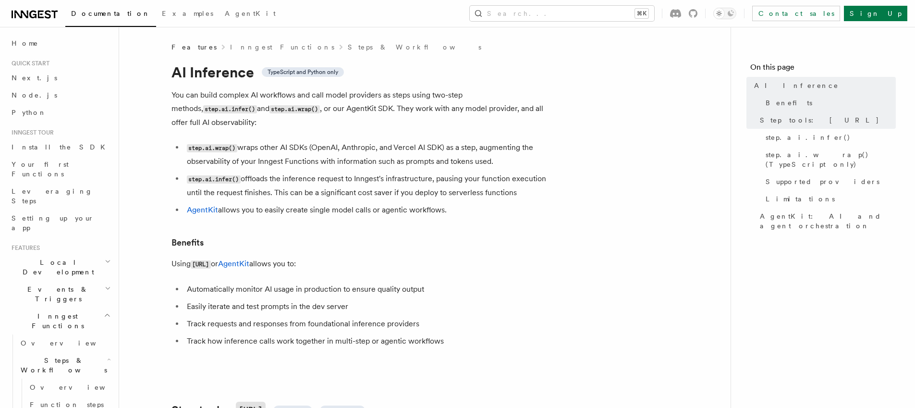
click at [281, 96] on p "You can build complex AI workflows and call model providers as steps using two-…" at bounding box center [364, 108] width 384 height 41
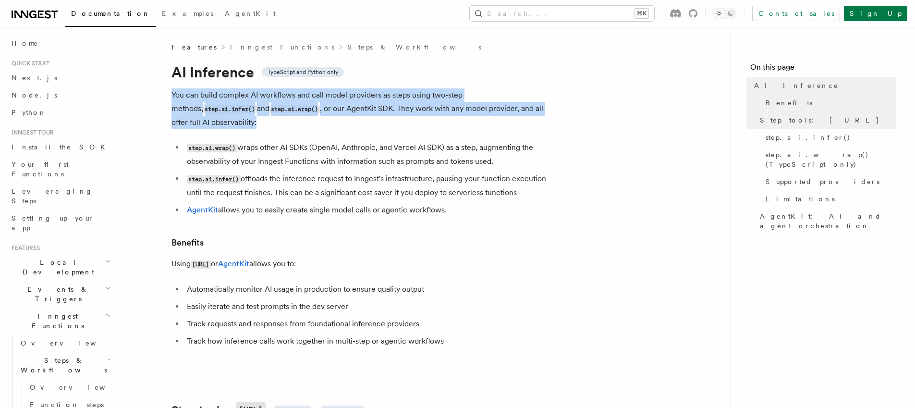
click at [281, 96] on p "You can build complex AI workflows and call model providers as steps using two-…" at bounding box center [364, 108] width 384 height 41
click at [305, 103] on p "You can build complex AI workflows and call model providers as steps using two-…" at bounding box center [364, 108] width 384 height 41
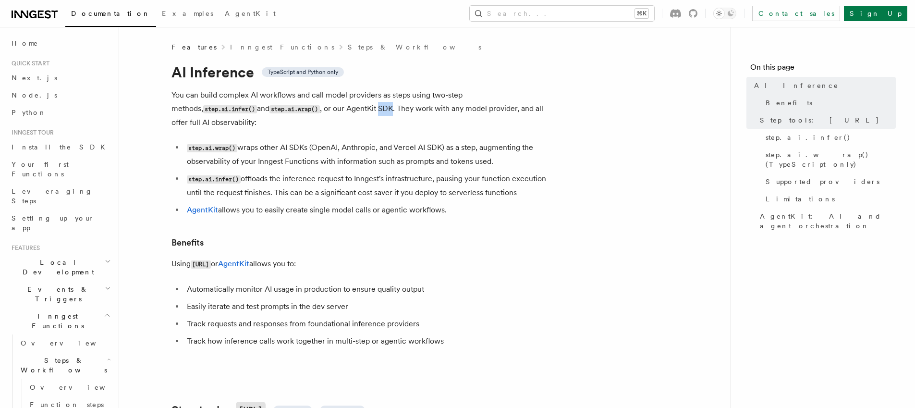
click at [305, 103] on p "You can build complex AI workflows and call model providers as steps using two-…" at bounding box center [364, 108] width 384 height 41
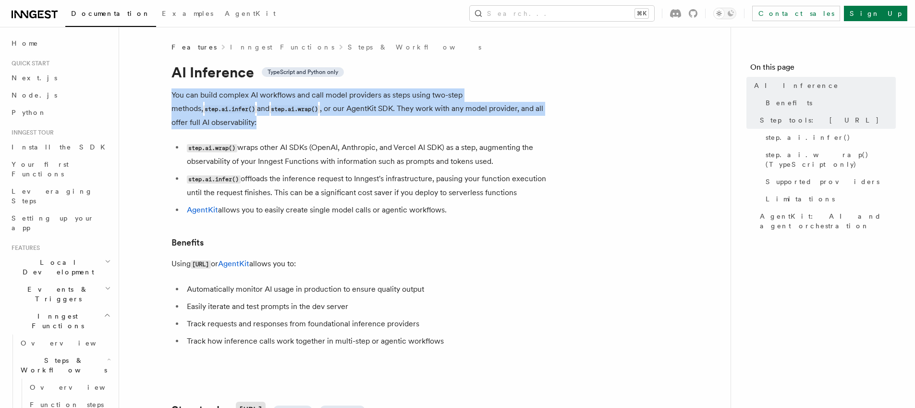
click at [305, 103] on p "You can build complex AI workflows and call model providers as steps using two-…" at bounding box center [364, 108] width 384 height 41
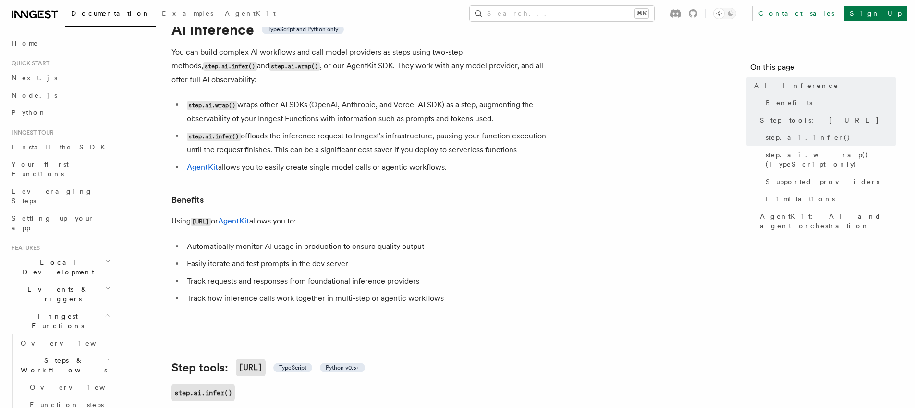
scroll to position [45, 0]
click at [307, 131] on li "step.ai.infer() offloads the inference request to Inngest's infrastructure, pau…" at bounding box center [370, 140] width 372 height 27
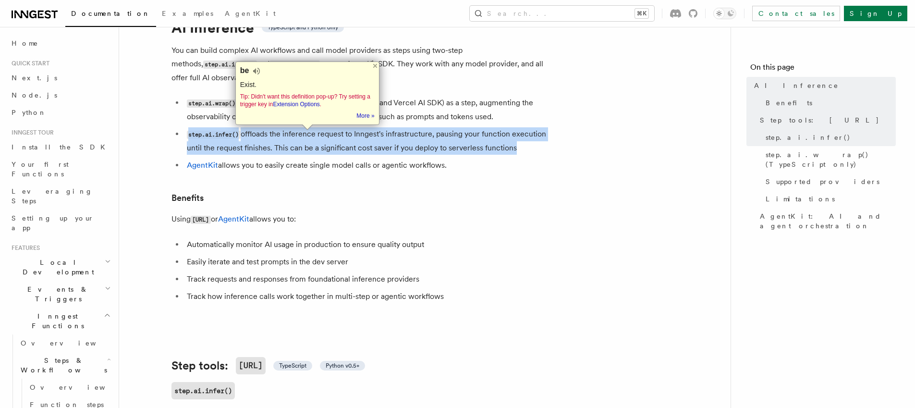
click at [307, 131] on li "step.ai.infer() offloads the inference request to Inngest's infrastructure, pau…" at bounding box center [370, 140] width 372 height 27
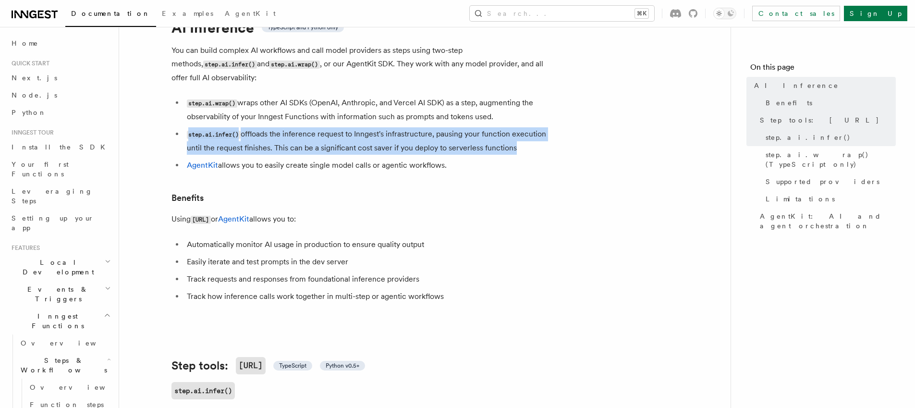
click at [345, 137] on li "step.ai.infer() offloads the inference request to Inngest's infrastructure, pau…" at bounding box center [370, 140] width 372 height 27
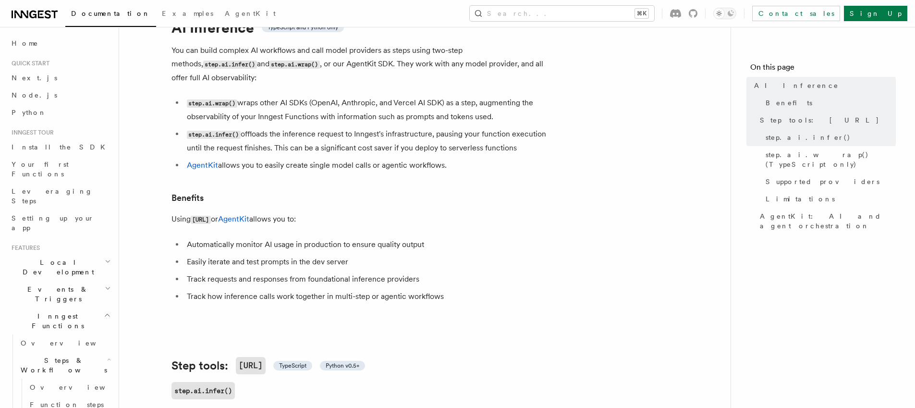
click at [310, 159] on li "AgentKit allows you to easily create single model calls or agentic workflows." at bounding box center [370, 165] width 372 height 13
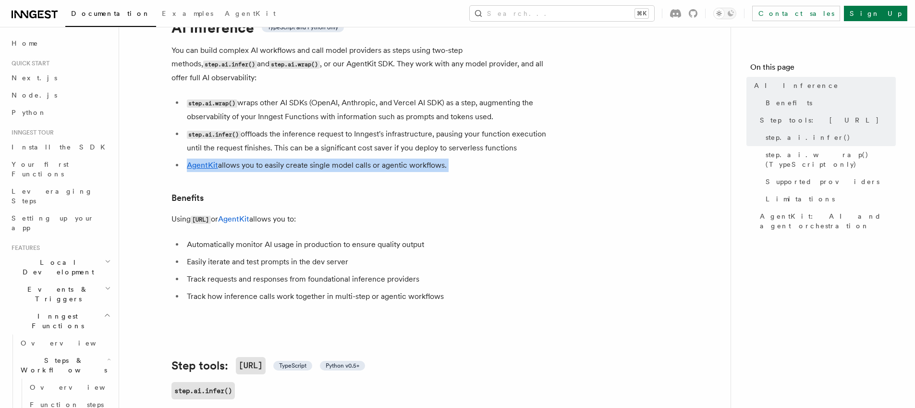
click at [310, 159] on li "AgentKit allows you to easily create single model calls or agentic workflows." at bounding box center [370, 165] width 372 height 13
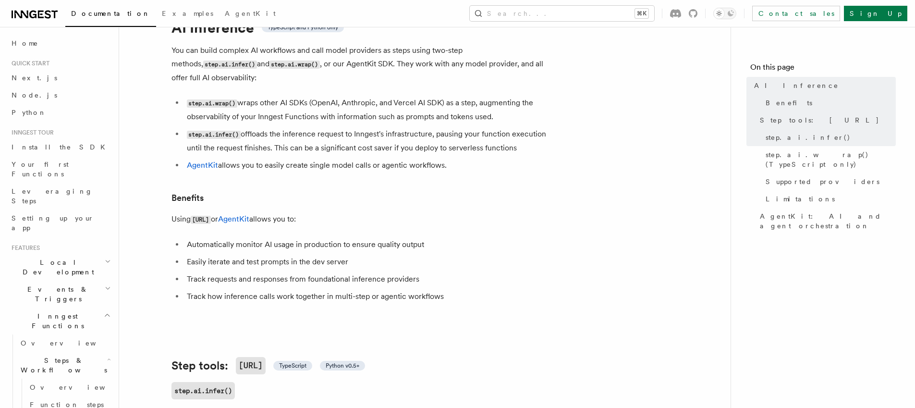
click at [331, 191] on h3 "Benefits" at bounding box center [364, 197] width 384 height 13
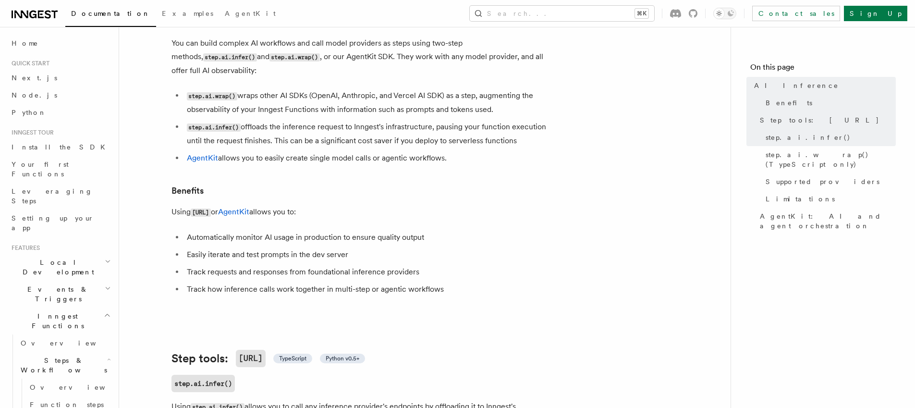
scroll to position [52, 0]
drag, startPoint x: 292, startPoint y: 160, endPoint x: 305, endPoint y: 159, distance: 13.0
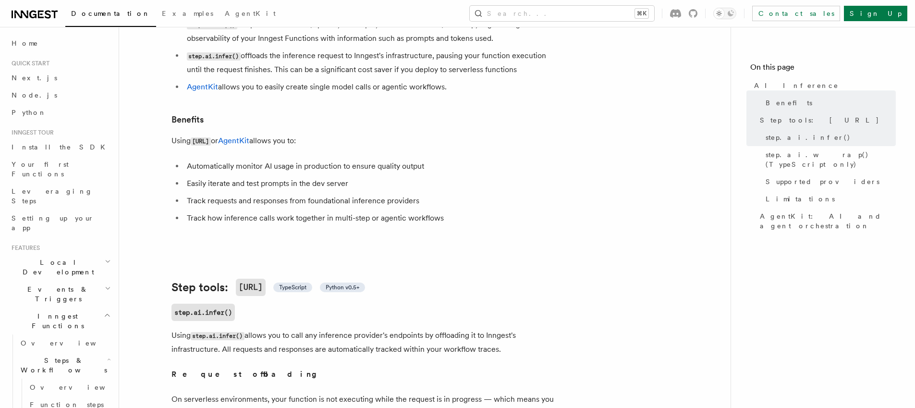
scroll to position [88, 0]
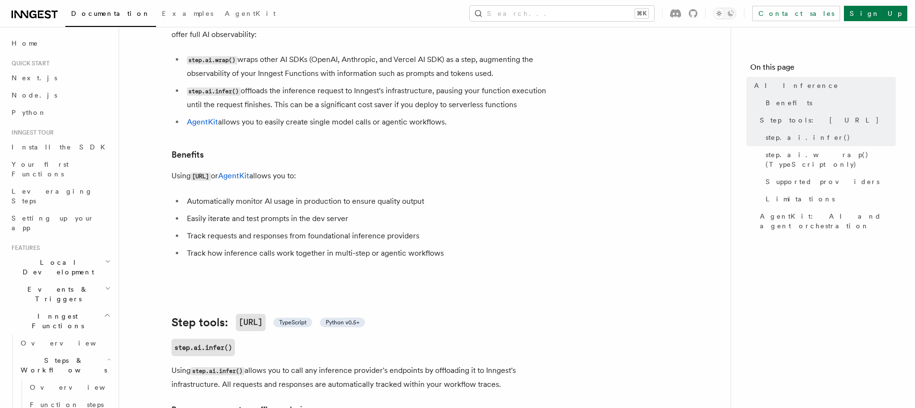
click at [219, 212] on li "Easily iterate and test prompts in the dev server" at bounding box center [370, 218] width 372 height 13
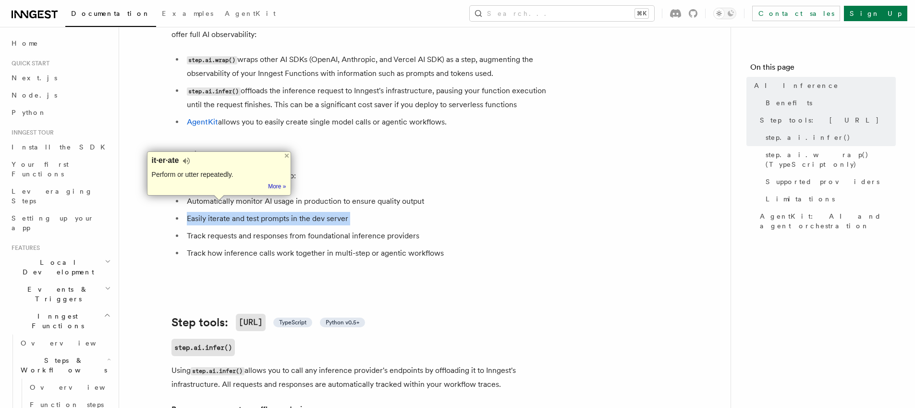
click at [219, 212] on li "Easily iterate and test prompts in the dev server" at bounding box center [370, 218] width 372 height 13
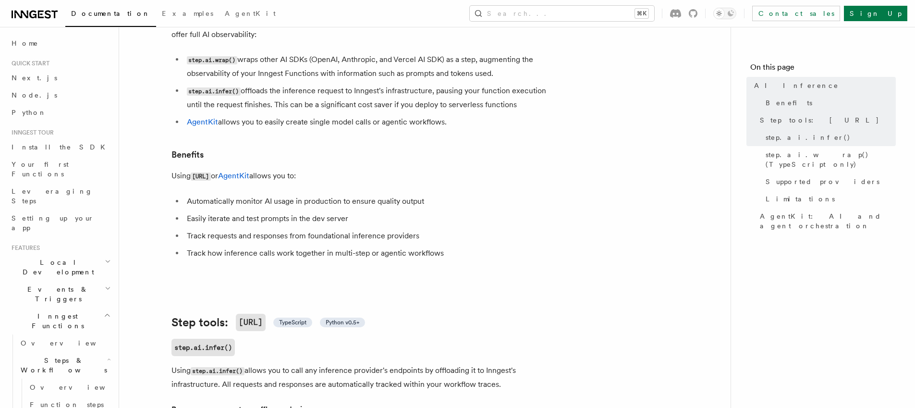
click at [251, 229] on li "Track requests and responses from foundational inference providers" at bounding box center [370, 235] width 372 height 13
click at [301, 231] on ul "Automatically monitor AI usage in production to ensure quality output Easily it…" at bounding box center [364, 227] width 384 height 65
click at [310, 246] on li "Track how inference calls work together in multi-step or agentic workflows" at bounding box center [370, 252] width 372 height 13
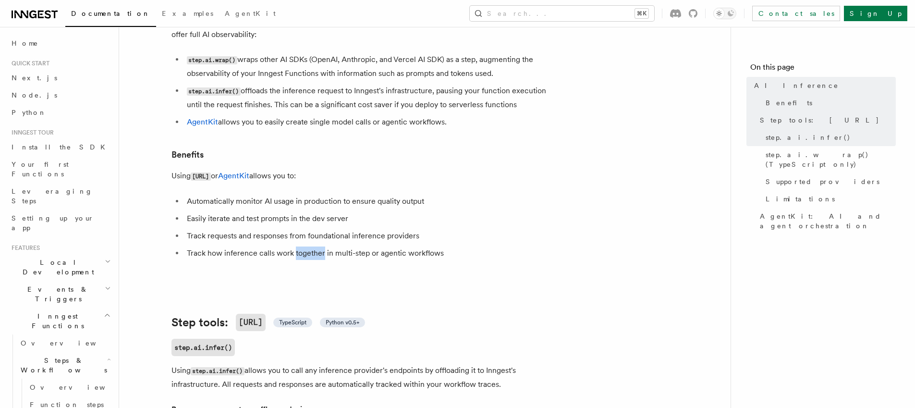
click at [310, 246] on li "Track how inference calls work together in multi-step or agentic workflows" at bounding box center [370, 252] width 372 height 13
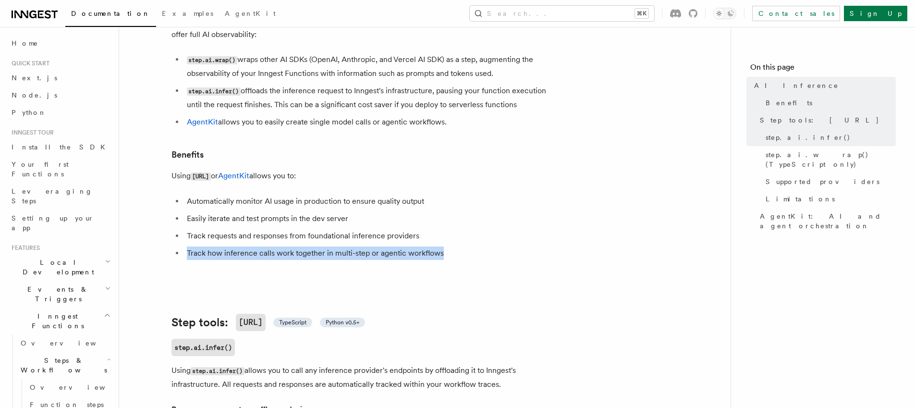
click at [310, 246] on li "Track how inference calls work together in multi-step or agentic workflows" at bounding box center [370, 252] width 372 height 13
click at [368, 246] on li "Track how inference calls work together in multi-step or agentic workflows" at bounding box center [370, 252] width 372 height 13
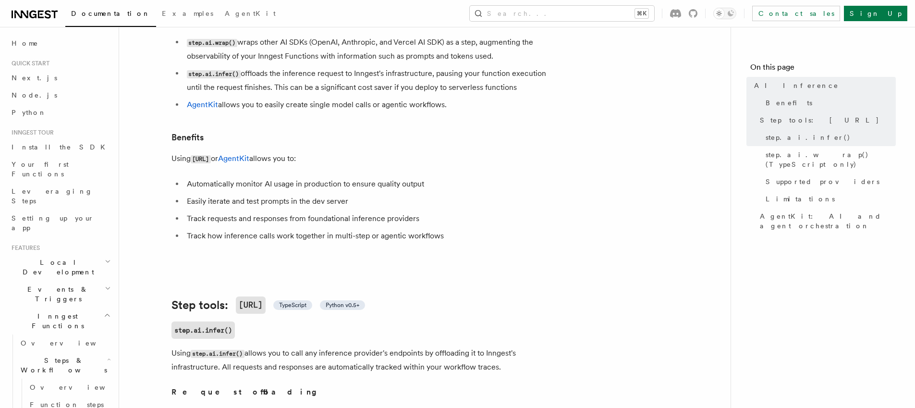
scroll to position [106, 0]
click at [305, 228] on li "Track how inference calls work together in multi-step or agentic workflows" at bounding box center [370, 234] width 372 height 13
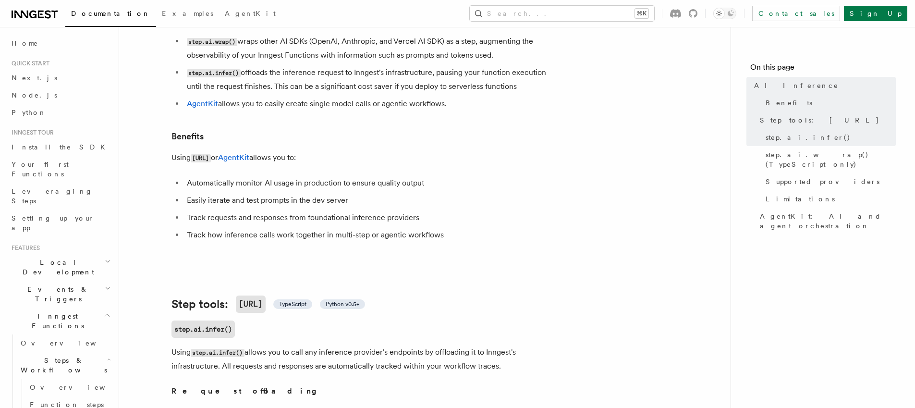
click at [218, 228] on li "Track how inference calls work together in multi-step or agentic workflows" at bounding box center [370, 234] width 372 height 13
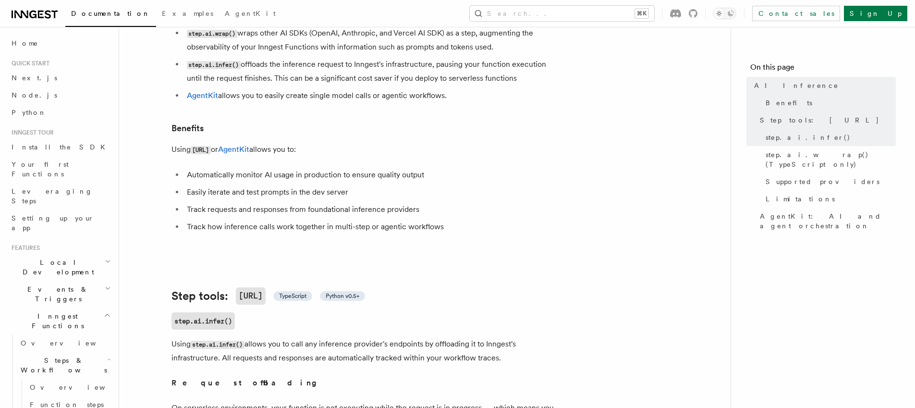
scroll to position [116, 0]
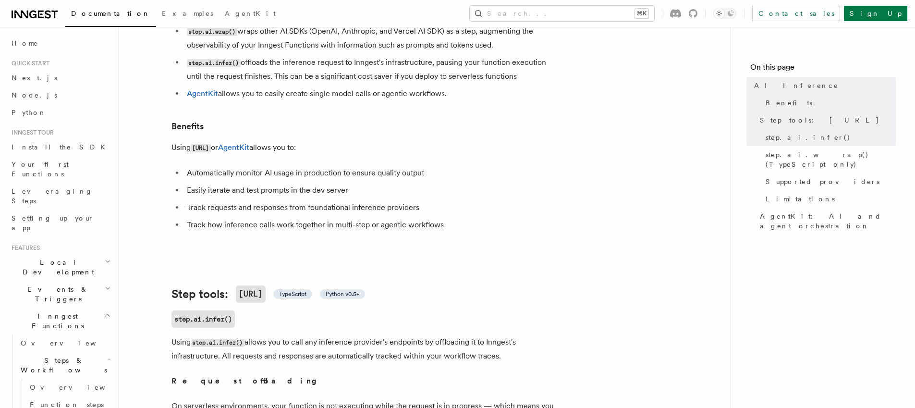
click at [229, 201] on li "Track requests and responses from foundational inference providers" at bounding box center [370, 207] width 372 height 13
click at [285, 218] on li "Track how inference calls work together in multi-step or agentic workflows" at bounding box center [370, 224] width 372 height 13
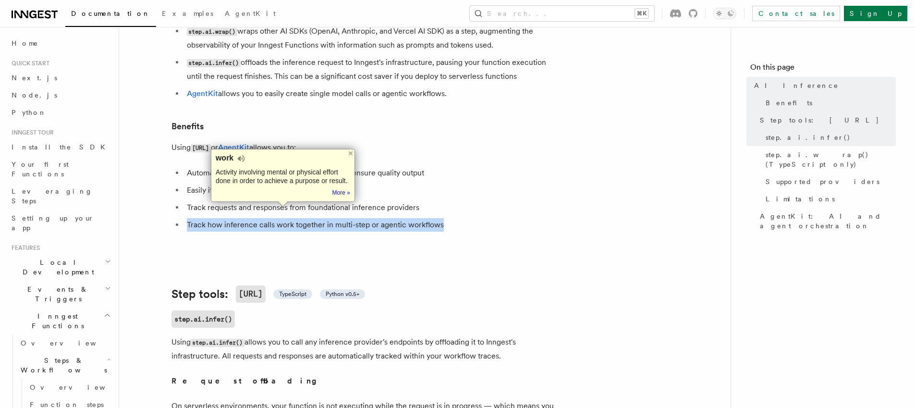
click at [285, 218] on li "Track how inference calls work together in multi-step or agentic workflows" at bounding box center [370, 224] width 372 height 13
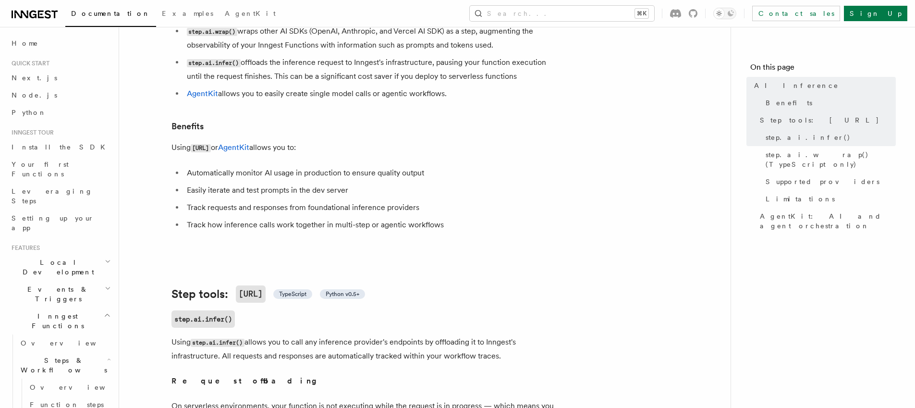
click at [207, 201] on li "Track requests and responses from foundational inference providers" at bounding box center [370, 207] width 372 height 13
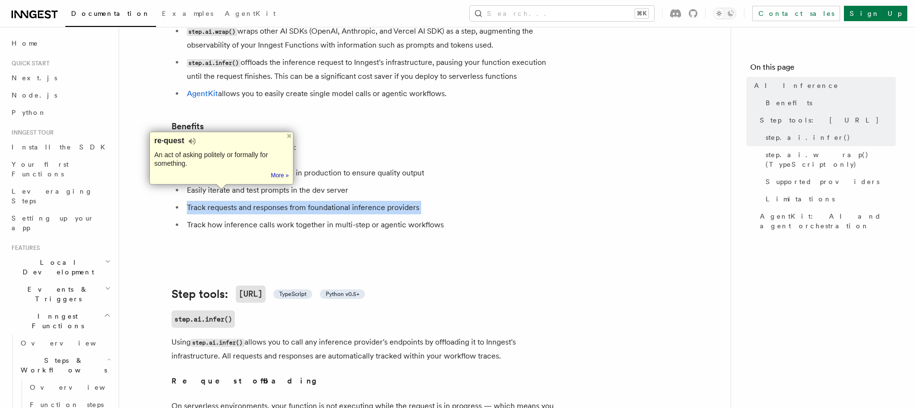
click at [207, 201] on li "Track requests and responses from foundational inference providers" at bounding box center [370, 207] width 372 height 13
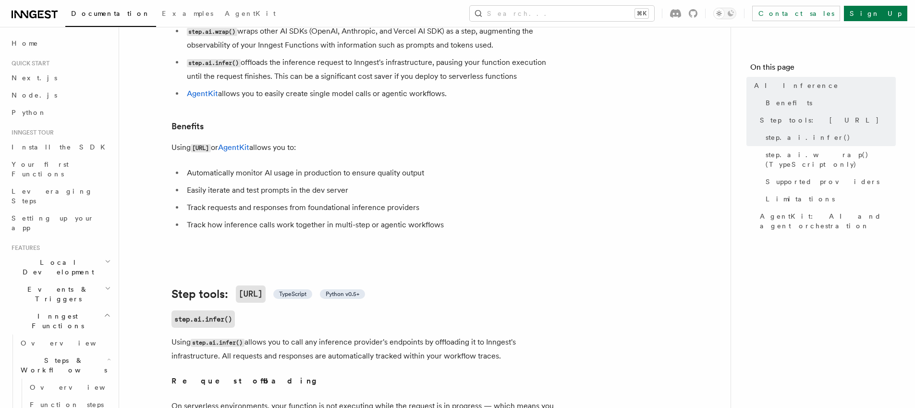
click at [246, 218] on li "Track how inference calls work together in multi-step or agentic workflows" at bounding box center [370, 224] width 372 height 13
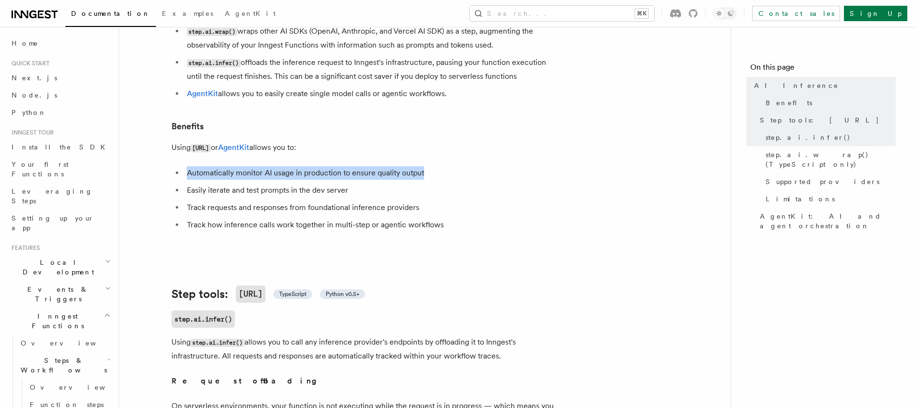
drag, startPoint x: 189, startPoint y: 161, endPoint x: 468, endPoint y: 170, distance: 279.3
click at [450, 166] on li "Automatically monitor AI usage in production to ensure quality output" at bounding box center [370, 172] width 372 height 13
click at [471, 184] on li "Easily iterate and test prompts in the dev server" at bounding box center [370, 190] width 372 height 13
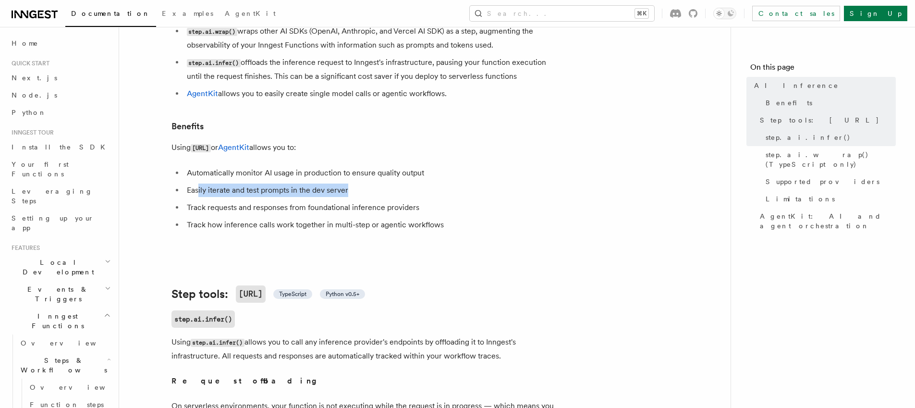
drag, startPoint x: 198, startPoint y: 178, endPoint x: 389, endPoint y: 177, distance: 190.7
click at [387, 184] on li "Easily iterate and test prompts in the dev server" at bounding box center [370, 190] width 372 height 13
click at [418, 184] on li "Easily iterate and test prompts in the dev server" at bounding box center [370, 190] width 372 height 13
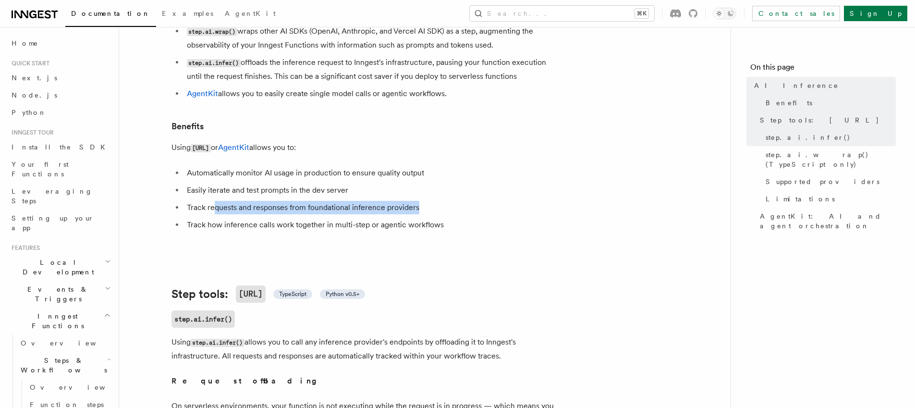
drag, startPoint x: 212, startPoint y: 195, endPoint x: 475, endPoint y: 196, distance: 262.8
click at [458, 201] on li "Track requests and responses from foundational inference providers" at bounding box center [370, 207] width 372 height 13
click at [477, 201] on li "Track requests and responses from foundational inference providers" at bounding box center [370, 207] width 372 height 13
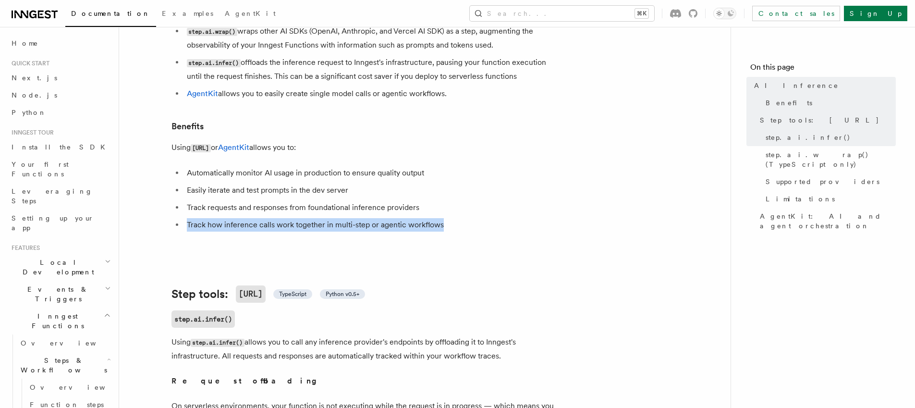
drag, startPoint x: 186, startPoint y: 213, endPoint x: 475, endPoint y: 213, distance: 288.2
click at [475, 218] on li "Track how inference calls work together in multi-step or agentic workflows" at bounding box center [370, 224] width 372 height 13
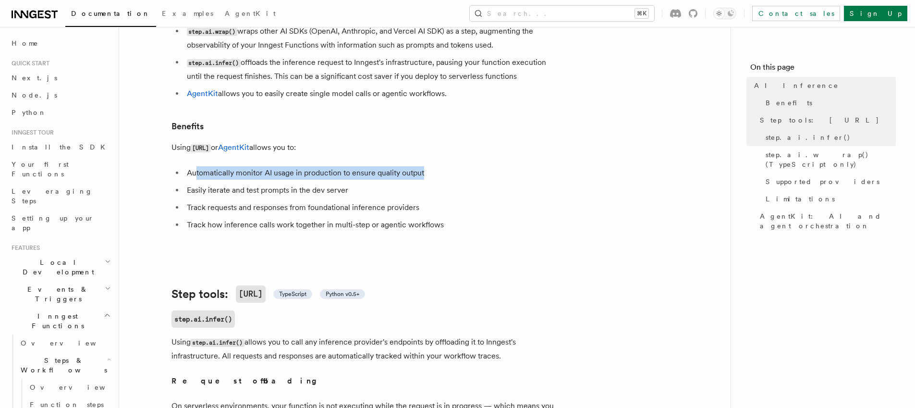
drag, startPoint x: 195, startPoint y: 162, endPoint x: 455, endPoint y: 164, distance: 260.4
click at [440, 166] on li "Automatically monitor AI usage in production to ensure quality output" at bounding box center [370, 172] width 372 height 13
click at [455, 166] on li "Automatically monitor AI usage in production to ensure quality output" at bounding box center [370, 172] width 372 height 13
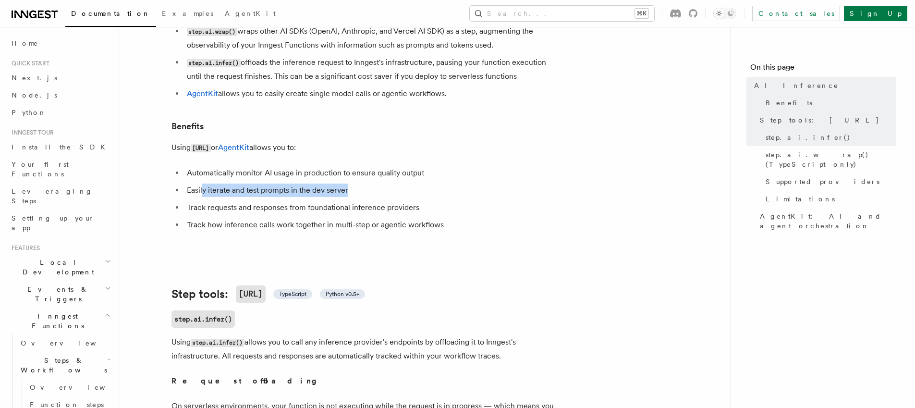
drag, startPoint x: 203, startPoint y: 179, endPoint x: 455, endPoint y: 185, distance: 252.3
click at [426, 184] on li "Easily iterate and test prompts in the dev server" at bounding box center [370, 190] width 372 height 13
click at [456, 185] on ul "Automatically monitor AI usage in production to ensure quality output Easily it…" at bounding box center [364, 198] width 384 height 65
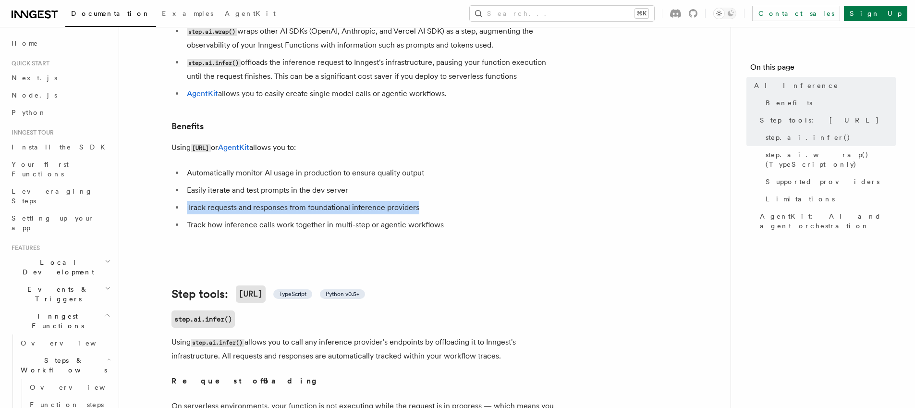
drag, startPoint x: 188, startPoint y: 195, endPoint x: 486, endPoint y: 199, distance: 297.4
click at [482, 201] on li "Track requests and responses from foundational inference providers" at bounding box center [370, 207] width 372 height 13
click at [499, 202] on ul "Automatically monitor AI usage in production to ensure quality output Easily it…" at bounding box center [364, 198] width 384 height 65
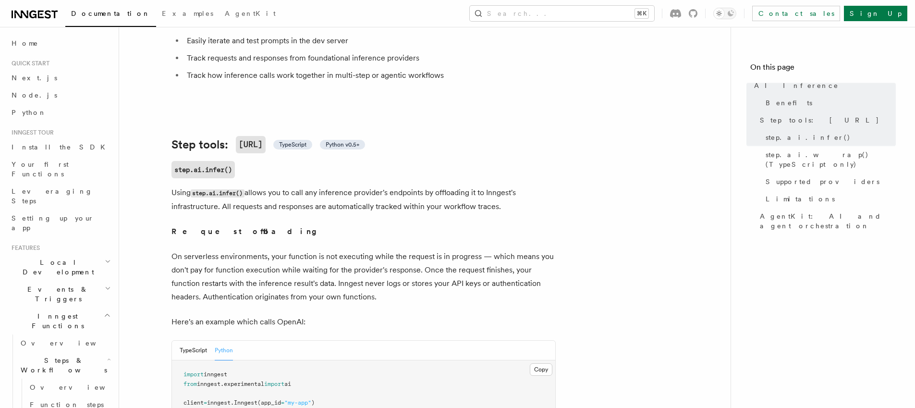
scroll to position [270, 0]
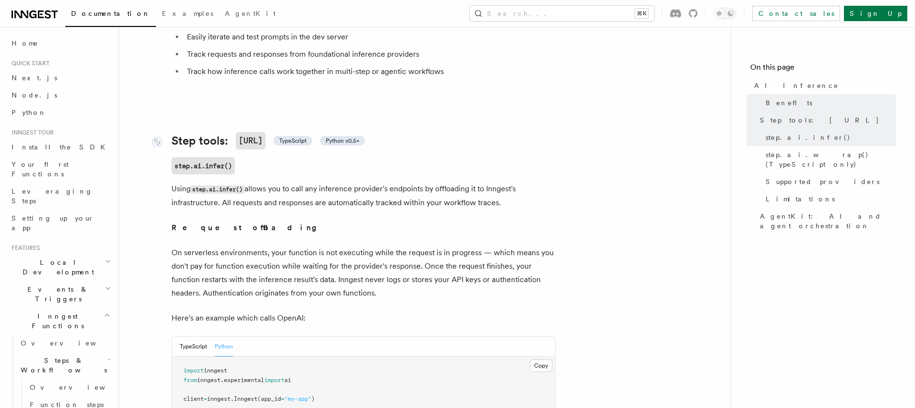
click at [306, 137] on span "TypeScript" at bounding box center [292, 141] width 27 height 8
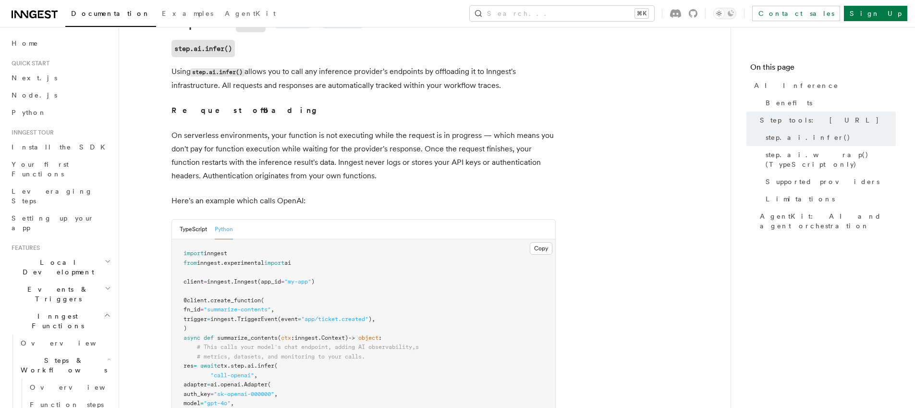
scroll to position [397, 0]
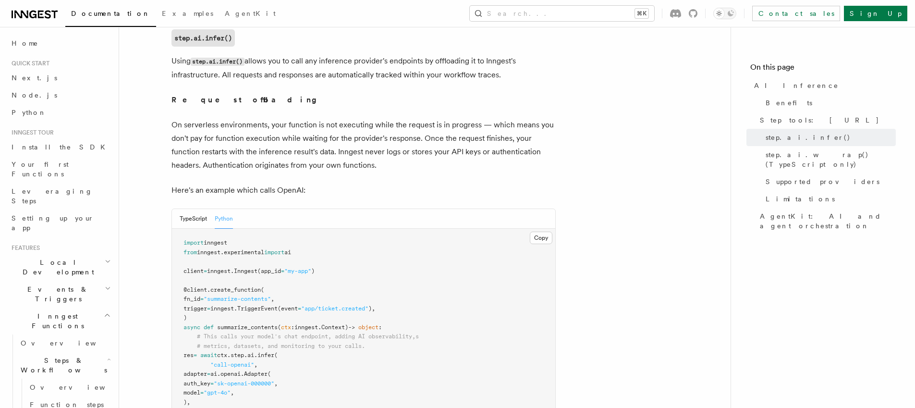
click at [252, 128] on p "On serverless environments, your function is not executing while the request is…" at bounding box center [364, 145] width 384 height 54
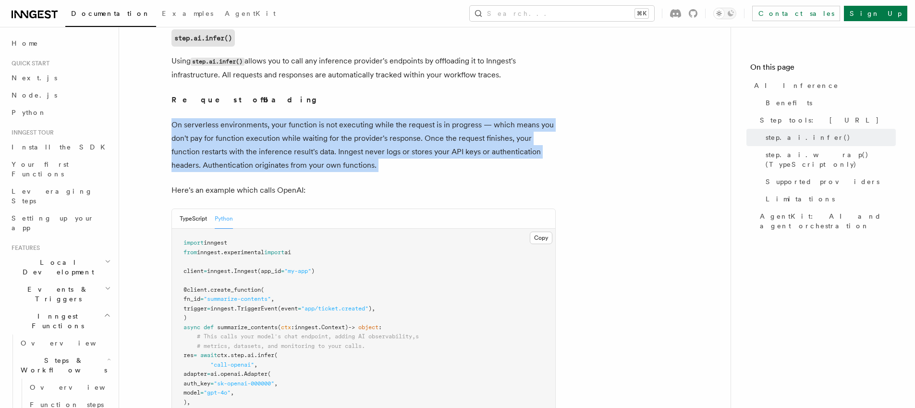
click at [252, 128] on p "On serverless environments, your function is not executing while the request is…" at bounding box center [364, 145] width 384 height 54
click at [302, 150] on p "On serverless environments, your function is not executing while the request is…" at bounding box center [364, 145] width 384 height 54
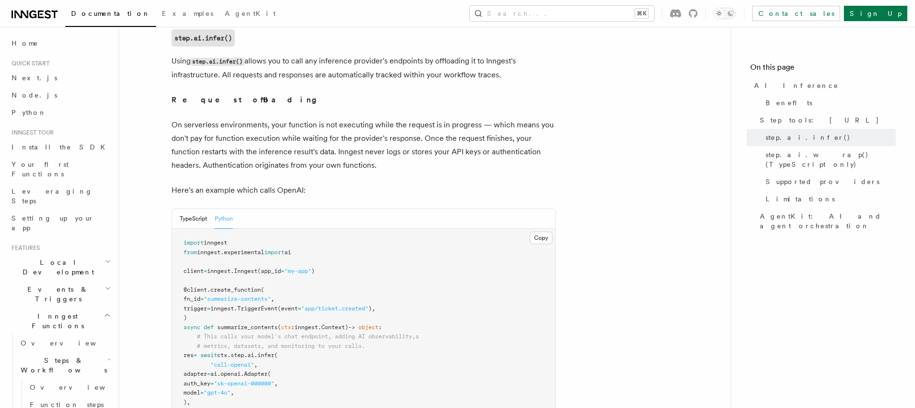
click at [225, 124] on p "On serverless environments, your function is not executing while the request is…" at bounding box center [364, 145] width 384 height 54
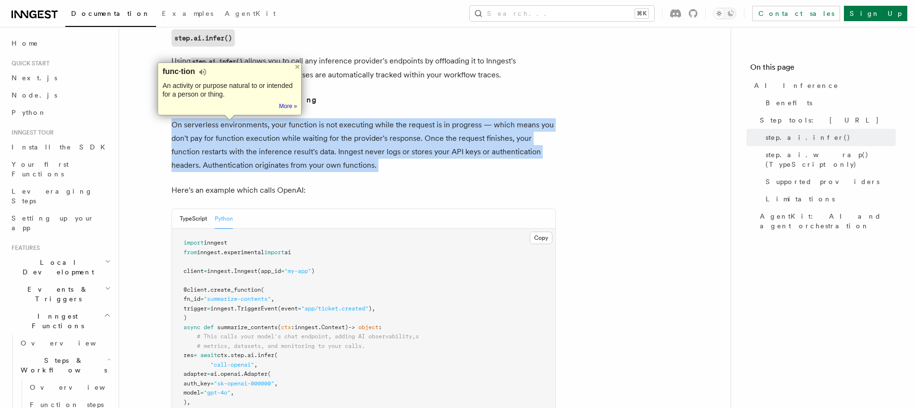
click at [225, 124] on p "On serverless environments, your function is not executing while the request is…" at bounding box center [364, 145] width 384 height 54
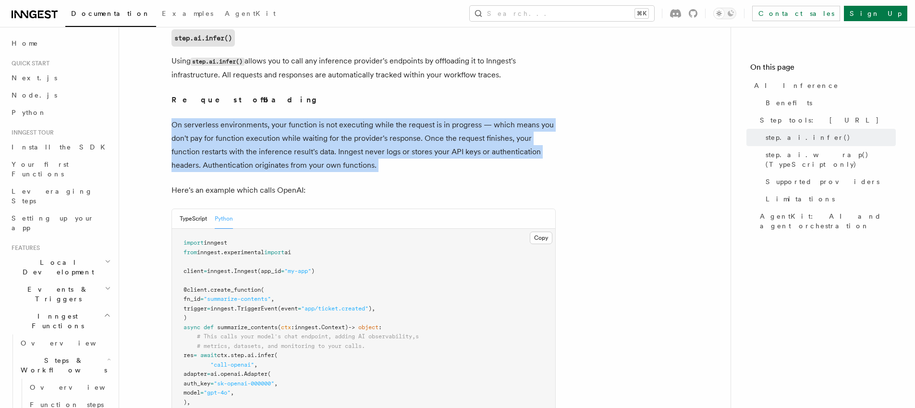
drag, startPoint x: 308, startPoint y: 153, endPoint x: 315, endPoint y: 154, distance: 6.3
click at [310, 153] on p "On serverless environments, your function is not executing while the request is…" at bounding box center [364, 145] width 384 height 54
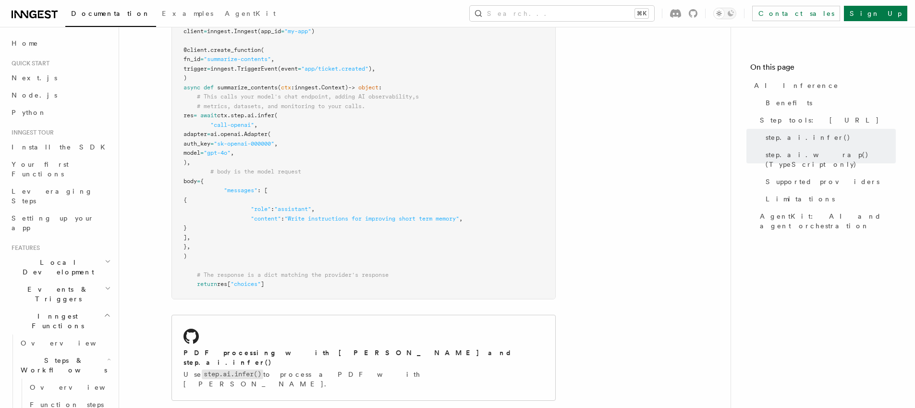
scroll to position [639, 0]
click at [197, 176] on span "body" at bounding box center [190, 179] width 13 height 7
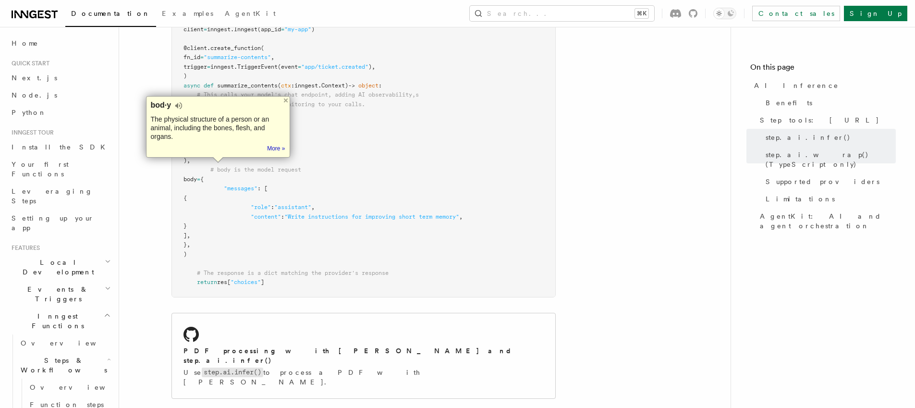
click at [241, 239] on pre "import inngest from inngest . experimental import ai client = inngest . Inngest…" at bounding box center [363, 142] width 383 height 310
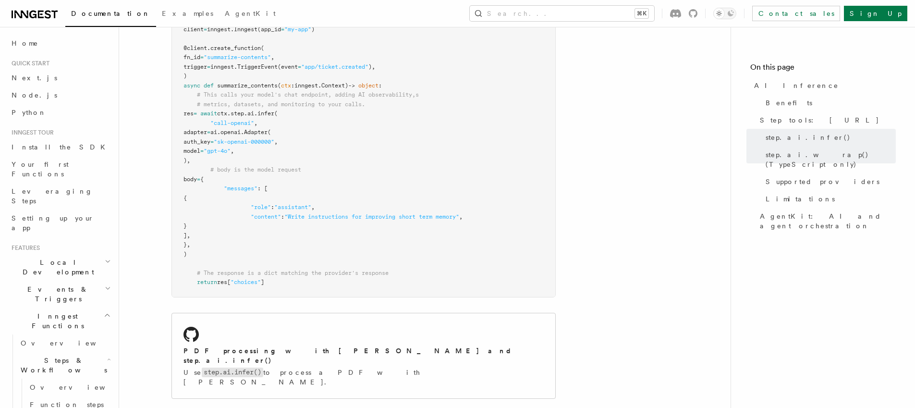
click at [208, 242] on pre "import inngest from inngest . experimental import ai client = inngest . Inngest…" at bounding box center [363, 142] width 383 height 310
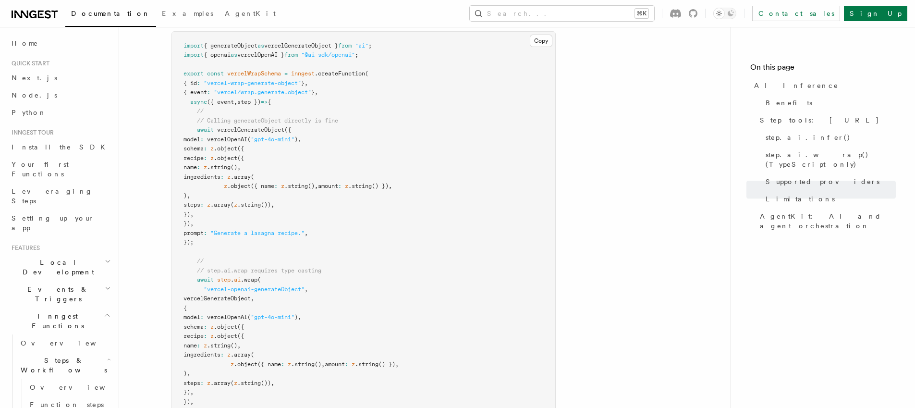
scroll to position [3009, 0]
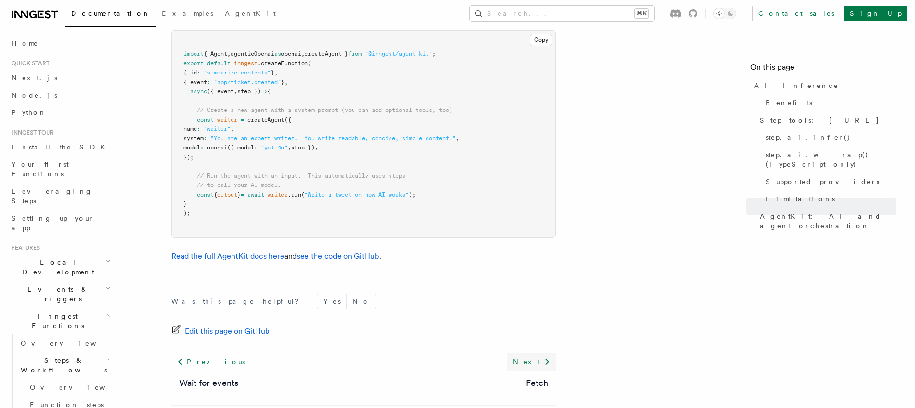
click at [536, 353] on link "Next" at bounding box center [531, 361] width 49 height 17
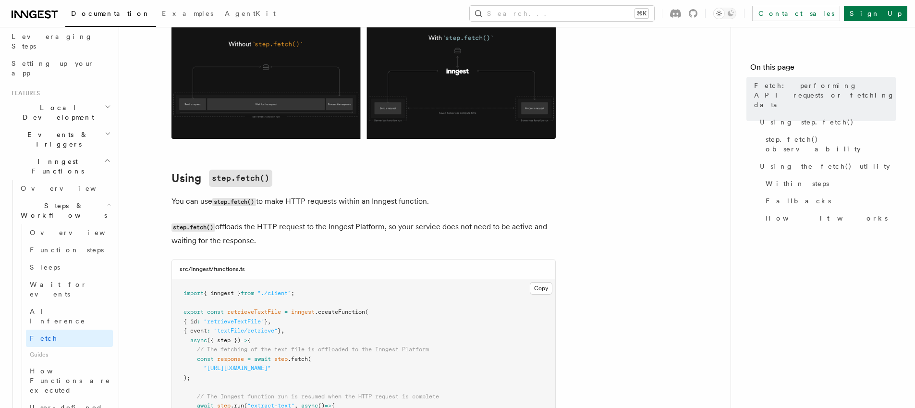
scroll to position [164, 0]
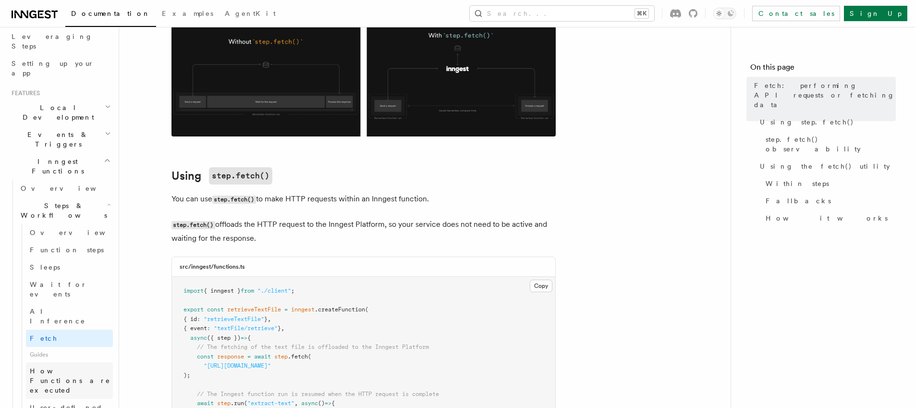
click at [75, 367] on span "How Functions are executed" at bounding box center [70, 380] width 81 height 27
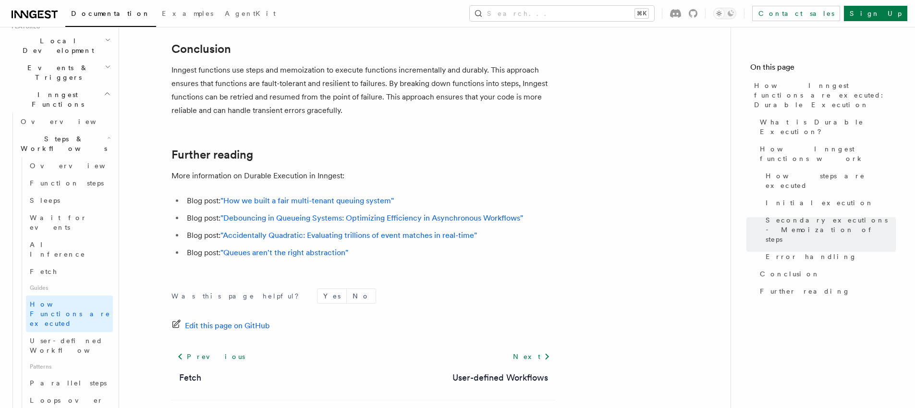
scroll to position [223, 0]
click at [541, 351] on icon at bounding box center [547, 357] width 12 height 12
click at [534, 348] on link "Next" at bounding box center [531, 356] width 49 height 17
click at [350, 269] on div "Was this page helpful? Yes No Edit this page on GitHub Previous Fetch Next User…" at bounding box center [364, 358] width 384 height 179
click at [530, 348] on link "Next" at bounding box center [531, 356] width 49 height 17
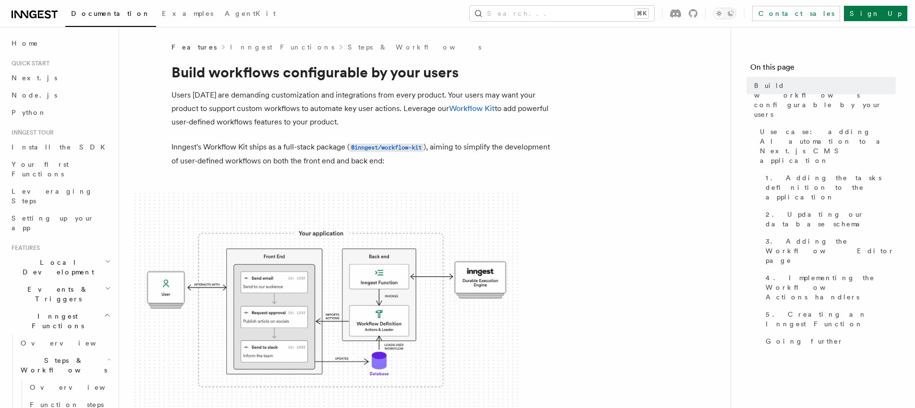
click at [236, 124] on p "Users [DATE] are demanding customization and integrations from every product. Y…" at bounding box center [364, 108] width 384 height 40
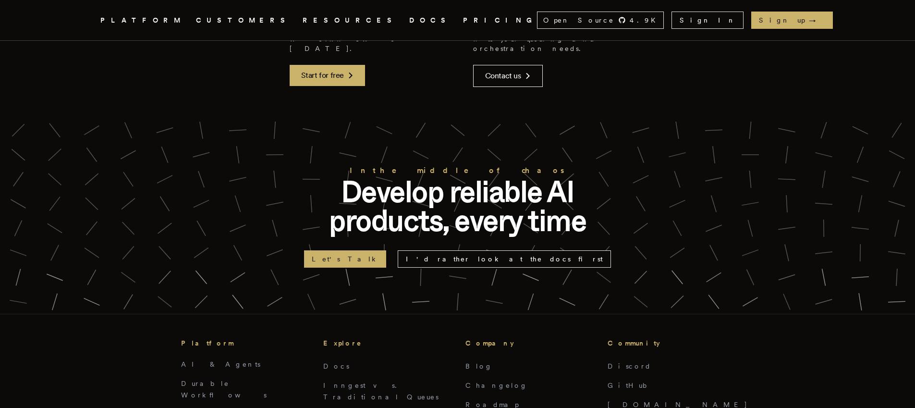
scroll to position [3256, 0]
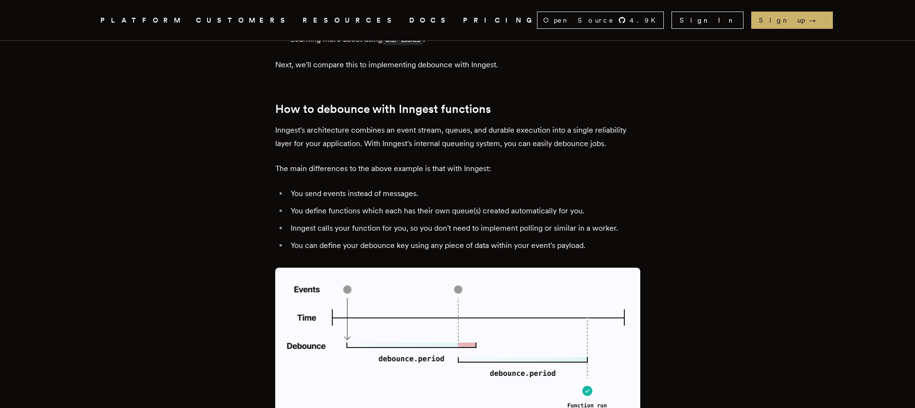
scroll to position [2909, 0]
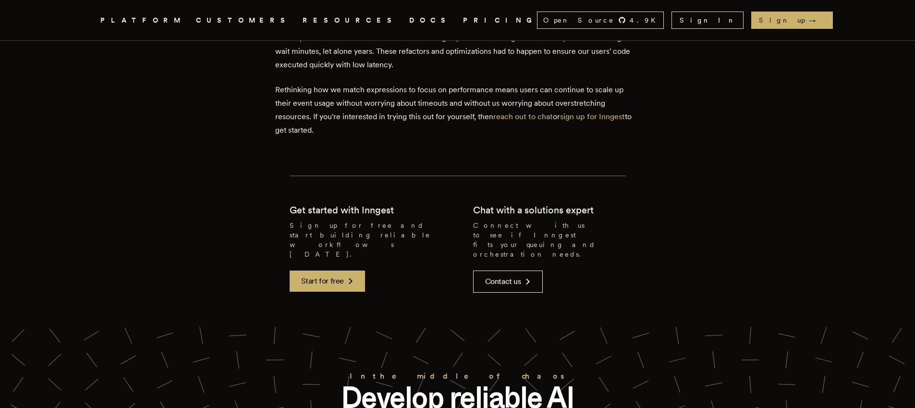
scroll to position [4099, 0]
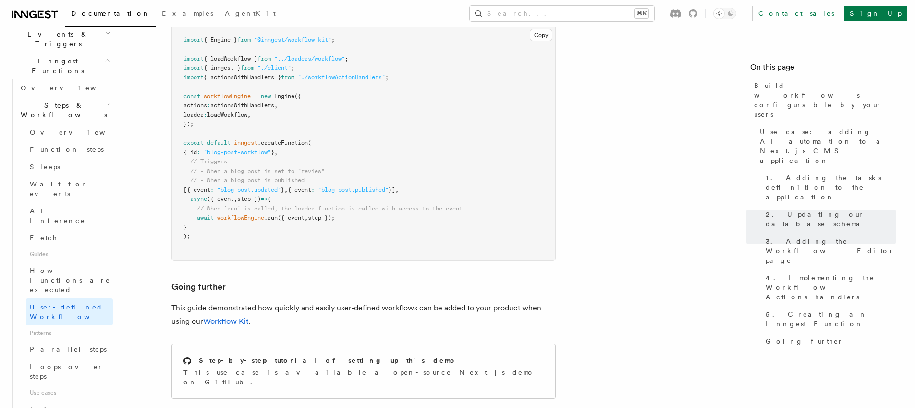
scroll to position [257, 0]
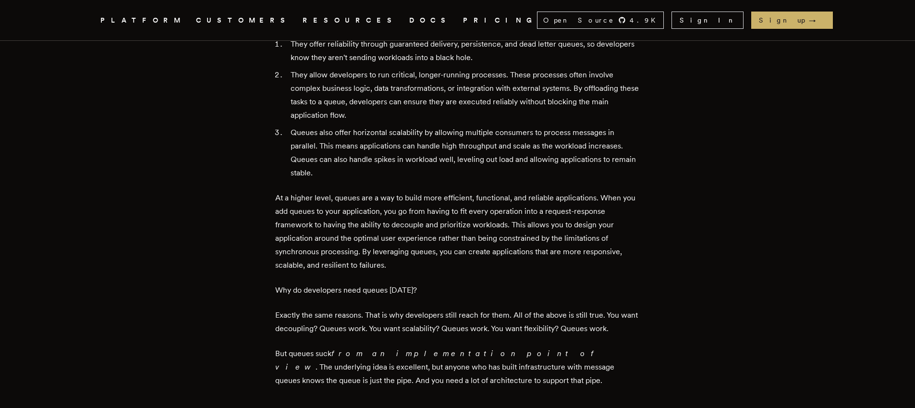
scroll to position [538, 0]
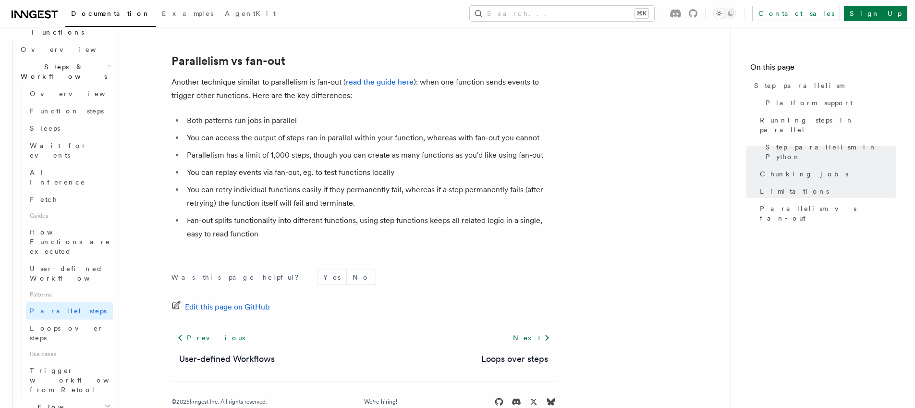
scroll to position [1763, 0]
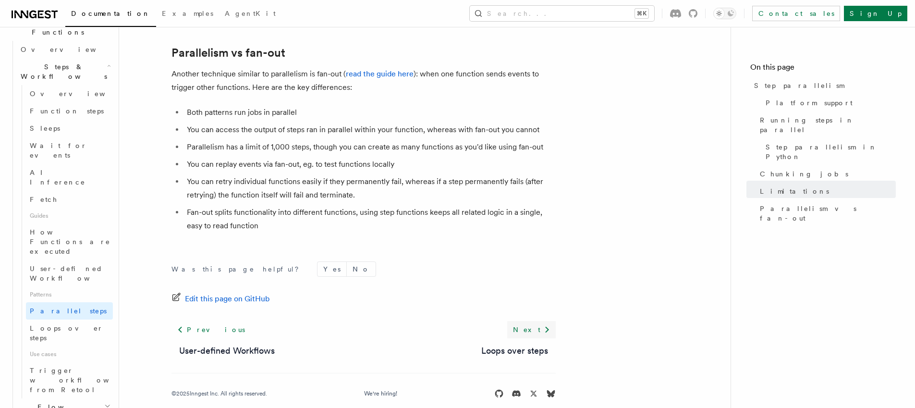
click at [540, 321] on link "Next" at bounding box center [531, 329] width 49 height 17
click at [462, 271] on footer "Was this page helpful? Yes No Edit this page on GitHub Previous User-defined Wo…" at bounding box center [364, 329] width 384 height 137
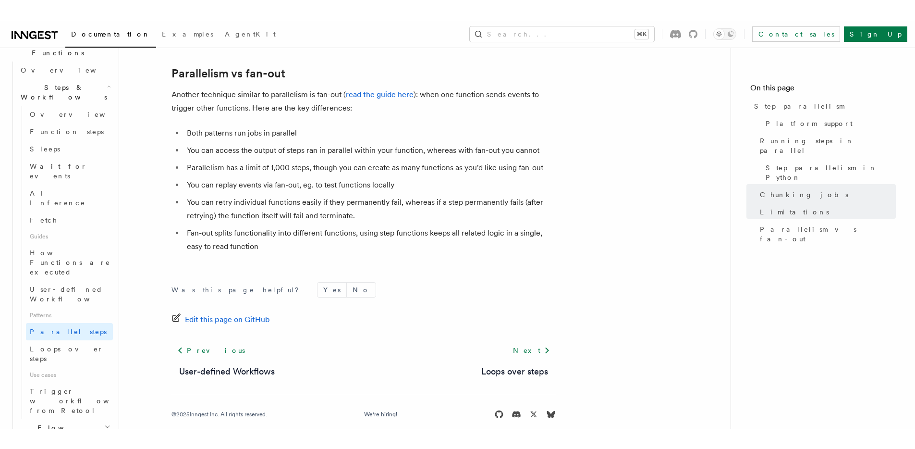
scroll to position [1722, 0]
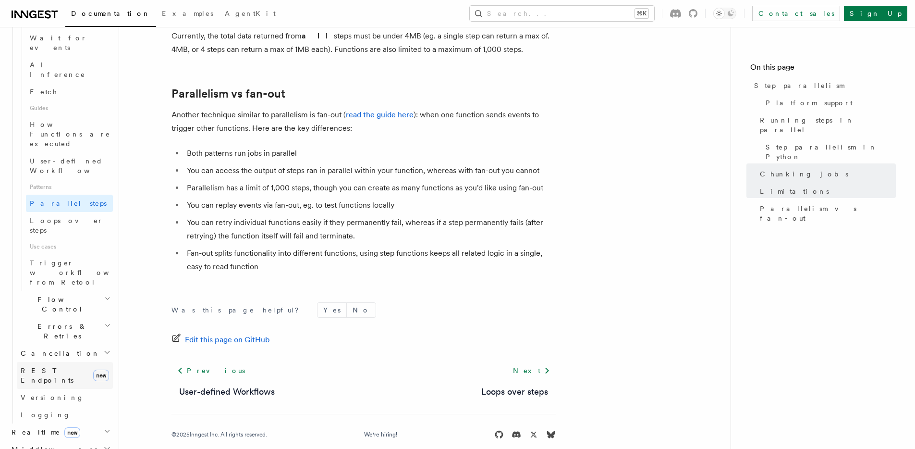
scroll to position [395, 0]
click at [81, 297] on h2 "Flow Control" at bounding box center [65, 310] width 96 height 27
click at [62, 324] on link "Overview" at bounding box center [69, 332] width 87 height 17
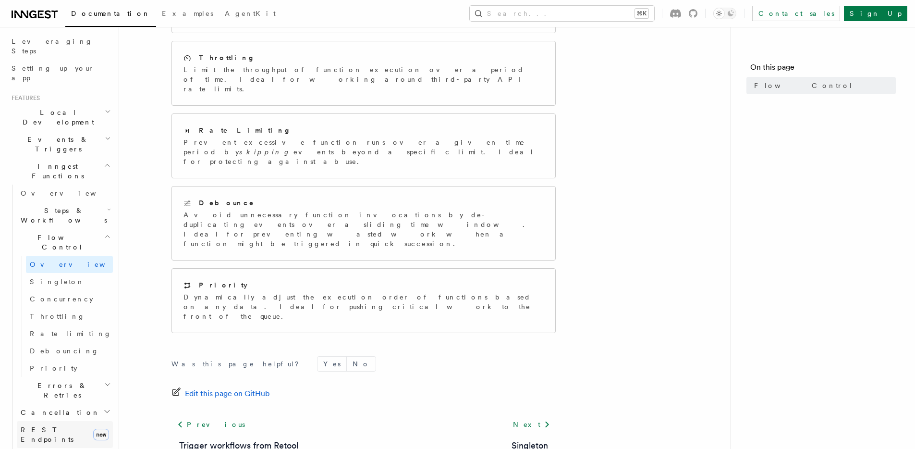
scroll to position [147, 0]
click at [51, 208] on span "Steps & Workflows" at bounding box center [62, 217] width 90 height 19
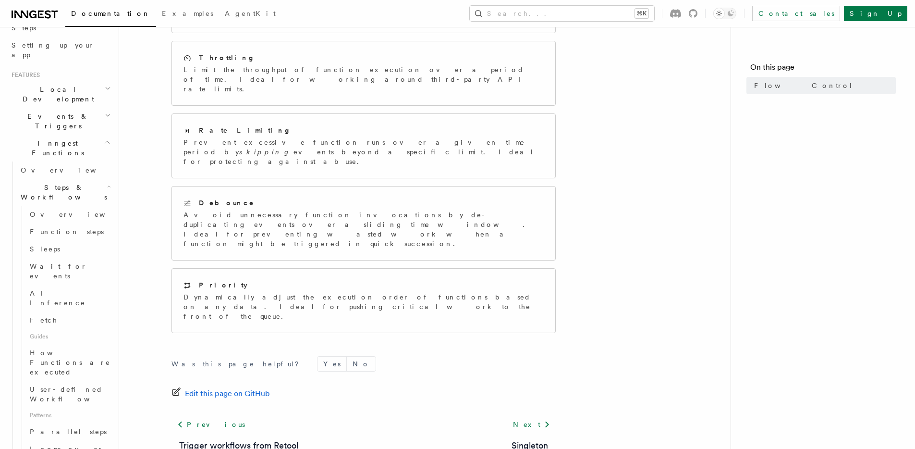
scroll to position [286, 0]
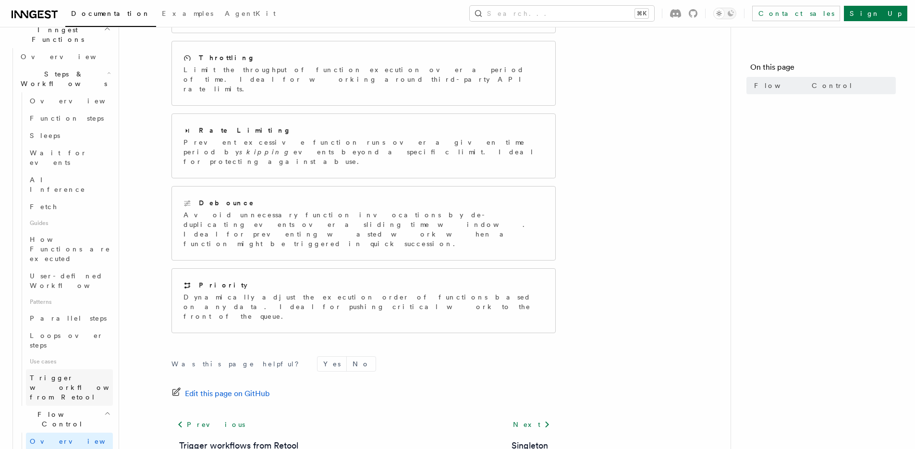
click at [57, 374] on span "Trigger workflows from Retool" at bounding box center [83, 387] width 106 height 27
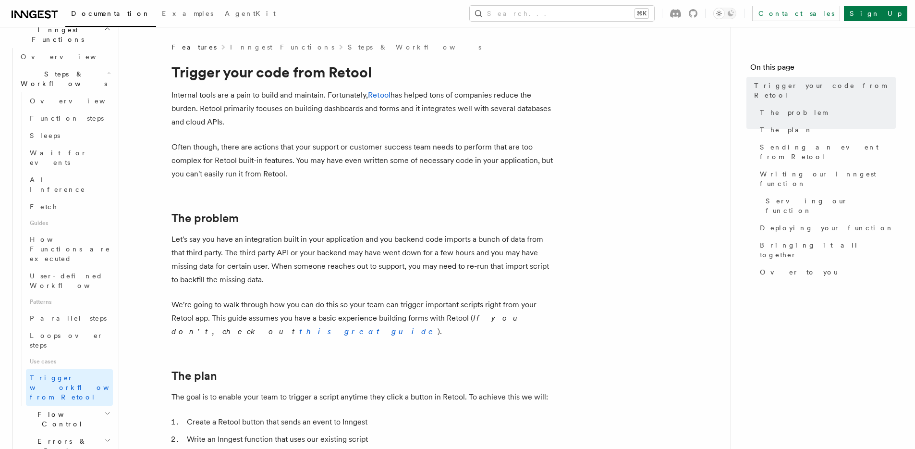
click at [59, 407] on span "Flow Control" at bounding box center [60, 418] width 87 height 19
click at [61, 407] on link "Overview" at bounding box center [69, 440] width 87 height 17
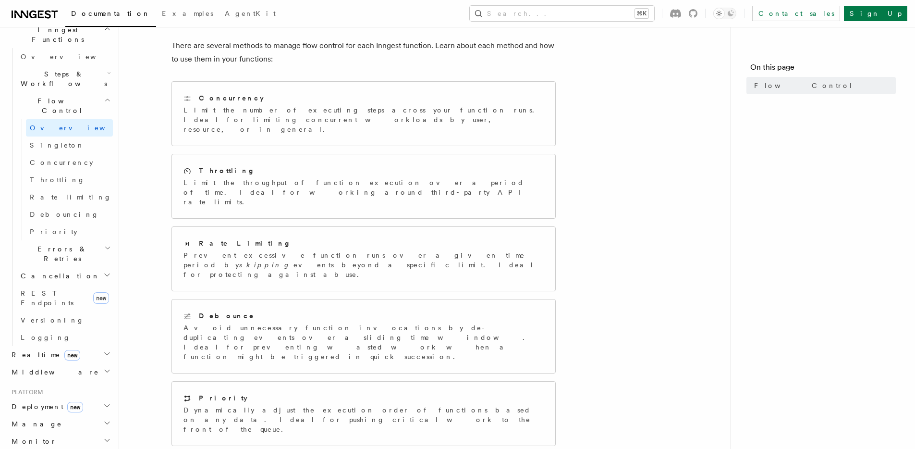
scroll to position [101, 0]
click at [125, 143] on div "Features Inngest Functions Flow Control Flow control is a critical part of buil…" at bounding box center [440, 264] width 642 height 730
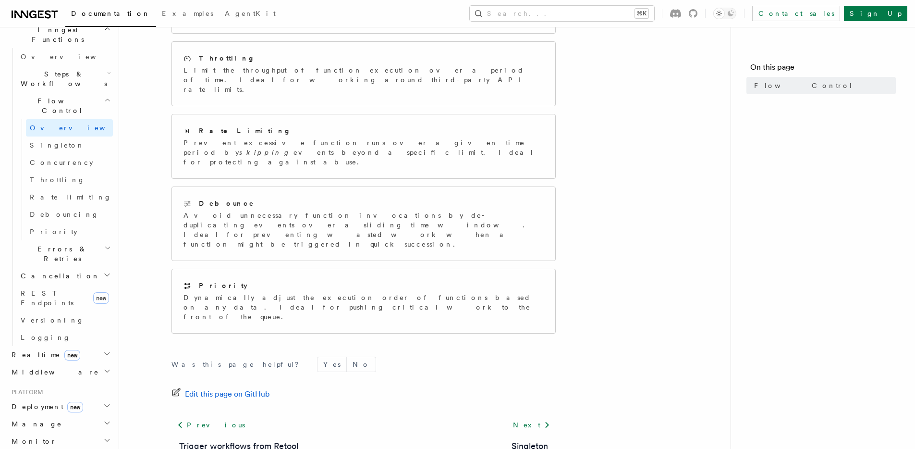
scroll to position [214, 0]
click at [537, 407] on link "Next" at bounding box center [531, 424] width 49 height 17
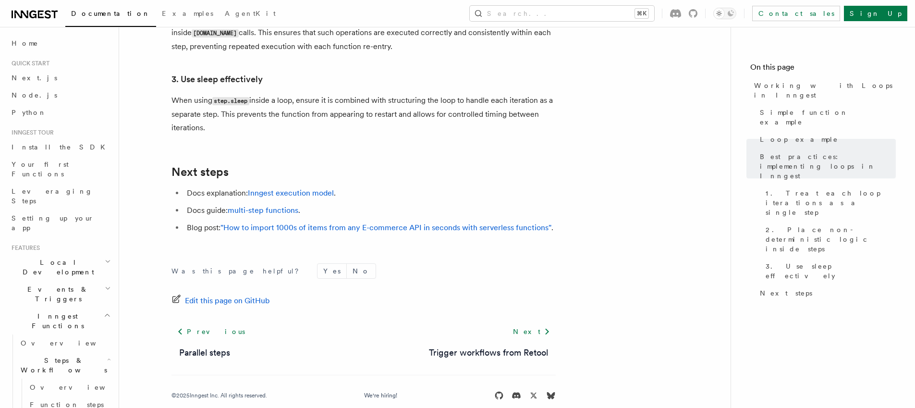
scroll to position [1741, 0]
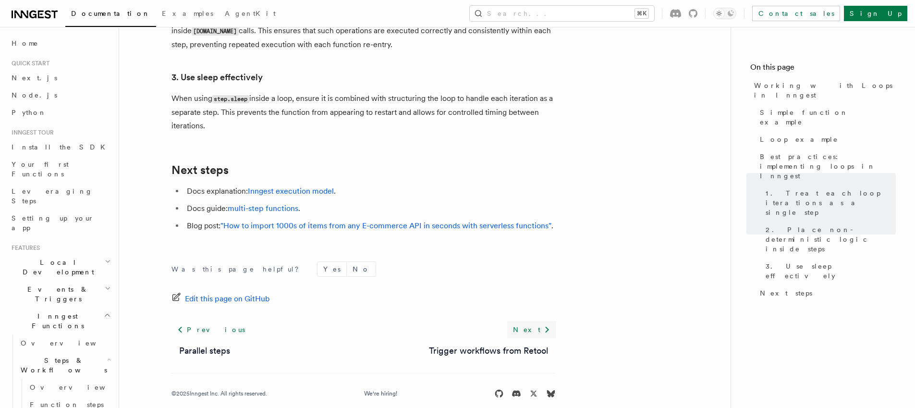
click at [538, 321] on link "Next" at bounding box center [531, 329] width 49 height 17
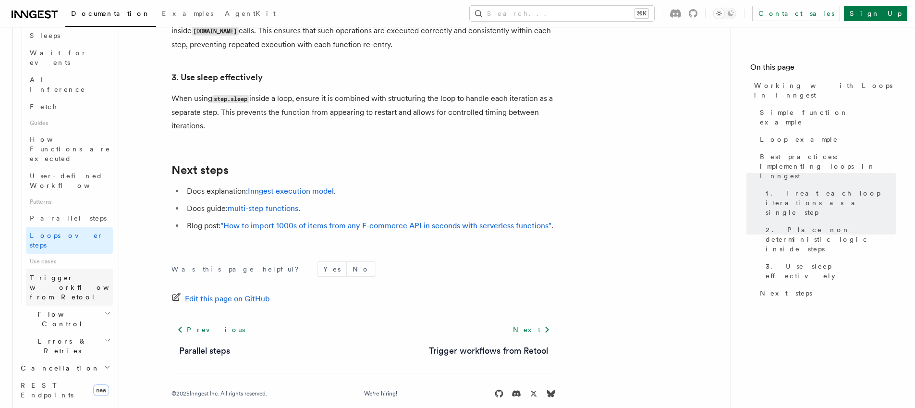
scroll to position [386, 0]
click at [61, 306] on h2 "Flow Control" at bounding box center [65, 319] width 96 height 27
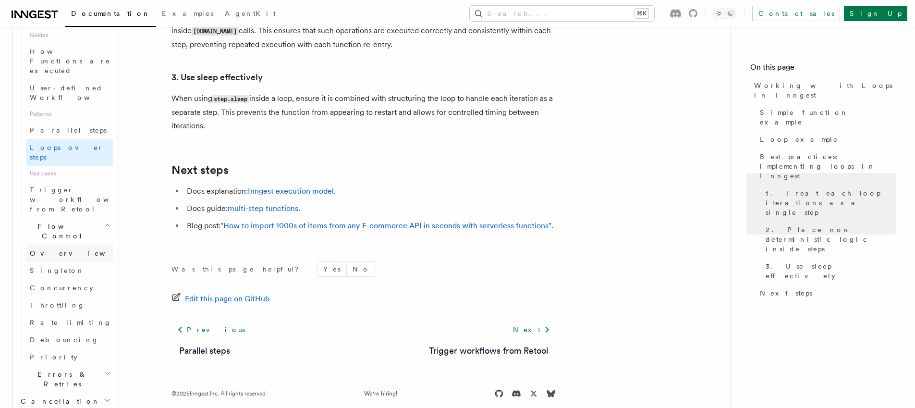
scroll to position [481, 0]
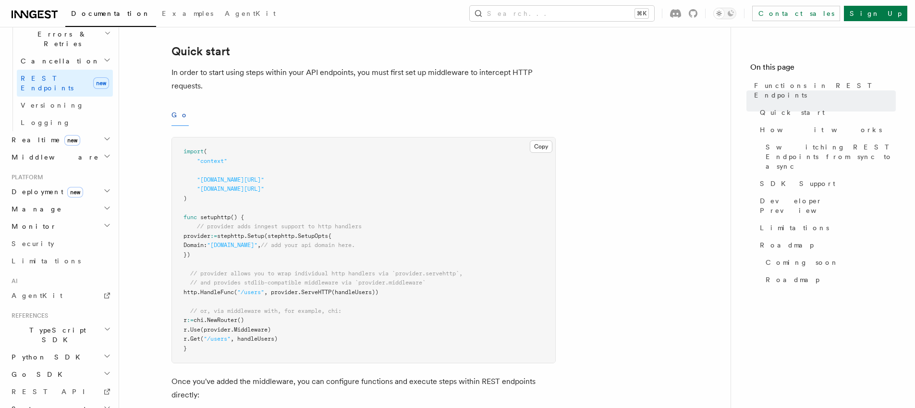
scroll to position [235, 0]
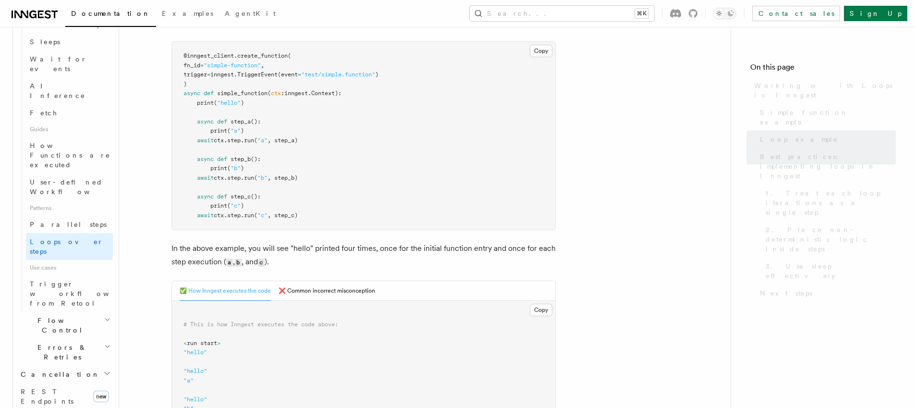
scroll to position [481, 0]
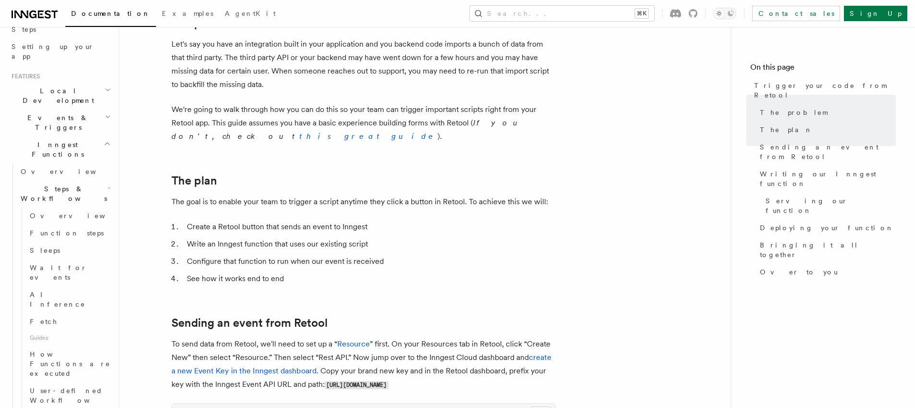
scroll to position [825, 0]
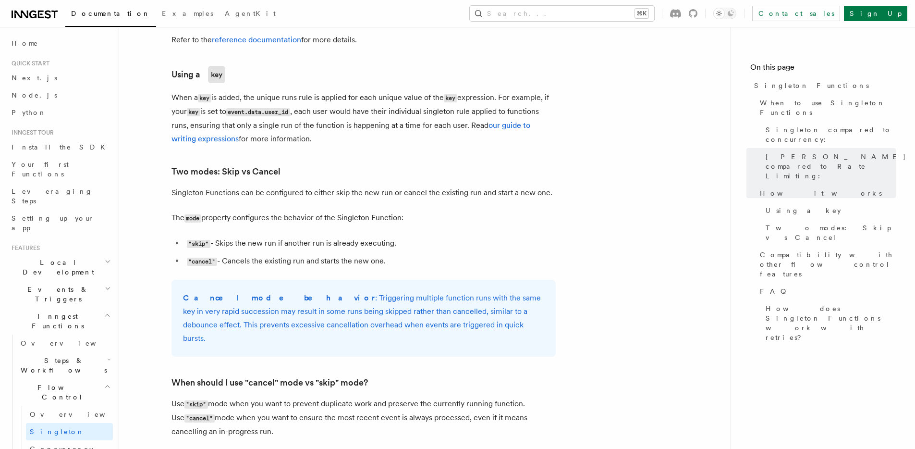
scroll to position [1630, 0]
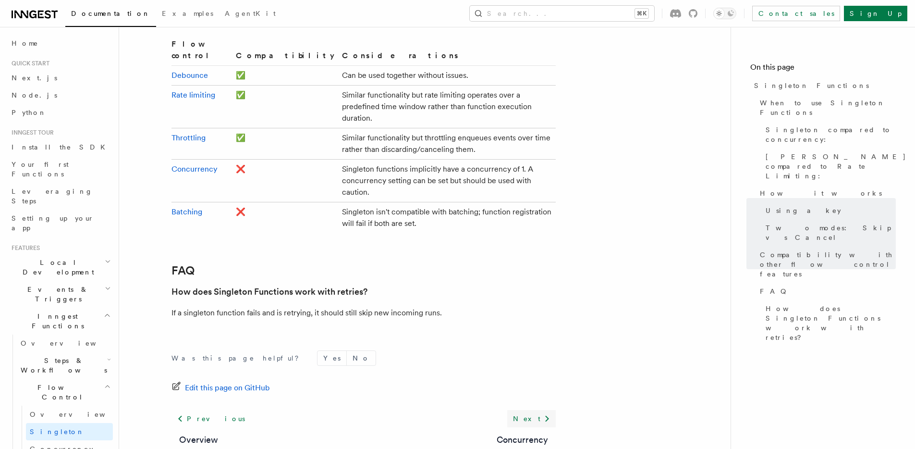
click at [527, 410] on link "Next" at bounding box center [531, 418] width 49 height 17
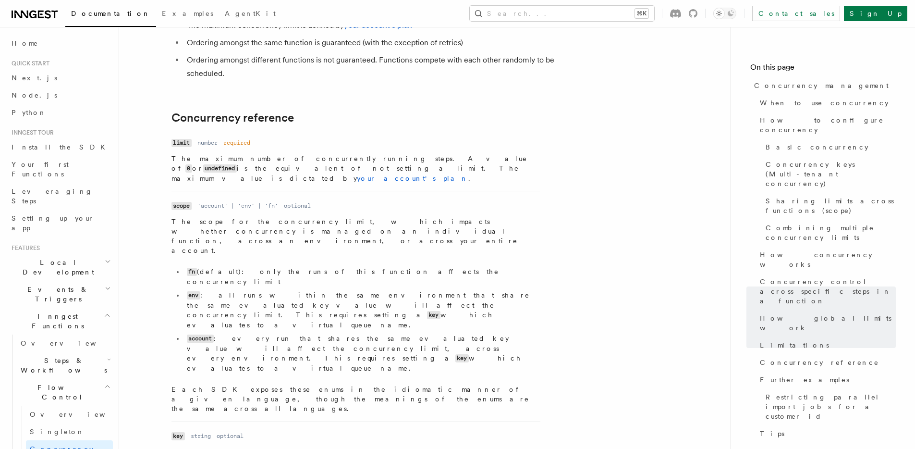
scroll to position [3243, 0]
click at [200, 432] on dd "string" at bounding box center [201, 436] width 20 height 8
drag, startPoint x: 239, startPoint y: 261, endPoint x: 267, endPoint y: 266, distance: 27.7
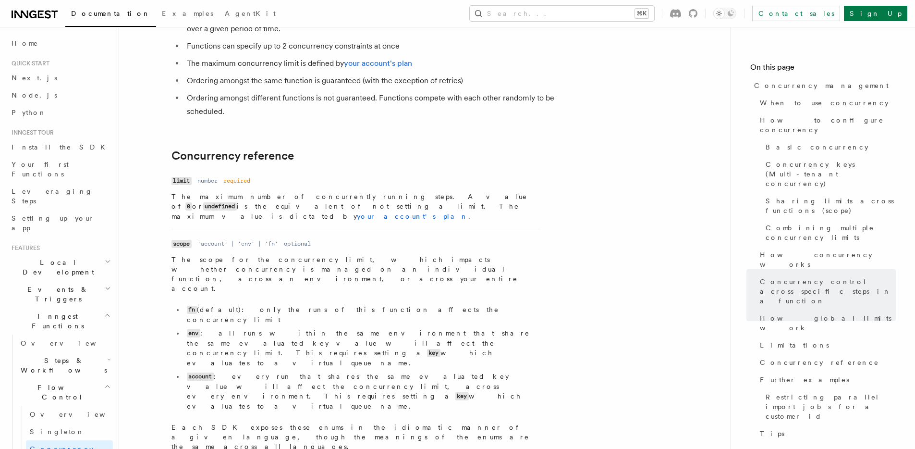
scroll to position [3198, 0]
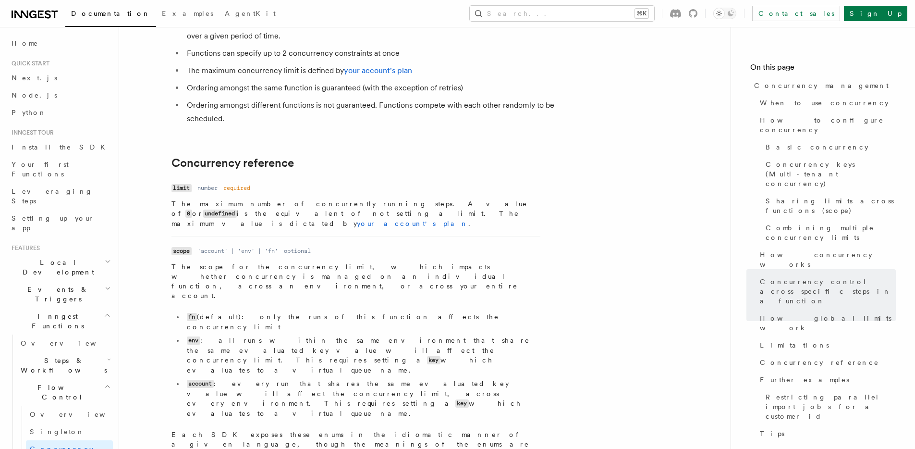
click at [212, 244] on dl "Name scope Type 'account' | 'env' | 'fn' Required optional Description The scop…" at bounding box center [356, 351] width 369 height 214
click at [207, 262] on p "The scope for the concurrency limit, which impacts whether concurrency is manag…" at bounding box center [356, 281] width 369 height 38
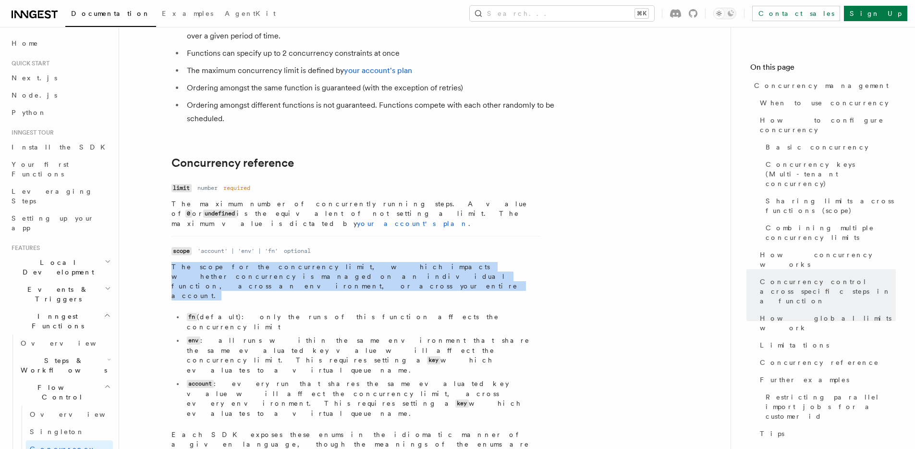
click at [207, 262] on p "The scope for the concurrency limit, which impacts whether concurrency is manag…" at bounding box center [356, 281] width 369 height 38
click at [345, 262] on dd "The scope for the concurrency limit, which impacts whether concurrency is manag…" at bounding box center [356, 360] width 369 height 196
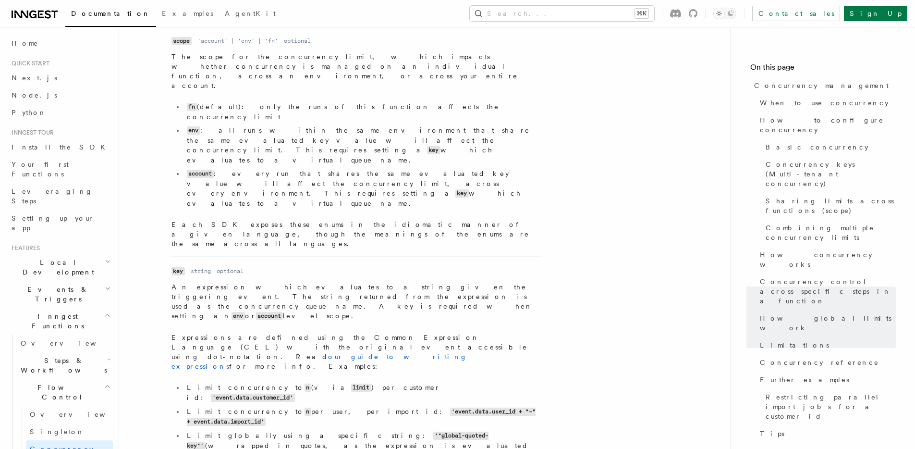
scroll to position [3834, 0]
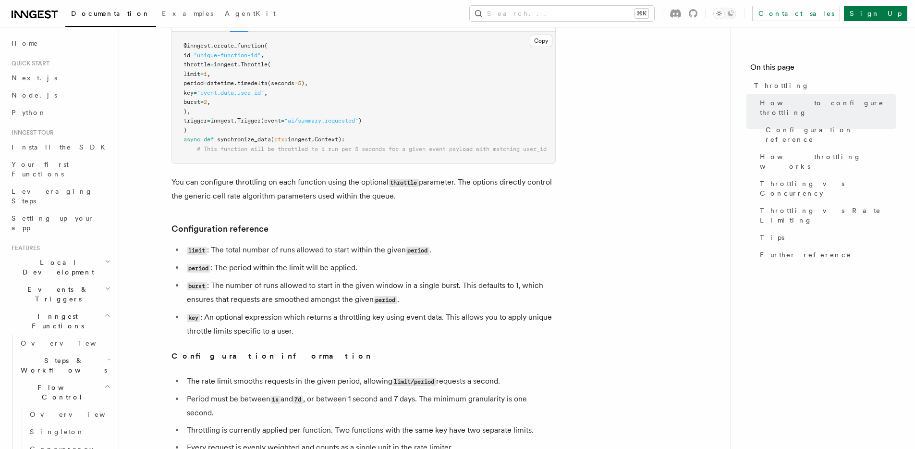
scroll to position [215, 0]
click at [337, 200] on p "You can configure throttling on each function using the optional throttle param…" at bounding box center [364, 189] width 384 height 27
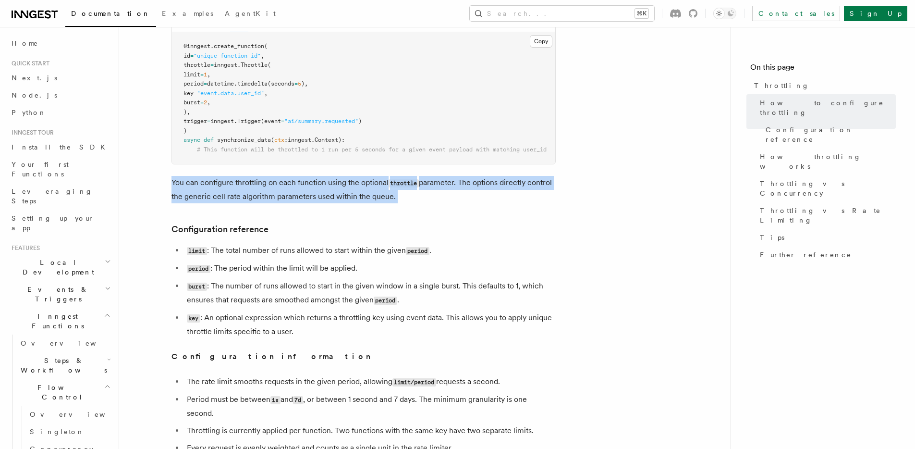
click at [337, 200] on p "You can configure throttling on each function using the optional throttle param…" at bounding box center [364, 189] width 384 height 27
click at [342, 203] on p "You can configure throttling on each function using the optional throttle param…" at bounding box center [364, 189] width 384 height 27
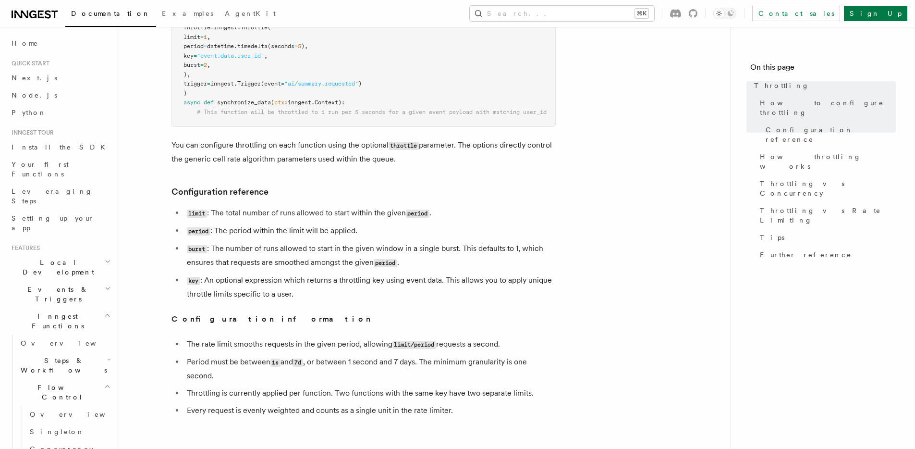
scroll to position [337, 0]
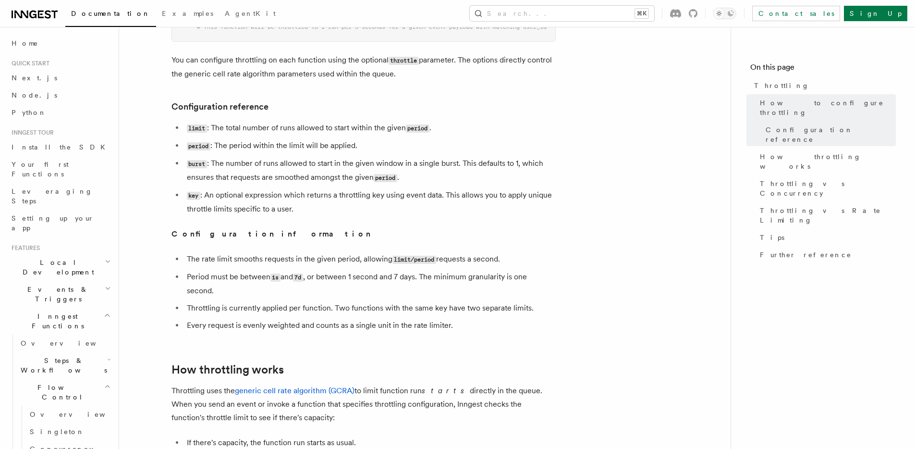
click at [221, 171] on li "burst : The number of runs allowed to start in the given window in a single bur…" at bounding box center [370, 171] width 372 height 28
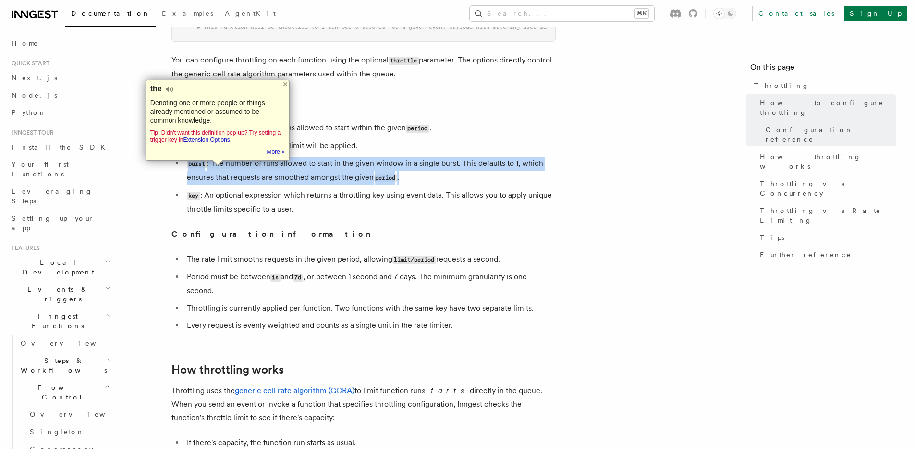
click at [221, 171] on li "burst : The number of runs allowed to start in the given window in a single bur…" at bounding box center [370, 171] width 372 height 28
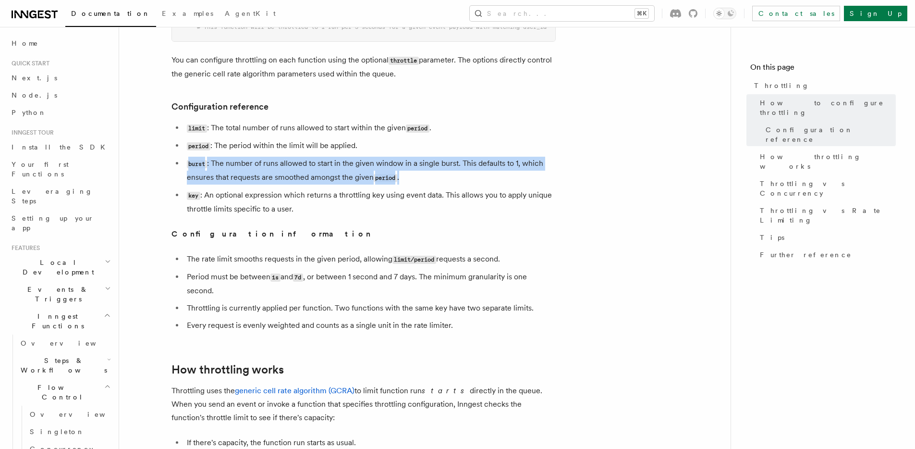
click at [271, 179] on li "burst : The number of runs allowed to start in the given window in a single bur…" at bounding box center [370, 171] width 372 height 28
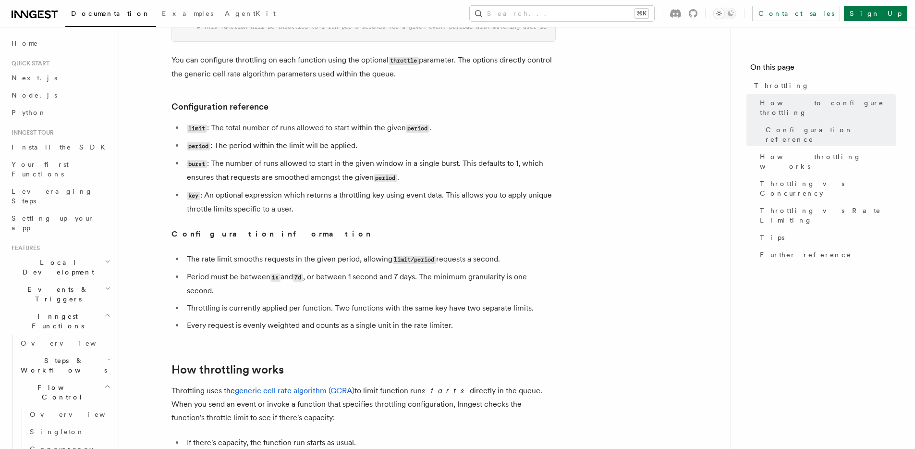
click at [220, 153] on li "period : The period within the limit will be applied." at bounding box center [370, 146] width 372 height 14
click at [247, 177] on li "burst : The number of runs allowed to start in the given window in a single bur…" at bounding box center [370, 171] width 372 height 28
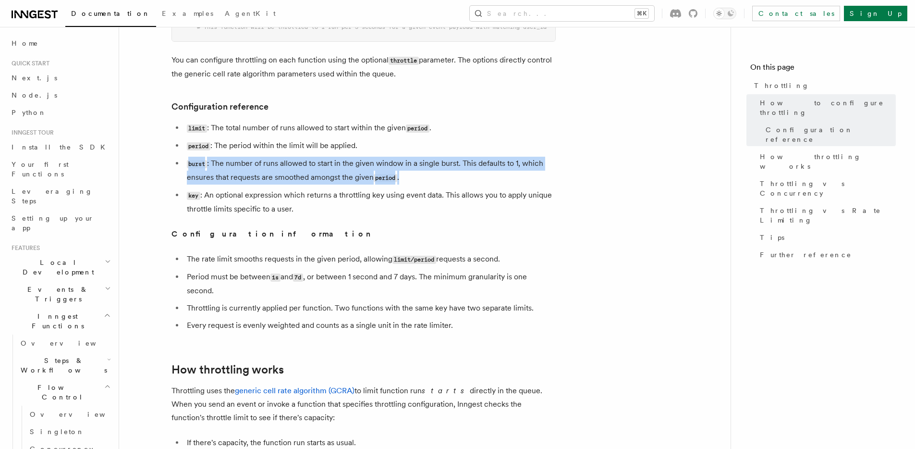
click at [247, 177] on li "burst : The number of runs allowed to start in the given window in a single bur…" at bounding box center [370, 171] width 372 height 28
click at [258, 181] on li "burst : The number of runs allowed to start in the given window in a single bur…" at bounding box center [370, 171] width 372 height 28
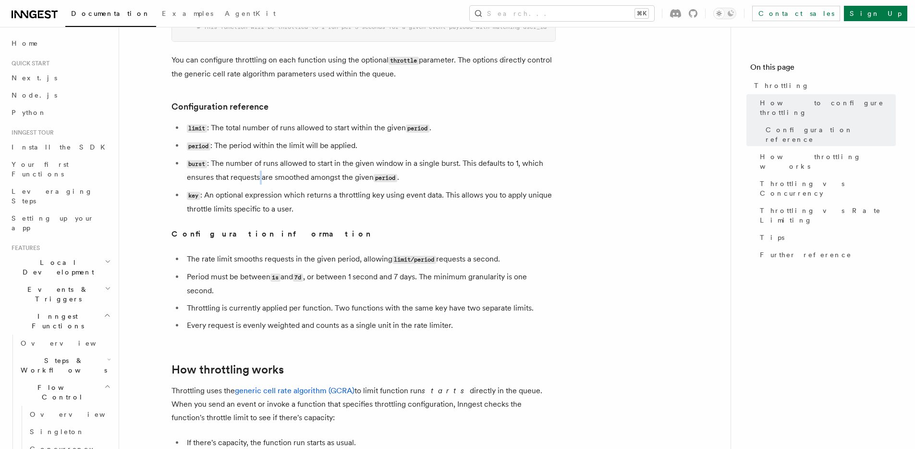
click at [258, 181] on li "burst : The number of runs allowed to start in the given window in a single bur…" at bounding box center [370, 171] width 372 height 28
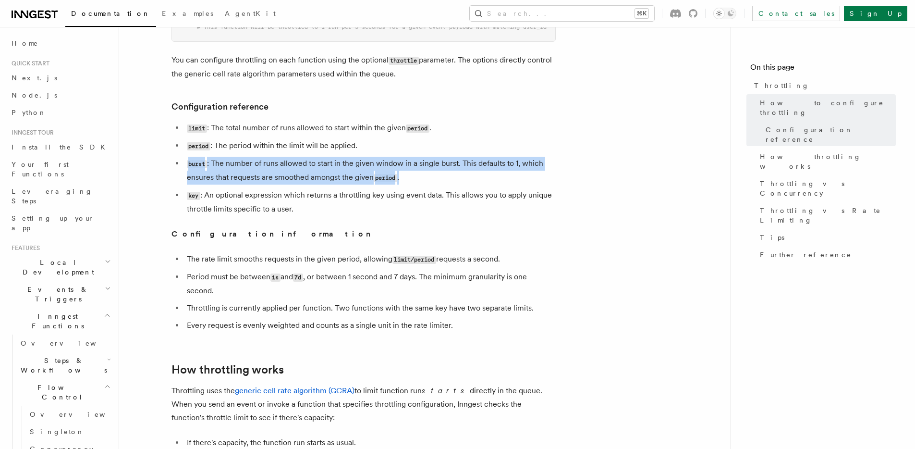
click at [258, 181] on li "burst : The number of runs allowed to start in the given window in a single bur…" at bounding box center [370, 171] width 372 height 28
click at [262, 183] on li "burst : The number of runs allowed to start in the given window in a single bur…" at bounding box center [370, 171] width 372 height 28
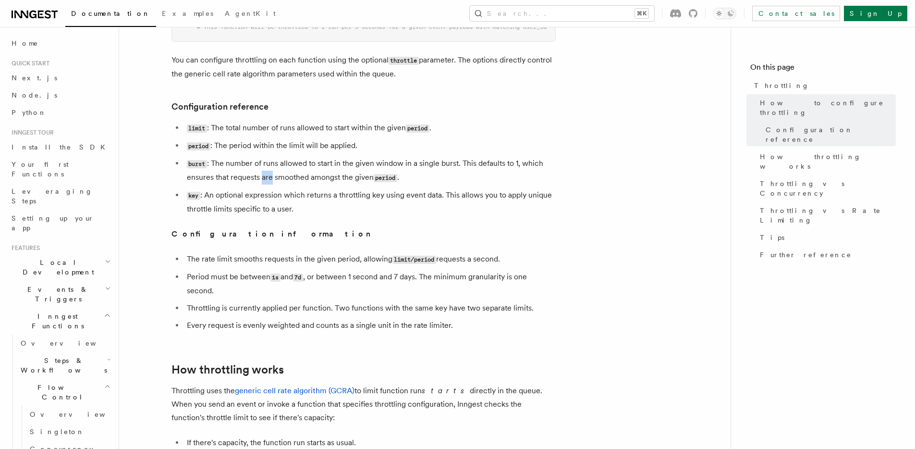
click at [262, 183] on li "burst : The number of runs allowed to start in the given window in a single bur…" at bounding box center [370, 171] width 372 height 28
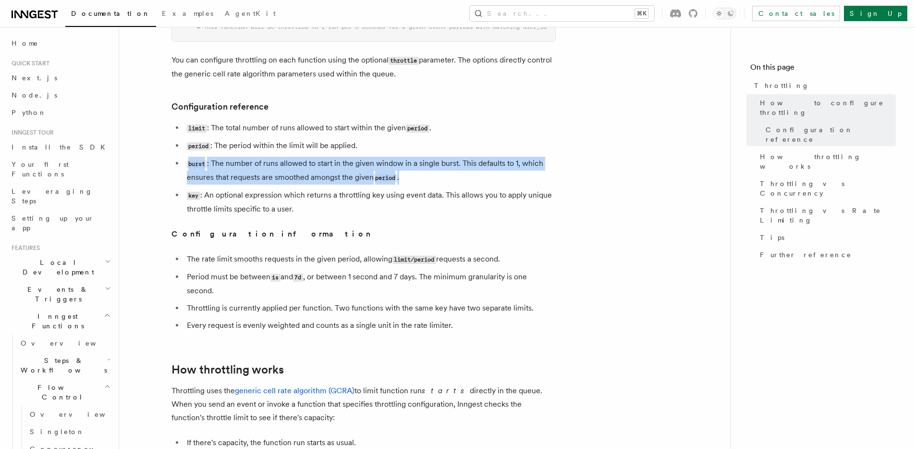
click at [262, 183] on li "burst : The number of runs allowed to start in the given window in a single bur…" at bounding box center [370, 171] width 372 height 28
click at [283, 184] on li "burst : The number of runs allowed to start in the given window in a single bur…" at bounding box center [370, 171] width 372 height 28
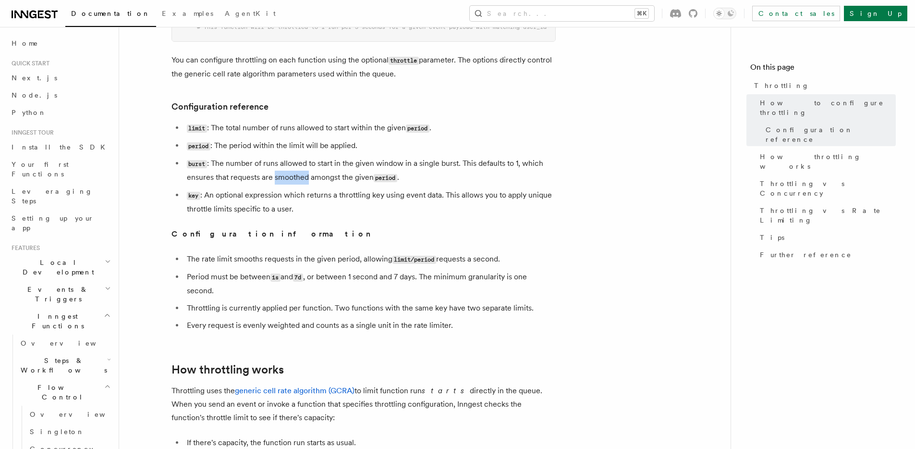
click at [283, 184] on li "burst : The number of runs allowed to start in the given window in a single bur…" at bounding box center [370, 171] width 372 height 28
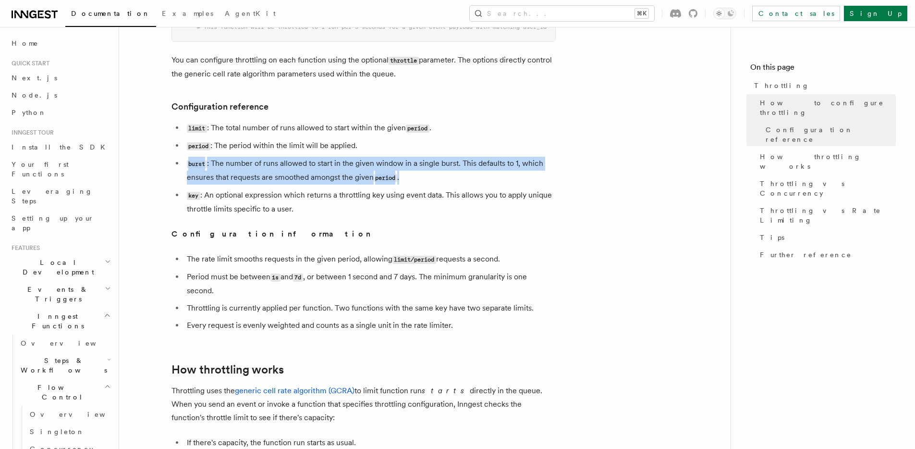
click at [283, 184] on li "burst : The number of runs allowed to start in the given window in a single bur…" at bounding box center [370, 171] width 372 height 28
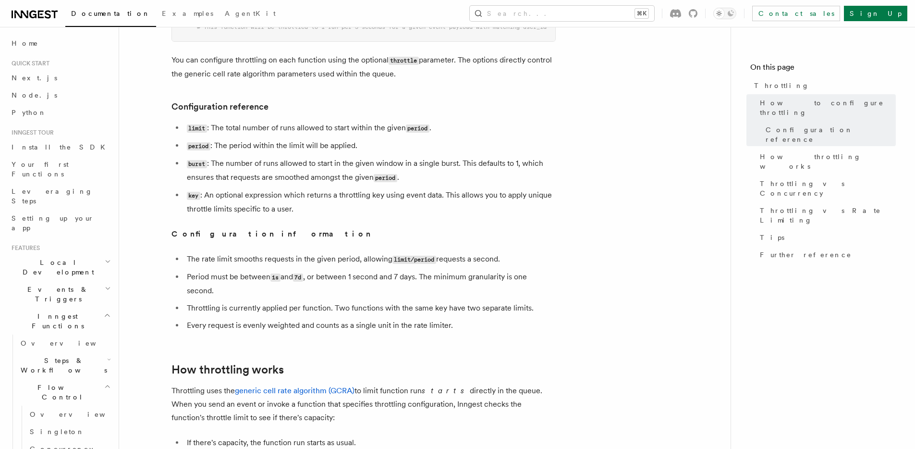
click at [264, 213] on li "key : An optional expression which returns a throttling key using event data. T…" at bounding box center [370, 201] width 372 height 27
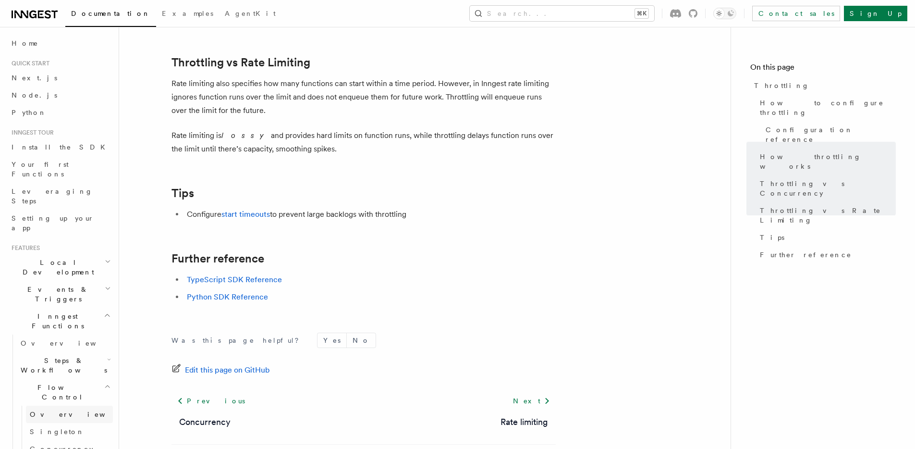
scroll to position [1051, 0]
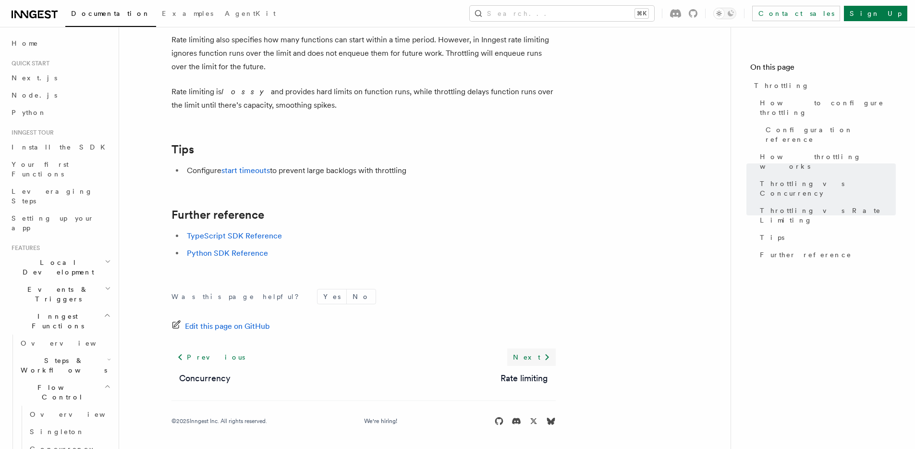
click at [535, 357] on link "Next" at bounding box center [531, 356] width 49 height 17
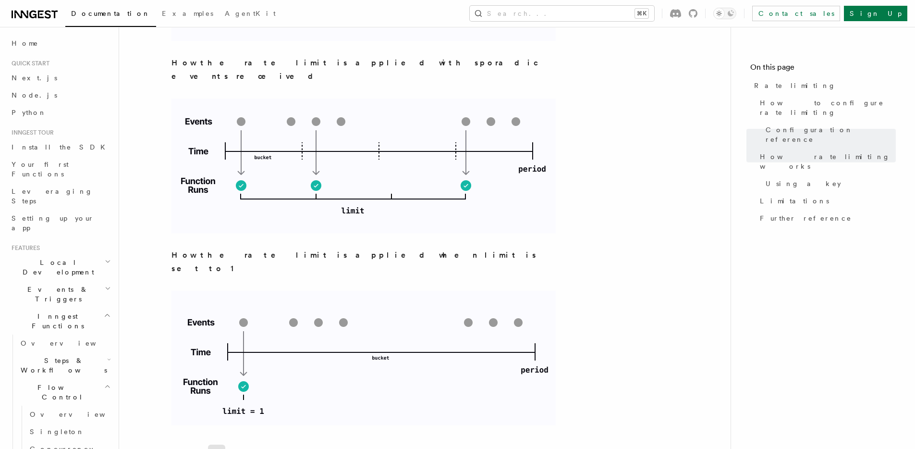
scroll to position [1463, 0]
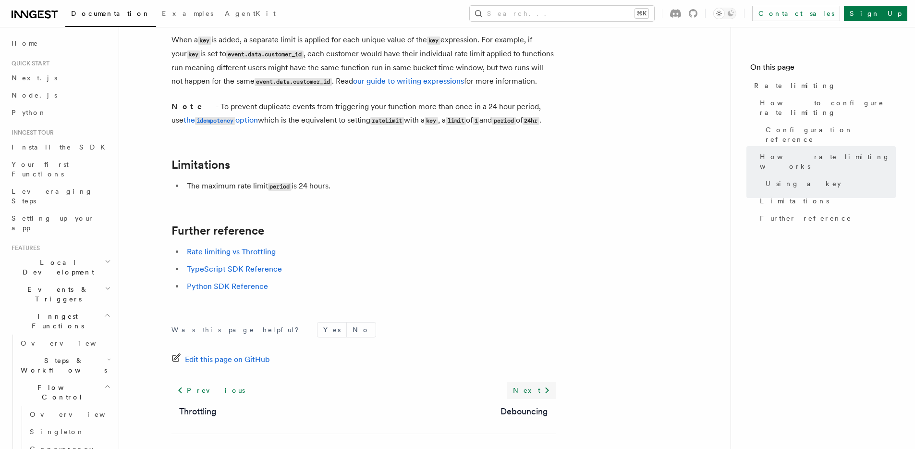
click at [534, 381] on link "Next" at bounding box center [531, 389] width 49 height 17
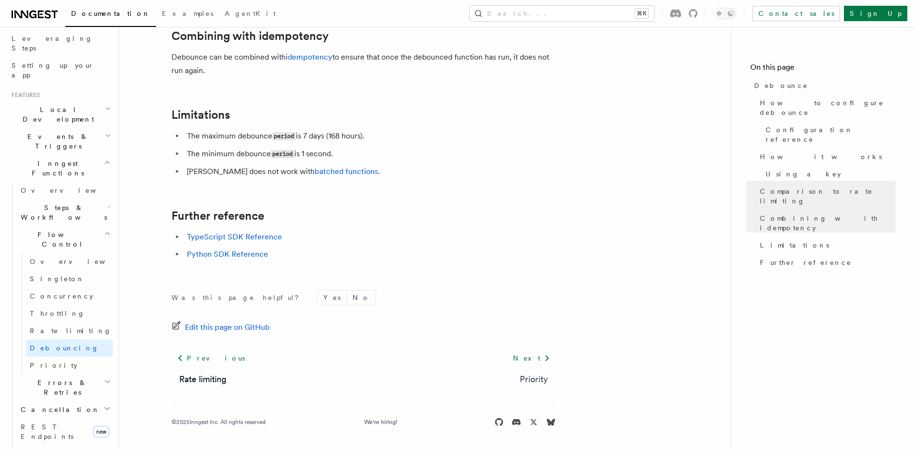
scroll to position [1045, 0]
click at [536, 358] on link "Next" at bounding box center [531, 356] width 49 height 17
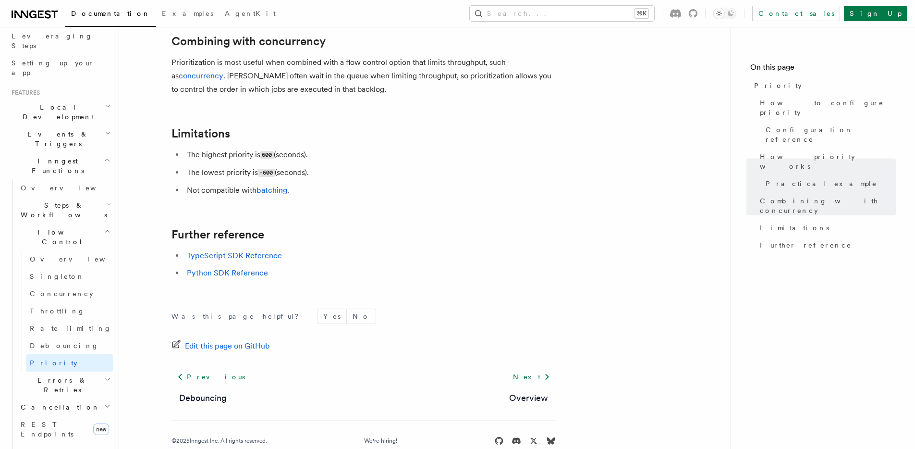
scroll to position [990, 0]
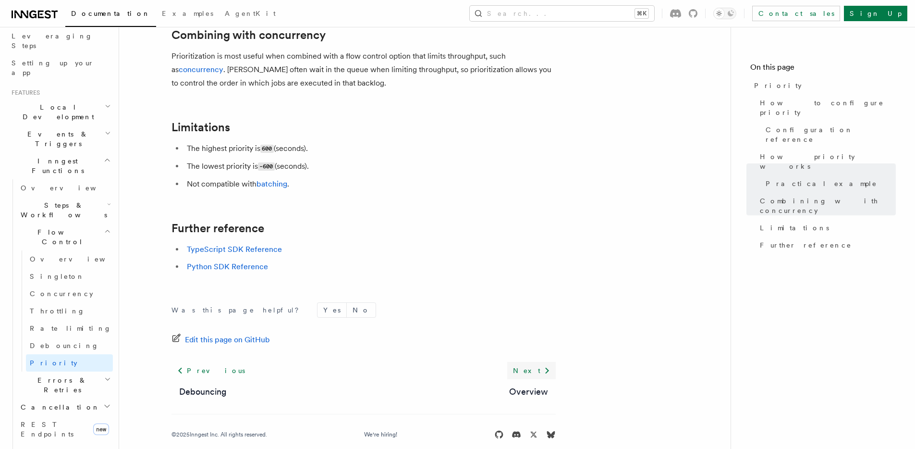
click at [536, 362] on link "Next" at bounding box center [531, 370] width 49 height 17
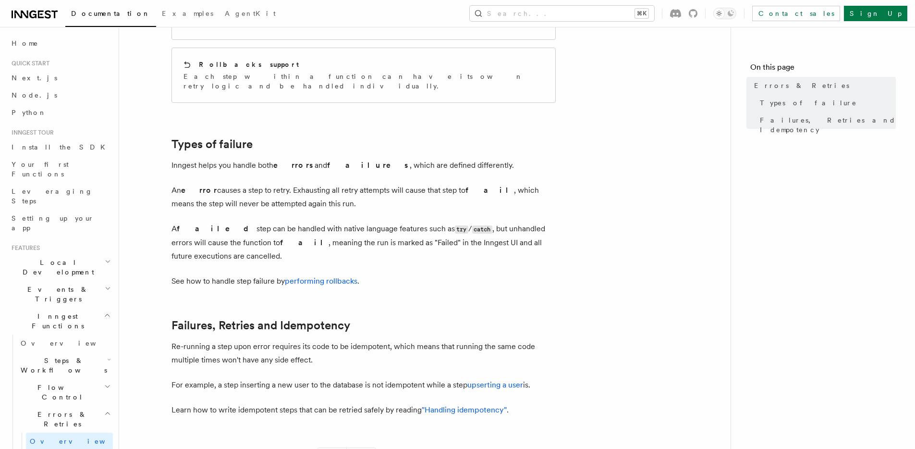
scroll to position [260, 0]
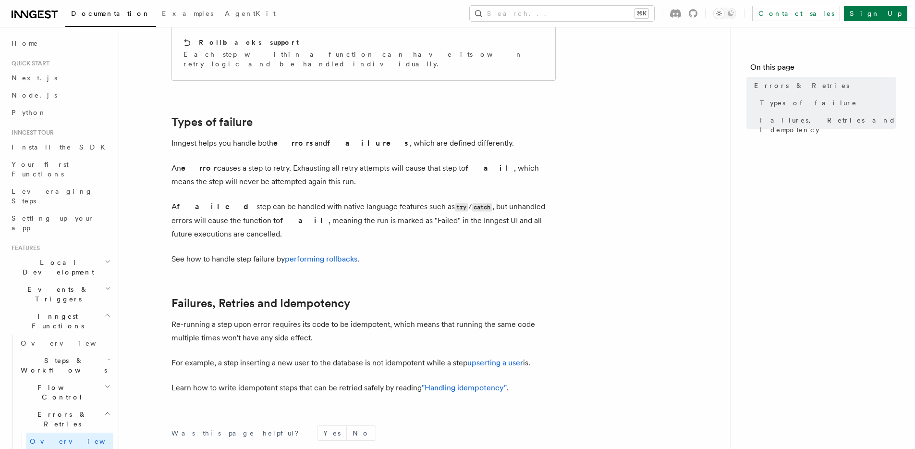
click at [257, 163] on p "An error causes a step to retry. Exhausting all retry attempts will cause that …" at bounding box center [364, 174] width 384 height 27
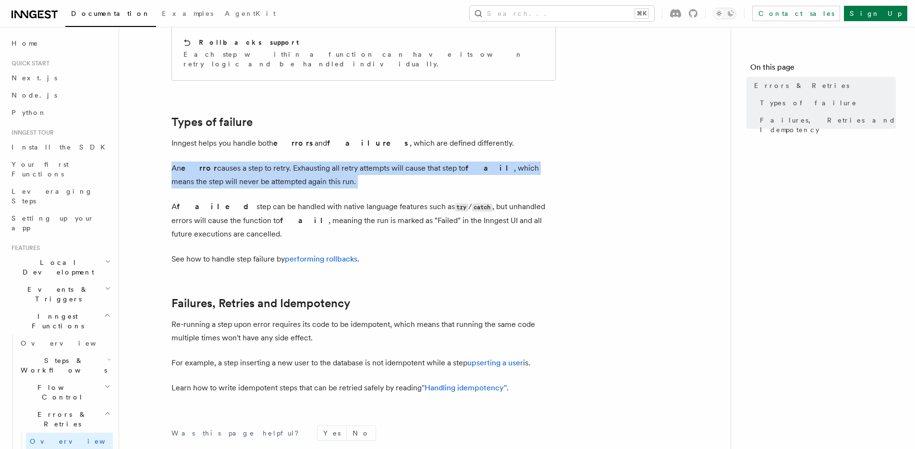
click at [257, 163] on p "An error causes a step to retry. Exhausting all retry attempts will cause that …" at bounding box center [364, 174] width 384 height 27
click at [335, 175] on article "Features Inngest Functions Errors & Retries Inngest Functions are designed to h…" at bounding box center [425, 183] width 581 height 803
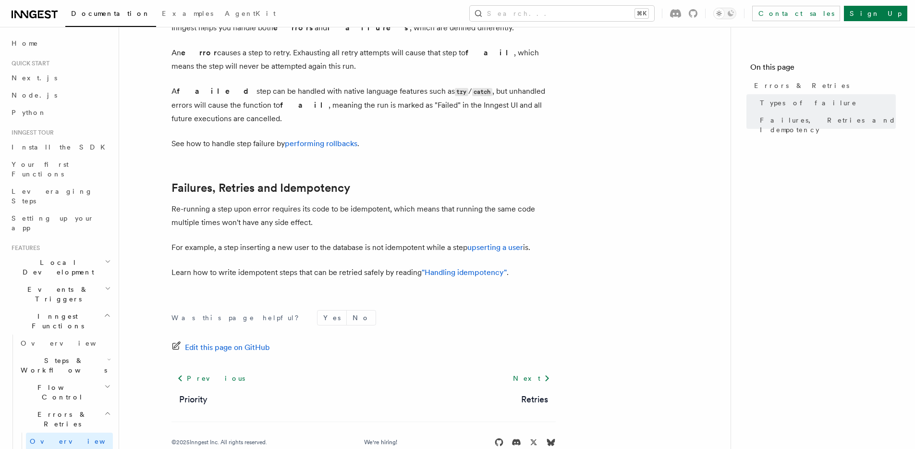
scroll to position [377, 0]
click at [529, 368] on link "Next" at bounding box center [531, 376] width 49 height 17
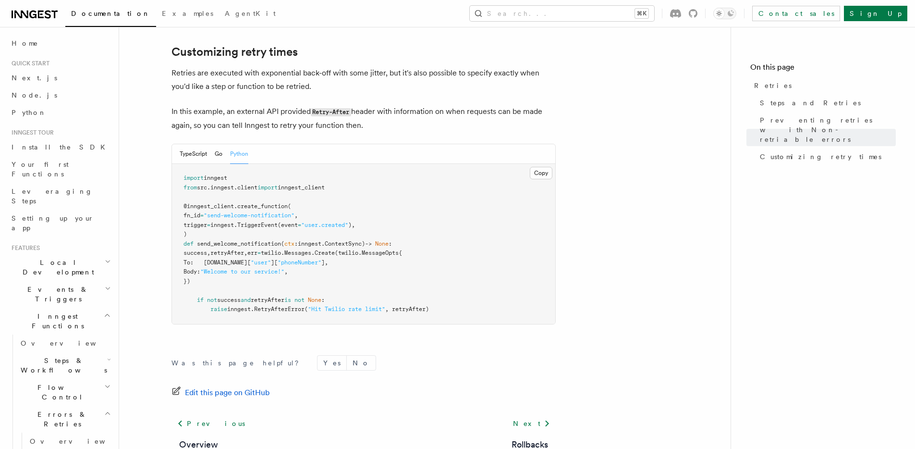
scroll to position [1115, 0]
click at [529, 414] on link "Next" at bounding box center [531, 422] width 49 height 17
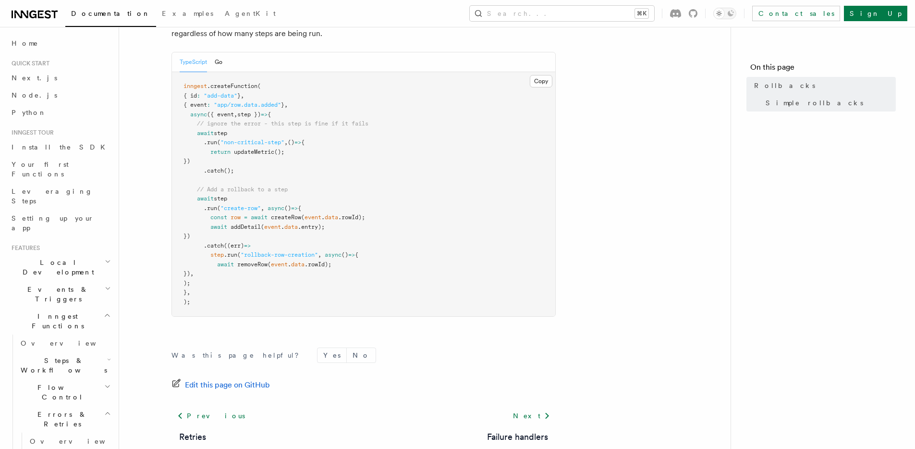
scroll to position [605, 0]
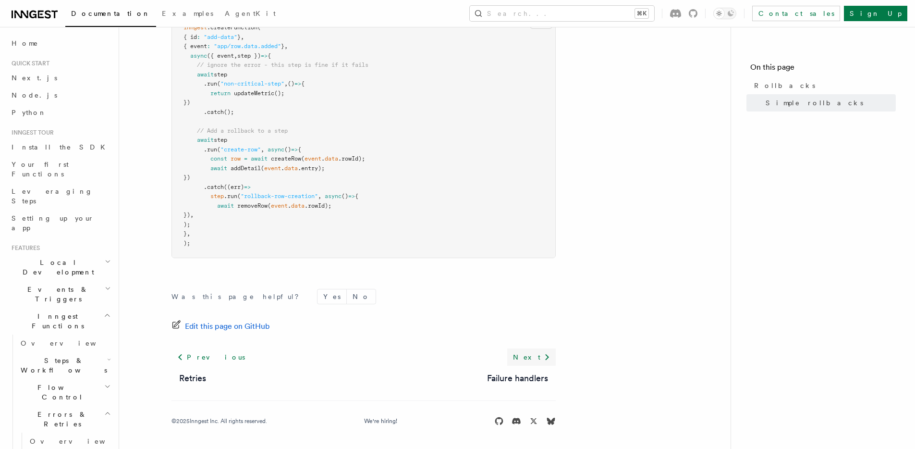
click at [532, 356] on link "Next" at bounding box center [531, 356] width 49 height 17
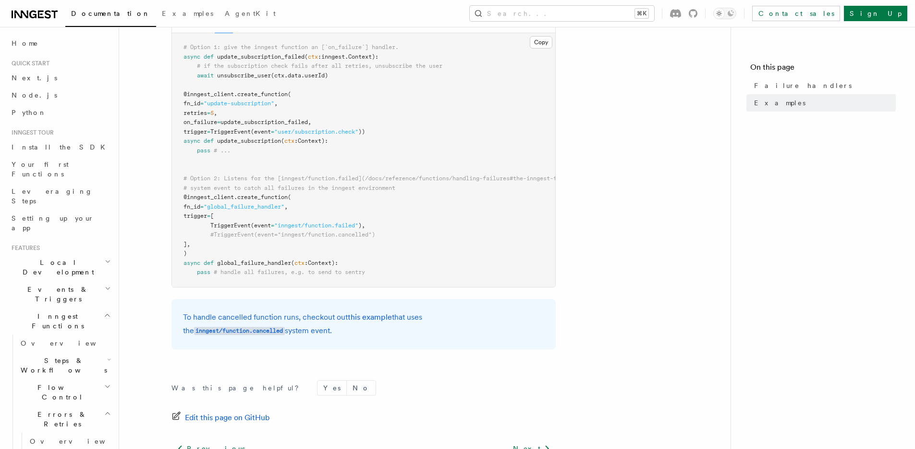
scroll to position [329, 0]
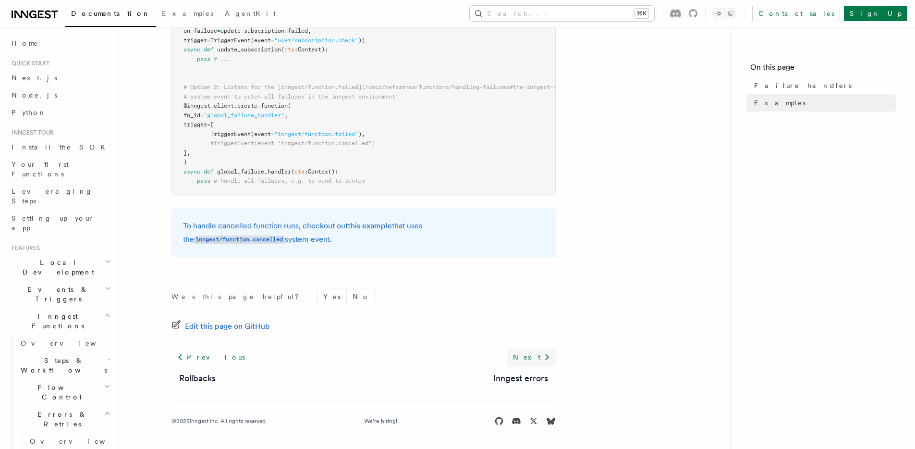
click at [544, 356] on icon at bounding box center [547, 357] width 12 height 12
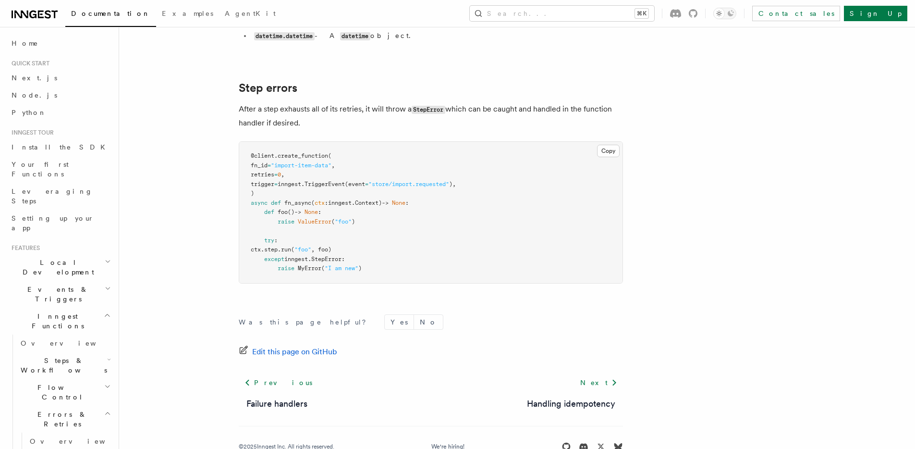
scroll to position [1061, 0]
click at [604, 372] on link "Next" at bounding box center [599, 380] width 49 height 17
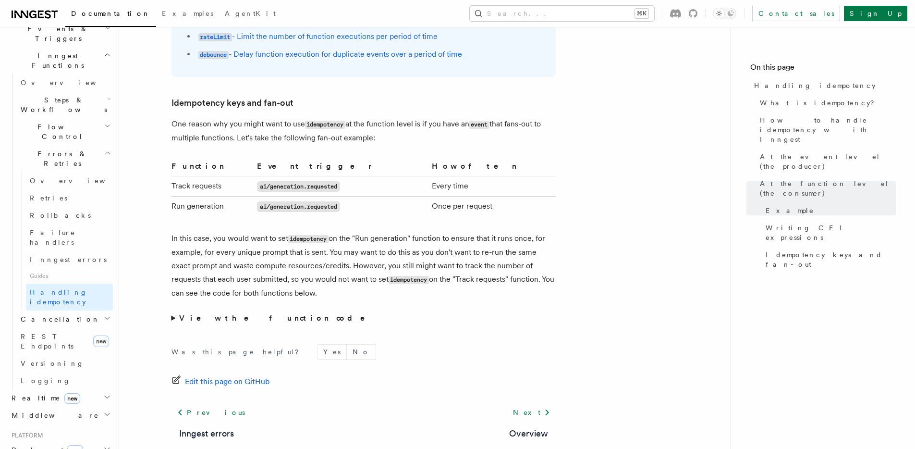
scroll to position [1873, 0]
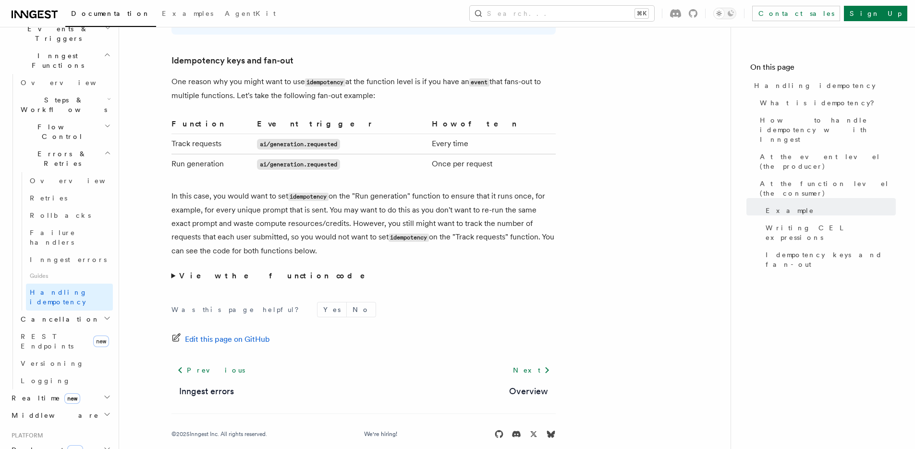
click at [46, 314] on span "Cancellation" at bounding box center [58, 319] width 83 height 10
click at [50, 332] on span "Overview" at bounding box center [79, 336] width 99 height 8
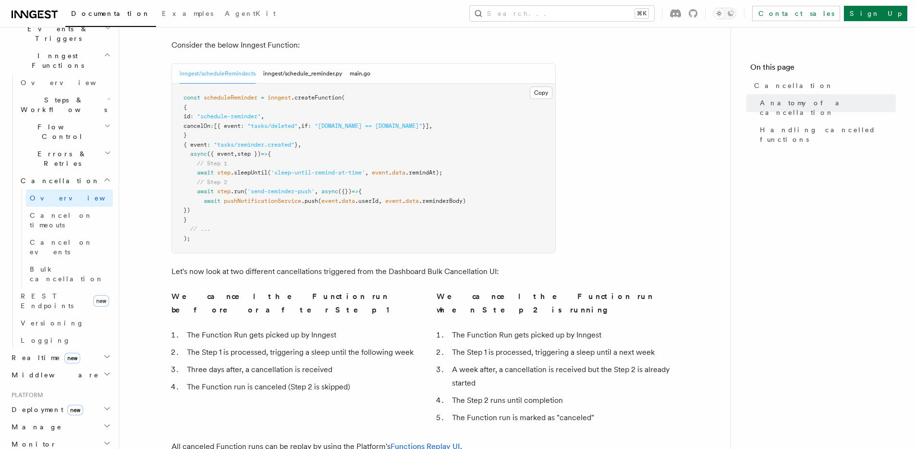
scroll to position [548, 0]
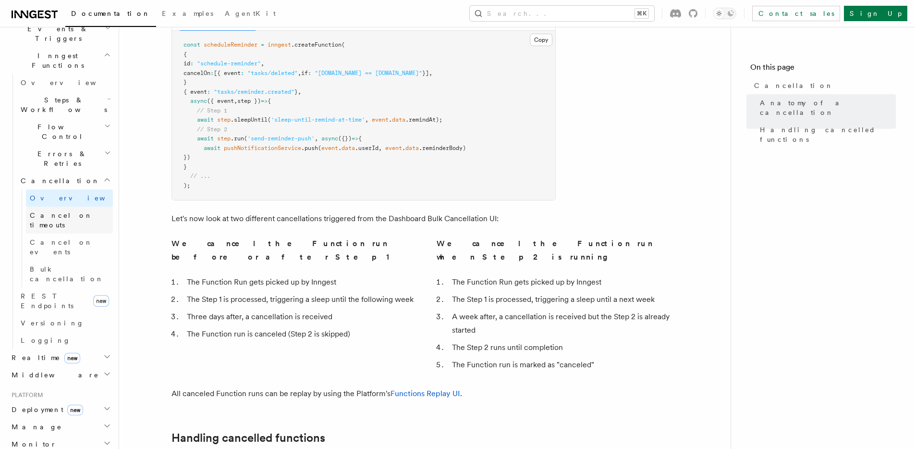
click at [63, 211] on span "Cancel on timeouts" at bounding box center [61, 219] width 63 height 17
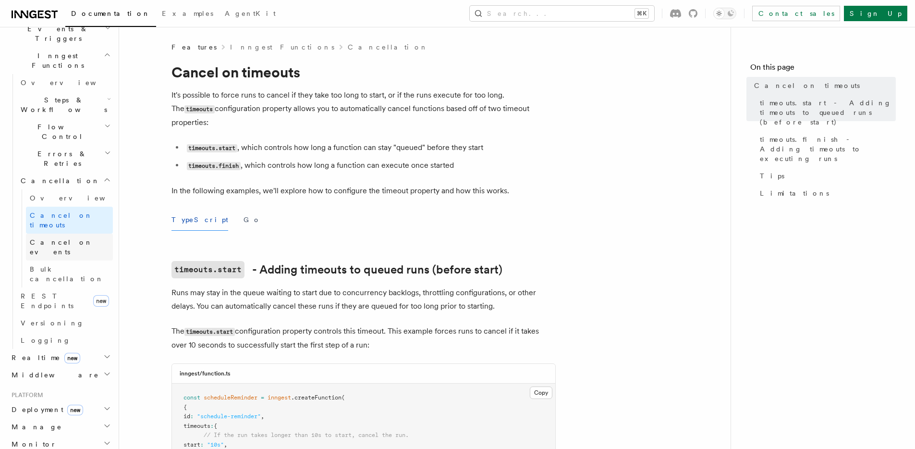
click at [61, 238] on span "Cancel on events" at bounding box center [61, 246] width 63 height 17
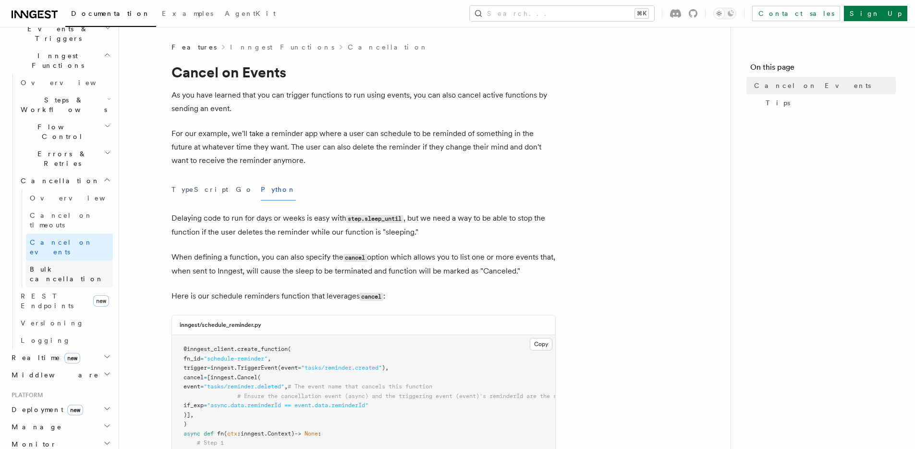
click at [58, 265] on span "Bulk cancellation" at bounding box center [67, 273] width 74 height 17
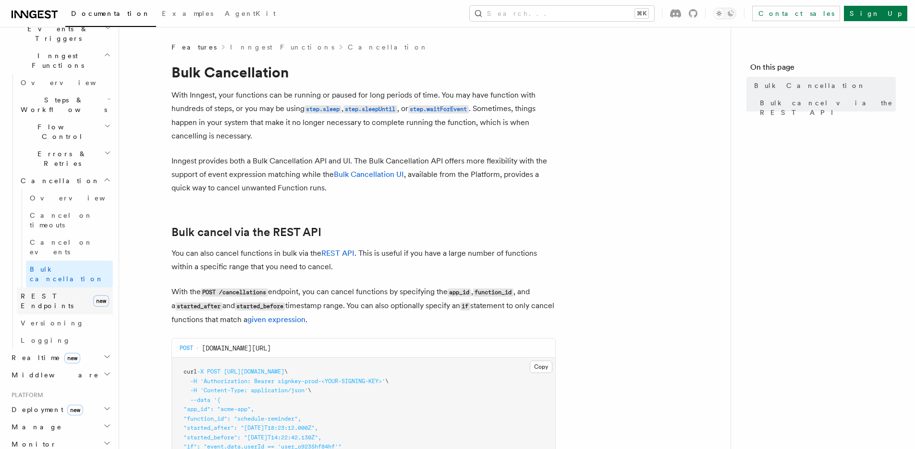
click at [49, 292] on span "REST Endpoints" at bounding box center [47, 300] width 53 height 17
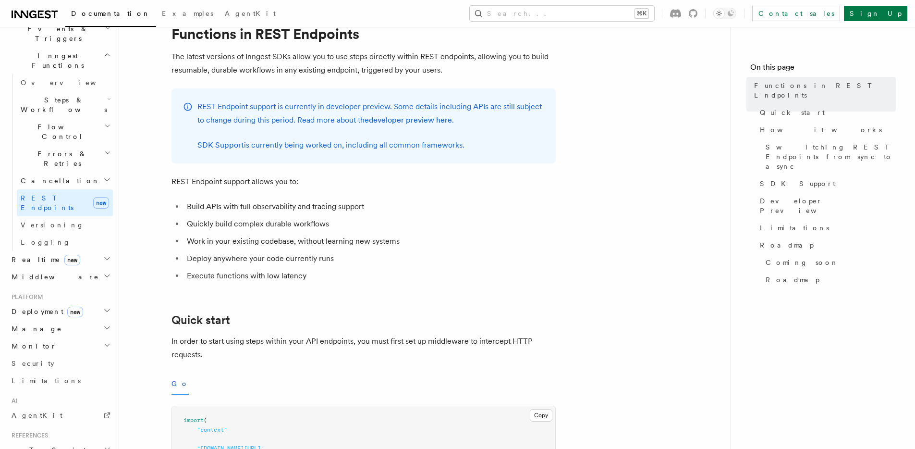
scroll to position [85, 0]
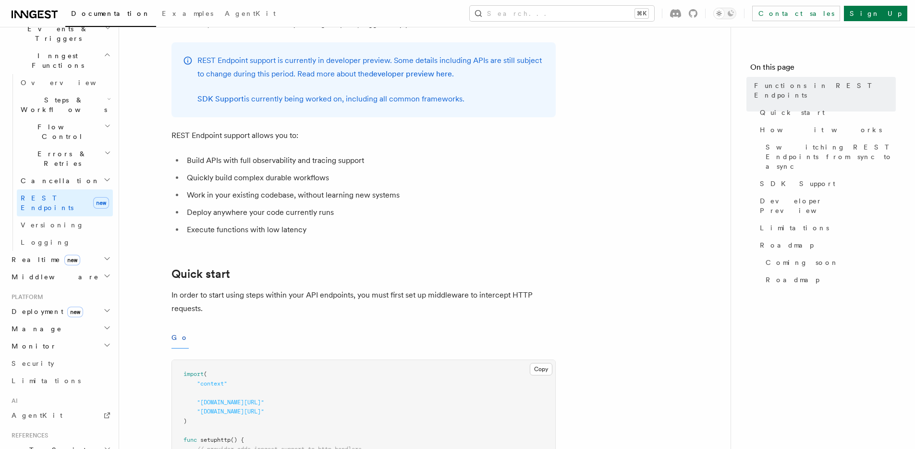
click at [62, 251] on h2 "Realtime new" at bounding box center [60, 259] width 105 height 17
click at [46, 273] on span "Overview" at bounding box center [70, 277] width 99 height 8
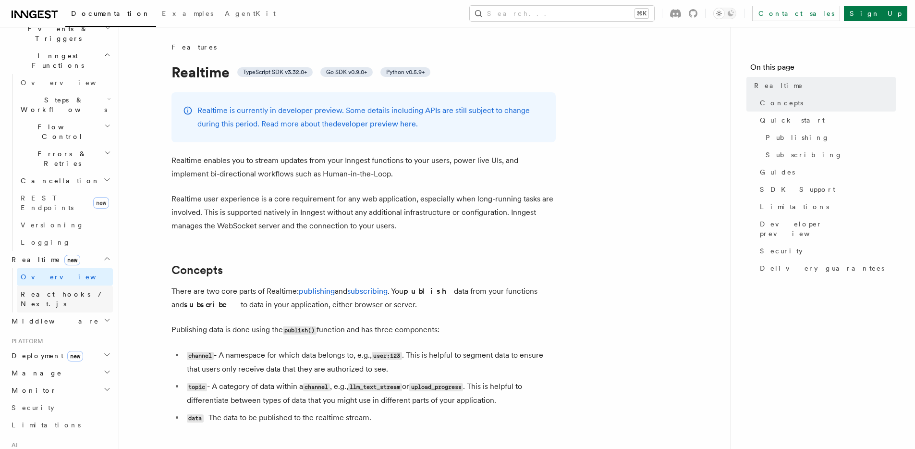
click at [71, 290] on span "React hooks / Next.js" at bounding box center [63, 298] width 85 height 17
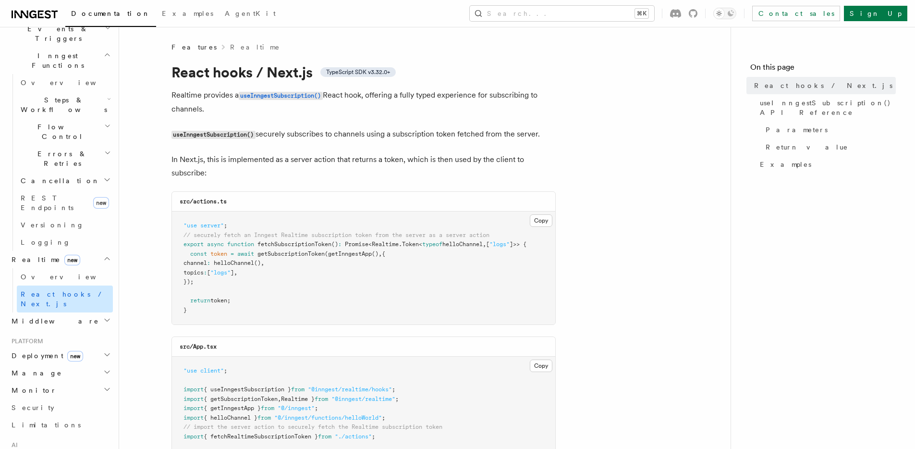
click at [68, 285] on link "React hooks / Next.js" at bounding box center [65, 298] width 96 height 27
click at [65, 268] on link "Overview" at bounding box center [65, 276] width 96 height 17
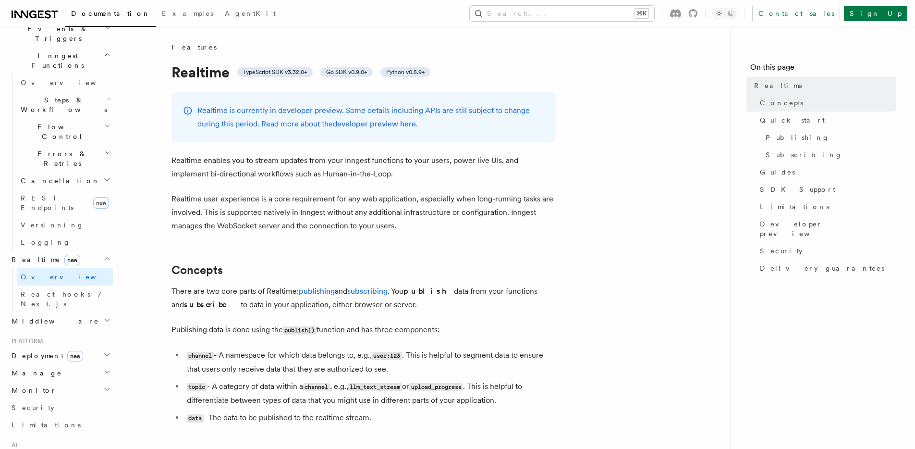
scroll to position [2, 0]
click at [56, 289] on span "React hooks / Next.js" at bounding box center [67, 298] width 92 height 19
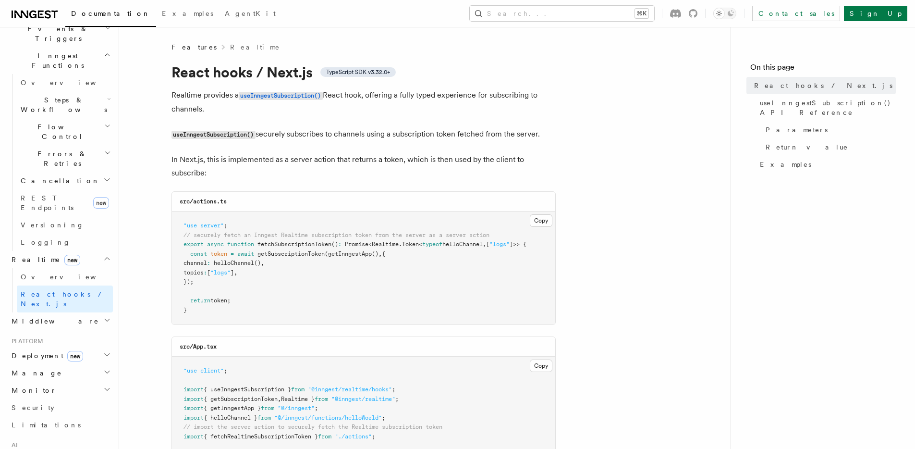
click at [34, 316] on span "Middleware" at bounding box center [53, 321] width 91 height 10
click at [34, 334] on span "Overview" at bounding box center [70, 338] width 99 height 8
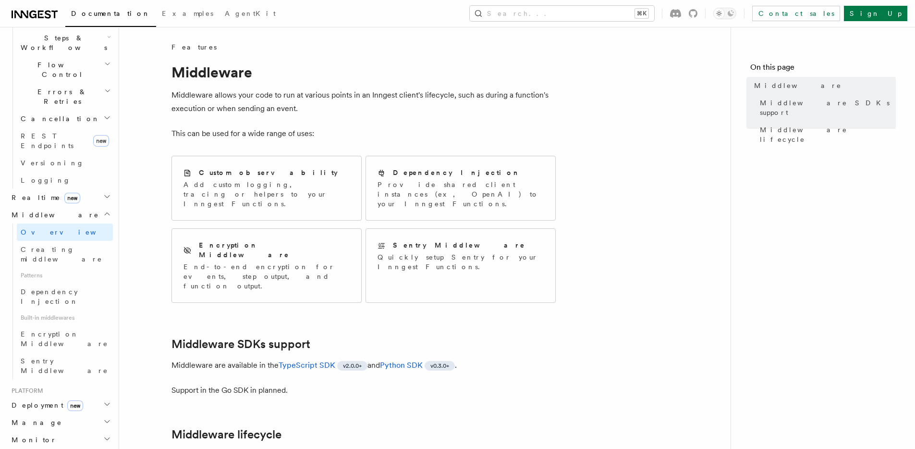
scroll to position [336, 0]
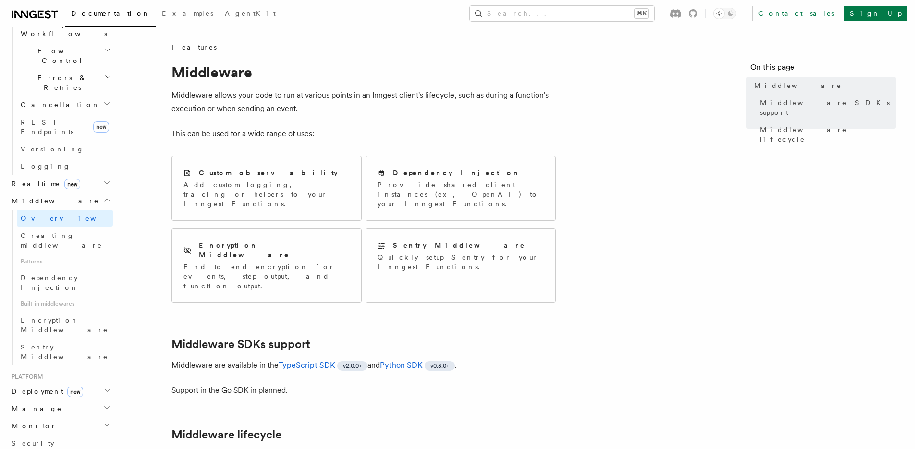
click at [33, 386] on span "Deployment new" at bounding box center [45, 391] width 75 height 10
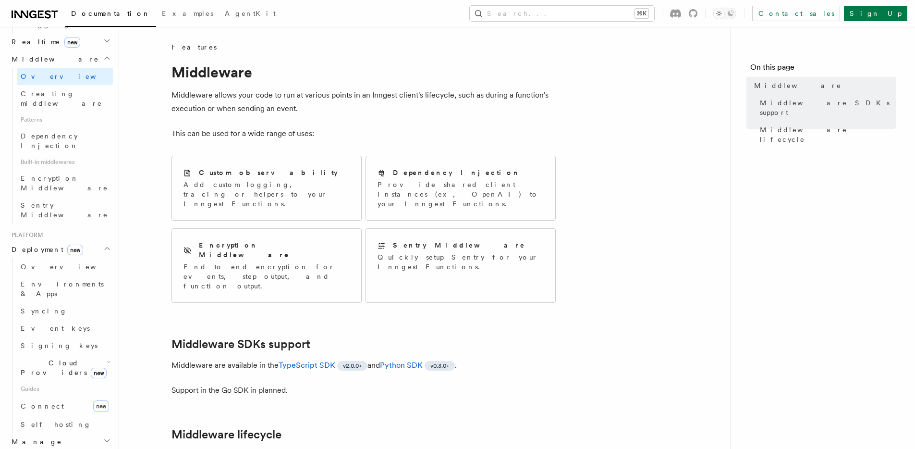
scroll to position [485, 0]
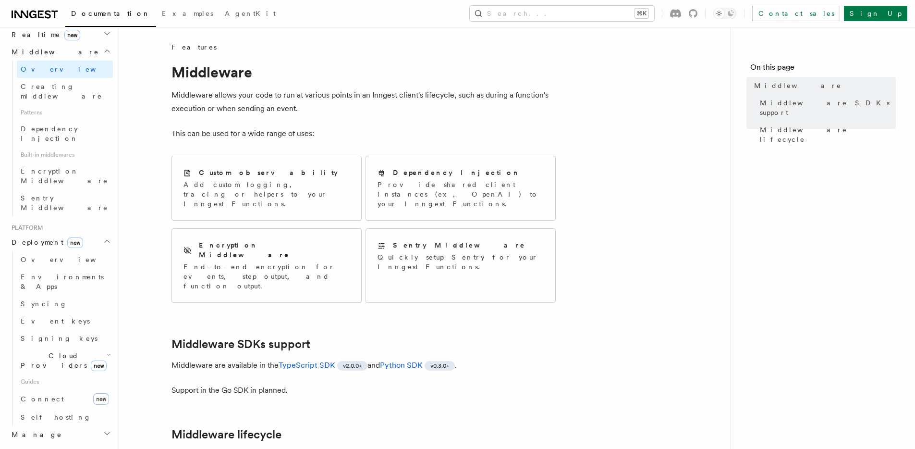
click at [29, 426] on h2 "Manage" at bounding box center [60, 434] width 105 height 17
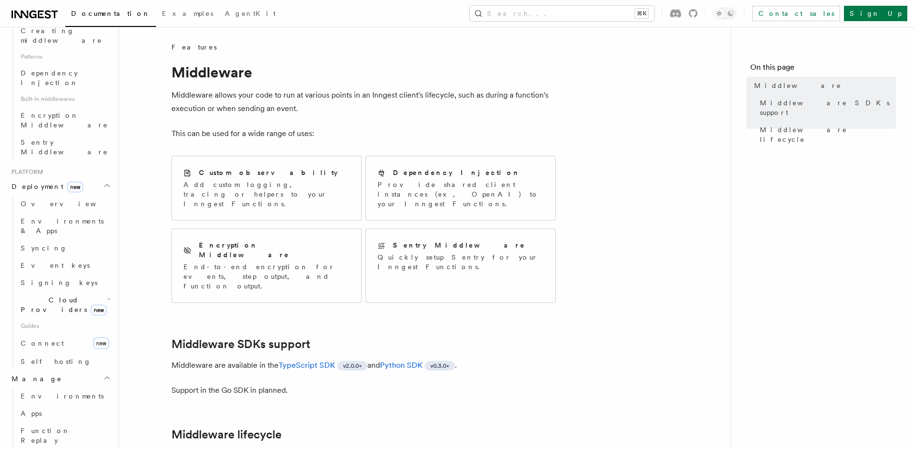
scroll to position [541, 0]
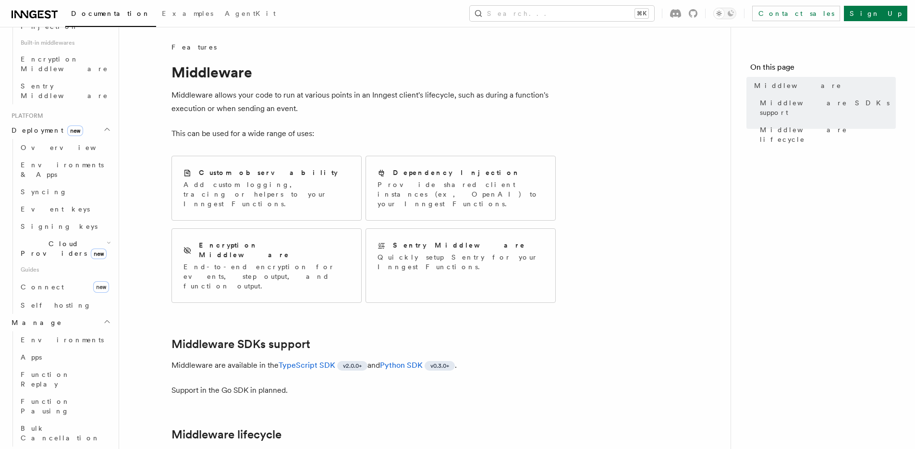
scroll to position [687, 0]
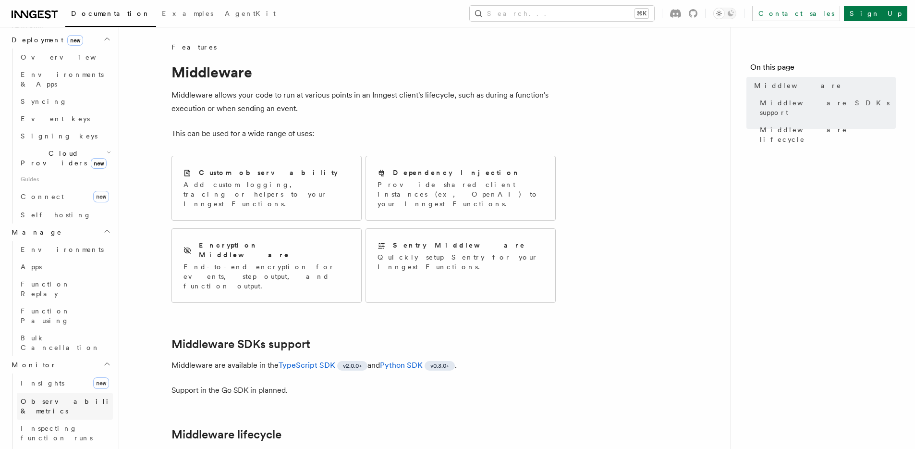
click at [56, 397] on span "Observability & metrics" at bounding box center [70, 405] width 99 height 17
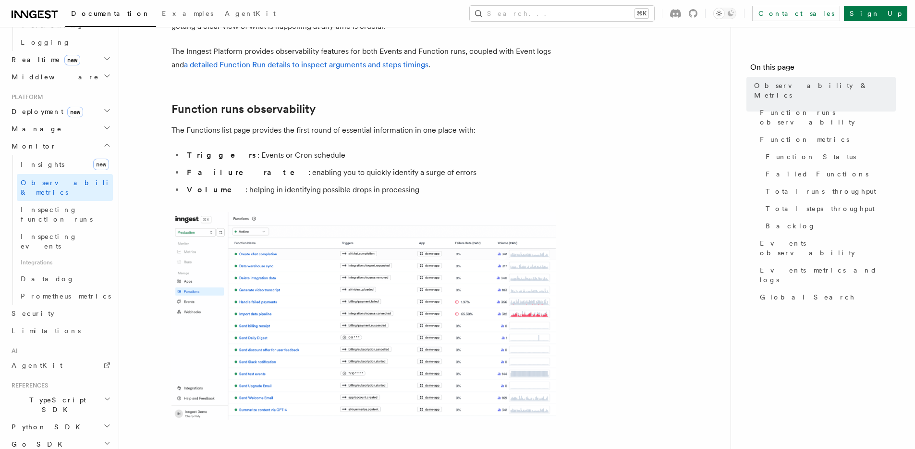
scroll to position [90, 0]
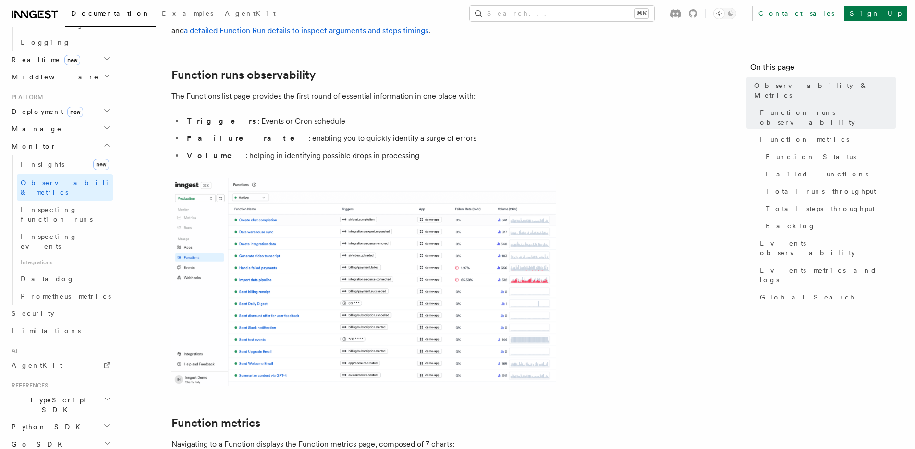
scroll to position [118, 0]
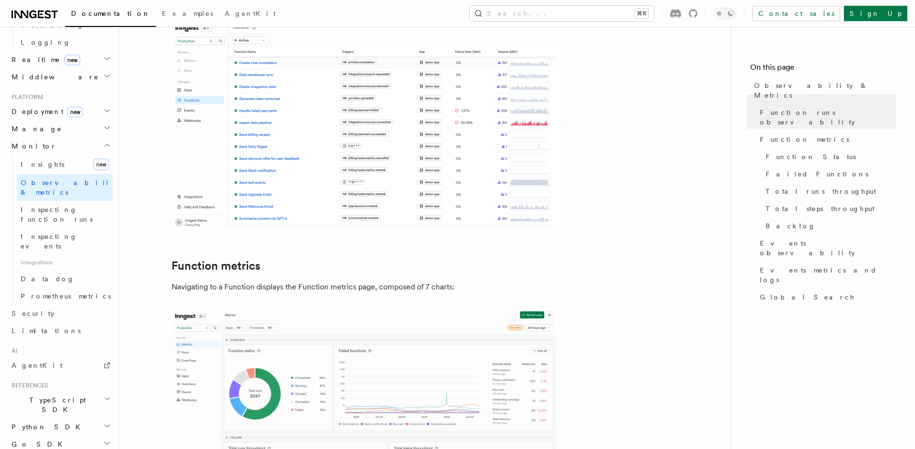
scroll to position [369, 0]
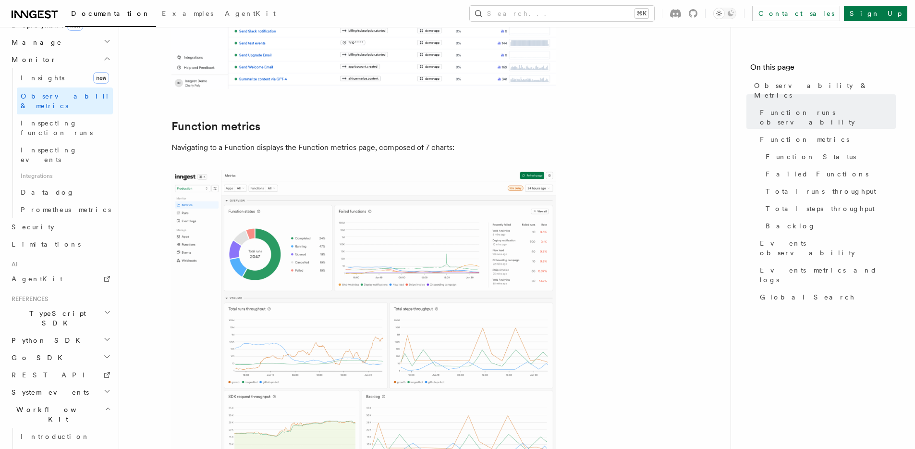
scroll to position [560, 0]
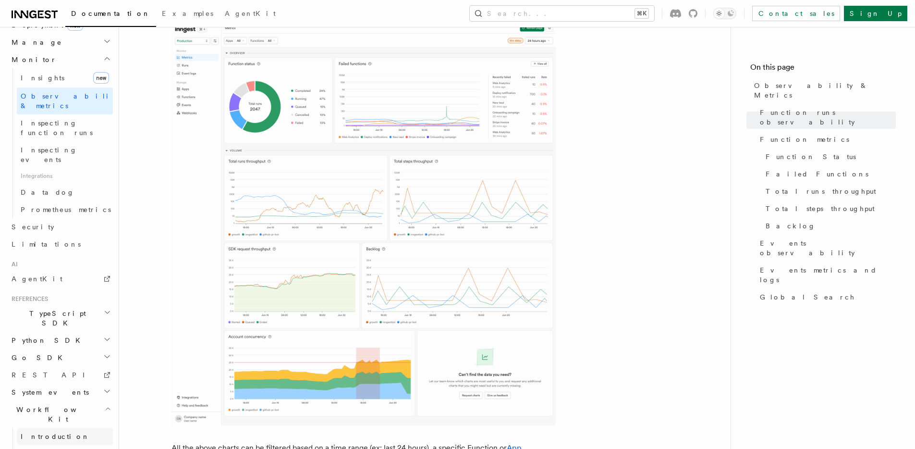
click at [46, 432] on span "Introduction" at bounding box center [55, 436] width 69 height 8
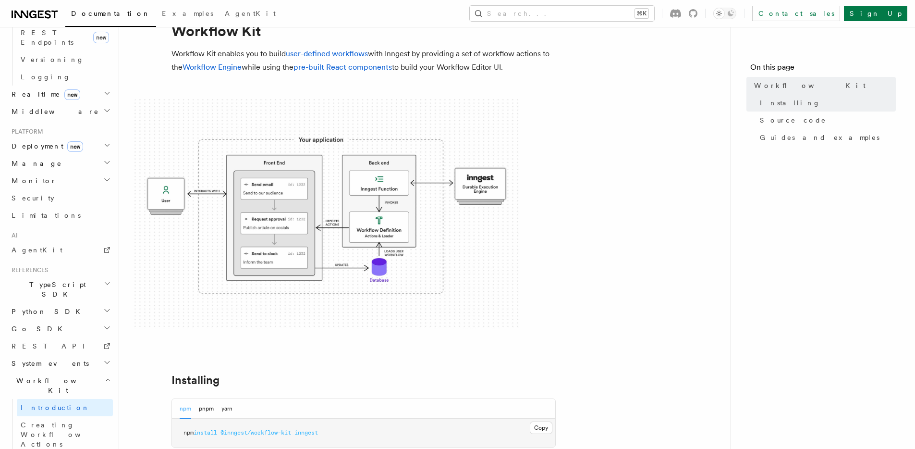
scroll to position [45, 0]
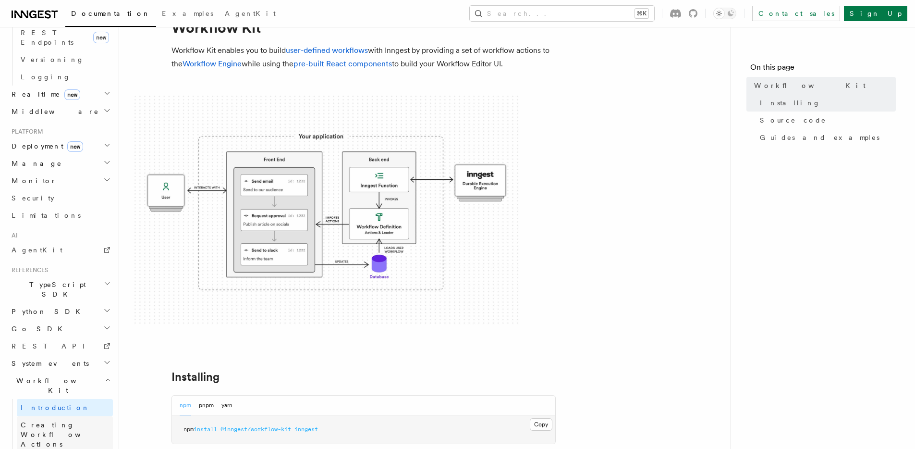
click at [62, 421] on span "Creating Workflow Actions" at bounding box center [63, 434] width 84 height 27
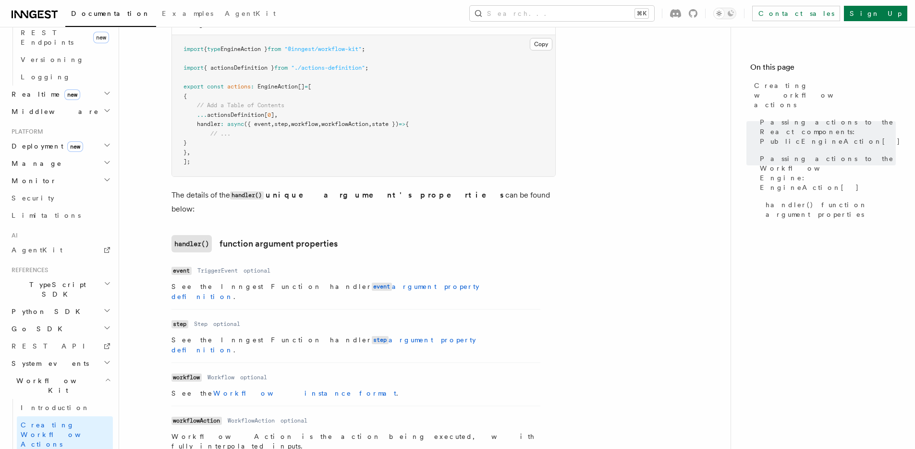
scroll to position [1135, 0]
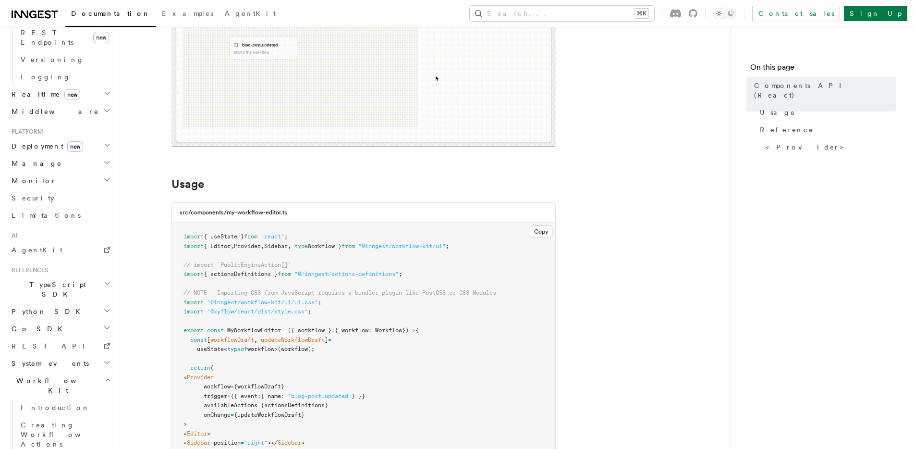
scroll to position [199, 0]
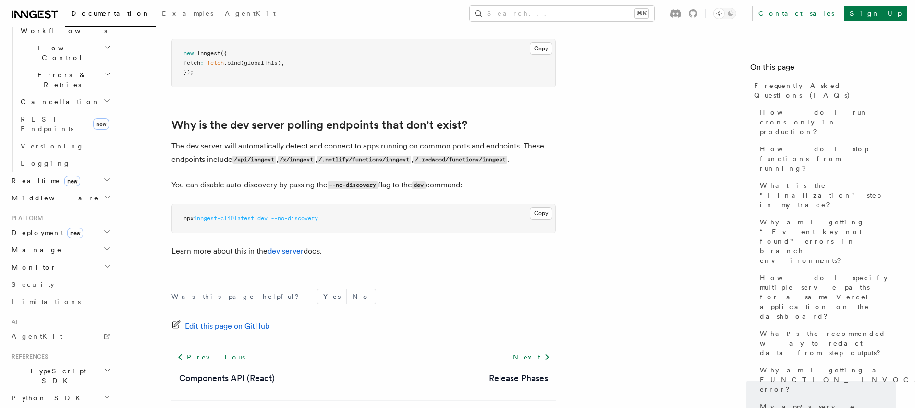
scroll to position [380, 0]
